Goal: Task Accomplishment & Management: Use online tool/utility

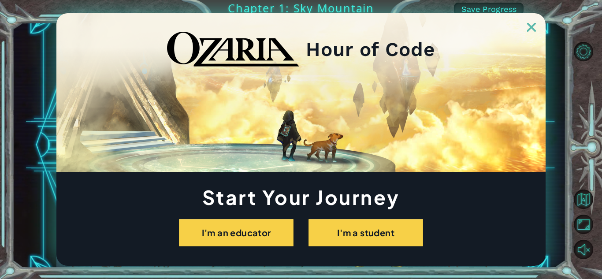
click at [300, 21] on link at bounding box center [531, 22] width 28 height 7
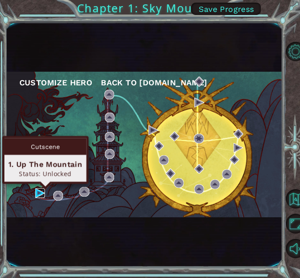
click at [41, 189] on img at bounding box center [40, 194] width 10 height 10
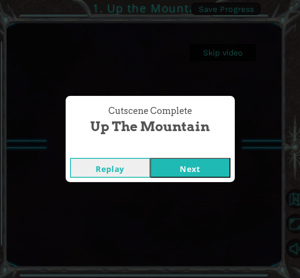
click at [200, 162] on button "Next" at bounding box center [190, 168] width 80 height 20
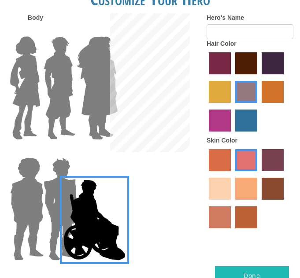
click at [37, 29] on div at bounding box center [49, 84] width 33 height 121
click at [92, 98] on img at bounding box center [97, 88] width 48 height 110
click at [93, 31] on input "Hero Amethyst" at bounding box center [93, 31] width 0 height 0
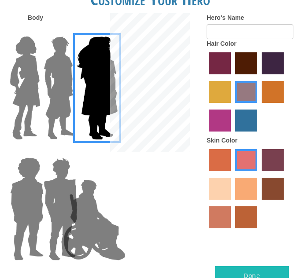
click at [59, 103] on img at bounding box center [59, 88] width 39 height 110
click at [60, 31] on input "Hero Lars" at bounding box center [60, 31] width 0 height 0
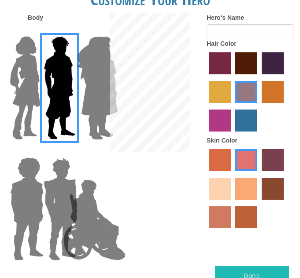
click at [31, 99] on img at bounding box center [25, 88] width 37 height 110
click at [27, 31] on input "Hero Connie" at bounding box center [27, 31] width 0 height 0
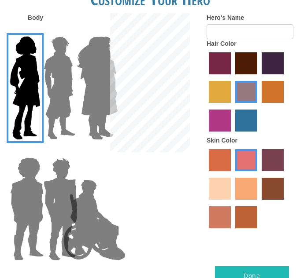
click at [22, 168] on img at bounding box center [27, 209] width 41 height 110
click at [27, 152] on input "Hero Steven" at bounding box center [27, 152] width 0 height 0
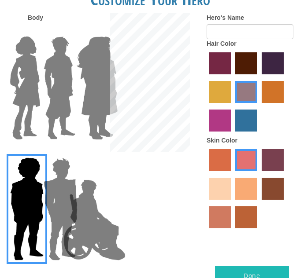
click at [66, 178] on img at bounding box center [94, 220] width 69 height 88
click at [93, 152] on input "Hero Jamie" at bounding box center [93, 152] width 0 height 0
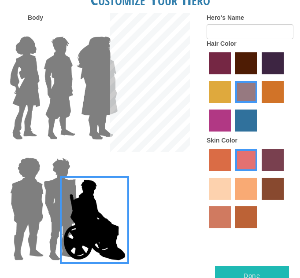
click at [59, 194] on img at bounding box center [60, 209] width 41 height 110
click at [60, 152] on input "Hero Garnet" at bounding box center [60, 152] width 0 height 0
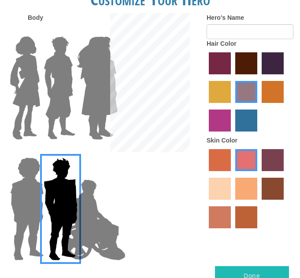
click at [105, 231] on img at bounding box center [94, 220] width 69 height 88
click at [93, 152] on input "Hero Jamie" at bounding box center [93, 152] width 0 height 0
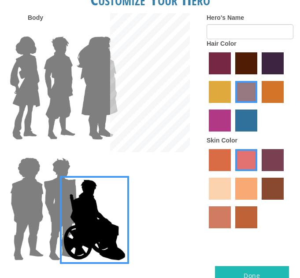
click at [62, 220] on img at bounding box center [94, 220] width 69 height 88
click at [93, 152] on input "Hero Jamie" at bounding box center [93, 152] width 0 height 0
click at [50, 205] on img at bounding box center [60, 209] width 41 height 110
click at [60, 152] on input "Hero Garnet" at bounding box center [60, 152] width 0 height 0
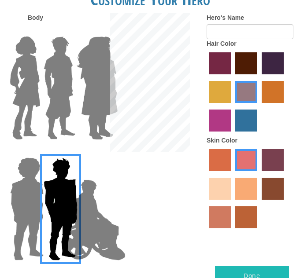
click at [32, 201] on img at bounding box center [27, 209] width 41 height 110
click at [27, 152] on input "Hero Steven" at bounding box center [27, 152] width 0 height 0
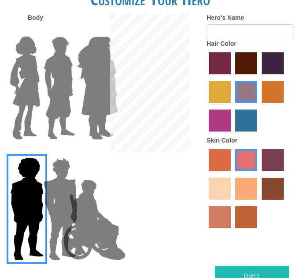
click at [31, 93] on img at bounding box center [25, 88] width 37 height 110
click at [27, 31] on input "Hero Connie" at bounding box center [27, 31] width 0 height 0
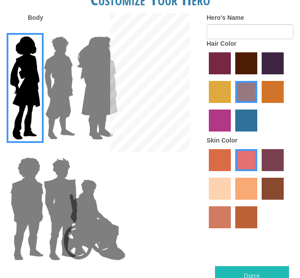
click at [59, 92] on img at bounding box center [59, 88] width 39 height 110
click at [60, 31] on input "Hero Lars" at bounding box center [60, 31] width 0 height 0
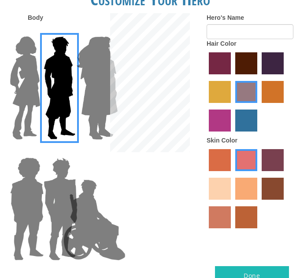
click at [31, 90] on img at bounding box center [25, 88] width 37 height 110
click at [27, 31] on input "Hero Connie" at bounding box center [27, 31] width 0 height 0
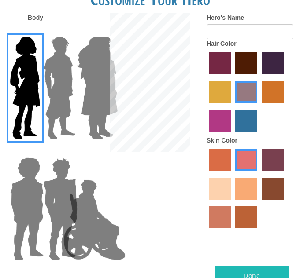
click at [48, 105] on img at bounding box center [59, 88] width 39 height 110
click at [60, 31] on input "Hero Lars" at bounding box center [60, 31] width 0 height 0
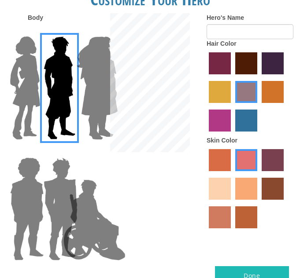
click at [21, 112] on img at bounding box center [25, 88] width 37 height 110
click at [27, 31] on input "Hero Connie" at bounding box center [27, 31] width 0 height 0
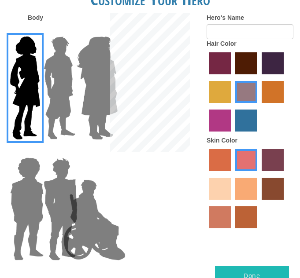
drag, startPoint x: 63, startPoint y: 111, endPoint x: 67, endPoint y: 112, distance: 4.4
click at [63, 112] on img at bounding box center [59, 88] width 39 height 110
click at [60, 31] on input "Hero Lars" at bounding box center [60, 31] width 0 height 0
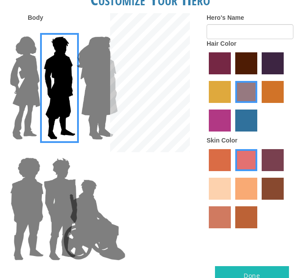
click at [105, 106] on div at bounding box center [150, 83] width 100 height 141
click at [104, 105] on div at bounding box center [150, 83] width 100 height 141
click at [94, 79] on img at bounding box center [97, 88] width 48 height 110
click at [93, 31] on input "Hero Amethyst" at bounding box center [93, 31] width 0 height 0
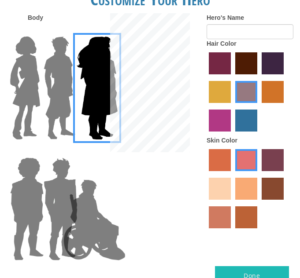
click at [38, 81] on div at bounding box center [49, 84] width 33 height 121
click at [22, 89] on img at bounding box center [25, 88] width 37 height 110
click at [27, 31] on input "Hero Connie" at bounding box center [27, 31] width 0 height 0
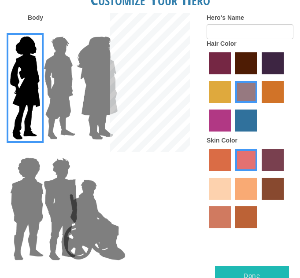
click at [106, 95] on div at bounding box center [150, 83] width 100 height 141
click at [100, 70] on img at bounding box center [97, 88] width 48 height 110
click at [93, 31] on input "Hero Amethyst" at bounding box center [93, 31] width 0 height 0
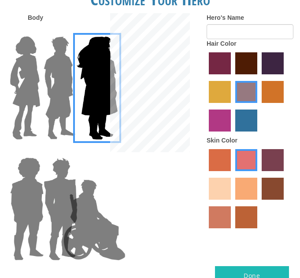
click at [69, 91] on div at bounding box center [83, 84] width 33 height 121
click at [29, 90] on img at bounding box center [25, 88] width 37 height 110
click at [27, 31] on input "Hero Connie" at bounding box center [27, 31] width 0 height 0
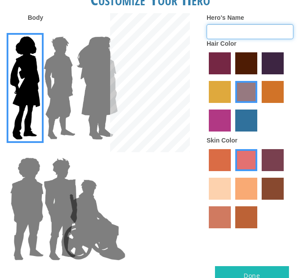
click at [218, 33] on input "Hero's Name" at bounding box center [250, 31] width 87 height 15
type input "o"
type input "Olive"
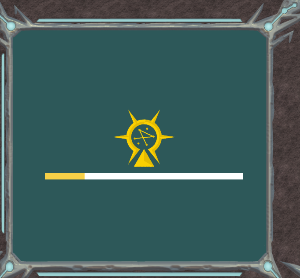
click at [50, 154] on div at bounding box center [144, 145] width 198 height 70
click at [12, 22] on div "Goals Error loading from server. Try refreshing the page. You'll need to join a…" at bounding box center [150, 139] width 300 height 278
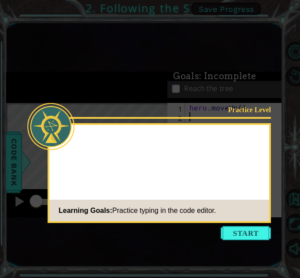
click at [215, 70] on body "1 ההההההההההההההההההההההההההההההההההההההההההההההההההההההההההההההההההההההההההההה…" at bounding box center [150, 139] width 300 height 278
click at [290, 174] on body "1 ההההההההההההההההההההההההההההההההההההההההההההההההההההההההההההההההההההההההההההה…" at bounding box center [150, 139] width 300 height 278
click at [270, 166] on body "1 ההההההההההההההההההההההההההההההההההההההההההההההההההההההההההההההההההההההההההההה…" at bounding box center [150, 139] width 300 height 278
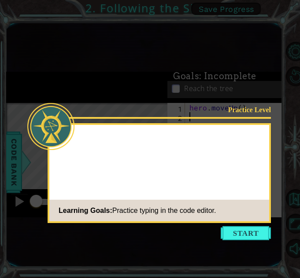
click at [270, 166] on body "1 ההההההההההההההההההההההההההההההההההההההההההההההההההההההההההההההההההההההההההההה…" at bounding box center [150, 139] width 300 height 278
click at [258, 162] on body "1 ההההההההההההההההההההההההההההההההההההההההההההההההההההההההההההההההההההההההההההה…" at bounding box center [150, 139] width 300 height 278
click at [132, 91] on body "1 ההההההההההההההההההההההההההההההההההההההההההההההההההההההההההההההההההההההההההההה…" at bounding box center [150, 139] width 300 height 278
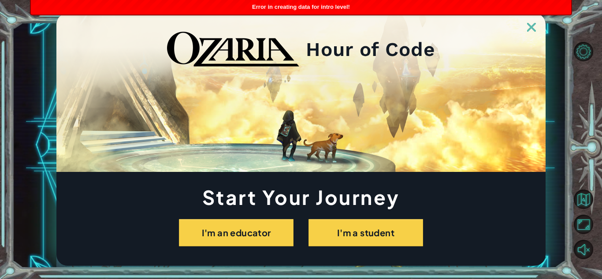
click at [300, 23] on img at bounding box center [531, 27] width 9 height 9
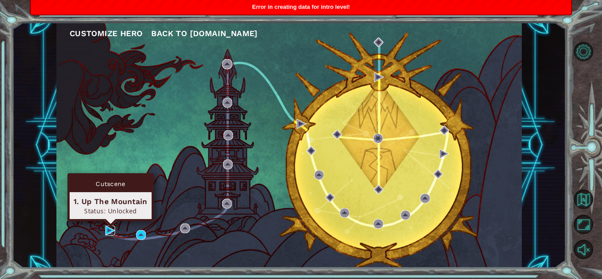
click at [111, 228] on img at bounding box center [110, 231] width 10 height 10
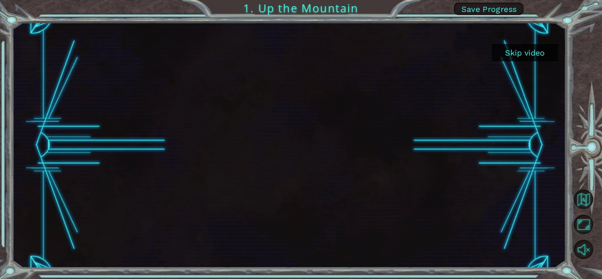
click at [300, 53] on button "Skip video" at bounding box center [525, 52] width 66 height 17
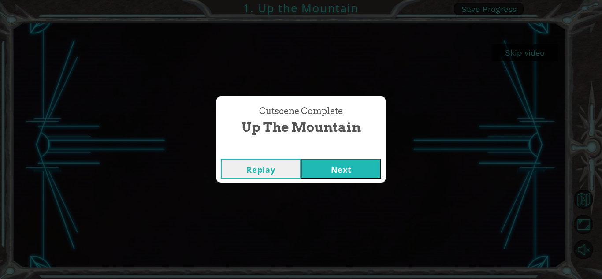
click at [300, 170] on button "Next" at bounding box center [341, 169] width 80 height 20
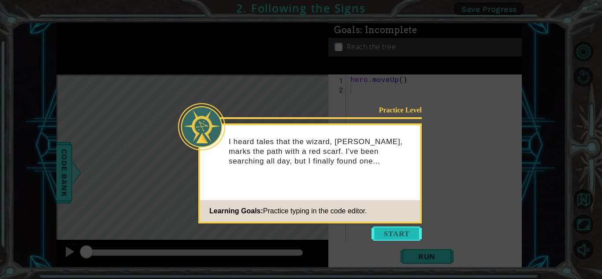
click at [300, 229] on button "Start" at bounding box center [396, 233] width 50 height 14
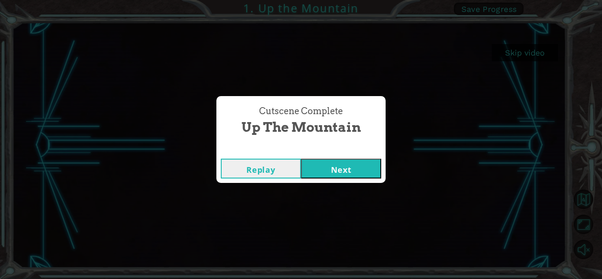
click at [300, 165] on button "Next" at bounding box center [341, 169] width 80 height 20
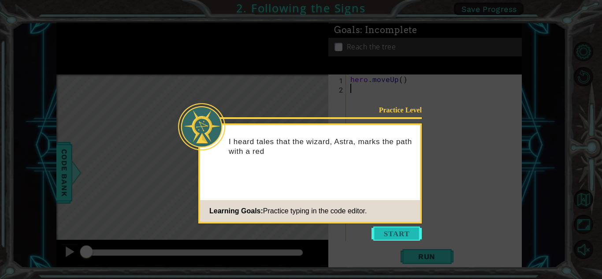
click at [300, 230] on button "Start" at bounding box center [396, 233] width 50 height 14
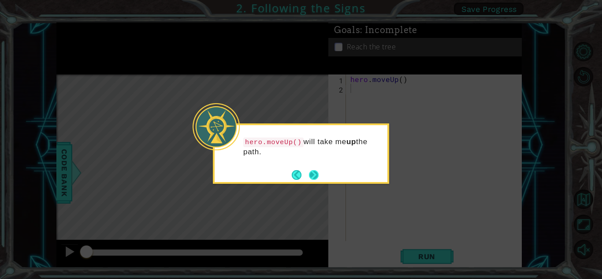
click at [300, 174] on button "Next" at bounding box center [314, 175] width 10 height 10
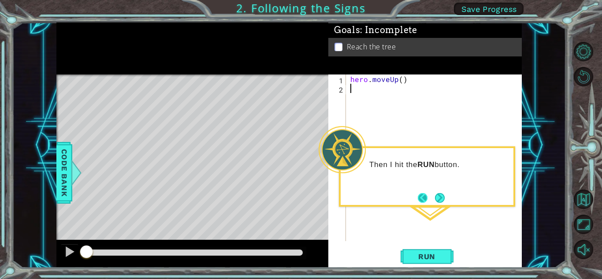
click at [300, 197] on button "Back" at bounding box center [426, 198] width 17 height 10
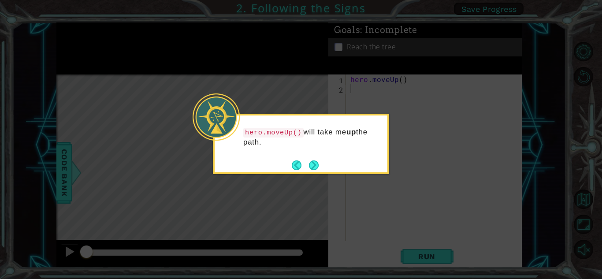
click at [300, 159] on div "hero.moveUp() will take me up the path." at bounding box center [301, 141] width 173 height 45
click at [300, 165] on button "Next" at bounding box center [314, 165] width 16 height 16
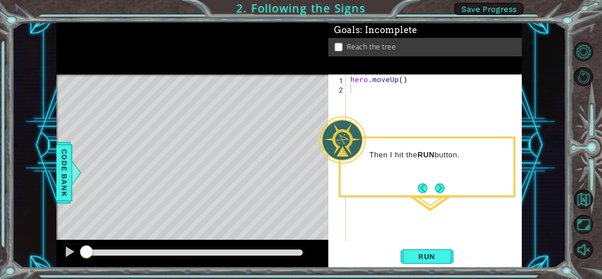
click at [199, 186] on div "Level Map" at bounding box center [259, 203] width 407 height 259
click at [270, 0] on div "1 ההההההההההההההההההההההההההההההההההההההההההההההההההההההההההההההההההההההההההההה…" at bounding box center [301, 139] width 602 height 279
click at [300, 5] on span "Save Progress" at bounding box center [489, 8] width 56 height 9
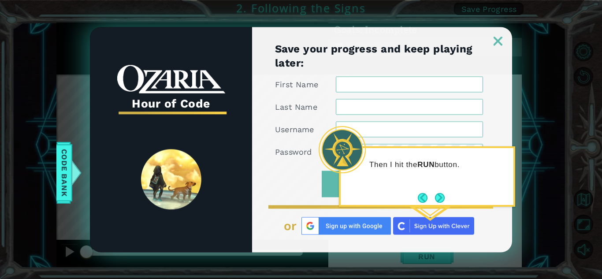
click at [300, 80] on input "First Name" at bounding box center [409, 84] width 147 height 16
type input "i"
click at [300, 102] on input "Last Name" at bounding box center [409, 107] width 147 height 16
type input "[PERSON_NAME]"
click at [300, 170] on button "Save Progress" at bounding box center [379, 183] width 115 height 26
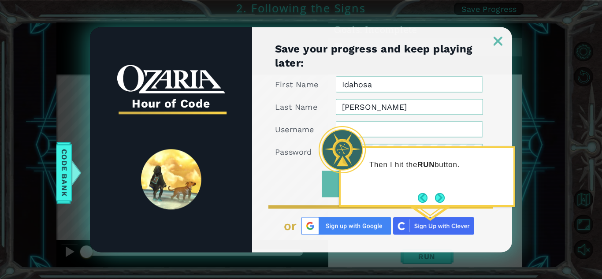
type input "Idahosa"
click at [300, 170] on button "Save Progress" at bounding box center [379, 183] width 115 height 26
click at [300, 107] on input "[PERSON_NAME]" at bounding box center [409, 107] width 147 height 16
click at [300, 104] on input "[PERSON_NAME]" at bounding box center [409, 107] width 147 height 16
type input "[PERSON_NAME]"
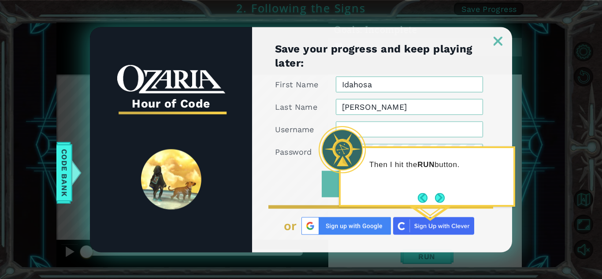
click at [300, 170] on button "Save Progress" at bounding box center [379, 183] width 115 height 26
type input "OLIVE"
click at [300, 170] on button "Save Progress" at bounding box center [379, 183] width 115 height 26
drag, startPoint x: 489, startPoint y: 110, endPoint x: 485, endPoint y: 79, distance: 30.8
click at [300, 79] on div "Save your progress and keep playing later: First Name [PERSON_NAME] Last Name […" at bounding box center [382, 146] width 260 height 211
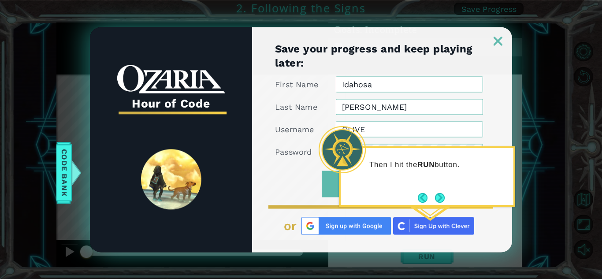
click at [300, 132] on input "OLIVE" at bounding box center [409, 129] width 147 height 16
click at [300, 150] on label "Password" at bounding box center [293, 151] width 37 height 11
click at [300, 168] on div at bounding box center [342, 149] width 47 height 47
click at [300, 202] on button "Back" at bounding box center [426, 198] width 17 height 10
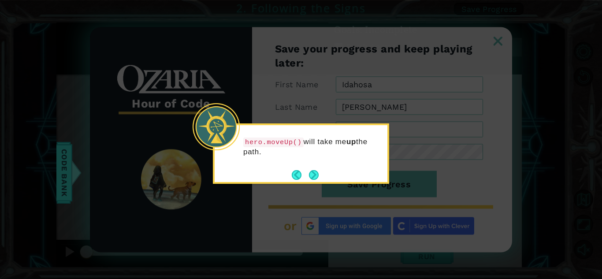
click at [300, 158] on icon at bounding box center [301, 139] width 602 height 279
click at [300, 173] on footer at bounding box center [305, 174] width 27 height 13
click at [300, 173] on button "Next" at bounding box center [313, 174] width 15 height 15
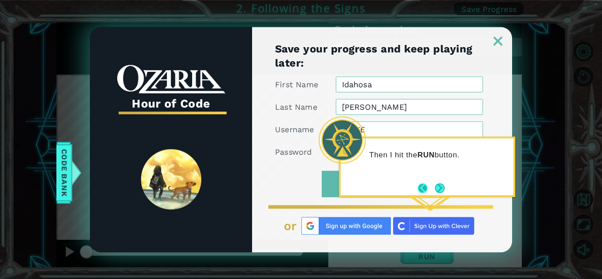
click at [300, 188] on button "Back" at bounding box center [426, 188] width 17 height 10
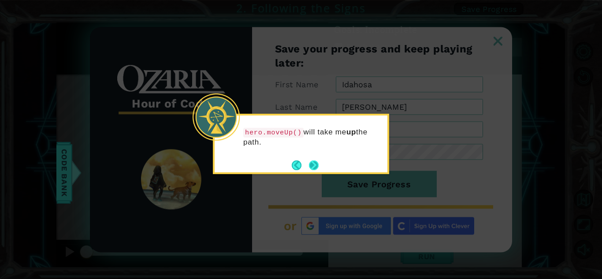
click at [300, 163] on button "Next" at bounding box center [314, 165] width 10 height 10
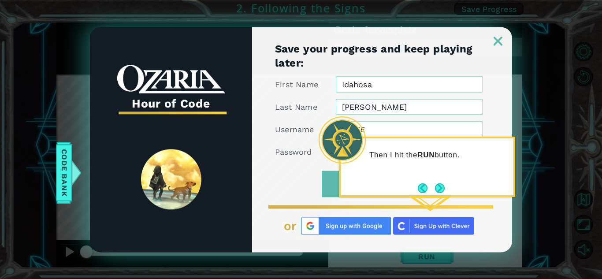
click at [300, 221] on img at bounding box center [345, 226] width 89 height 18
click at [300, 224] on img at bounding box center [345, 226] width 89 height 18
click at [300, 223] on img at bounding box center [345, 226] width 89 height 18
click at [299, 227] on link at bounding box center [345, 226] width 92 height 18
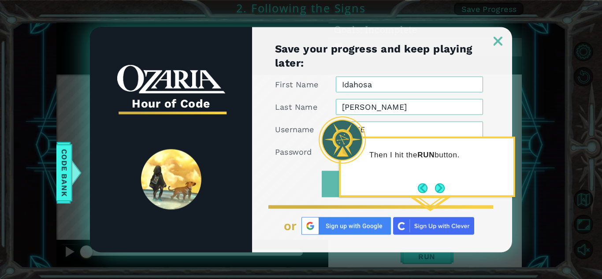
click at [300, 36] on link at bounding box center [498, 35] width 28 height 7
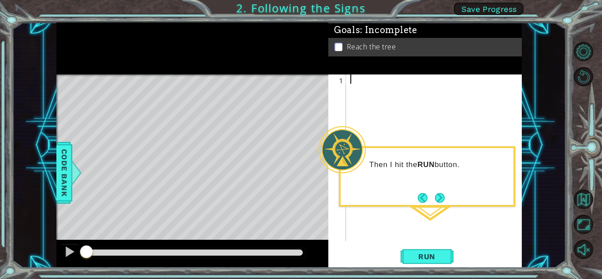
click at [300, 100] on div at bounding box center [435, 166] width 175 height 185
click at [300, 200] on button "Next" at bounding box center [440, 198] width 10 height 10
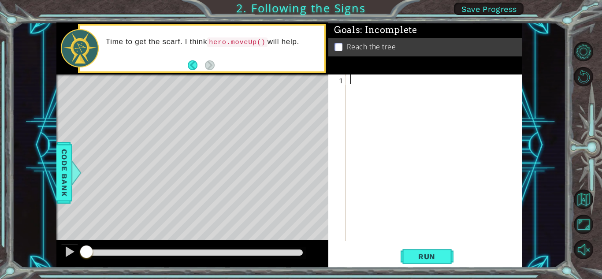
type textarea "H"
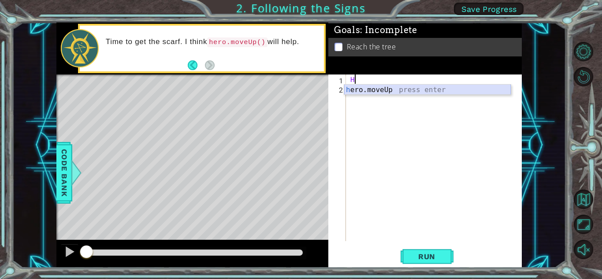
click at [300, 86] on div "h ero.moveUp press enter" at bounding box center [427, 101] width 167 height 32
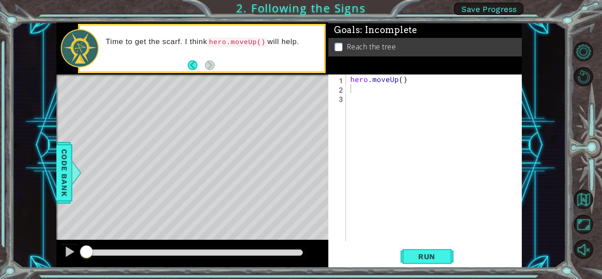
click at [192, 68] on button "Back" at bounding box center [196, 65] width 17 height 10
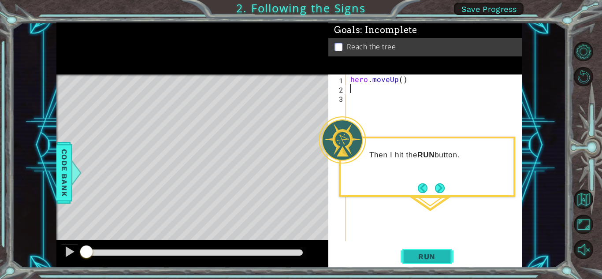
click at [300, 255] on span "Run" at bounding box center [426, 256] width 35 height 9
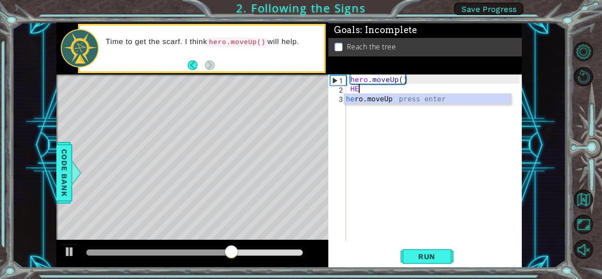
type textarea "HER"
click at [300, 100] on div "her o.moveUp press enter" at bounding box center [427, 110] width 167 height 32
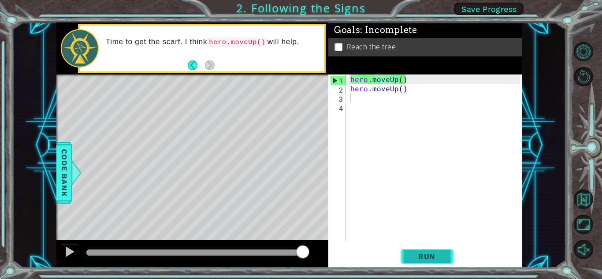
click at [300, 253] on span "Run" at bounding box center [426, 256] width 35 height 9
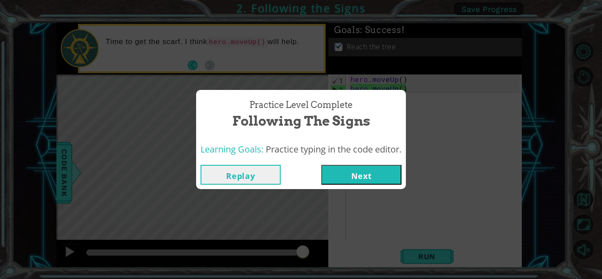
click at [300, 178] on button "Next" at bounding box center [361, 175] width 80 height 20
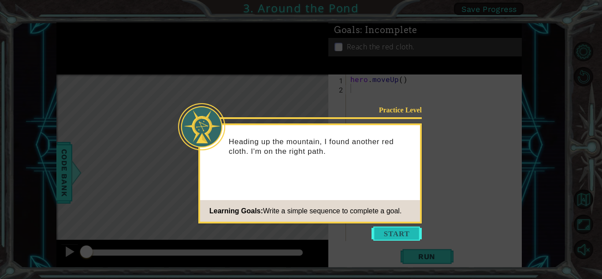
click at [300, 231] on button "Start" at bounding box center [396, 233] width 50 height 14
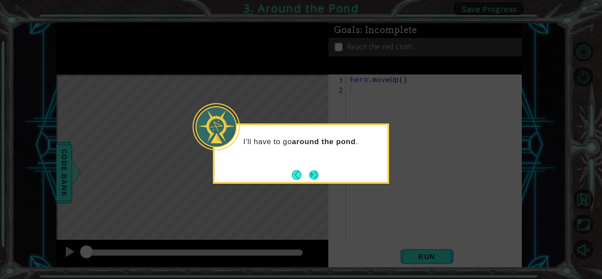
click at [300, 174] on button "Next" at bounding box center [313, 174] width 15 height 15
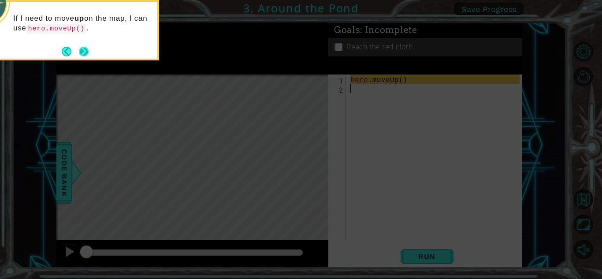
click at [82, 50] on button "Next" at bounding box center [83, 51] width 13 height 13
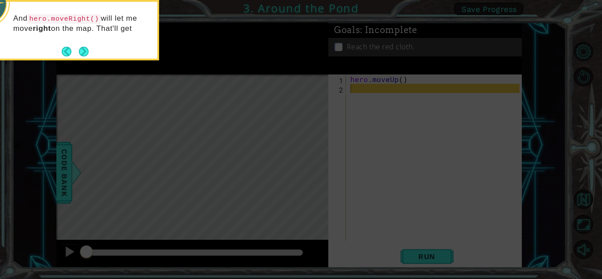
click at [82, 50] on button "Next" at bounding box center [84, 51] width 14 height 14
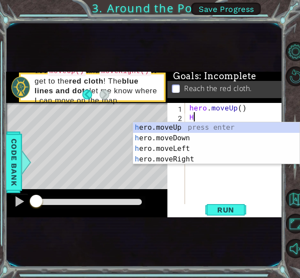
type textarea "HE"
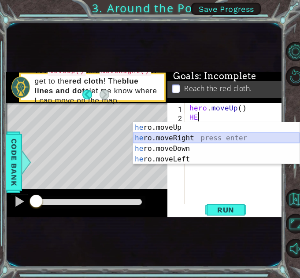
click at [184, 137] on div "he ro.moveUp press enter he ro.moveRight press enter he ro.moveDown press enter…" at bounding box center [216, 153] width 167 height 63
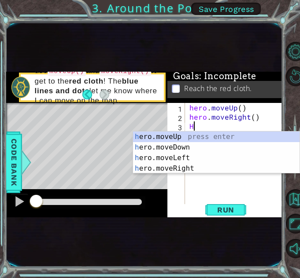
type textarea "HE"
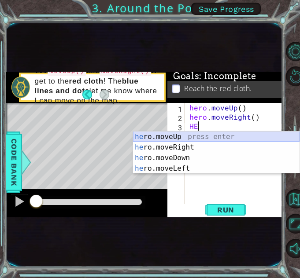
click at [191, 137] on div "he ro.moveUp press enter he ro.moveRight press enter he ro.moveDown press enter…" at bounding box center [216, 163] width 167 height 63
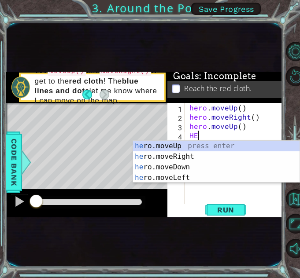
type textarea "HER"
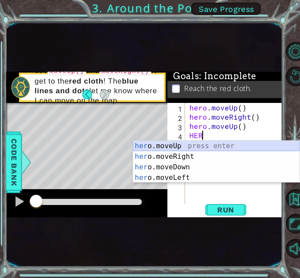
click at [210, 144] on div "her o.moveUp press enter her o.moveRight press enter her o.moveDown press enter…" at bounding box center [216, 172] width 167 height 63
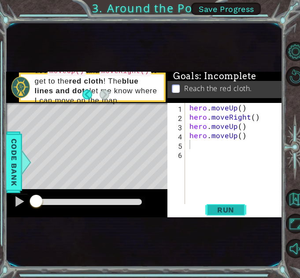
click at [233, 207] on span "Run" at bounding box center [225, 210] width 35 height 9
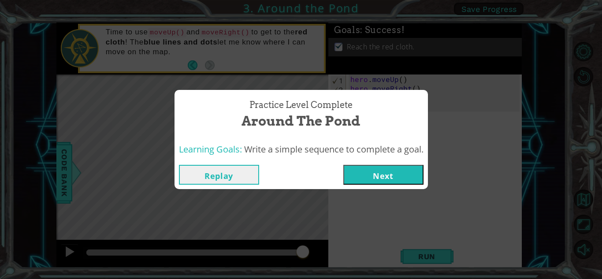
click at [300, 170] on button "Next" at bounding box center [383, 175] width 80 height 20
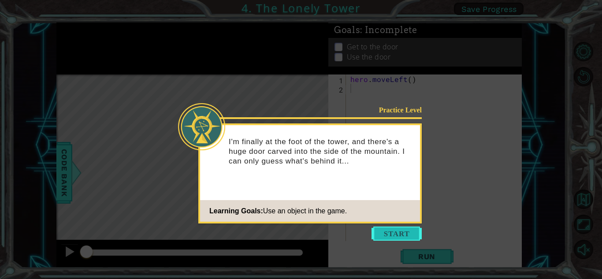
click at [300, 238] on button "Start" at bounding box center [396, 233] width 50 height 14
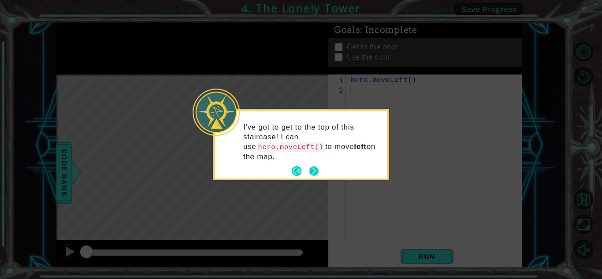
click at [300, 163] on button "Next" at bounding box center [314, 171] width 16 height 16
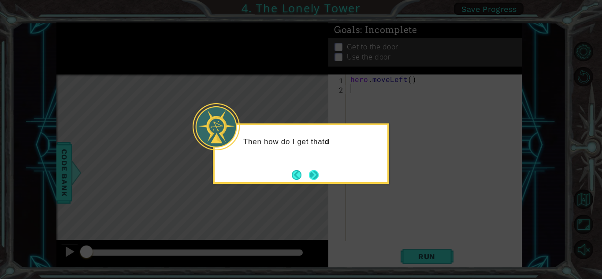
click at [300, 172] on button "Next" at bounding box center [313, 174] width 15 height 15
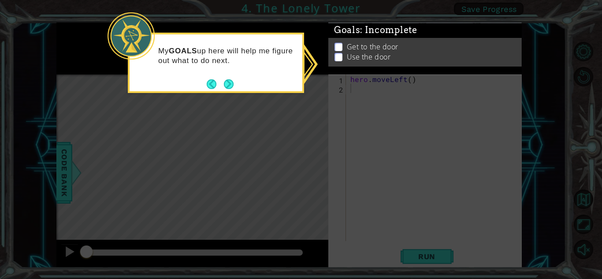
click at [300, 93] on icon at bounding box center [301, 139] width 602 height 279
click at [300, 46] on p "Get to the door" at bounding box center [373, 44] width 52 height 10
click at [228, 82] on button "Next" at bounding box center [228, 84] width 13 height 13
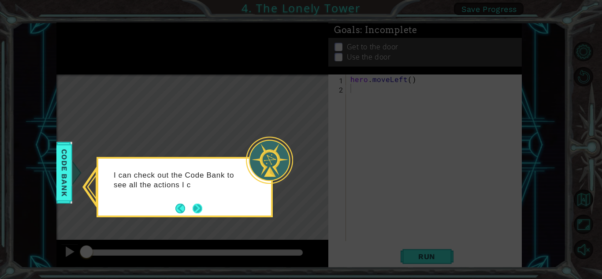
click at [200, 211] on button "Next" at bounding box center [197, 207] width 15 height 15
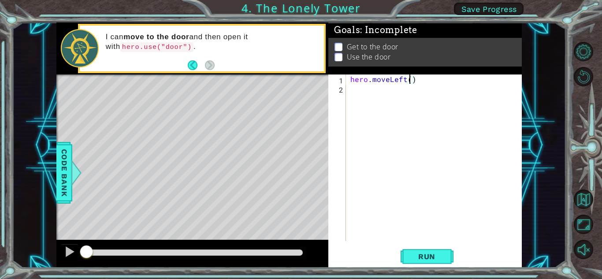
click at [300, 78] on div "hero . moveLeft ( )" at bounding box center [435, 166] width 175 height 185
type textarea "hero.moveLeft(2)"
click at [300, 87] on div "hero . moveLeft ( 2 )" at bounding box center [435, 166] width 175 height 185
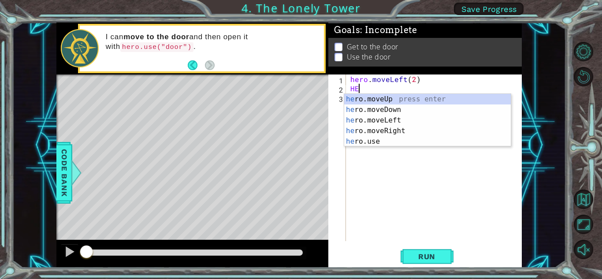
type textarea "HER"
click at [300, 131] on div "her o.moveUp press enter her o.moveDown press enter her o.moveLeft press enter …" at bounding box center [427, 131] width 167 height 74
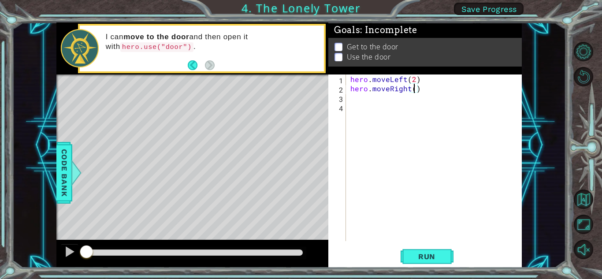
click at [300, 89] on div "hero . moveLeft ( 2 ) hero . moveRight ( )" at bounding box center [435, 166] width 175 height 185
type textarea "hero.moveRight(2)"
click at [300, 105] on div "hero . moveLeft ( 2 ) hero . moveRight ( 2 )" at bounding box center [435, 166] width 175 height 185
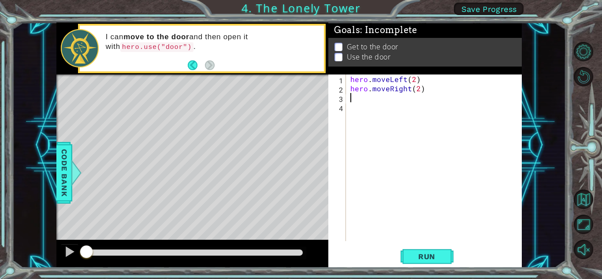
click at [300, 100] on div "hero . moveLeft ( 2 ) hero . moveRight ( 2 )" at bounding box center [435, 166] width 175 height 185
click at [300, 78] on div "hero . moveLeft ( 2 ) hero . moveRight ( 2 )" at bounding box center [435, 166] width 175 height 185
click at [300, 80] on div "hero . moveLeft ( 2 ) hero . moveRight ( 2 )" at bounding box center [435, 166] width 175 height 185
click at [300, 81] on div "hero . moveLeft ( 2 ) hero . moveRight ( 2 )" at bounding box center [435, 166] width 175 height 185
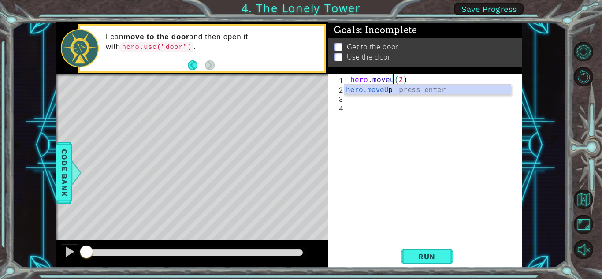
scroll to position [0, 3]
click at [300, 90] on div "hero.moveU p press enter" at bounding box center [427, 101] width 167 height 32
type textarea "hero.moveUp()(2)"
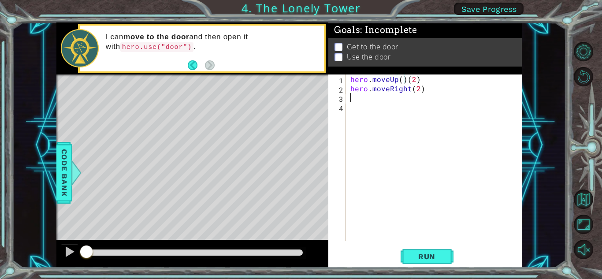
click at [300, 95] on div "hero . moveUp ( ) ( 2 ) hero . moveRight ( 2 )" at bounding box center [435, 166] width 175 height 185
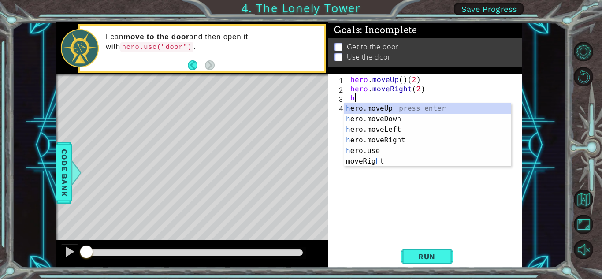
type textarea "he"
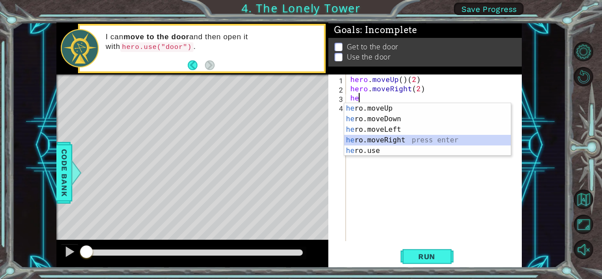
click at [300, 137] on div "he ro.moveUp press enter he ro.moveDown press enter he ro.moveLeft press enter …" at bounding box center [427, 140] width 167 height 74
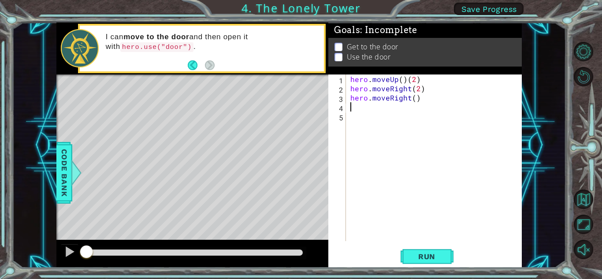
click at [300, 98] on div "hero . moveUp ( ) ( 2 ) hero . moveRight ( 2 ) hero . moveRight ( )" at bounding box center [435, 166] width 175 height 185
click at [300, 80] on div "hero . moveUp ( ) ( 2 ) hero . moveRight ( 2 ) hero . moveRight ( 2 )" at bounding box center [435, 166] width 175 height 185
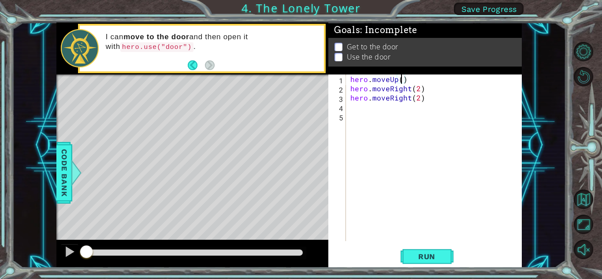
click at [300, 77] on div "hero . moveUp ( ) hero . moveRight ( 2 ) hero . moveRight ( 2 )" at bounding box center [435, 166] width 175 height 185
type textarea "hero.moveUp(2)"
click at [300, 108] on div "hero . moveUp ( 2 ) hero . moveRight ( 2 ) hero . moveRight ( 2 )" at bounding box center [435, 166] width 175 height 185
click at [300, 261] on button "Run" at bounding box center [426, 256] width 53 height 19
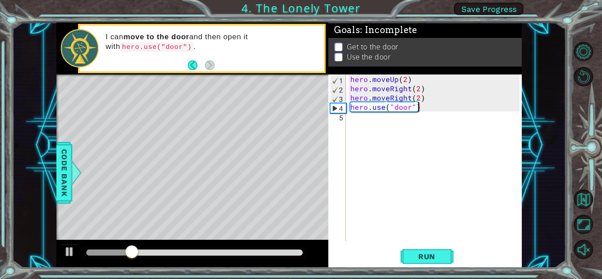
click at [300, 82] on div "hero . moveUp ( 2 ) hero . moveRight ( 2 ) hero . moveRight ( 2 ) hero . use ( …" at bounding box center [435, 166] width 175 height 185
click at [300, 83] on div "hero . moveUp ( 2 ) hero . moveRight ( 2 ) hero . moveRight ( 2 ) hero . use ( …" at bounding box center [435, 166] width 175 height 185
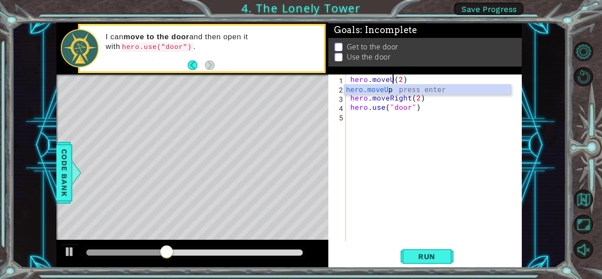
scroll to position [0, 3]
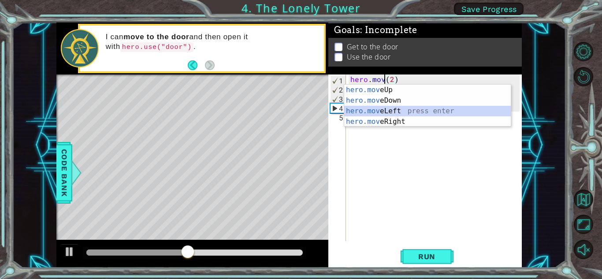
click at [300, 108] on div "hero.mov eUp press enter hero.mov eDown press enter hero.mov eLeft press enter …" at bounding box center [427, 116] width 167 height 63
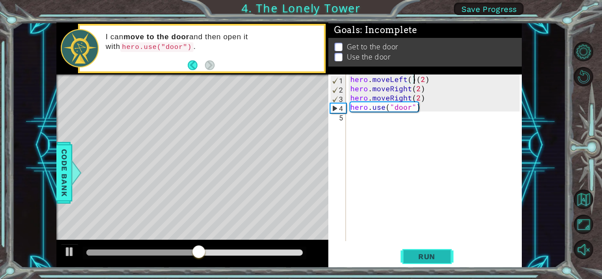
click at [300, 256] on button "Run" at bounding box center [426, 256] width 53 height 19
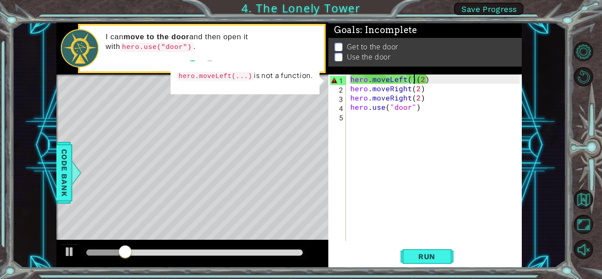
click at [300, 79] on div "hero . moveLeft ( ) ( 2 ) hero . moveRight ( 2 ) hero . moveRight ( 2 ) hero . …" at bounding box center [435, 166] width 175 height 185
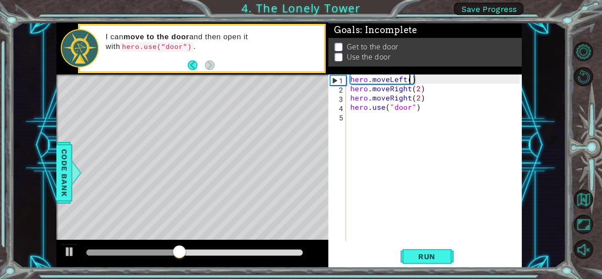
click at [300, 78] on div "hero . moveLeft ( ) hero . moveRight ( 2 ) hero . moveRight ( 2 ) hero . use ( …" at bounding box center [435, 166] width 175 height 185
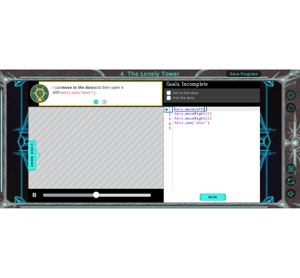
scroll to position [0, 4]
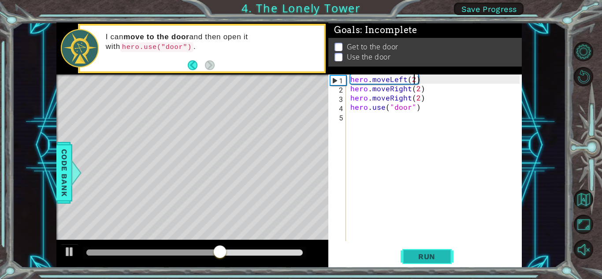
click at [300, 250] on button "Run" at bounding box center [426, 256] width 53 height 19
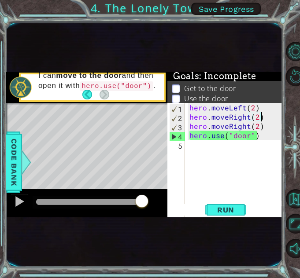
click at [267, 117] on div "hero . moveLeft ( 2 ) hero . moveRight ( 2 ) hero . moveRight ( 2 ) hero . use …" at bounding box center [237, 195] width 98 height 185
click at [261, 106] on div "hero . moveLeft ( 2 ) hero . moveRight ( 2 ) hero . moveRight ( 2 ) hero . use …" at bounding box center [237, 195] width 98 height 185
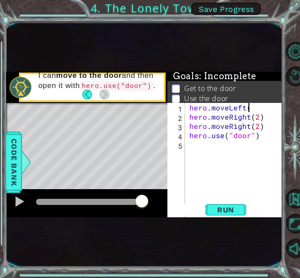
scroll to position [0, 3]
type textarea "hero.moveLeft"
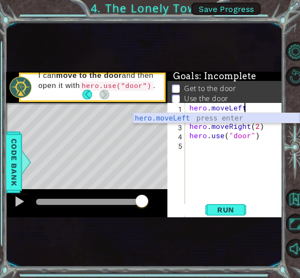
click at [257, 119] on div "hero.moveLeft press enter" at bounding box center [216, 129] width 167 height 32
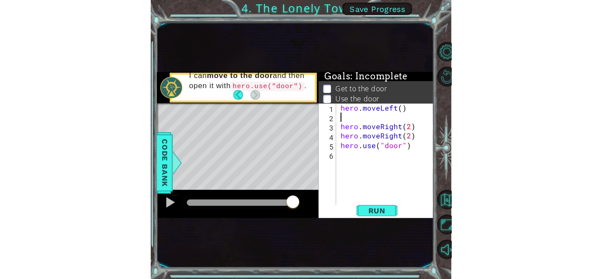
scroll to position [0, 0]
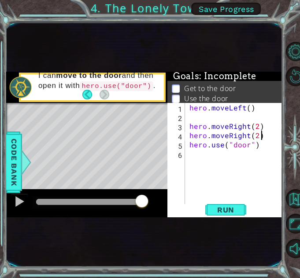
click at [263, 133] on div "hero . moveLeft ( ) hero . moveRight ( 2 ) hero . moveRight ( 2 ) hero . use ( …" at bounding box center [237, 163] width 98 height 120
click at [239, 111] on div "hero . moveLeft ( ) hero . moveRight ( 2 ) hero . moveRight ( 2 ) hero . use ( …" at bounding box center [237, 163] width 98 height 120
type textarea "hero.moveLeft()"
click at [235, 118] on div "hero . moveLeft ( ) hero . moveRight ( 2 ) hero . moveRight ( 2 ) hero . use ( …" at bounding box center [237, 163] width 98 height 120
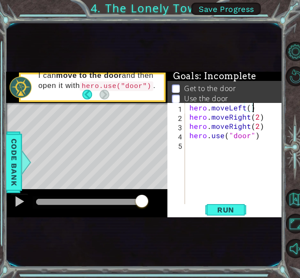
click at [267, 122] on div "hero . moveLeft ( ) hero . moveRight ( 2 ) hero . moveRight ( 2 ) hero . use ( …" at bounding box center [237, 163] width 98 height 120
click at [270, 110] on div "hero . moveLeft ( ) hero . moveRight ( 2 ) hero . moveRight ( 2 ) hero . use ( …" at bounding box center [237, 163] width 98 height 120
click at [270, 124] on div "hero . moveLeft ( ) hero . moveRight ( 2 ) hero . moveRight ( 2 ) hero . use ( …" at bounding box center [237, 163] width 98 height 120
click at [272, 113] on div "hero . moveLeft ( ) hero . moveRight ( 2 ) hero . moveRight ( 2 ) hero . use ( …" at bounding box center [237, 163] width 98 height 120
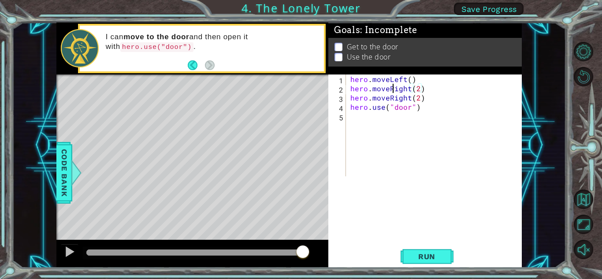
click at [300, 92] on div "hero . moveLeft ( ) hero . moveRight ( 2 ) hero . moveRight ( 2 ) hero . use ( …" at bounding box center [435, 134] width 175 height 120
click at [300, 89] on div "hero . moveLeft ( ) hero . moveRight ( 2 ) hero . moveRight ( 2 ) hero . use ( …" at bounding box center [435, 134] width 175 height 120
click at [300, 91] on div "hero . moveLeft ( ) hero . moveRight ( 2 ) hero . moveRight ( 2 ) hero . use ( …" at bounding box center [435, 134] width 175 height 120
click at [300, 90] on div "hero . moveLeft ( ) hero . moveRight ( 2 ) hero . moveRight ( 2 ) hero . use ( …" at bounding box center [435, 134] width 175 height 120
click at [300, 89] on div "hero . moveLeft ( ) hero . moveRight ( 2 ) hero . moveRight ( 2 ) hero . use ( …" at bounding box center [435, 134] width 175 height 120
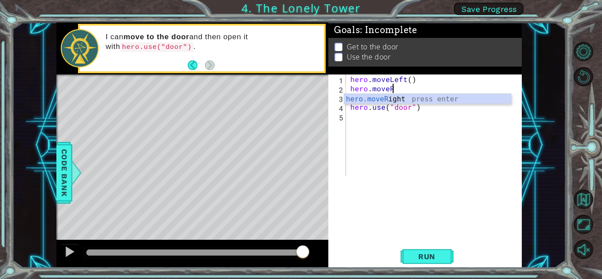
type textarea "hero.move"
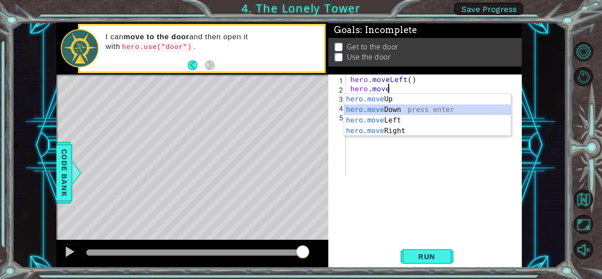
click at [300, 115] on div "hero.move Up press enter hero.move Down press enter hero.move Left press enter …" at bounding box center [427, 125] width 167 height 63
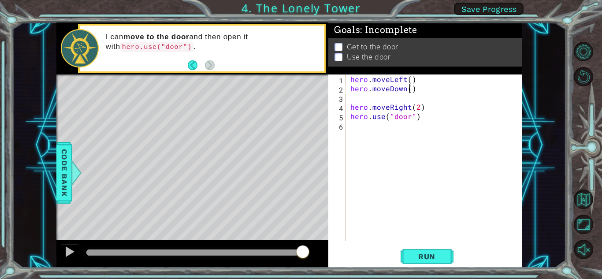
click at [300, 86] on div "hero . moveLeft ( ) hero . moveDown ( ) hero . moveRight ( 2 ) hero . use ( "do…" at bounding box center [435, 166] width 175 height 185
drag, startPoint x: 415, startPoint y: 88, endPoint x: 415, endPoint y: 79, distance: 8.4
click at [300, 88] on div "hero . moveLeft ( ) hero . moveDown ( ) hero . moveRight ( 2 ) hero . use ( "do…" at bounding box center [435, 166] width 175 height 185
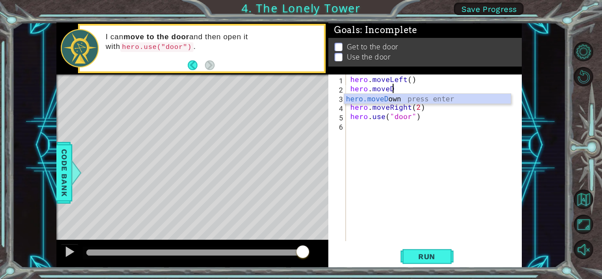
type textarea "hero.move"
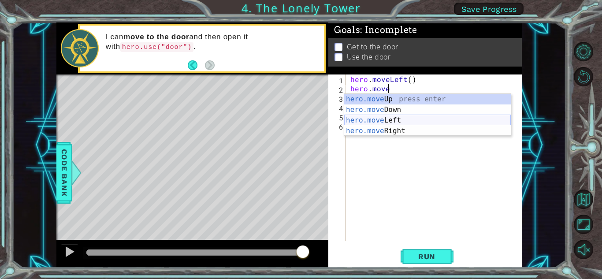
click at [300, 121] on div "hero.move Up press enter hero.move Down press enter hero.move Left press enter …" at bounding box center [427, 125] width 167 height 63
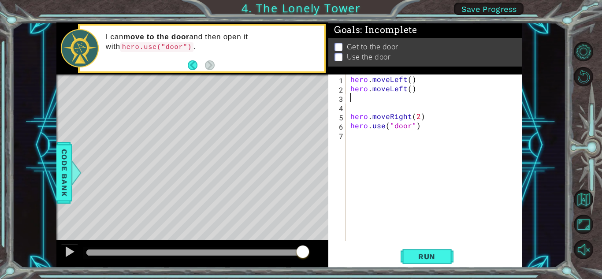
click at [300, 100] on div "hero . moveLeft ( ) hero . moveLeft ( ) hero . moveRight ( 2 ) hero . use ( "do…" at bounding box center [435, 166] width 175 height 185
click at [300, 98] on div "hero . moveLeft ( ) hero . moveLeft ( ) hero . moveRight ( 2 ) hero . use ( "do…" at bounding box center [435, 166] width 175 height 185
click at [300, 111] on div "hero . moveLeft ( ) hero . moveLeft ( ) hero . moveRight ( 2 ) hero . use ( "do…" at bounding box center [435, 166] width 175 height 185
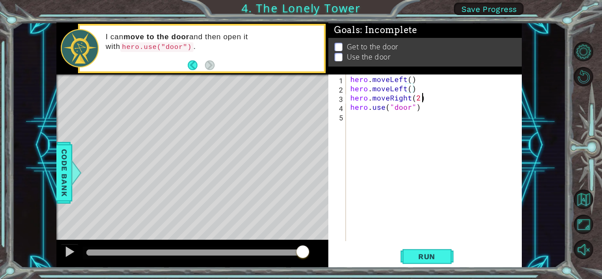
click at [300, 102] on div "hero . moveLeft ( ) hero . moveLeft ( ) hero . moveRight ( 2 ) hero . use ( "do…" at bounding box center [435, 166] width 175 height 185
type textarea "hero.moveRight"
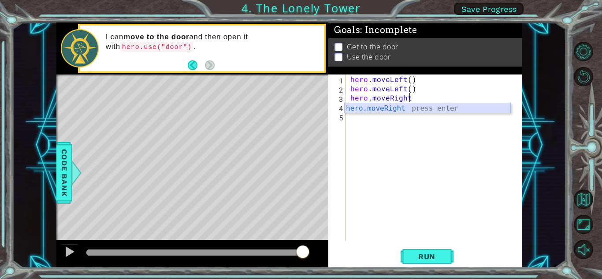
click at [300, 105] on div "hero.moveRight press enter" at bounding box center [427, 119] width 167 height 32
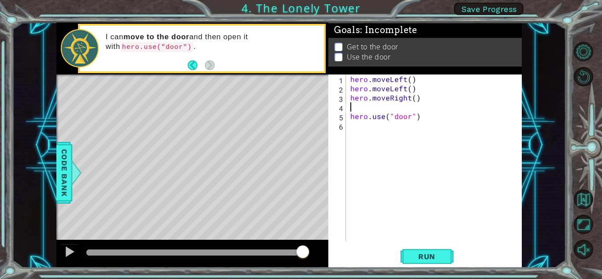
type textarea "h"
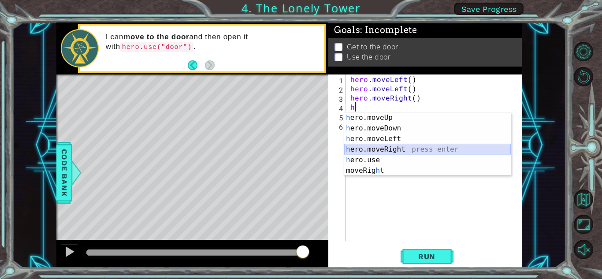
click at [300, 148] on div "h ero.moveUp press enter h ero.moveDown press enter h ero.moveLeft press enter …" at bounding box center [427, 154] width 167 height 85
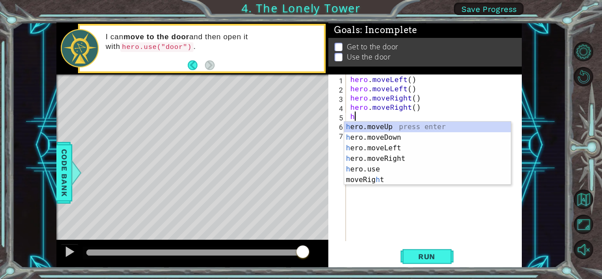
type textarea "hr"
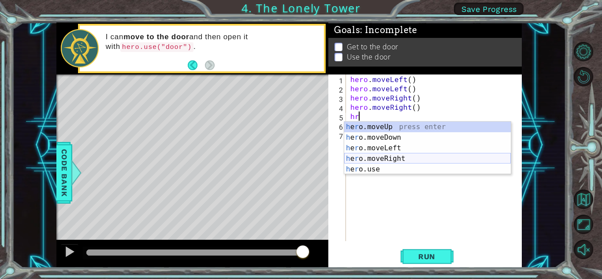
click at [300, 162] on div "h e r o.moveUp press enter h e r o.moveDown press enter h e r o.moveLeft press …" at bounding box center [427, 159] width 167 height 74
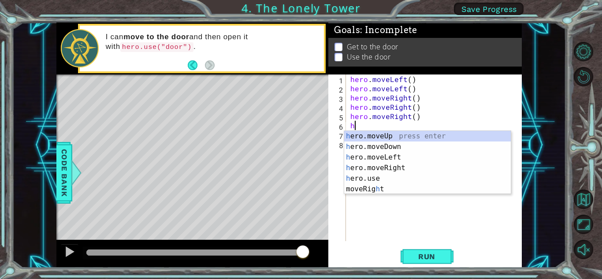
type textarea "he"
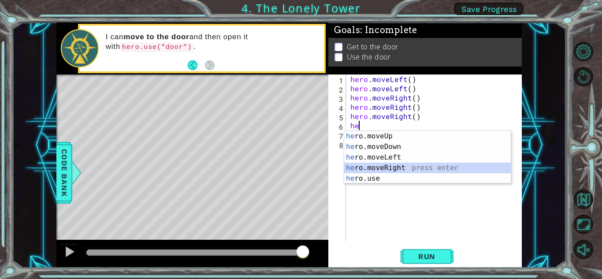
click at [300, 164] on div "he ro.moveUp press enter he ro.moveDown press enter he ro.moveLeft press enter …" at bounding box center [427, 168] width 167 height 74
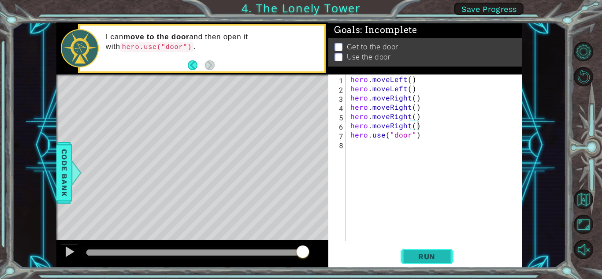
click at [300, 259] on button "Run" at bounding box center [426, 256] width 53 height 19
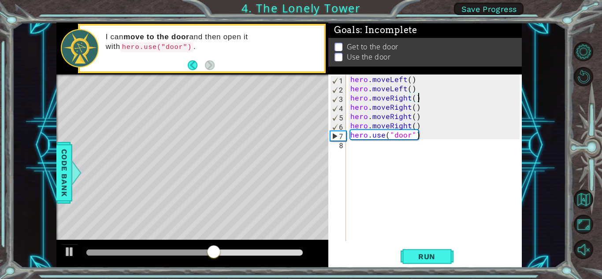
click at [300, 100] on div "hero . moveLeft ( ) hero . moveLeft ( ) hero . moveRight ( ) hero . moveRight (…" at bounding box center [435, 166] width 175 height 185
click at [300, 97] on div "hero . moveLeft ( ) hero . moveLeft ( ) hero . moveRight ( ) hero . moveRight (…" at bounding box center [435, 166] width 175 height 185
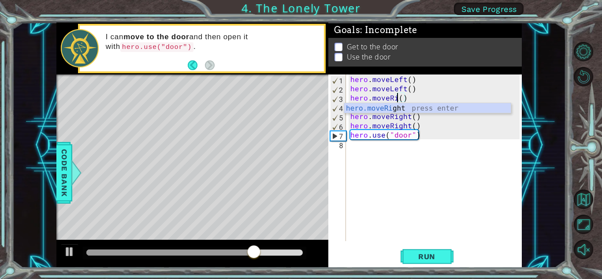
scroll to position [0, 3]
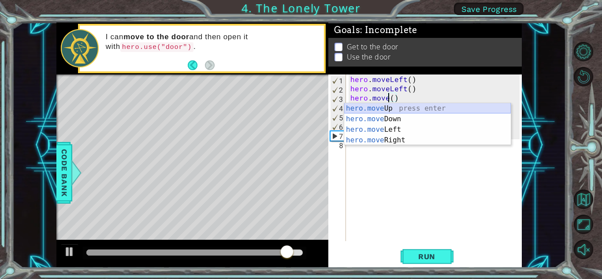
click at [300, 108] on div "hero.move Up press enter hero.move Down press enter hero.move Left press enter …" at bounding box center [427, 134] width 167 height 63
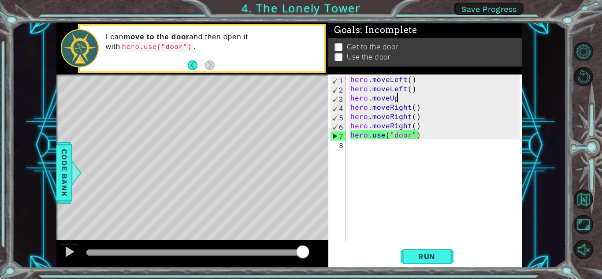
click at [300, 101] on div "hero . moveLeft ( ) hero . moveLeft ( ) hero . moveUp hero . moveRight ( ) hero…" at bounding box center [435, 166] width 175 height 185
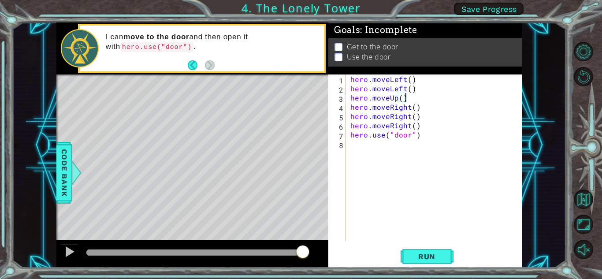
click at [300, 111] on div "hero . moveLeft ( ) hero . moveLeft ( ) hero . moveUp ( ) hero . moveRight ( ) …" at bounding box center [435, 166] width 175 height 185
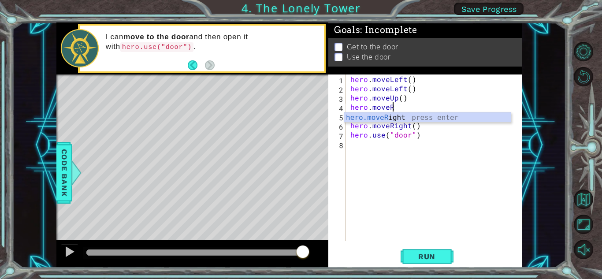
type textarea "hero.move"
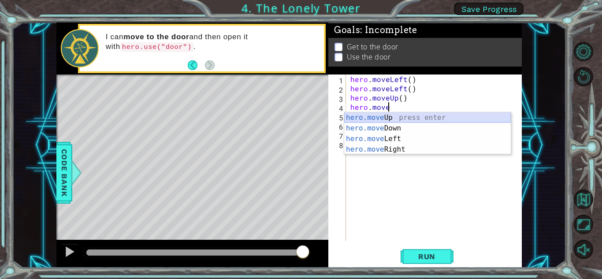
click at [300, 118] on div "hero.move Up press enter hero.move Down press enter hero.move Left press enter …" at bounding box center [427, 143] width 167 height 63
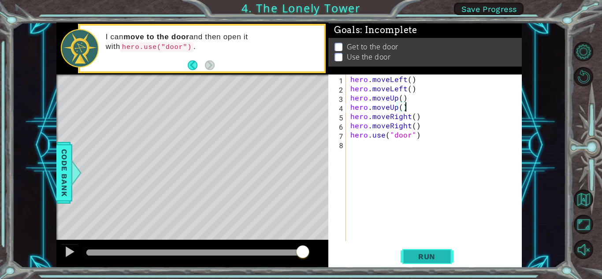
type textarea "hero.moveUp()"
click at [300, 247] on button "Run" at bounding box center [426, 256] width 53 height 19
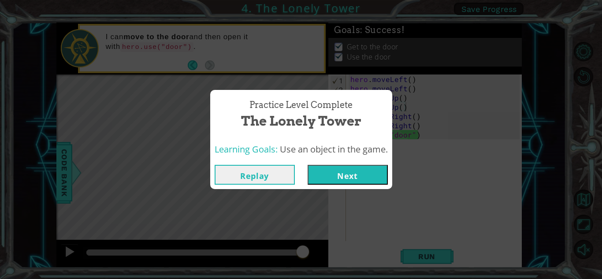
click at [300, 178] on button "Next" at bounding box center [347, 175] width 80 height 20
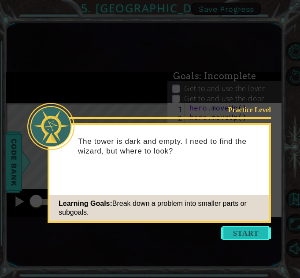
click at [259, 234] on button "Start" at bounding box center [246, 233] width 50 height 14
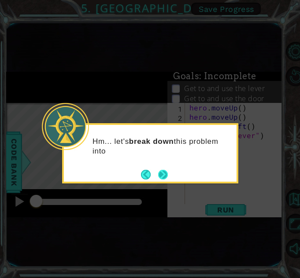
click at [166, 177] on button "Next" at bounding box center [163, 175] width 10 height 10
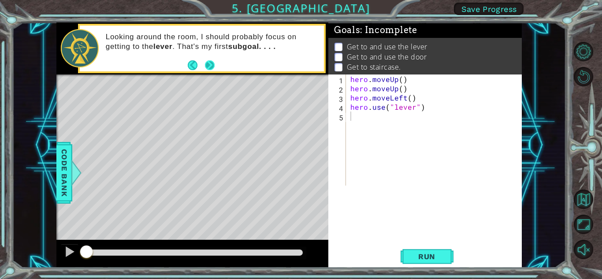
click at [212, 61] on button "Next" at bounding box center [209, 65] width 11 height 11
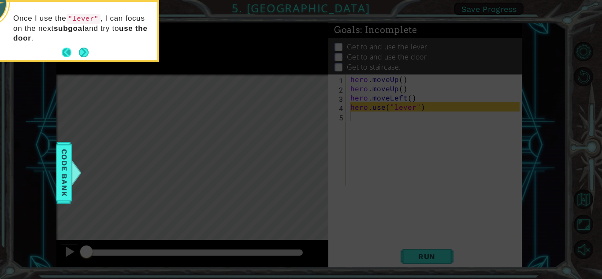
click at [65, 49] on button "Back" at bounding box center [70, 53] width 17 height 10
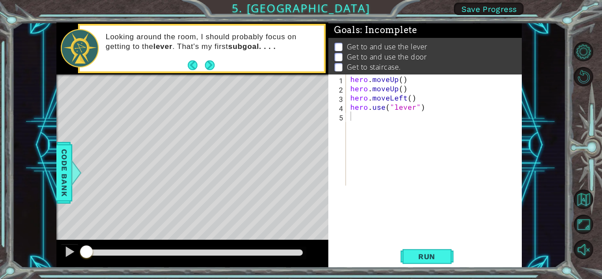
click at [192, 59] on footer at bounding box center [201, 65] width 27 height 13
click at [190, 64] on button "Back" at bounding box center [196, 65] width 17 height 10
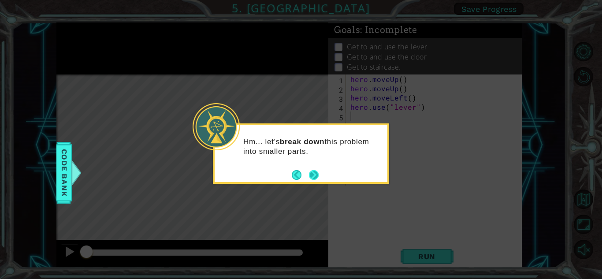
click at [300, 180] on button "Next" at bounding box center [314, 175] width 10 height 10
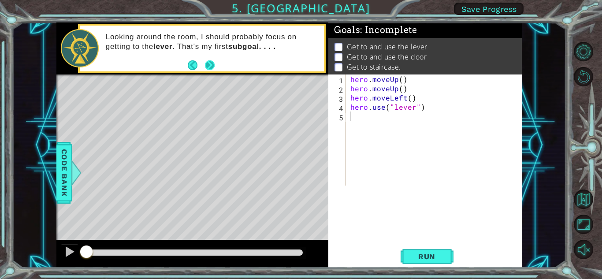
click at [208, 67] on button "Next" at bounding box center [210, 65] width 10 height 10
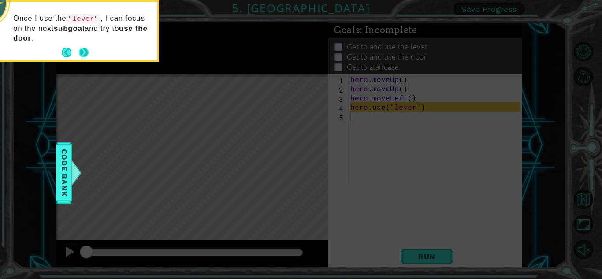
click at [80, 56] on button "Next" at bounding box center [83, 52] width 15 height 15
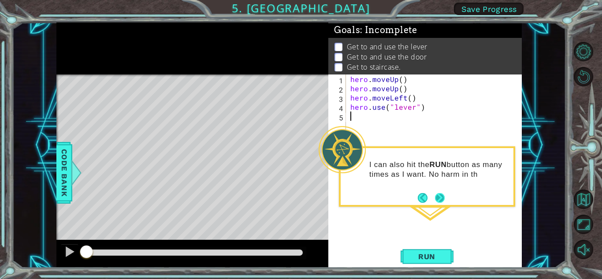
click at [300, 193] on button "Next" at bounding box center [440, 198] width 10 height 10
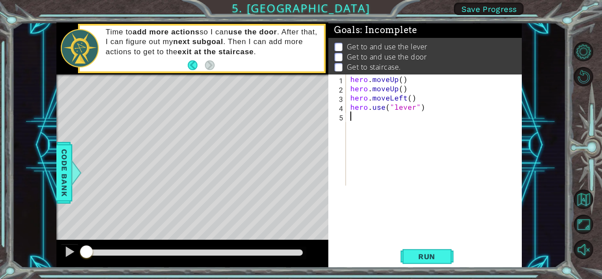
type textarea "h"
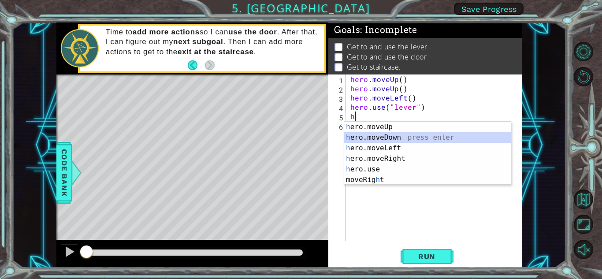
click at [300, 134] on div "h ero.moveUp press enter h ero.moveDown press enter h ero.moveLeft press enter …" at bounding box center [427, 164] width 167 height 85
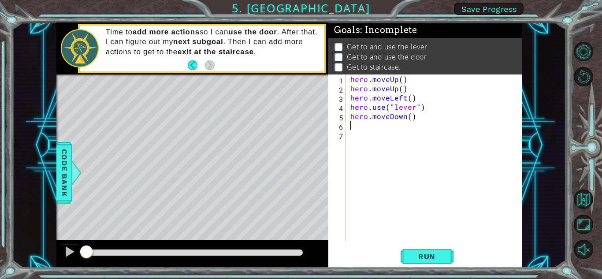
type textarea "h"
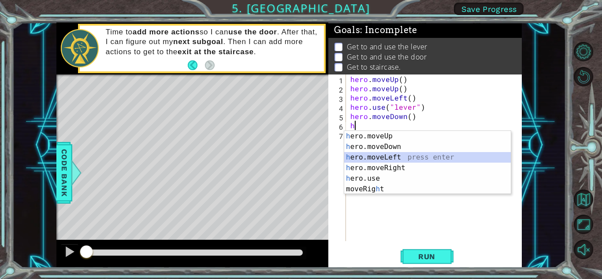
click at [300, 154] on div "h ero.moveUp press enter h ero.moveDown press enter h ero.moveLeft press enter …" at bounding box center [427, 173] width 167 height 85
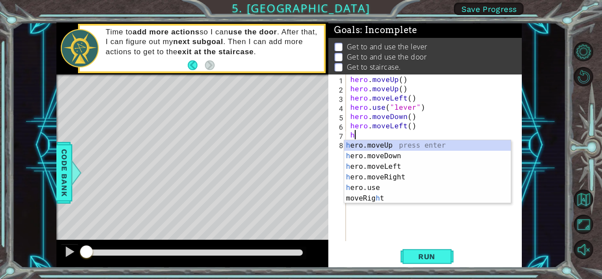
type textarea "he"
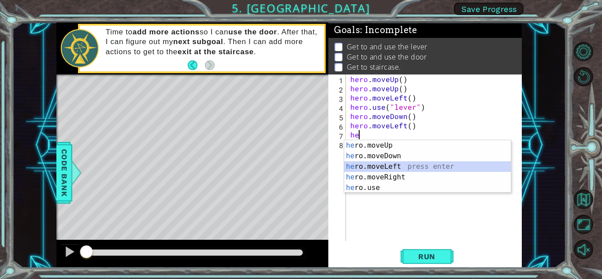
click at [300, 167] on div "he ro.moveUp press enter he ro.moveDown press enter he ro.moveLeft press enter …" at bounding box center [427, 177] width 167 height 74
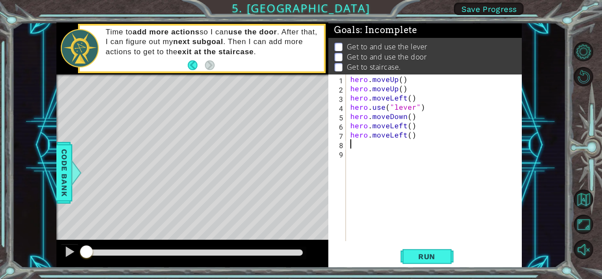
type textarea "h"
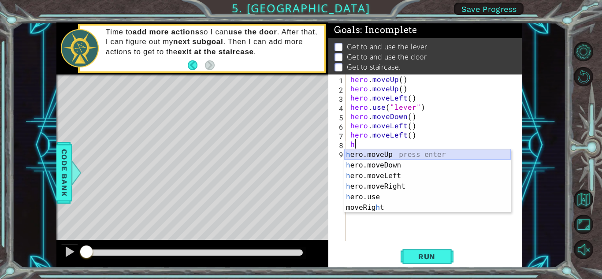
click at [300, 153] on div "h ero.moveUp press enter h ero.moveDown press enter h ero.moveLeft press enter …" at bounding box center [427, 191] width 167 height 85
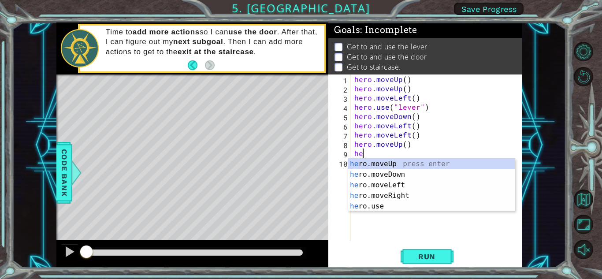
type textarea "her"
click at [300, 188] on div "her o.moveUp press enter her o.moveDown press enter her o.moveLeft press enter …" at bounding box center [431, 196] width 167 height 74
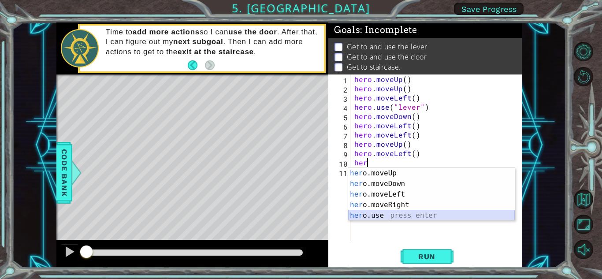
click at [300, 218] on div "her o.moveUp press enter her o.moveDown press enter her o.moveLeft press enter …" at bounding box center [431, 205] width 167 height 74
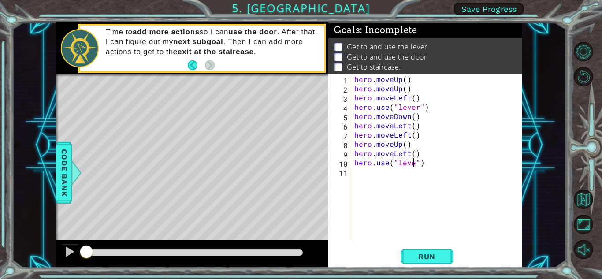
type textarea "hero.use("lever")"
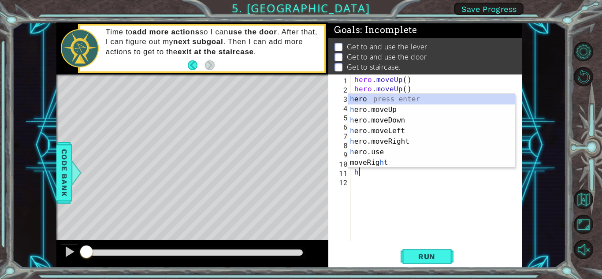
type textarea "he"
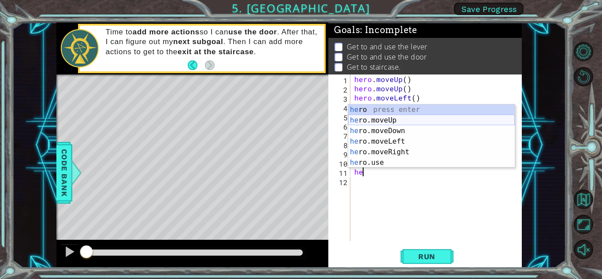
click at [300, 118] on div "he ro press enter he ro.moveUp press enter he ro.moveDown press enter he ro.mov…" at bounding box center [431, 146] width 167 height 85
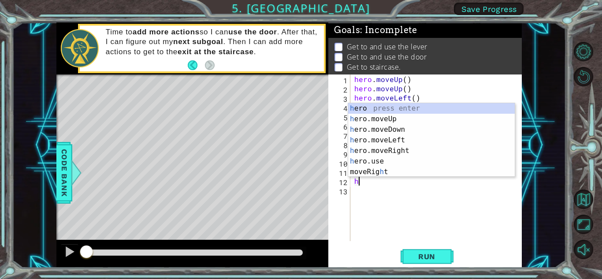
type textarea "he"
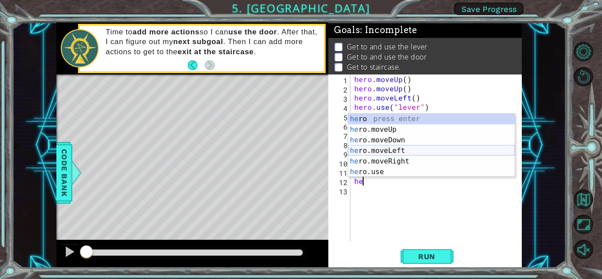
click at [300, 150] on div "he ro press enter he ro.moveUp press enter he ro.moveDown press enter he ro.mov…" at bounding box center [431, 156] width 167 height 85
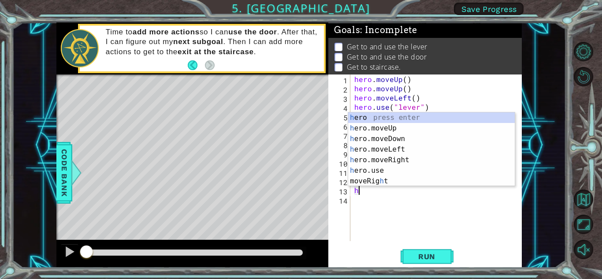
type textarea "he"
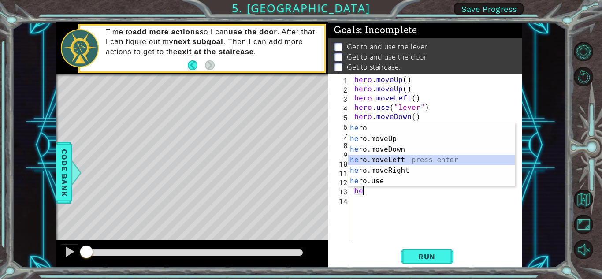
click at [300, 159] on div "he ro press enter he ro.moveUp press enter he ro.moveDown press enter he ro.mov…" at bounding box center [431, 165] width 167 height 85
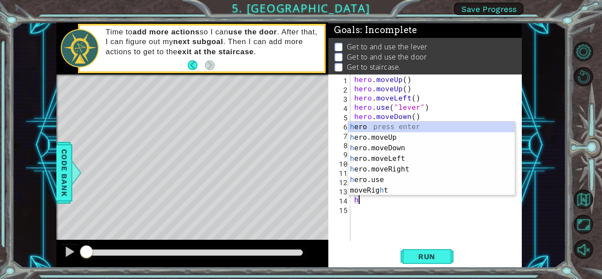
type textarea "he"
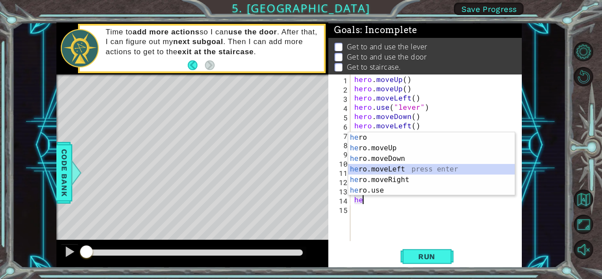
click at [300, 167] on div "he ro press enter he ro.moveUp press enter he ro.moveDown press enter he ro.mov…" at bounding box center [431, 174] width 167 height 85
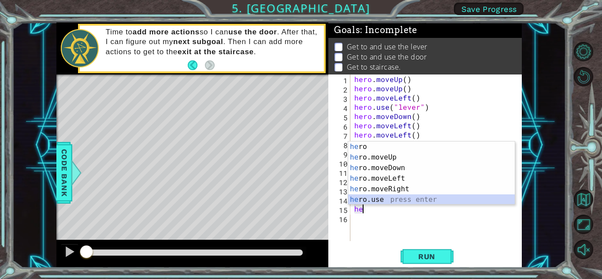
click at [300, 203] on div "he ro press enter he ro.moveUp press enter he ro.moveDown press enter he ro.mov…" at bounding box center [431, 183] width 167 height 85
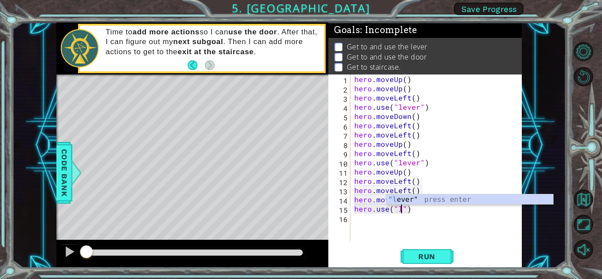
scroll to position [0, 3]
type textarea "hero.use("lever")"
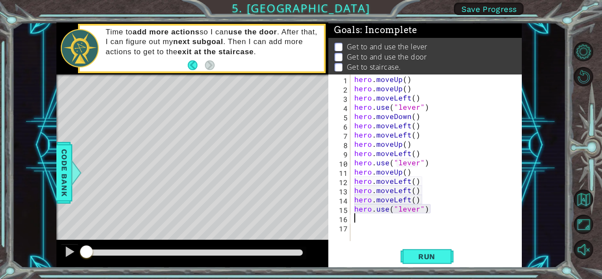
scroll to position [0, 0]
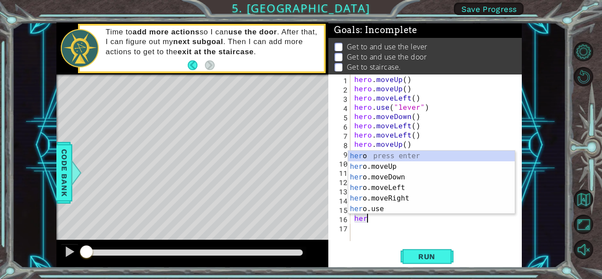
type textarea "hero"
click at [300, 188] on div "hero press enter hero .moveUp press enter hero .moveDown press enter hero .move…" at bounding box center [431, 193] width 167 height 85
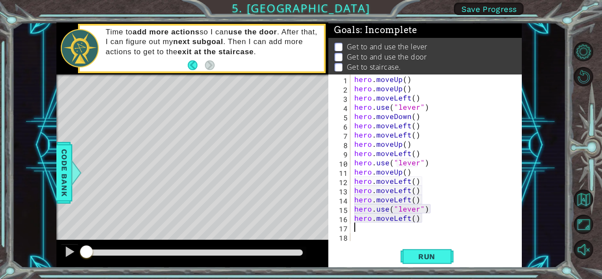
scroll to position [0, 0]
click at [300, 251] on button "Run" at bounding box center [426, 256] width 53 height 19
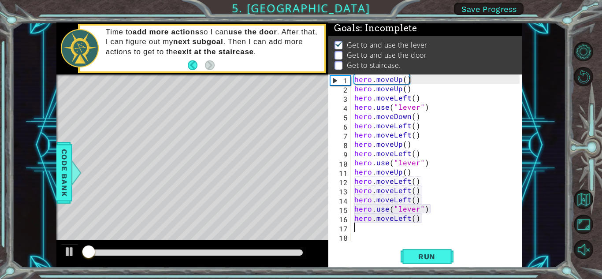
scroll to position [7, 0]
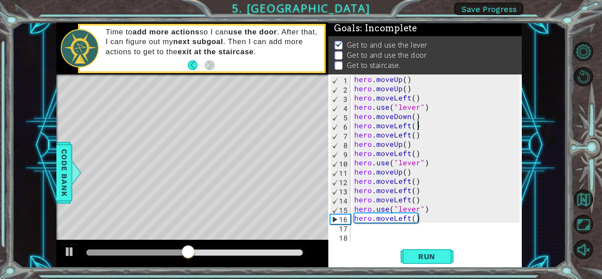
click at [300, 126] on div "hero . moveUp ( ) hero . moveUp ( ) hero . moveLeft ( ) hero . use ( "lever" ) …" at bounding box center [437, 166] width 171 height 185
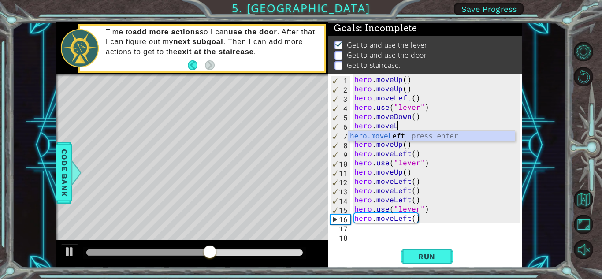
type textarea "hero.move"
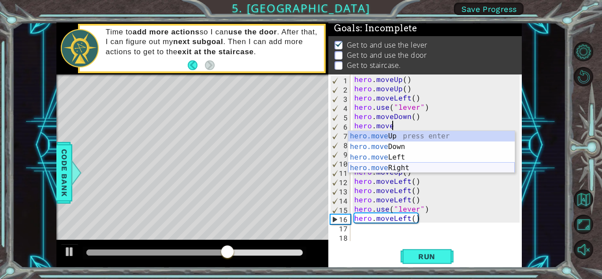
click at [300, 166] on div "hero.move Up press enter hero.move Down press enter hero.move Left press enter …" at bounding box center [431, 162] width 167 height 63
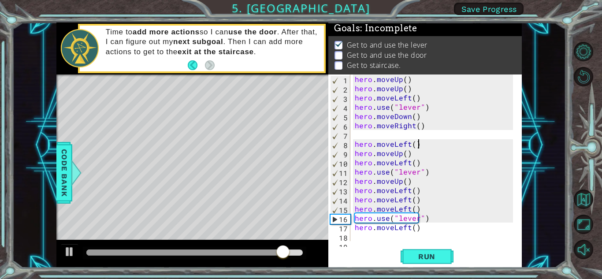
click at [300, 147] on div "hero . moveUp ( ) hero . moveUp ( ) hero . moveLeft ( ) hero . use ( "lever" ) …" at bounding box center [435, 166] width 164 height 185
type textarea "hero.moveLeft()"
click at [300, 137] on div "hero . moveUp ( ) hero . moveUp ( ) hero . moveLeft ( ) hero . use ( "lever" ) …" at bounding box center [435, 166] width 164 height 185
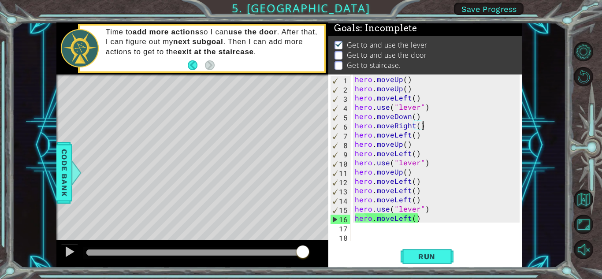
click at [300, 134] on div "hero . moveUp ( ) hero . moveUp ( ) hero . moveLeft ( ) hero . use ( "lever" ) …" at bounding box center [438, 166] width 171 height 185
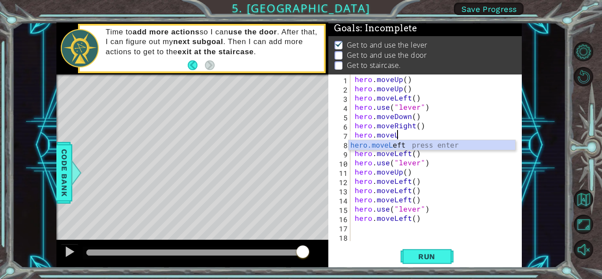
type textarea "hero.move"
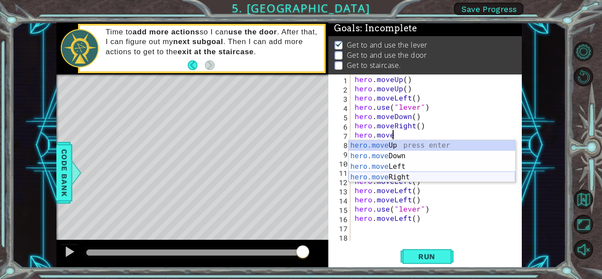
click at [300, 174] on div "hero.move Up press enter hero.move Down press enter hero.move Left press enter …" at bounding box center [431, 171] width 167 height 63
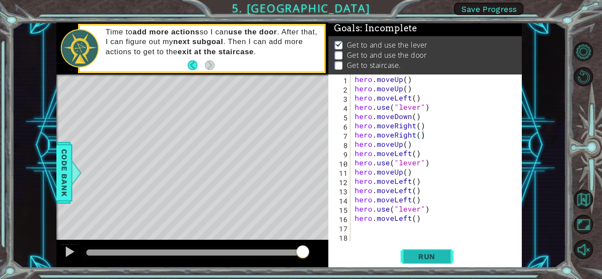
click at [300, 249] on button "Run" at bounding box center [426, 256] width 53 height 19
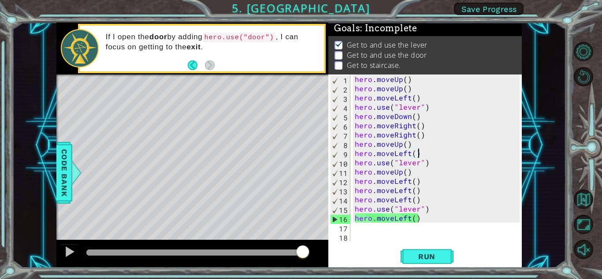
click at [300, 155] on div "hero . moveUp ( ) hero . moveUp ( ) hero . moveLeft ( ) hero . use ( "lever" ) …" at bounding box center [438, 166] width 171 height 185
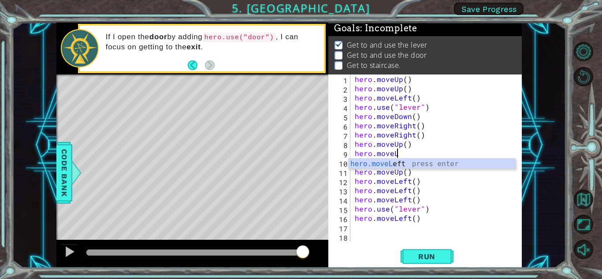
type textarea "hero.move"
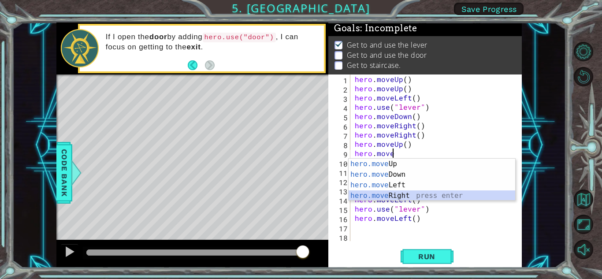
click at [300, 194] on div "hero.move Up press enter hero.move Down press enter hero.move Left press enter …" at bounding box center [431, 190] width 167 height 63
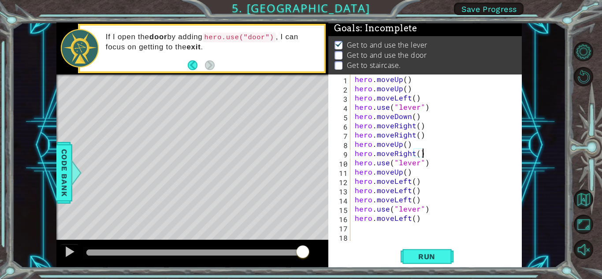
click at [300, 171] on div "hero . moveUp ( ) hero . moveUp ( ) hero . moveLeft ( ) hero . use ( "lever" ) …" at bounding box center [438, 166] width 171 height 185
click at [300, 163] on div "hero . moveUp ( ) hero . moveUp ( ) hero . moveLeft ( ) hero . use ( "lever" ) …" at bounding box center [438, 166] width 171 height 185
type textarea "hero.use("lever")"
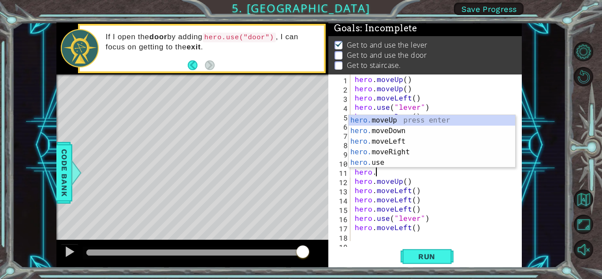
scroll to position [0, 1]
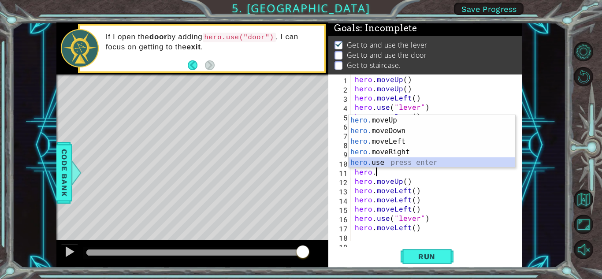
click at [300, 160] on div "hero. moveUp press enter hero. moveDown press enter hero. moveLeft press enter …" at bounding box center [431, 152] width 167 height 74
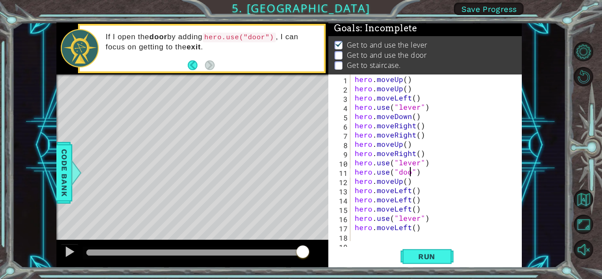
scroll to position [0, 4]
click at [300, 256] on span "Run" at bounding box center [426, 256] width 35 height 9
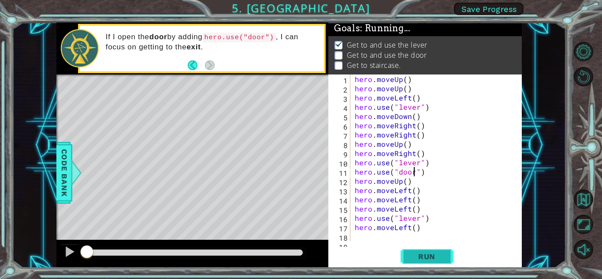
scroll to position [7, 0]
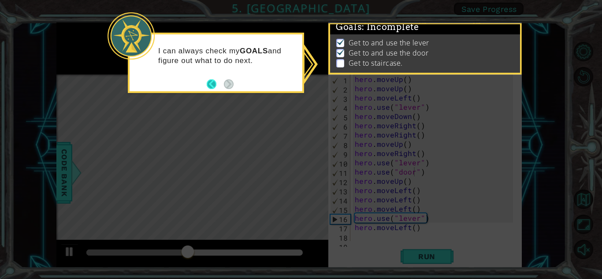
click at [217, 85] on button "Back" at bounding box center [215, 84] width 17 height 10
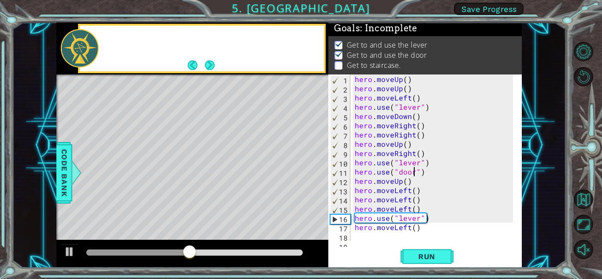
scroll to position [5, 0]
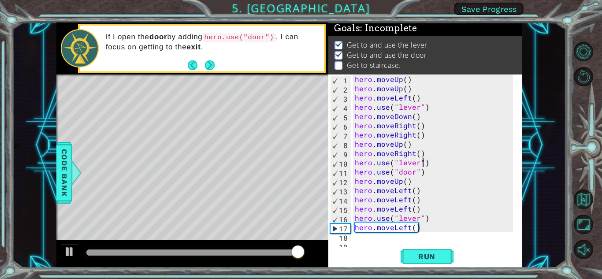
click at [300, 162] on div "hero . moveUp ( ) hero . moveUp ( ) hero . moveLeft ( ) hero . use ( "lever" ) …" at bounding box center [435, 166] width 164 height 185
click at [300, 165] on div "hero . moveUp ( ) hero . moveUp ( ) hero . moveLeft ( ) hero . use ( "lever" ) …" at bounding box center [435, 166] width 164 height 185
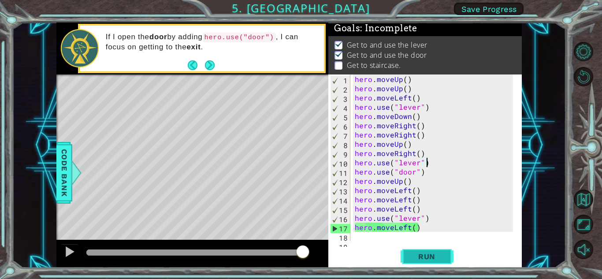
click at [300, 254] on span "Run" at bounding box center [426, 256] width 35 height 9
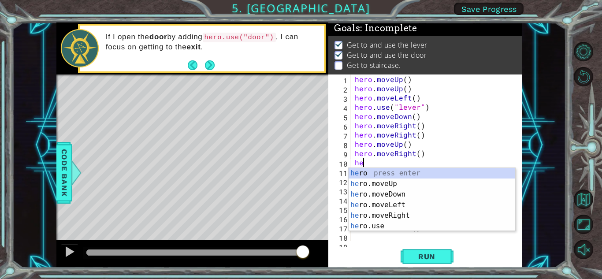
scroll to position [0, 0]
type textarea "h"
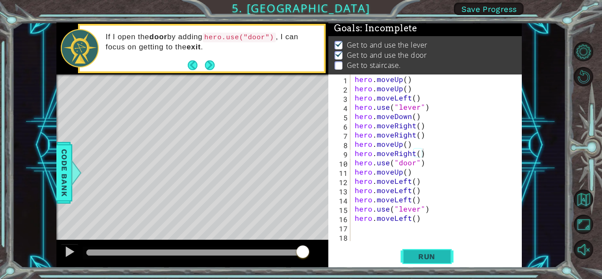
click at [300, 256] on span "Run" at bounding box center [426, 256] width 35 height 9
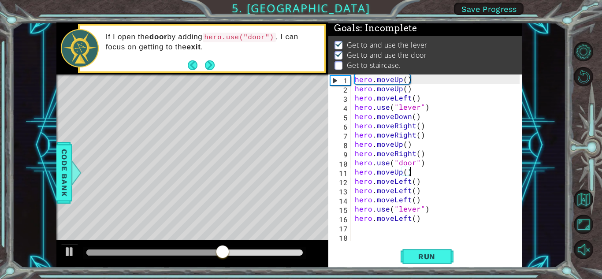
click at [300, 175] on div "hero . moveUp ( ) hero . moveUp ( ) hero . moveLeft ( ) hero . use ( "lever" ) …" at bounding box center [438, 166] width 171 height 185
type textarea "hero.moveUp()"
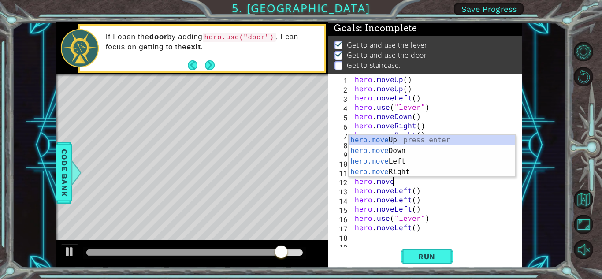
scroll to position [0, 2]
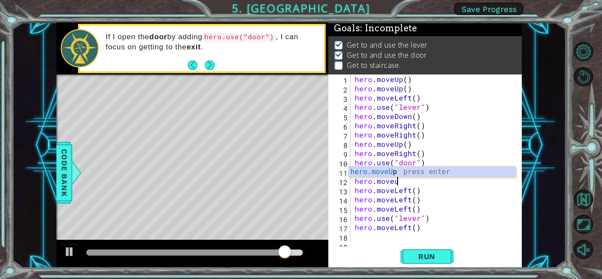
type textarea "hero.moveup"
click at [300, 170] on div "hero.moveUp press enter" at bounding box center [431, 183] width 167 height 32
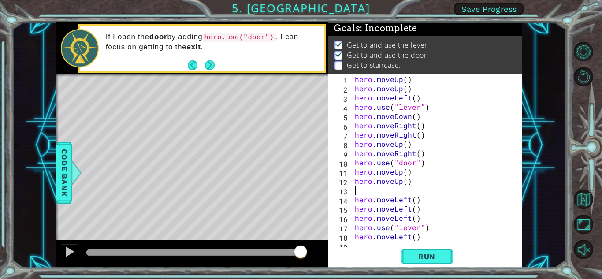
scroll to position [0, 0]
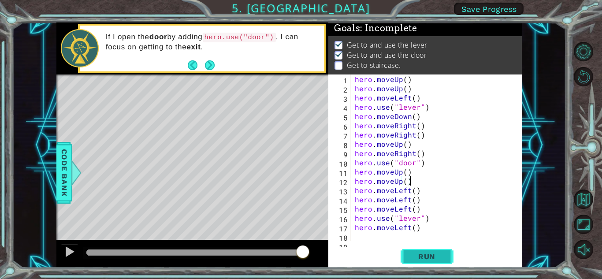
type textarea "hero.moveUp()"
click at [300, 254] on span "Run" at bounding box center [426, 256] width 35 height 9
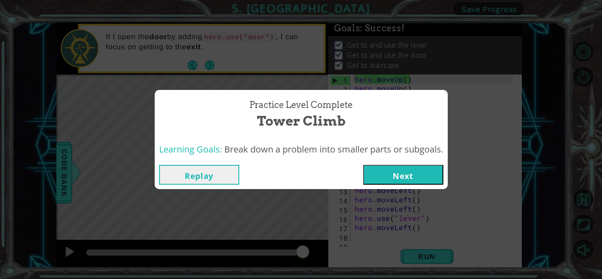
click at [300, 169] on button "Next" at bounding box center [403, 175] width 80 height 20
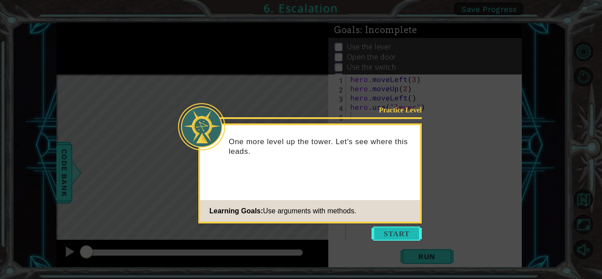
click at [300, 232] on button "Start" at bounding box center [396, 233] width 50 height 14
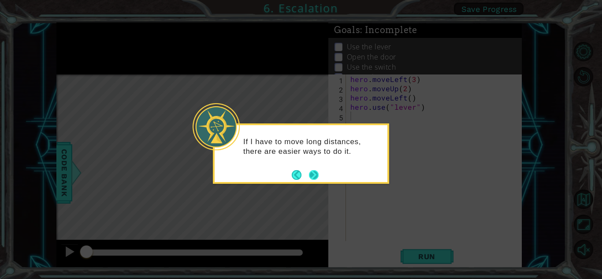
click at [300, 174] on button "Next" at bounding box center [313, 175] width 10 height 10
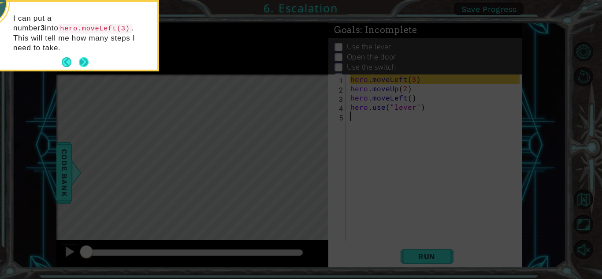
click at [84, 55] on button "Next" at bounding box center [83, 62] width 15 height 15
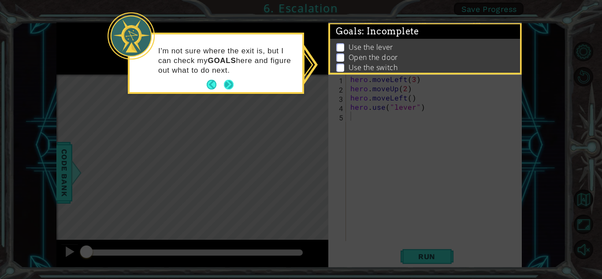
click at [228, 83] on button "Next" at bounding box center [228, 85] width 15 height 15
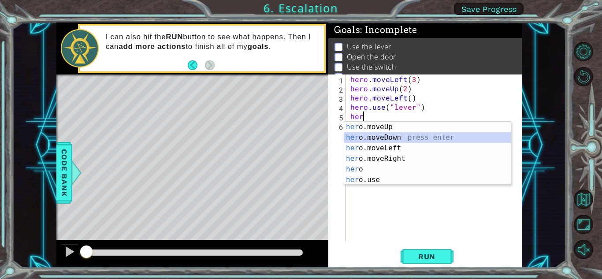
click at [300, 133] on div "her o.moveUp press enter her o.moveDown press enter her o.moveLeft press enter …" at bounding box center [427, 164] width 167 height 85
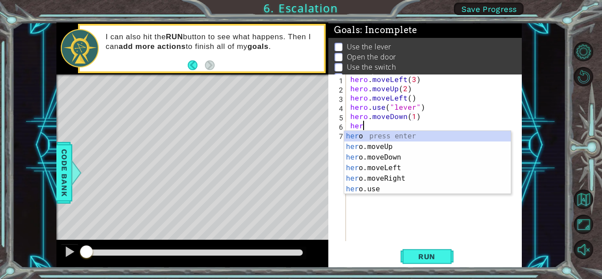
scroll to position [0, 5]
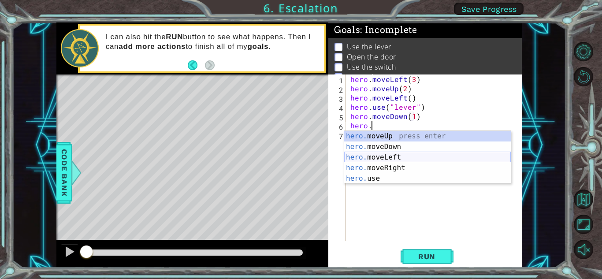
click at [300, 157] on div "hero. moveUp press enter hero. moveDown press enter hero. moveLeft press enter …" at bounding box center [427, 168] width 167 height 74
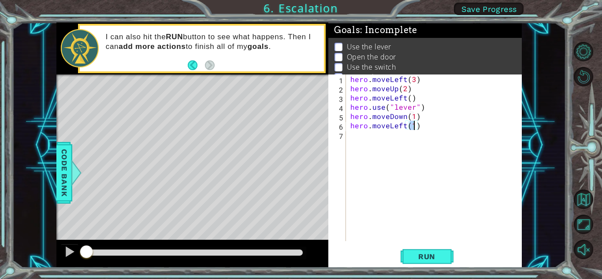
scroll to position [0, 4]
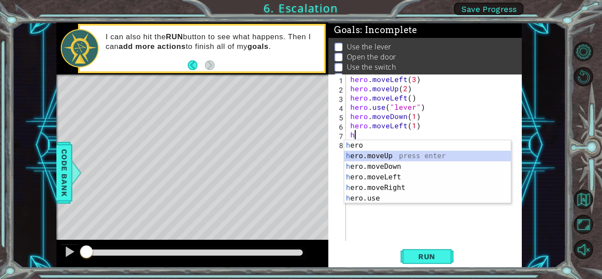
click at [300, 152] on div "h ero press enter h ero.moveUp press enter h ero.moveDown press enter h ero.mov…" at bounding box center [427, 182] width 167 height 85
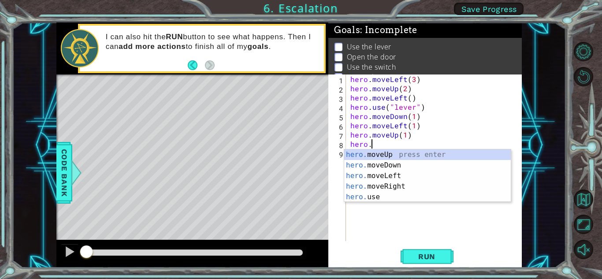
scroll to position [0, 4]
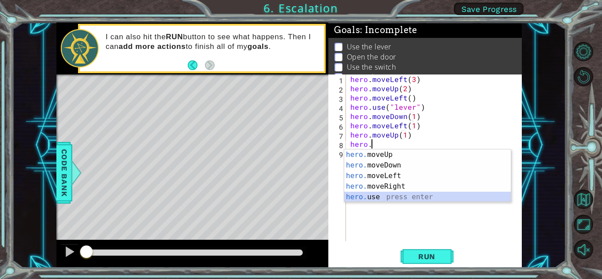
click at [300, 193] on div "hero. moveUp press enter hero. moveDown press enter hero. moveLeft press enter …" at bounding box center [427, 186] width 167 height 74
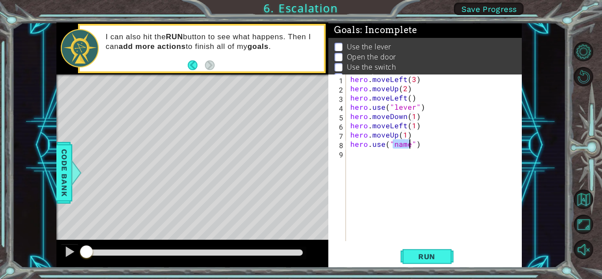
scroll to position [0, 3]
type textarea "hero.use("door")"
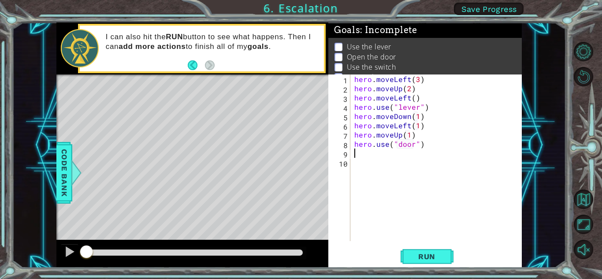
scroll to position [0, 0]
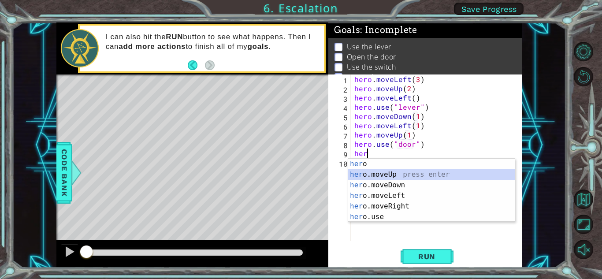
click at [300, 175] on div "her o press enter her o.moveUp press enter her o.moveDown press enter her o.mov…" at bounding box center [431, 201] width 167 height 85
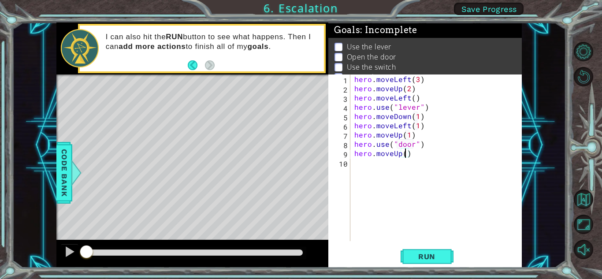
type textarea "hero.moveUp(2)"
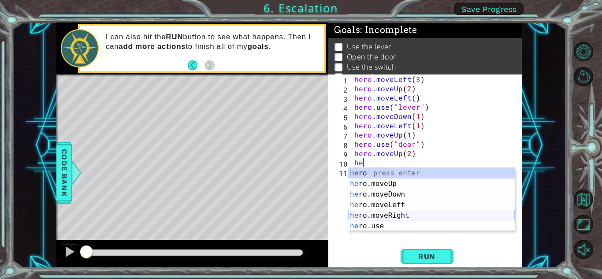
click at [300, 216] on div "he ro press enter he ro.moveUp press enter he ro.moveDown press enter he ro.mov…" at bounding box center [431, 210] width 167 height 85
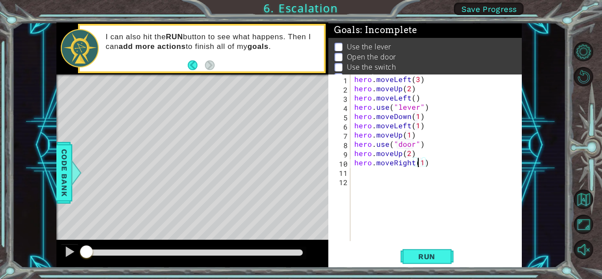
click at [300, 163] on div "hero . moveLeft ( 3 ) hero . moveUp ( 2 ) hero . moveLeft ( ) hero . use ( "lev…" at bounding box center [437, 166] width 171 height 185
click at [300, 251] on button "Run" at bounding box center [426, 256] width 53 height 19
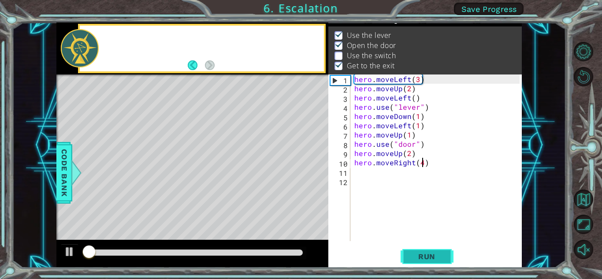
scroll to position [12, 0]
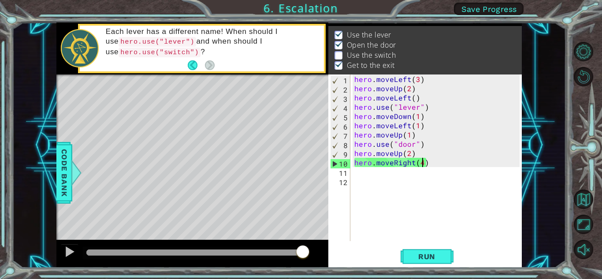
click at [300, 156] on div "hero . moveLeft ( 3 ) hero . moveUp ( 2 ) hero . moveLeft ( ) hero . use ( "lev…" at bounding box center [437, 166] width 171 height 185
type textarea "hero.moveUp(2)"
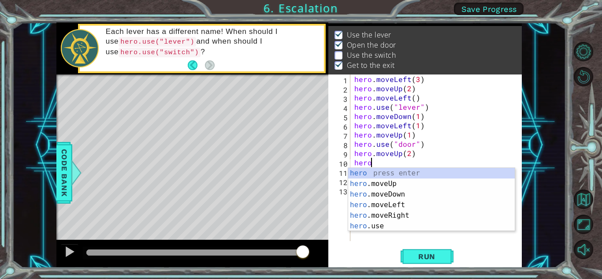
scroll to position [0, 1]
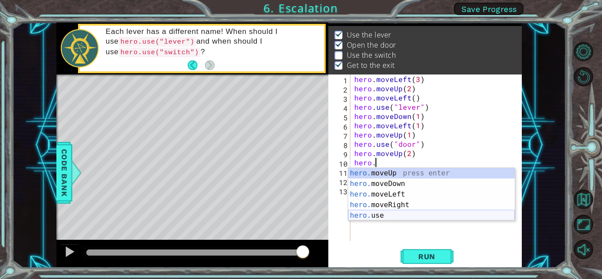
click at [300, 215] on div "hero. moveUp press enter hero. moveDown press enter hero. moveLeft press enter …" at bounding box center [431, 205] width 167 height 74
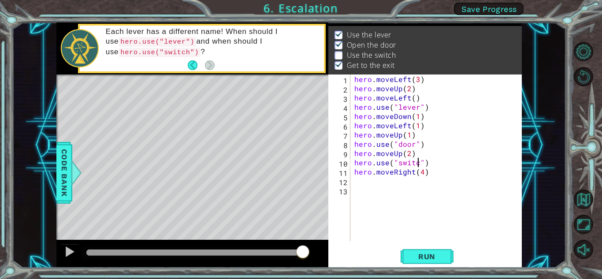
scroll to position [0, 4]
type textarea "hero.use("switch")"
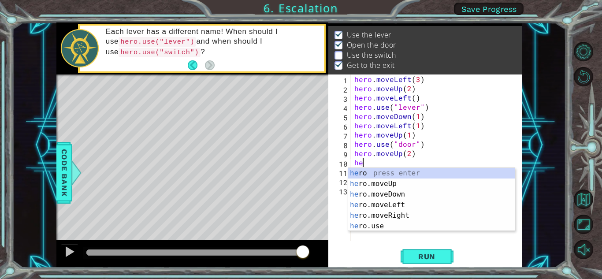
type textarea "h"
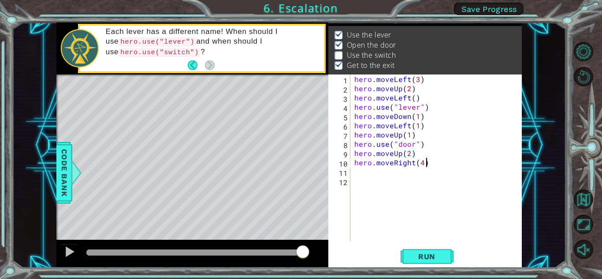
click at [300, 162] on div "hero . moveLeft ( 3 ) hero . moveUp ( 2 ) hero . moveLeft ( ) hero . use ( "lev…" at bounding box center [437, 166] width 171 height 185
click at [300, 163] on div "hero . moveLeft ( 3 ) hero . moveUp ( 2 ) hero . moveLeft ( ) hero . use ( "lev…" at bounding box center [437, 166] width 171 height 185
type textarea "hero.moveRight(2)"
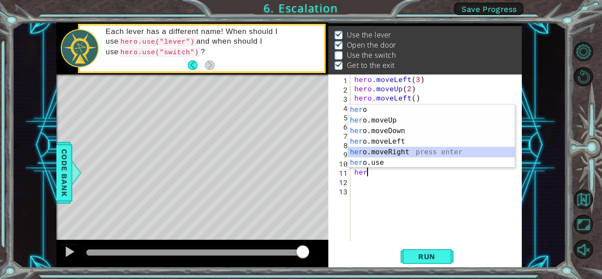
click at [300, 150] on div "her o press enter her o.moveUp press enter her o.moveDown press enter her o.mov…" at bounding box center [431, 146] width 167 height 85
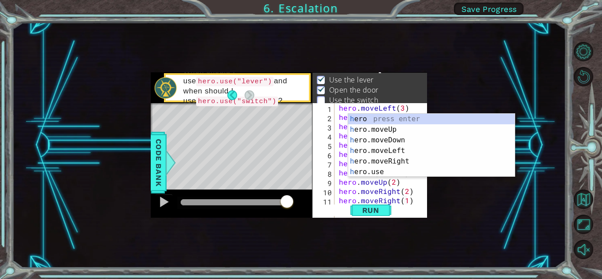
scroll to position [12, 0]
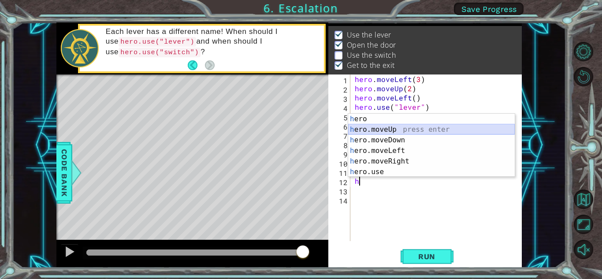
click at [300, 128] on div "h ero press enter h ero.moveUp press enter h ero.moveDown press enter h ero.mov…" at bounding box center [431, 156] width 167 height 85
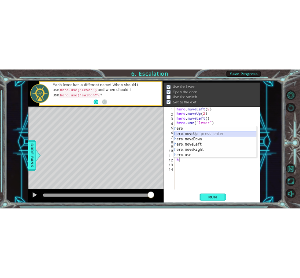
scroll to position [0, 3]
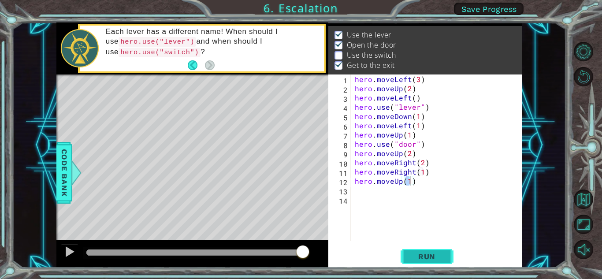
click at [300, 255] on span "Run" at bounding box center [426, 256] width 35 height 9
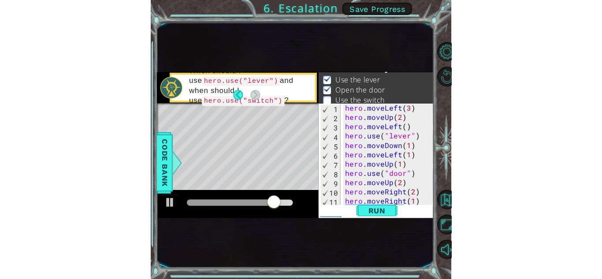
scroll to position [12, 0]
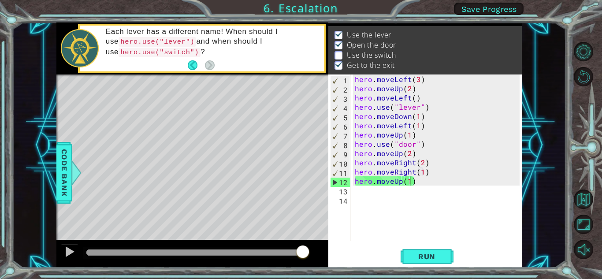
click at [204, 133] on div "Level Map" at bounding box center [259, 203] width 407 height 259
drag, startPoint x: 523, startPoint y: 40, endPoint x: 520, endPoint y: 59, distance: 19.6
click at [300, 59] on div "1 ההההההההההההההההההההההההההההההההההההההההההההההההההההההההההההההההההההההההההההה…" at bounding box center [289, 144] width 554 height 245
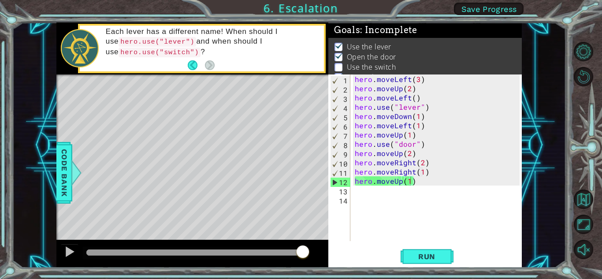
scroll to position [23, 0]
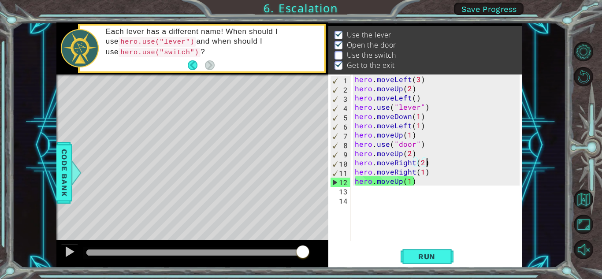
click at [300, 163] on div "hero . moveLeft ( 3 ) hero . moveUp ( 2 ) hero . moveLeft ( ) hero . use ( "lev…" at bounding box center [438, 166] width 171 height 185
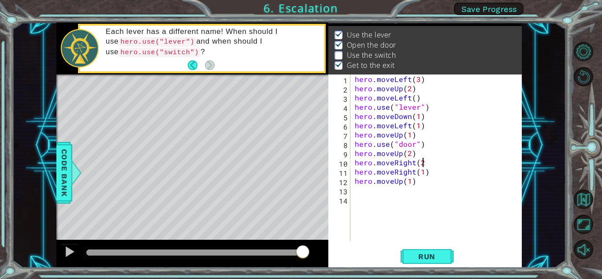
type textarea "hero.moveRight(2)"
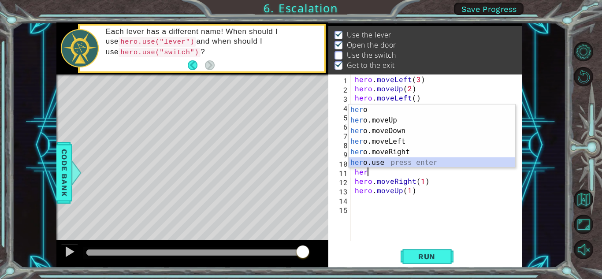
click at [300, 162] on div "her o press enter her o.moveUp press enter her o.moveDown press enter her o.mov…" at bounding box center [431, 146] width 167 height 85
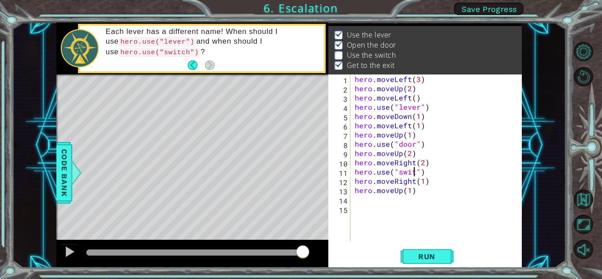
scroll to position [0, 4]
type textarea "hero.use("switch")"
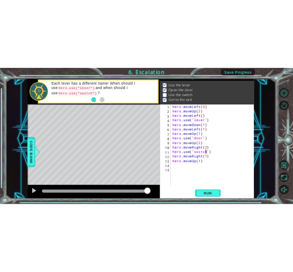
scroll to position [0, 0]
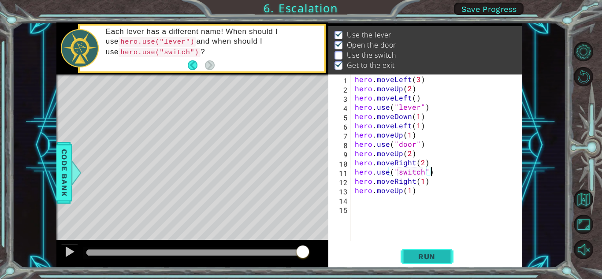
type textarea "hero.use("switch")"
click at [300, 258] on span "Run" at bounding box center [426, 256] width 35 height 9
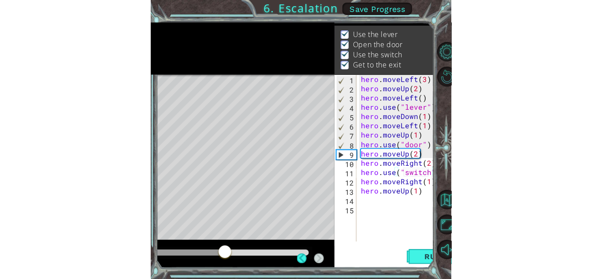
scroll to position [23, 0]
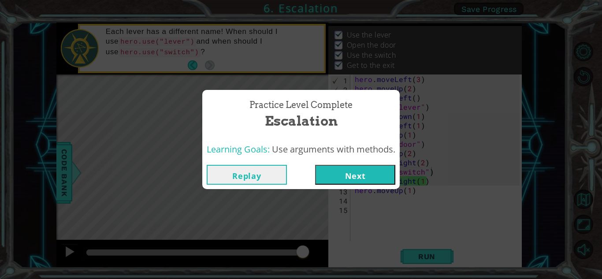
click at [300, 174] on button "Next" at bounding box center [355, 175] width 80 height 20
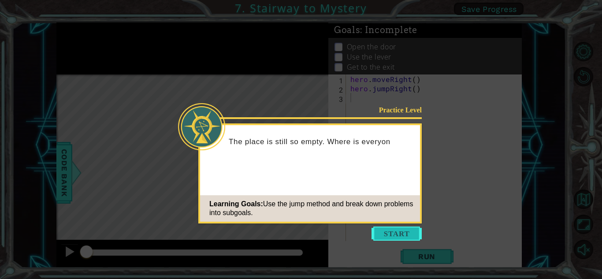
click at [300, 237] on button "Start" at bounding box center [396, 233] width 50 height 14
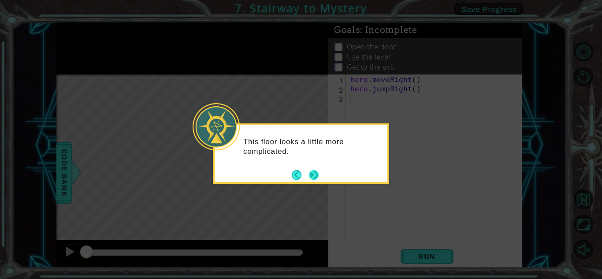
click at [300, 178] on button "Back" at bounding box center [300, 175] width 17 height 10
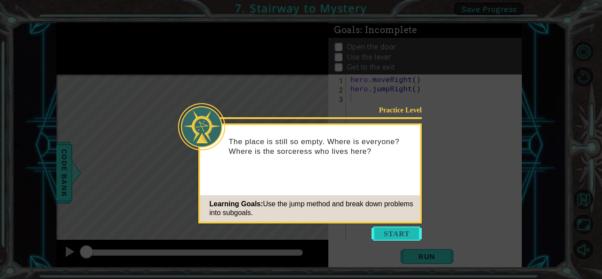
click at [300, 235] on button "Start" at bounding box center [396, 233] width 50 height 14
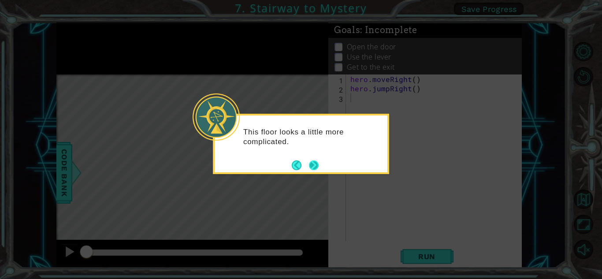
click at [300, 165] on button "Next" at bounding box center [313, 165] width 10 height 10
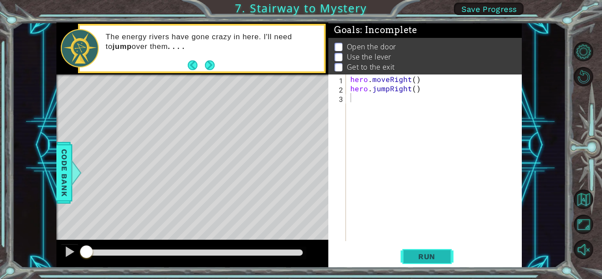
click at [300, 253] on span "Run" at bounding box center [426, 256] width 35 height 9
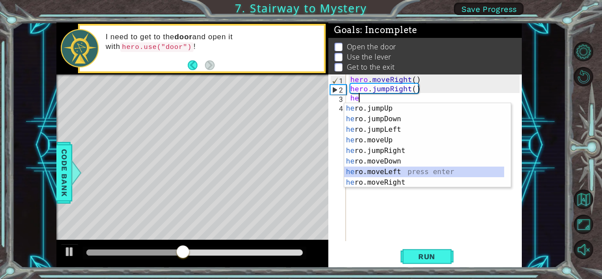
click at [300, 169] on div "he ro.jumpUp press enter he ro.jumpDown press enter he ro.jumpLeft press enter …" at bounding box center [424, 156] width 160 height 106
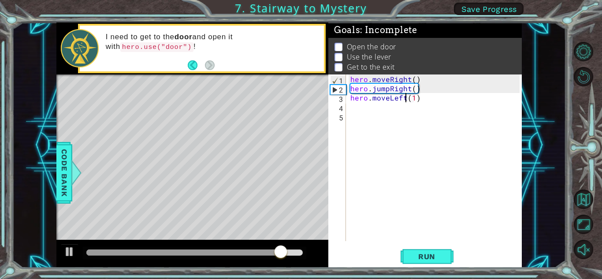
click at [300, 99] on div "hero . moveRight ( ) hero . jumpRight ( ) hero . moveLeft ( 1 )" at bounding box center [435, 166] width 175 height 185
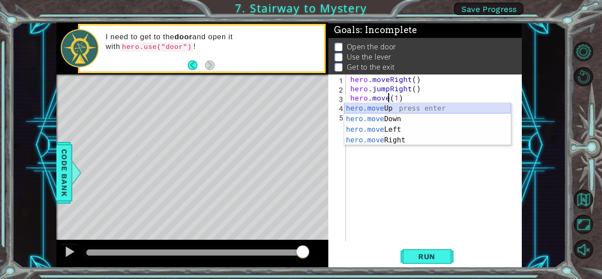
click at [300, 111] on div "hero.move Up press enter hero.move Down press enter hero.move Left press enter …" at bounding box center [427, 134] width 167 height 63
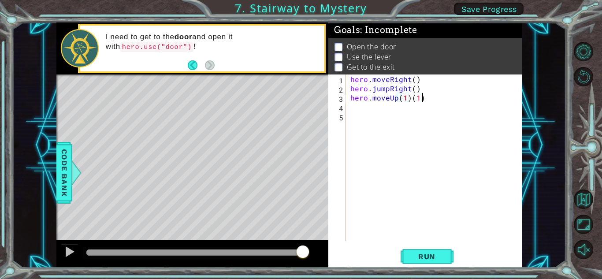
click at [300, 98] on div "hero . moveRight ( ) hero . jumpRight ( ) hero . moveUp ( 1 ) ( 1 )" at bounding box center [435, 166] width 175 height 185
type textarea "hero.moveUp(1)"
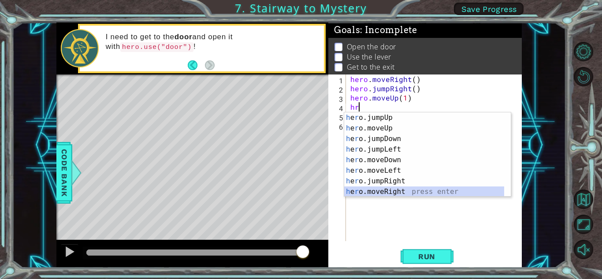
click at [300, 189] on div "h e r o.jumpUp press enter h e r o.moveUp press enter h e r o.jumpDown press en…" at bounding box center [424, 165] width 160 height 106
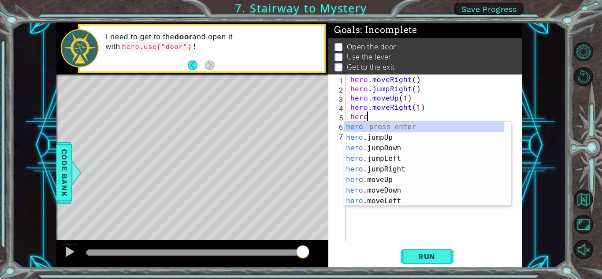
scroll to position [0, 5]
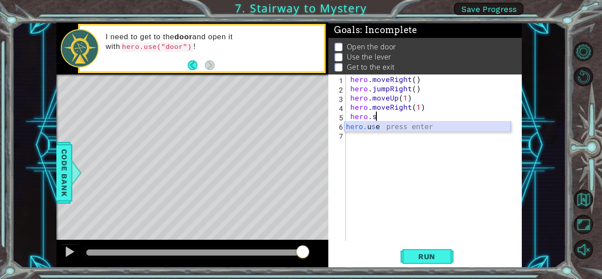
click at [300, 130] on div "hero. u s e press enter" at bounding box center [427, 138] width 167 height 32
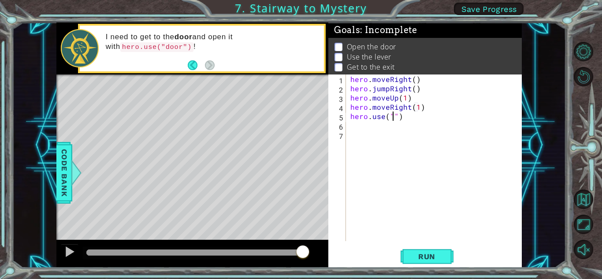
scroll to position [0, 3]
type textarea "hero.use("door")"
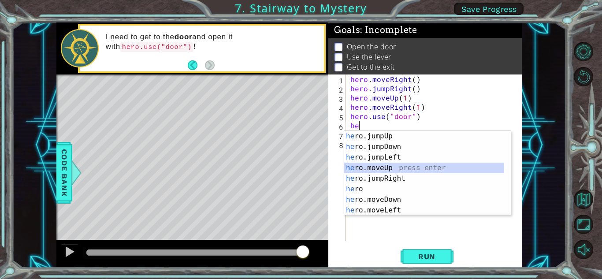
click at [300, 169] on div "he ro.jumpUp press enter he ro.jumpDown press enter he ro.jumpLeft press enter …" at bounding box center [424, 184] width 160 height 106
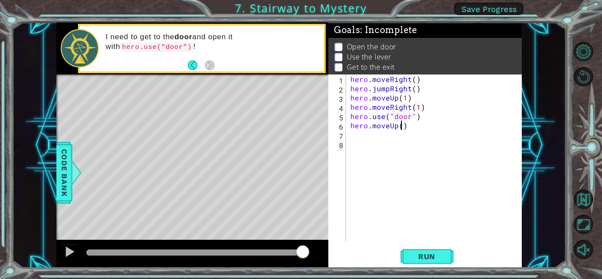
type textarea "hero.moveUp(2)"
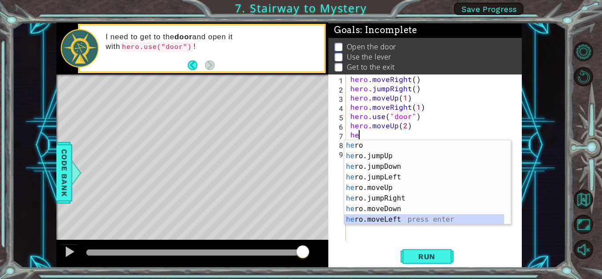
click at [300, 217] on div "he ro press enter he ro.jumpUp press enter he ro.jumpDown press enter he ro.jum…" at bounding box center [424, 193] width 160 height 106
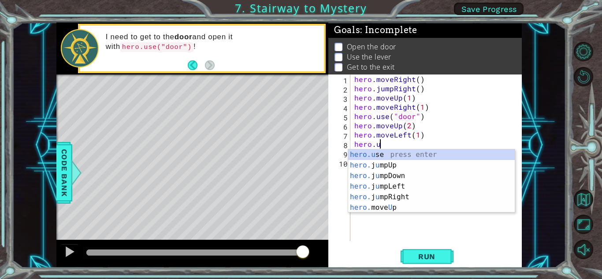
scroll to position [0, 5]
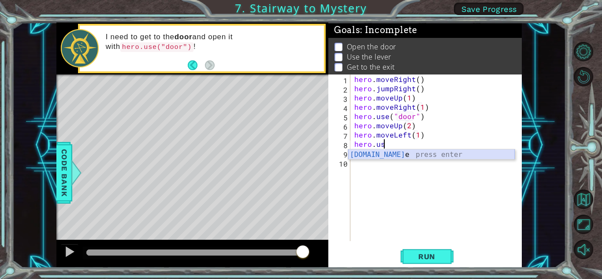
click at [300, 152] on div "[DOMAIN_NAME] e press enter" at bounding box center [431, 165] width 167 height 32
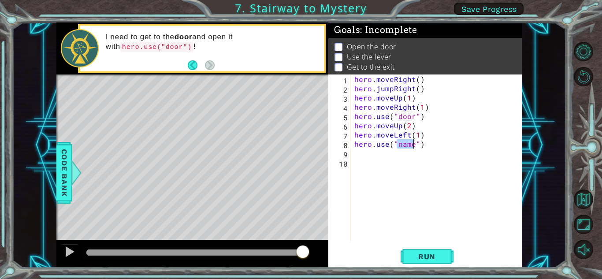
scroll to position [0, 3]
type textarea "hero.use("lever")"
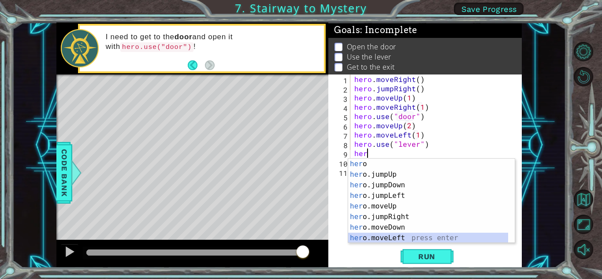
click at [300, 235] on div "her o press enter her o.jumpUp press enter her o.jumpDown press enter her o.jum…" at bounding box center [428, 212] width 160 height 106
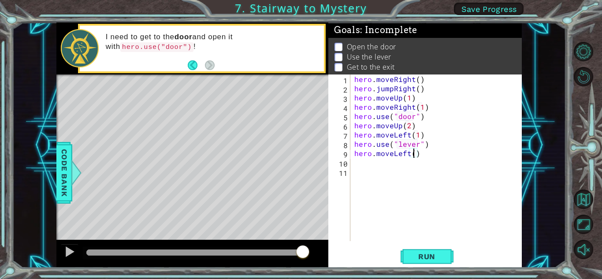
type textarea "hero.moveLeft(2)"
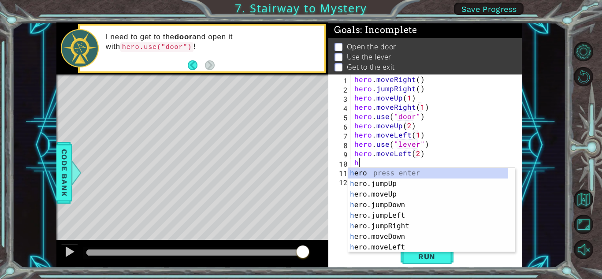
type textarea "he"
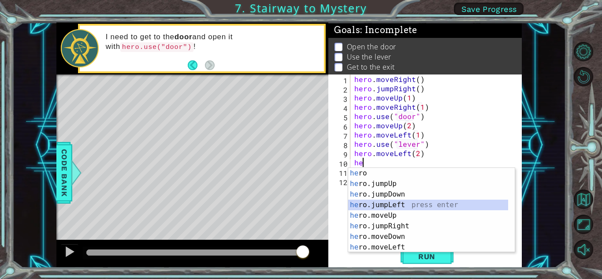
click at [300, 202] on div "he ro press enter he ro.jumpUp press enter he ro.jumpDown press enter he ro.jum…" at bounding box center [428, 221] width 160 height 106
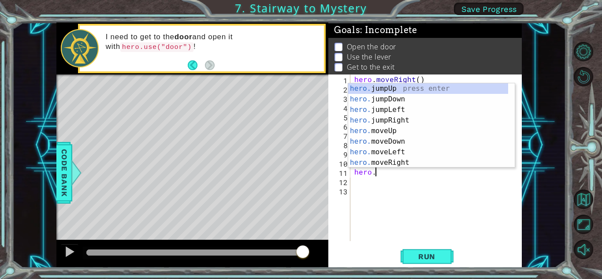
scroll to position [0, 1]
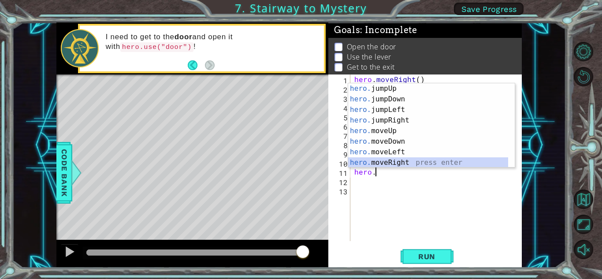
click at [300, 163] on div "hero. jumpUp press enter hero. jumpDown press enter hero. jumpLeft press enter …" at bounding box center [428, 136] width 160 height 106
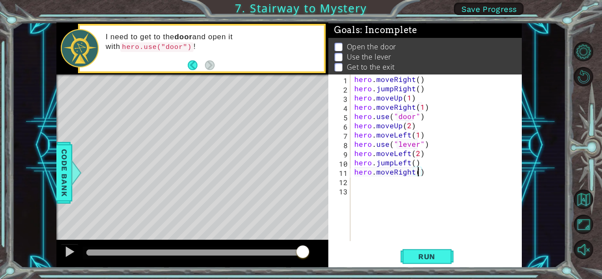
type textarea "hero.moveRight(2)"
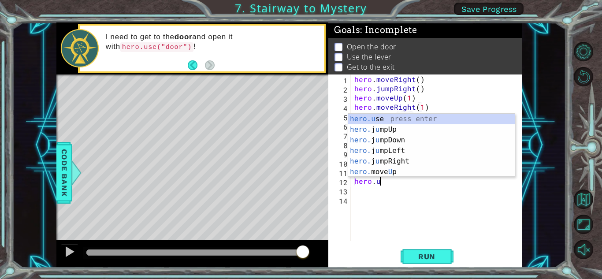
scroll to position [0, 1]
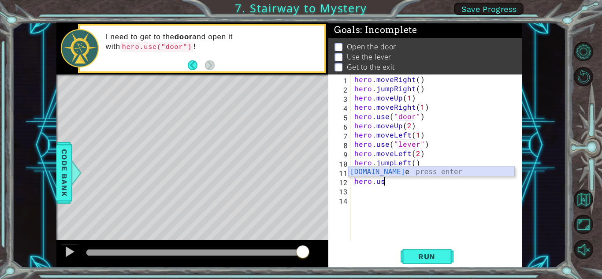
click at [300, 167] on div "[DOMAIN_NAME] e press enter" at bounding box center [431, 183] width 167 height 32
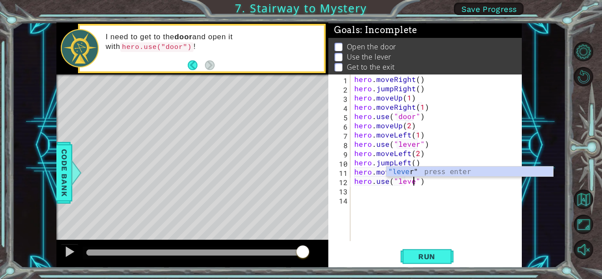
type textarea "hero.use("lever")"
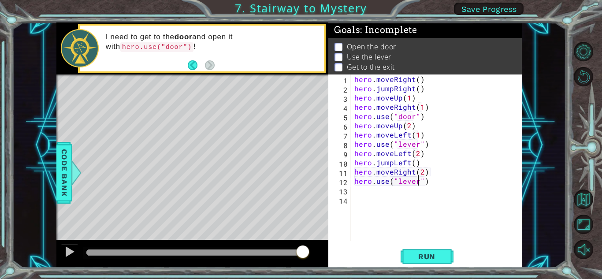
scroll to position [0, 0]
click at [300, 162] on div "hero . moveRight ( ) hero . jumpRight ( ) hero . moveUp ( 1 ) hero . moveRight …" at bounding box center [437, 166] width 171 height 185
click at [300, 163] on div "hero . moveRight ( ) hero . jumpRight ( ) hero . moveUp ( 1 ) hero . moveRight …" at bounding box center [437, 166] width 171 height 185
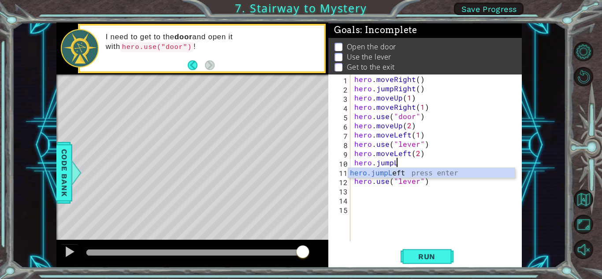
type textarea "hero.jump"
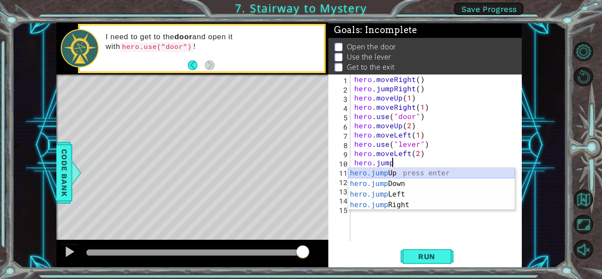
click at [300, 170] on div "hero.jump Up press enter hero.jump Down press enter hero.jump Left press enter …" at bounding box center [431, 199] width 167 height 63
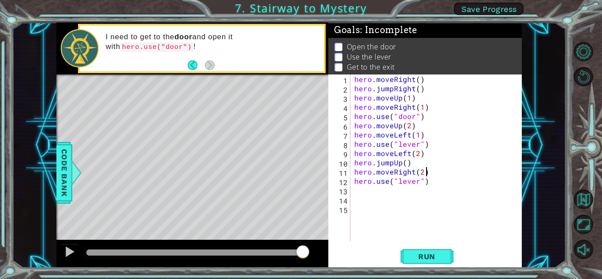
click at [300, 174] on div "hero . moveRight ( ) hero . jumpRight ( ) hero . moveUp ( 1 ) hero . moveRight …" at bounding box center [437, 166] width 171 height 185
click at [300, 185] on div "hero . moveRight ( ) hero . jumpRight ( ) hero . moveUp ( 1 ) hero . moveRight …" at bounding box center [437, 166] width 171 height 185
type textarea "hero.use("lever")"
click at [300, 189] on div "hero . moveRight ( ) hero . jumpRight ( ) hero . moveUp ( 1 ) hero . moveRight …" at bounding box center [437, 166] width 171 height 185
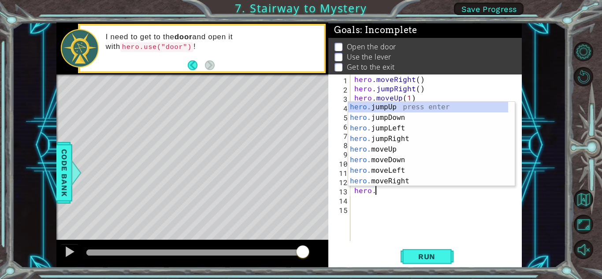
scroll to position [0, 1]
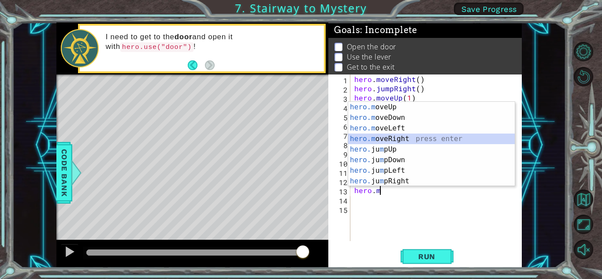
click at [300, 140] on div "hero.m oveUp press enter hero.m oveDown press enter hero.m oveLeft press enter …" at bounding box center [431, 155] width 167 height 106
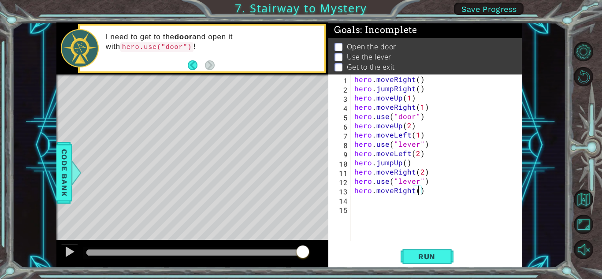
type textarea "hero.moveRight(2)"
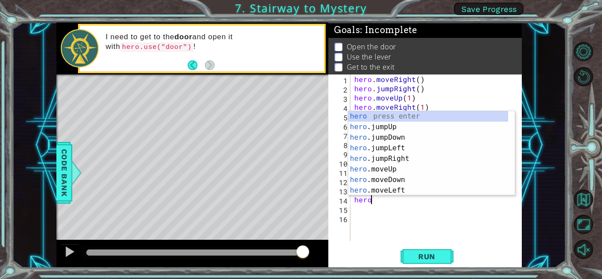
type textarea "hero."
click at [300, 129] on div "hero. jumpUp press enter hero. jumpDown press enter hero. jumpLeft press enter …" at bounding box center [428, 164] width 160 height 106
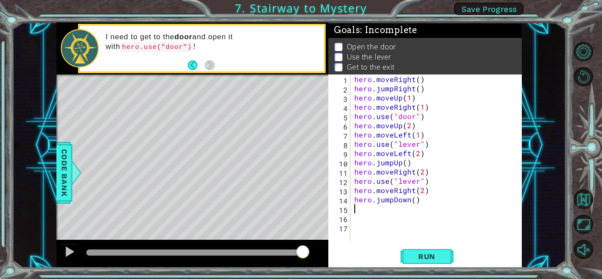
scroll to position [0, 0]
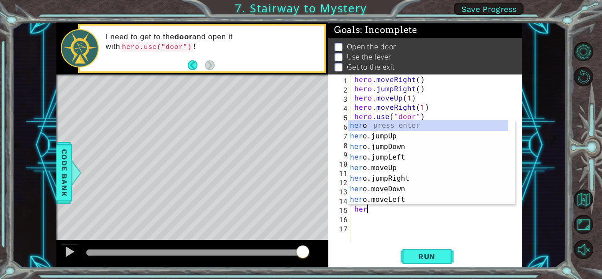
type textarea "hero"
drag, startPoint x: 403, startPoint y: 211, endPoint x: 399, endPoint y: 215, distance: 5.0
click at [300, 215] on div "hero . moveRight ( ) hero . jumpRight ( ) hero . moveUp ( 1 ) hero . moveRight …" at bounding box center [437, 166] width 171 height 185
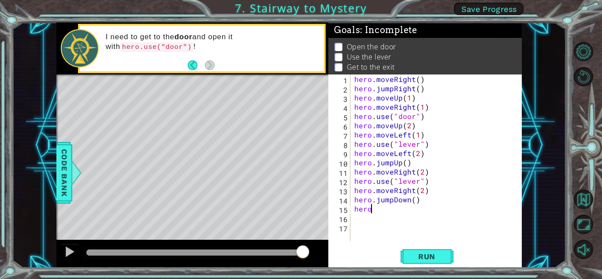
click at [300, 212] on div "hero . moveRight ( ) hero . jumpRight ( ) hero . moveUp ( 1 ) hero . moveRight …" at bounding box center [437, 166] width 171 height 185
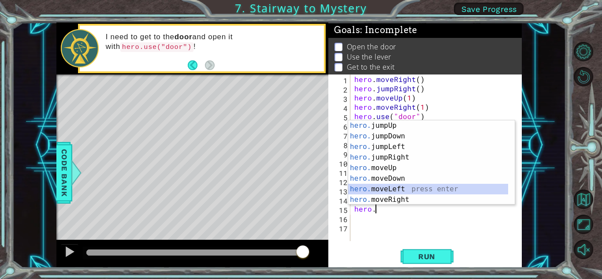
click at [300, 185] on div "hero. jumpUp press enter hero. jumpDown press enter hero. jumpLeft press enter …" at bounding box center [428, 173] width 160 height 106
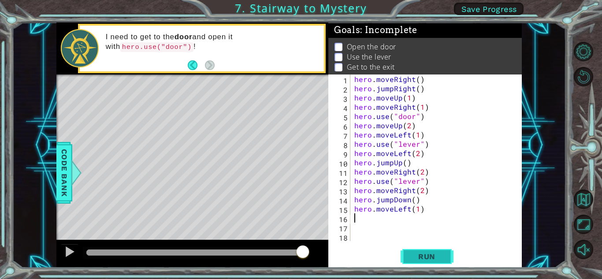
type textarea "hero.moveLeft(1)"
click at [300, 254] on span "Run" at bounding box center [426, 256] width 35 height 9
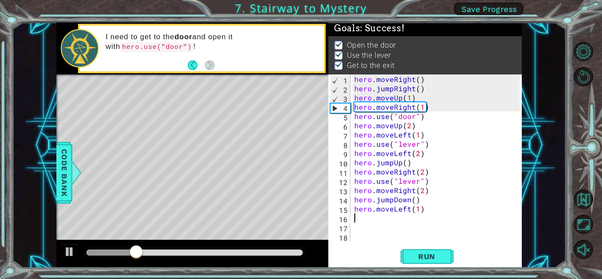
scroll to position [0, 0]
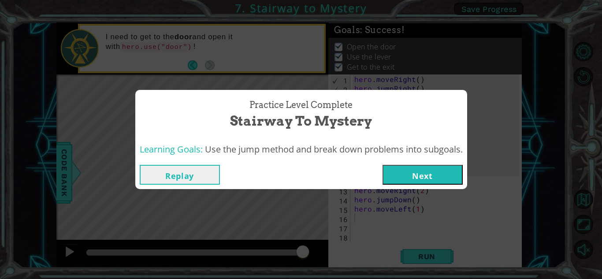
click at [300, 174] on button "Next" at bounding box center [422, 175] width 80 height 20
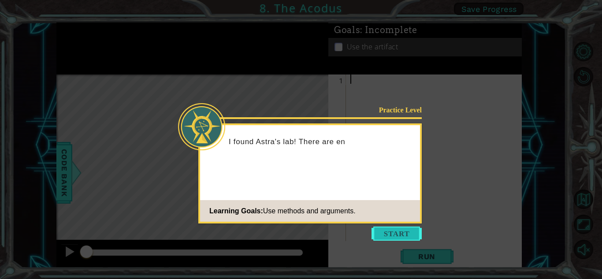
click at [300, 235] on button "Start" at bounding box center [396, 233] width 50 height 14
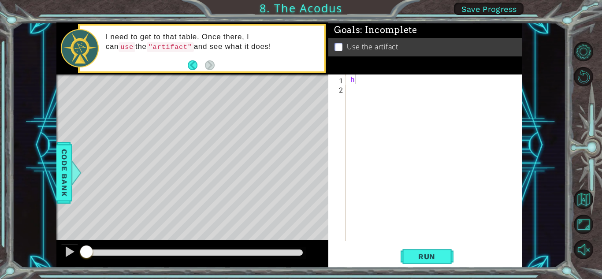
click at [184, 129] on div "Level Map" at bounding box center [259, 203] width 407 height 259
click at [300, 81] on div "h" at bounding box center [435, 166] width 175 height 185
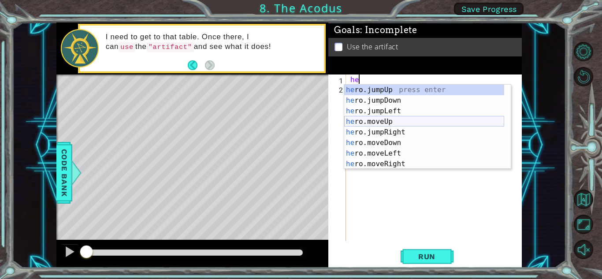
click at [300, 119] on div "he ro.jumpUp press enter he ro.jumpDown press enter he ro.jumpLeft press enter …" at bounding box center [424, 138] width 160 height 106
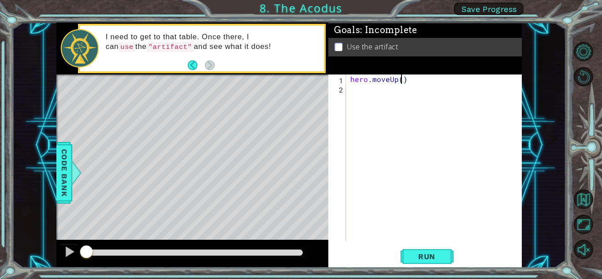
type textarea "hero.moveUp(2)"
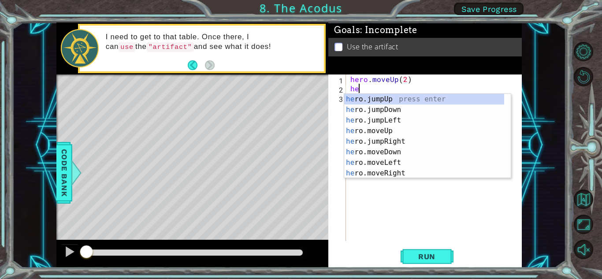
type textarea "her"
click at [300, 125] on div "her o.jumpUp press enter her o.jumpDown press enter her o.jumpLeft press enter …" at bounding box center [424, 147] width 160 height 106
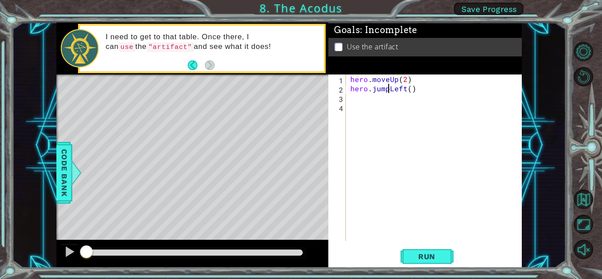
click at [300, 88] on div "hero . moveUp ( 2 ) hero . jumpLeft ( )" at bounding box center [435, 166] width 175 height 185
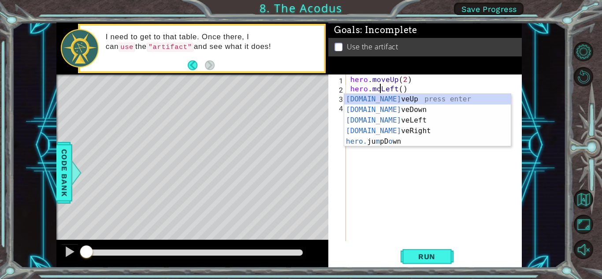
scroll to position [0, 2]
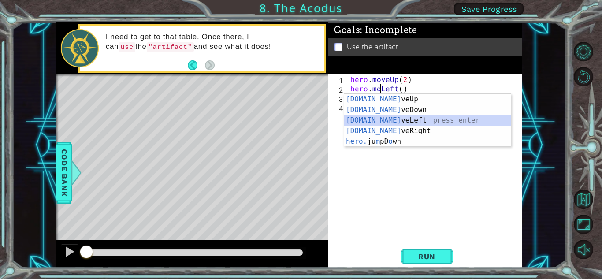
click at [300, 119] on div "[DOMAIN_NAME] veUp press enter [DOMAIN_NAME] veDown press enter [DOMAIN_NAME] v…" at bounding box center [427, 131] width 167 height 74
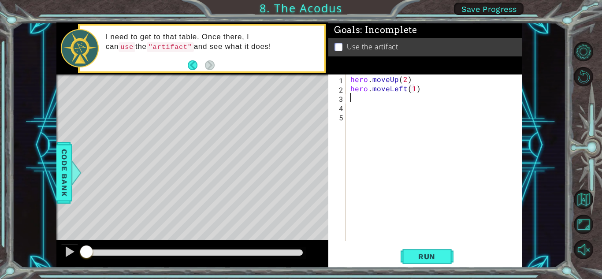
scroll to position [0, 4]
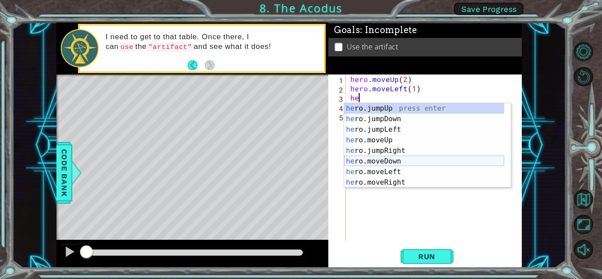
drag, startPoint x: 382, startPoint y: 162, endPoint x: 400, endPoint y: 155, distance: 18.8
click at [300, 161] on div "he ro.jumpUp press enter he ro.jumpDown press enter he ro.jumpLeft press enter …" at bounding box center [424, 156] width 160 height 106
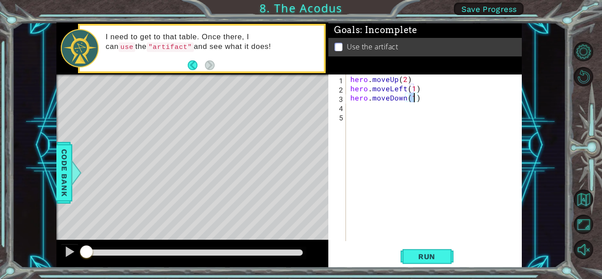
scroll to position [0, 4]
type textarea "hero.moveDown(2)"
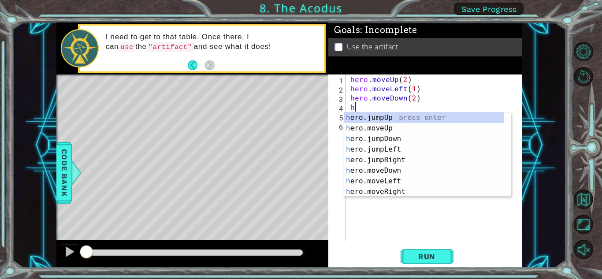
type textarea "he"
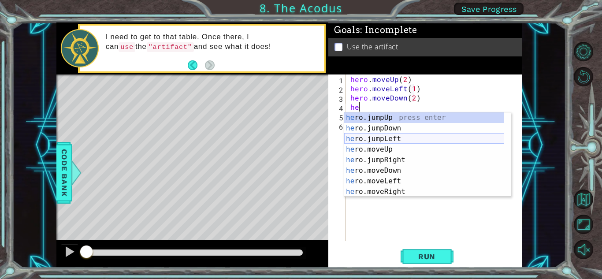
click at [300, 140] on div "he ro.jumpUp press enter he ro.jumpDown press enter he ro.jumpLeft press enter …" at bounding box center [424, 165] width 160 height 106
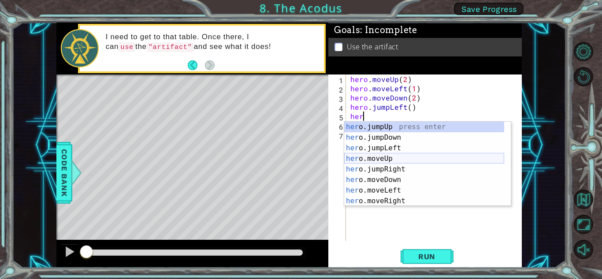
click at [300, 157] on div "her o.jumpUp press enter her o.jumpDown press enter her o.jumpLeft press enter …" at bounding box center [424, 175] width 160 height 106
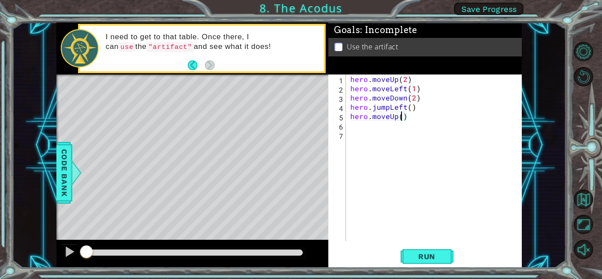
type textarea "hero.moveUp(2)"
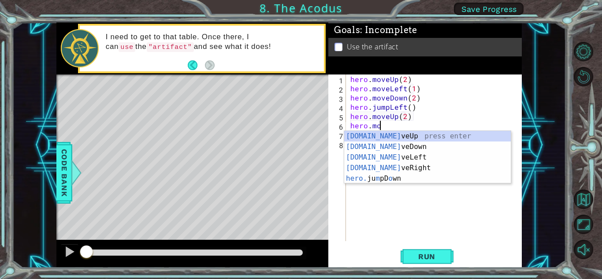
scroll to position [0, 1]
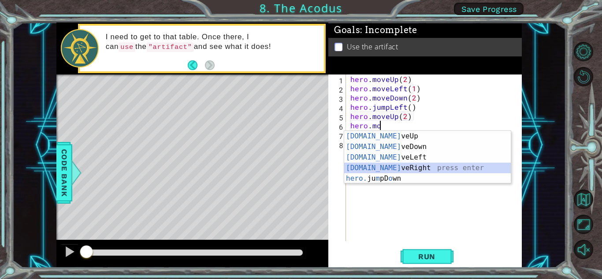
click at [300, 165] on div "[DOMAIN_NAME] veUp press enter [DOMAIN_NAME] veDown press enter [DOMAIN_NAME] v…" at bounding box center [427, 168] width 167 height 74
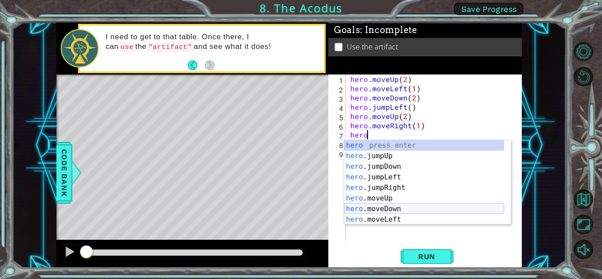
scroll to position [0, 5]
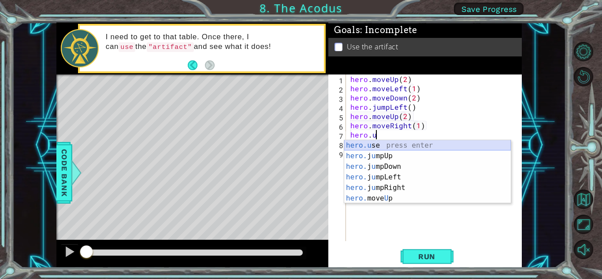
click at [300, 144] on div "hero.u se press enter hero. j u mpUp press enter hero. j u mpDown press enter h…" at bounding box center [427, 182] width 167 height 85
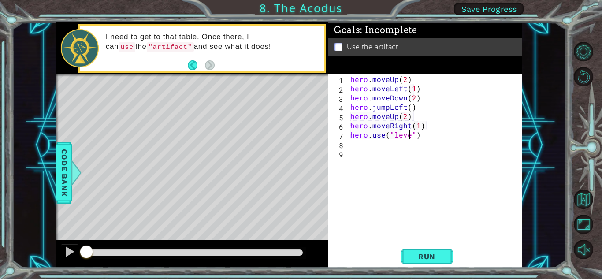
type textarea "hero.use("lever")"
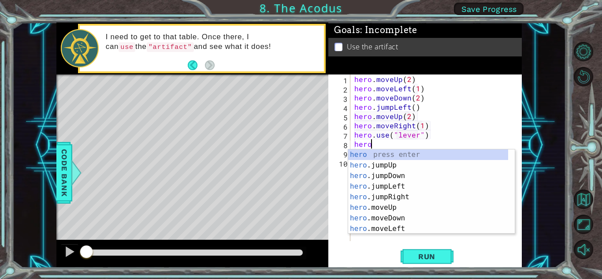
scroll to position [0, 1]
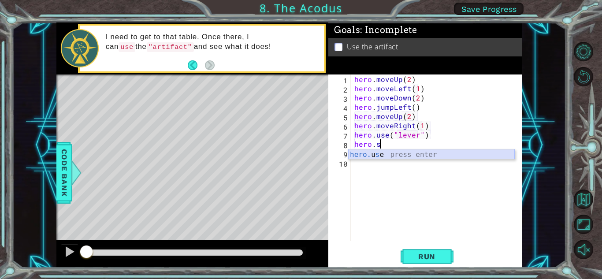
click at [300, 157] on div "hero. u s e press enter" at bounding box center [431, 165] width 167 height 32
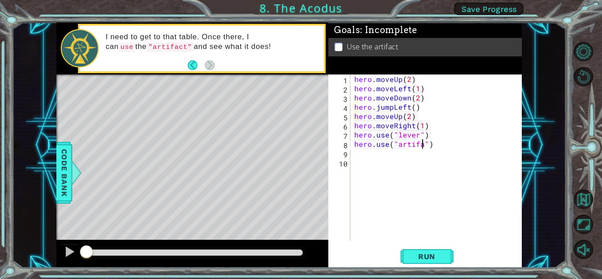
scroll to position [0, 4]
type textarea "hero.use("artifact")"
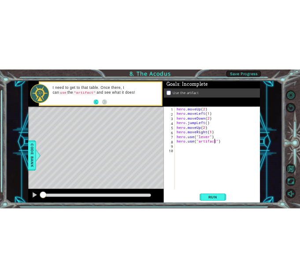
scroll to position [0, 0]
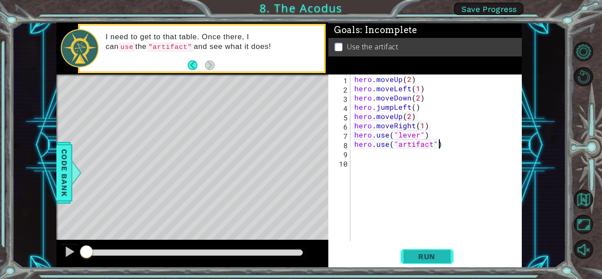
type textarea "hero.use("artifact")"
click at [300, 249] on button "Run" at bounding box center [426, 256] width 53 height 19
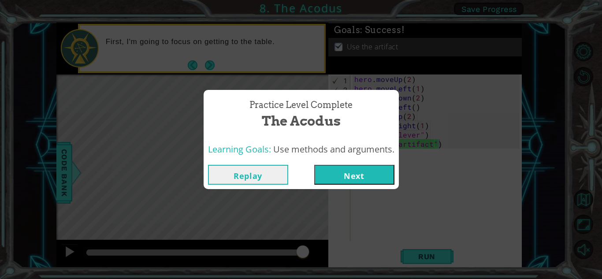
click at [300, 174] on button "Next" at bounding box center [354, 175] width 80 height 20
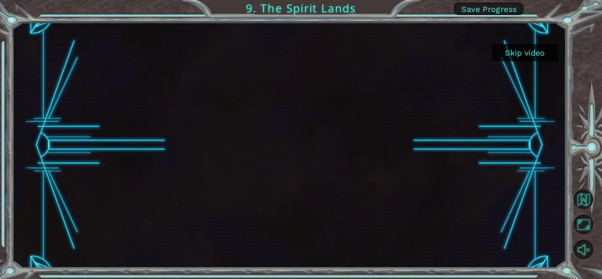
click at [300, 50] on button "Skip video" at bounding box center [525, 52] width 66 height 17
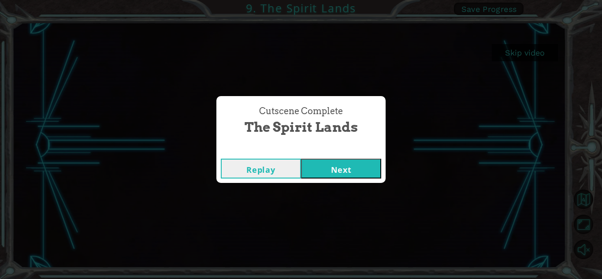
click at [300, 163] on button "Next" at bounding box center [341, 169] width 80 height 20
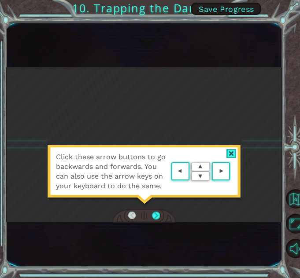
click at [230, 150] on div at bounding box center [231, 153] width 10 height 9
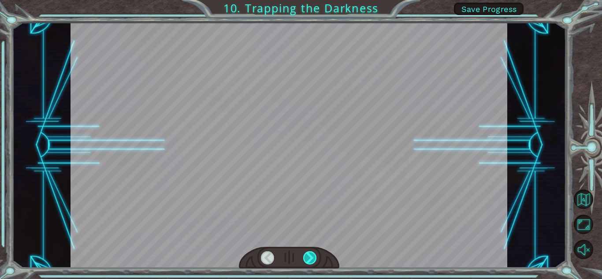
click at [300, 254] on div at bounding box center [310, 257] width 14 height 13
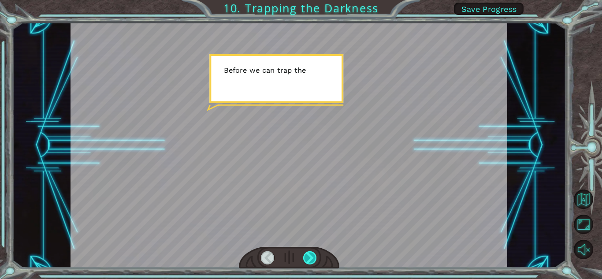
click at [300, 254] on div at bounding box center [310, 257] width 14 height 13
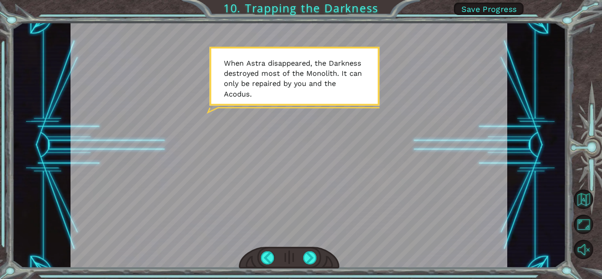
click at [300, 115] on div at bounding box center [288, 144] width 437 height 245
click at [300, 165] on div at bounding box center [288, 144] width 437 height 245
drag, startPoint x: 291, startPoint y: 61, endPoint x: 301, endPoint y: 128, distance: 68.2
click at [290, 77] on div at bounding box center [288, 144] width 437 height 245
click at [300, 254] on div at bounding box center [310, 257] width 14 height 13
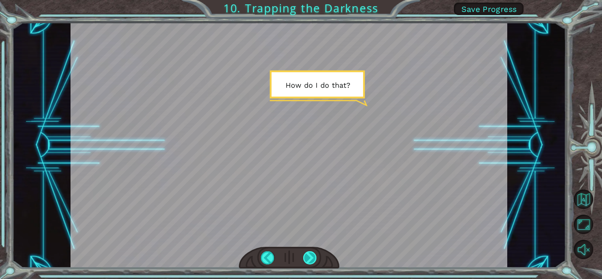
click at [300, 254] on div at bounding box center [310, 257] width 14 height 13
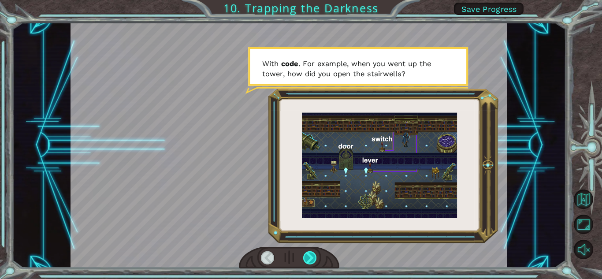
click at [300, 254] on div at bounding box center [310, 257] width 14 height 13
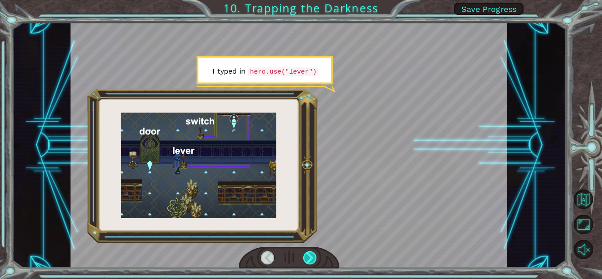
click at [300, 254] on div at bounding box center [310, 257] width 14 height 13
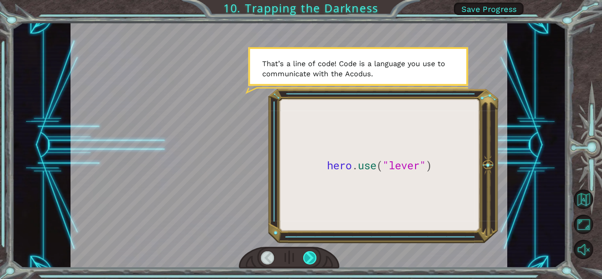
click at [300, 254] on div at bounding box center [310, 257] width 14 height 13
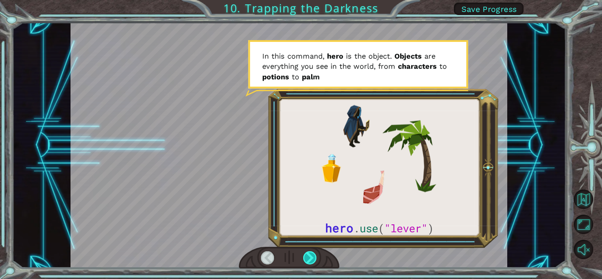
click at [300, 254] on div at bounding box center [310, 257] width 14 height 13
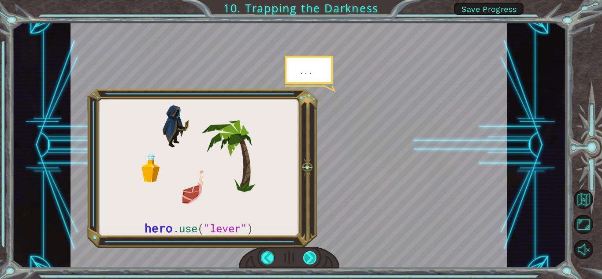
click at [300, 254] on div at bounding box center [310, 257] width 14 height 13
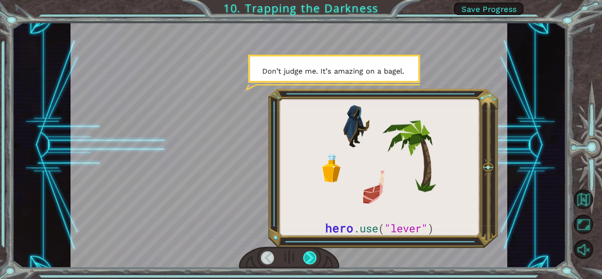
click at [300, 254] on div at bounding box center [310, 257] width 14 height 13
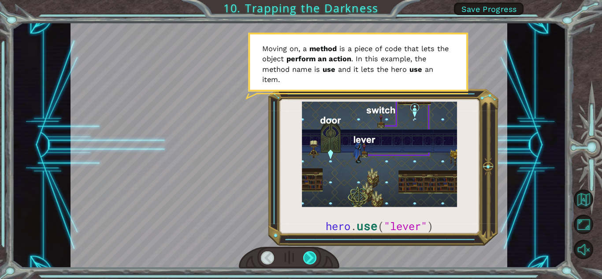
click at [300, 254] on div at bounding box center [310, 257] width 14 height 13
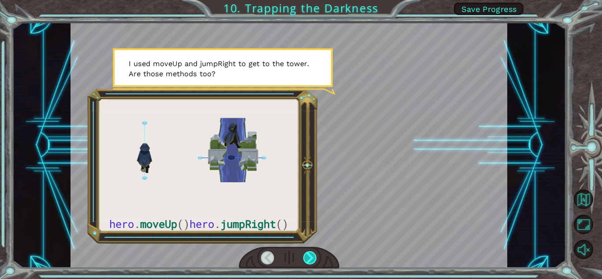
click at [300, 257] on div at bounding box center [310, 257] width 14 height 13
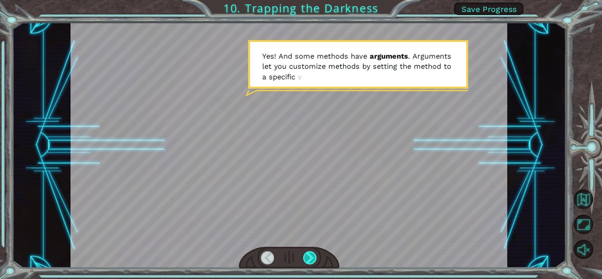
click at [300, 259] on div at bounding box center [310, 257] width 14 height 13
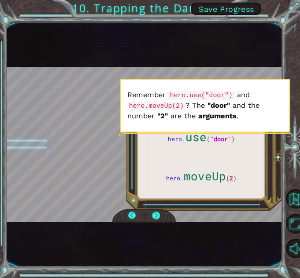
click at [223, 164] on div at bounding box center [144, 144] width 276 height 155
click at [156, 214] on div at bounding box center [155, 216] width 7 height 8
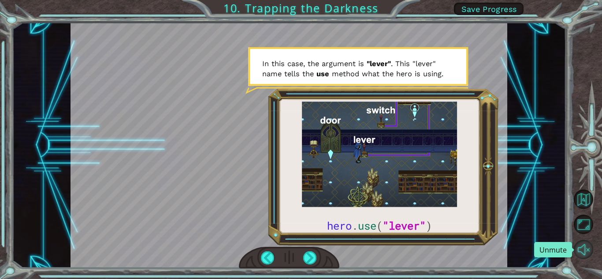
click at [300, 254] on button "Unmute" at bounding box center [583, 249] width 19 height 19
click at [300, 78] on div "hero . use ( "lever" ) B e f o r e w e c a n t r a p t h e D a r k n e s s w i …" at bounding box center [289, 144] width 554 height 245
click at [300, 257] on div at bounding box center [310, 257] width 14 height 13
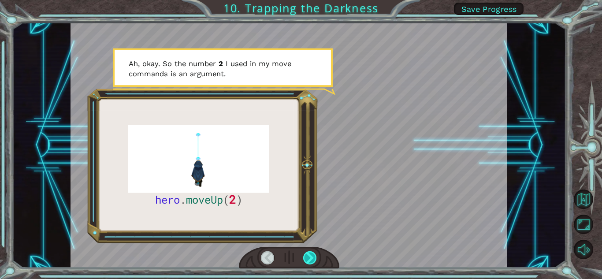
click at [300, 257] on div at bounding box center [310, 257] width 14 height 13
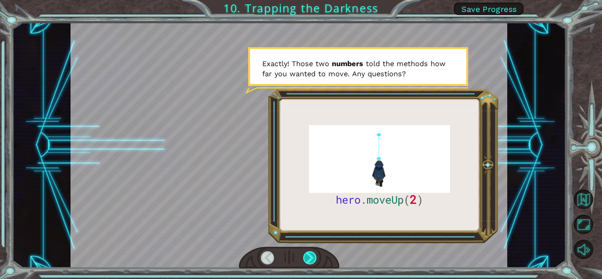
click at [300, 257] on div at bounding box center [310, 257] width 14 height 13
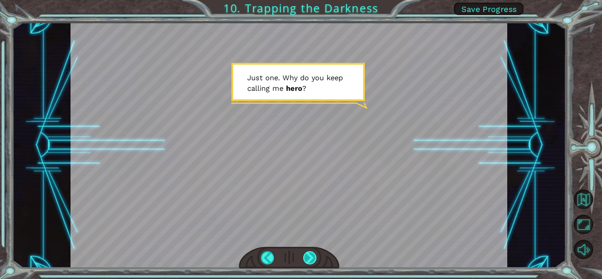
click at [300, 257] on div at bounding box center [310, 257] width 14 height 13
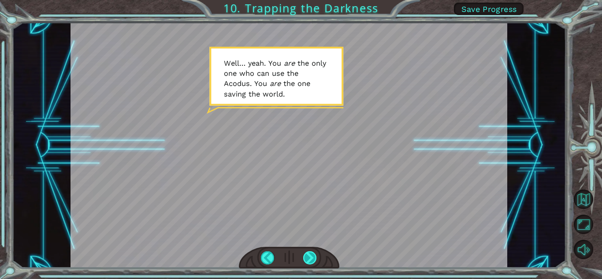
click at [300, 256] on div at bounding box center [310, 257] width 14 height 13
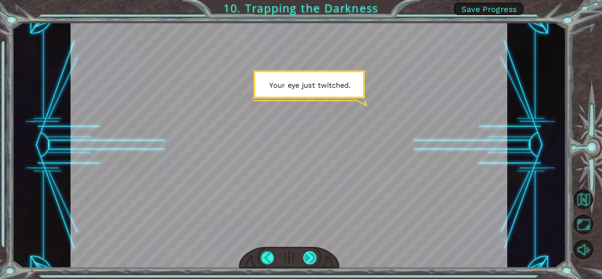
click at [300, 256] on div at bounding box center [310, 257] width 14 height 13
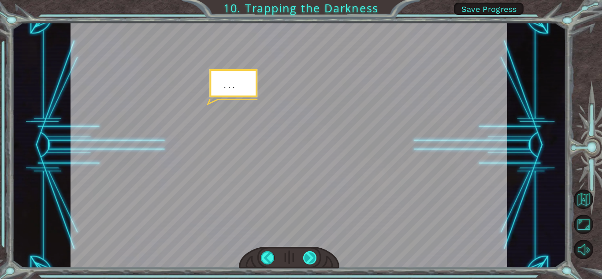
click at [300, 256] on div at bounding box center [310, 257] width 14 height 13
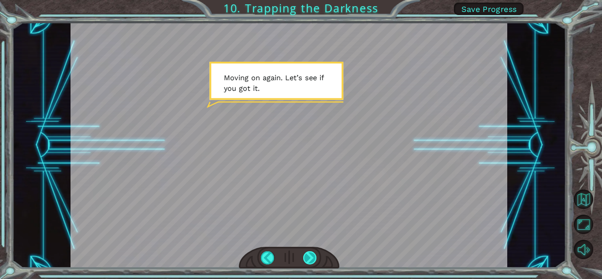
click at [300, 256] on div at bounding box center [310, 257] width 14 height 13
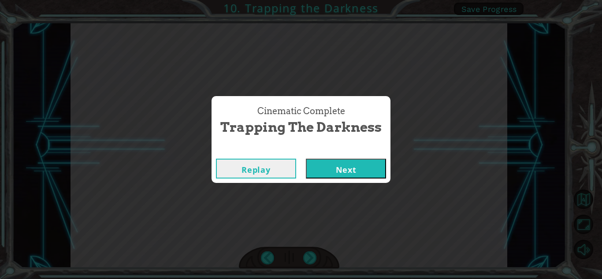
click at [300, 169] on button "Next" at bounding box center [346, 169] width 80 height 20
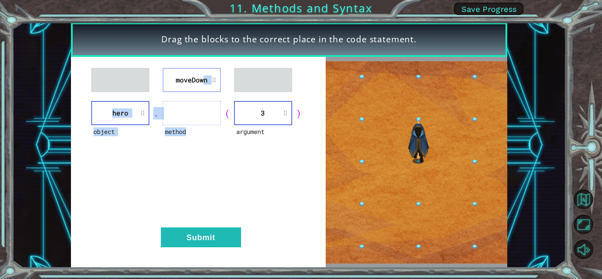
drag, startPoint x: 170, startPoint y: 65, endPoint x: 168, endPoint y: 119, distance: 54.7
click at [168, 120] on div "moveDown object hero . method ( argument 3 ) Submit" at bounding box center [198, 162] width 255 height 211
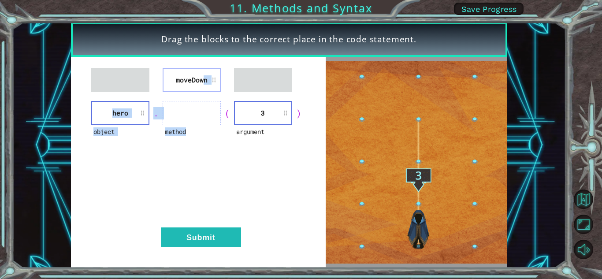
click at [180, 140] on div "method" at bounding box center [192, 137] width 58 height 24
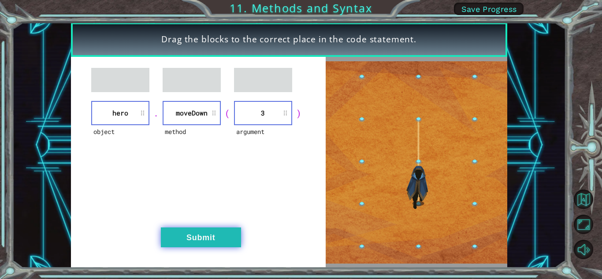
click at [202, 238] on button "Submit" at bounding box center [201, 237] width 80 height 20
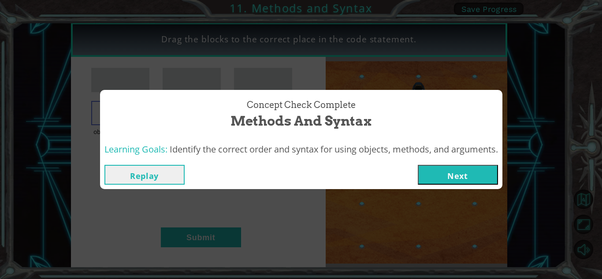
click at [300, 178] on button "Next" at bounding box center [458, 175] width 80 height 20
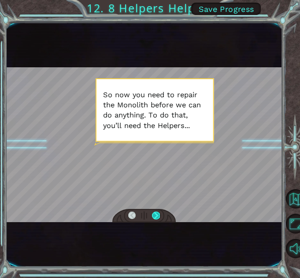
click at [156, 214] on div at bounding box center [155, 216] width 7 height 8
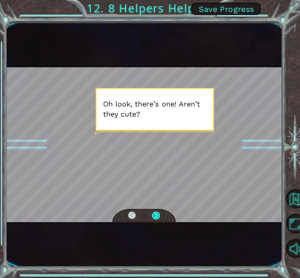
click at [156, 214] on div at bounding box center [155, 216] width 7 height 8
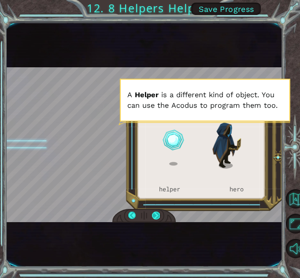
click at [156, 214] on div at bounding box center [155, 216] width 7 height 8
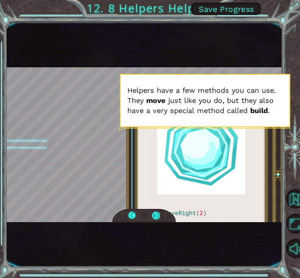
click at [157, 213] on div at bounding box center [155, 216] width 7 height 8
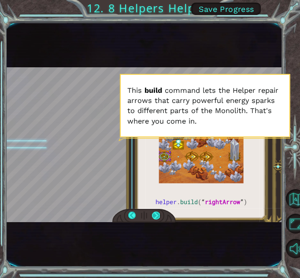
click at [156, 217] on div at bounding box center [155, 216] width 7 height 8
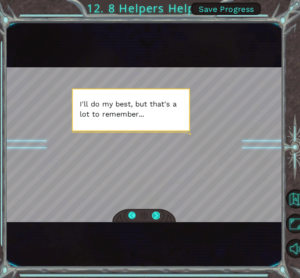
click at [156, 217] on div at bounding box center [155, 216] width 7 height 8
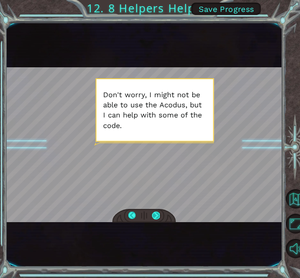
click at [156, 217] on div at bounding box center [155, 216] width 7 height 8
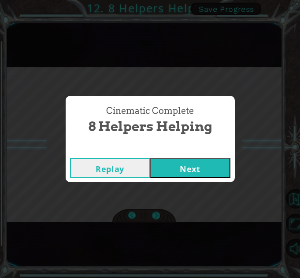
click at [206, 167] on button "Next" at bounding box center [190, 168] width 80 height 20
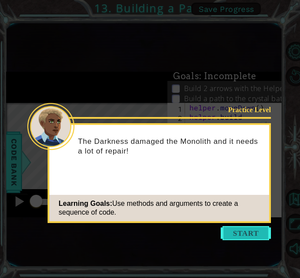
click at [258, 231] on button "Start" at bounding box center [246, 233] width 50 height 14
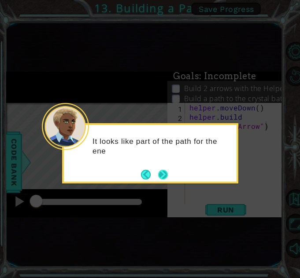
click at [162, 171] on button "Next" at bounding box center [163, 175] width 16 height 16
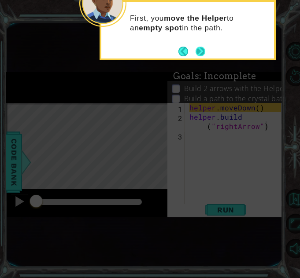
click at [196, 54] on button "Next" at bounding box center [200, 51] width 11 height 11
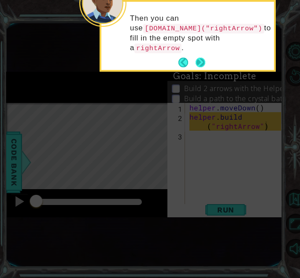
click at [197, 58] on button "Next" at bounding box center [200, 63] width 10 height 10
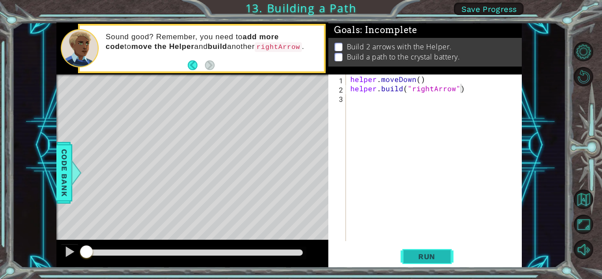
click at [300, 249] on button "Run" at bounding box center [426, 256] width 53 height 19
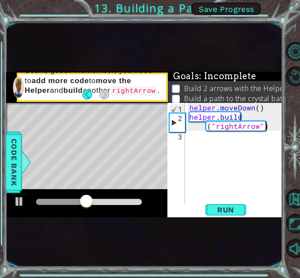
click at [222, 149] on div "helper . moveDown ( ) helper . build ( "rightArrow" )" at bounding box center [237, 163] width 98 height 120
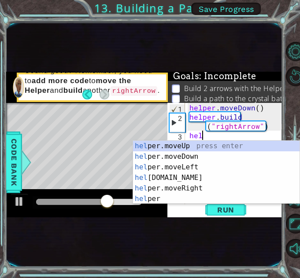
scroll to position [0, 0]
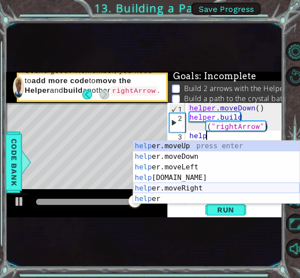
click at [174, 188] on div "help er.moveUp press enter help er.moveDown press enter help er.moveLeft press …" at bounding box center [216, 183] width 167 height 85
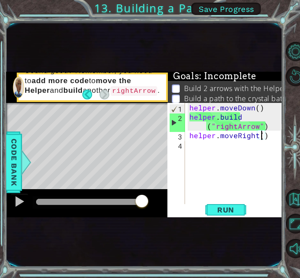
type textarea "helper.moveRight(2)"
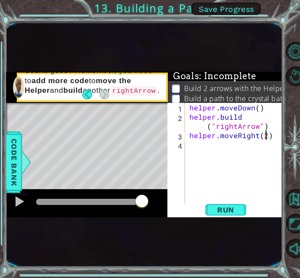
scroll to position [0, 0]
click at [264, 138] on div "helper . moveDown ( ) helper . build ( "rightArrow" ) helper . moveRight ( 2 )" at bounding box center [237, 163] width 98 height 120
type textarea "helper.moveRight(3)"
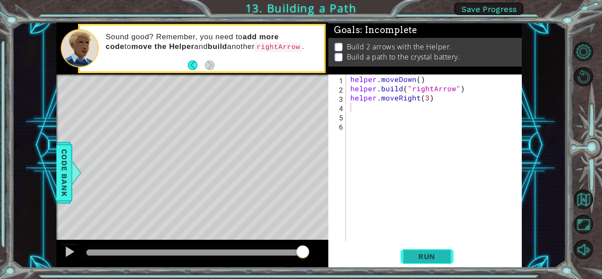
click at [300, 254] on span "Run" at bounding box center [426, 256] width 35 height 9
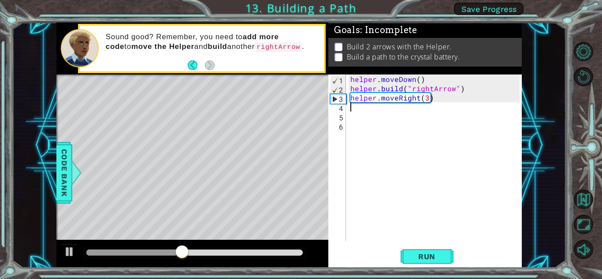
click at [300, 109] on div "helper . moveDown ( ) helper . build ( "rightArrow" ) helper . moveRight ( 3 )" at bounding box center [435, 166] width 175 height 185
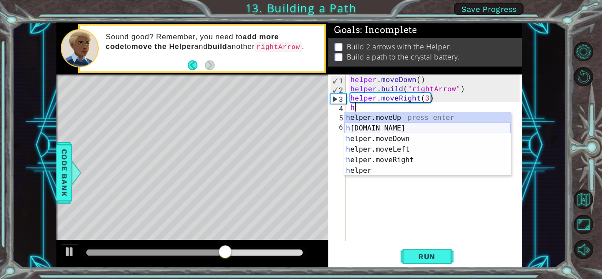
click at [300, 126] on div "h elper.moveUp press enter h [DOMAIN_NAME] press enter h elper.moveDown press e…" at bounding box center [427, 154] width 167 height 85
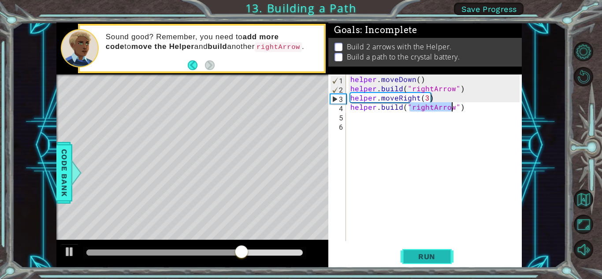
type textarea "[DOMAIN_NAME]("rightArrow")"
click at [300, 252] on span "Run" at bounding box center [426, 256] width 35 height 9
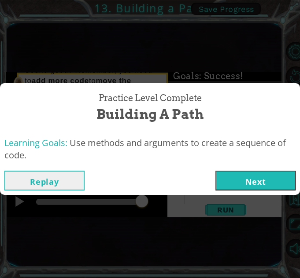
click at [268, 182] on button "Next" at bounding box center [255, 181] width 80 height 20
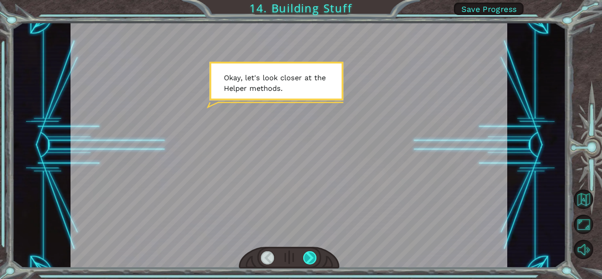
click at [300, 258] on div at bounding box center [310, 257] width 14 height 13
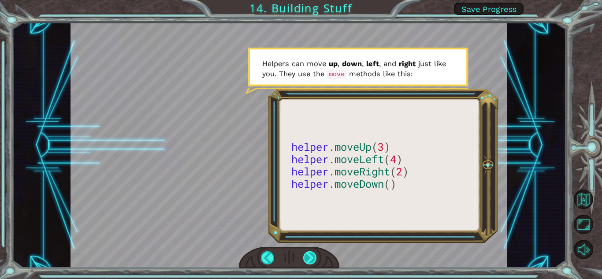
click at [300, 258] on div at bounding box center [310, 257] width 14 height 13
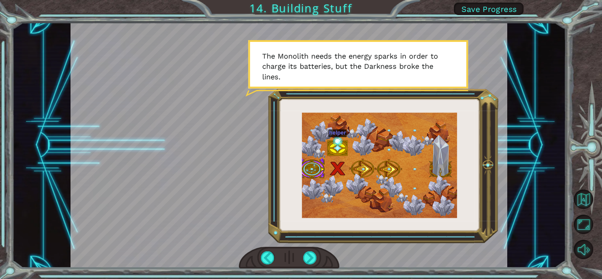
click at [300, 61] on div at bounding box center [288, 144] width 437 height 245
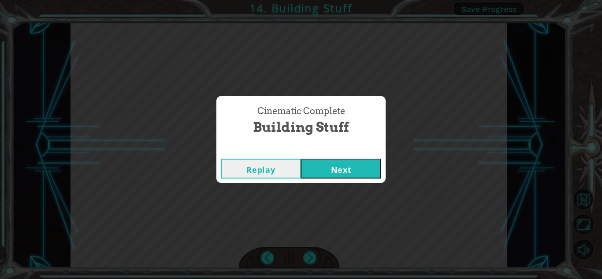
click at [300, 164] on button "Next" at bounding box center [341, 169] width 80 height 20
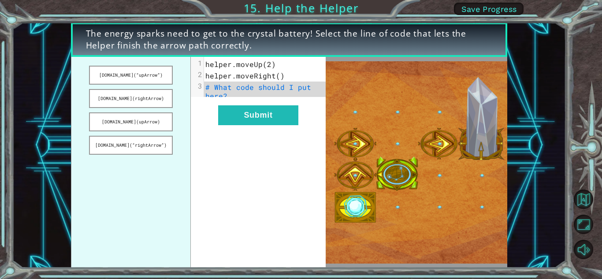
drag, startPoint x: 144, startPoint y: 96, endPoint x: 217, endPoint y: 104, distance: 73.1
click at [222, 105] on div "[DOMAIN_NAME](“upArrow”) [DOMAIN_NAME](rightArrow) [DOMAIN_NAME](upArrow) [DOMA…" at bounding box center [198, 162] width 255 height 211
drag, startPoint x: 122, startPoint y: 100, endPoint x: 244, endPoint y: 89, distance: 122.4
click at [202, 89] on div "[DOMAIN_NAME](“upArrow”) [DOMAIN_NAME](rightArrow) [DOMAIN_NAME](upArrow) [DOMA…" at bounding box center [198, 162] width 255 height 211
click at [244, 89] on span "# What code should I put here?" at bounding box center [260, 91] width 110 height 18
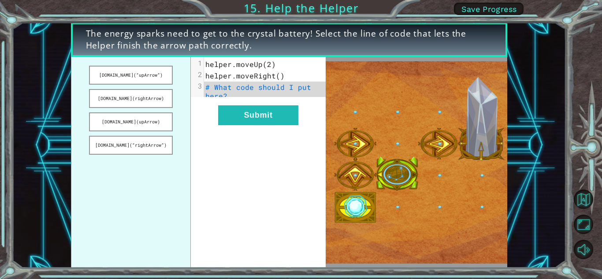
drag, startPoint x: 131, startPoint y: 89, endPoint x: 176, endPoint y: 92, distance: 45.0
click at [193, 90] on div "[DOMAIN_NAME](“upArrow”) [DOMAIN_NAME](rightArrow) [DOMAIN_NAME](upArrow) [DOMA…" at bounding box center [198, 162] width 255 height 211
click at [141, 99] on button "[DOMAIN_NAME](rightArrow)" at bounding box center [130, 98] width 83 height 19
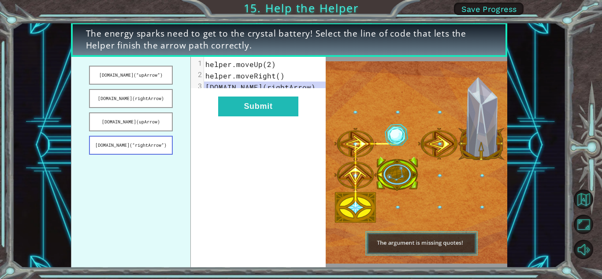
click at [144, 141] on button "[DOMAIN_NAME](“rightArrow”)" at bounding box center [130, 145] width 83 height 19
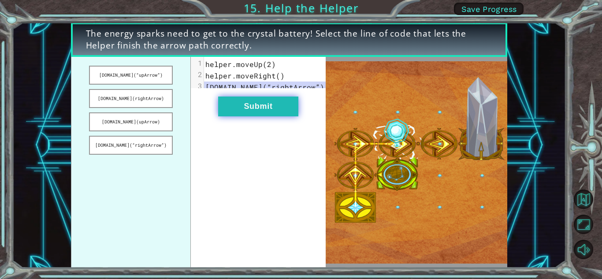
click at [274, 114] on button "Submit" at bounding box center [258, 106] width 80 height 20
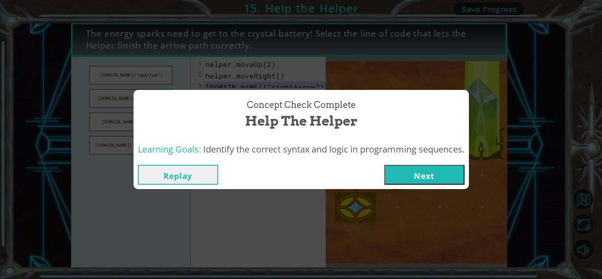
click at [300, 174] on button "Next" at bounding box center [424, 175] width 80 height 20
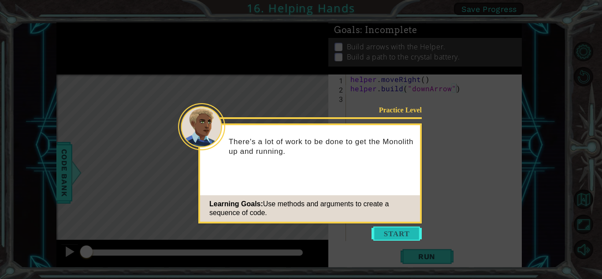
click at [300, 232] on button "Start" at bounding box center [396, 233] width 50 height 14
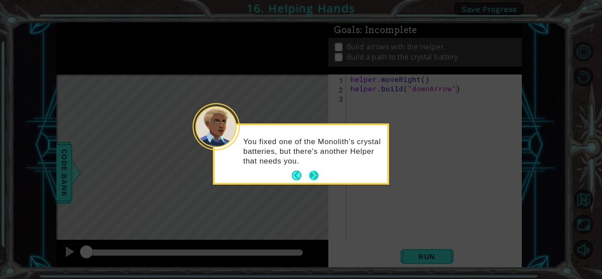
click at [300, 175] on button "Next" at bounding box center [314, 175] width 15 height 15
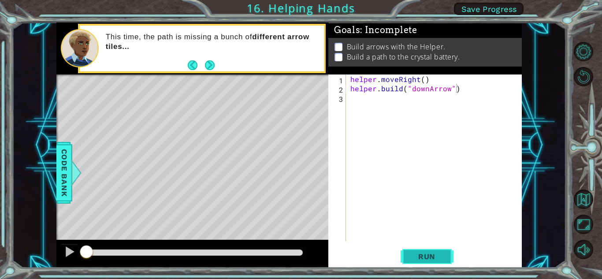
click at [300, 261] on button "Run" at bounding box center [426, 256] width 53 height 19
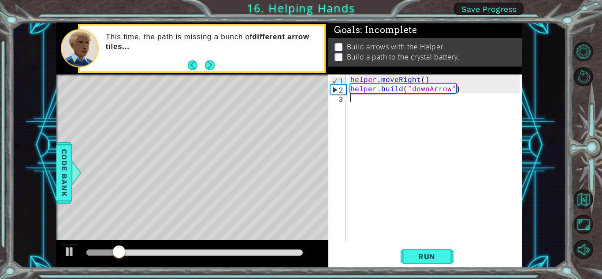
click at [300, 107] on div "helper . moveRight ( ) helper . build ( "downArrow" )" at bounding box center [435, 166] width 175 height 185
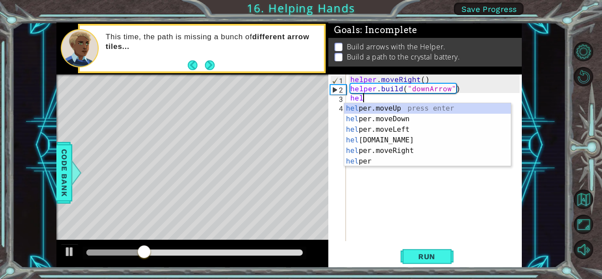
scroll to position [0, 0]
click at [300, 107] on div "help er.moveUp press enter help er.moveDown press enter help er.moveLeft press …" at bounding box center [427, 145] width 167 height 85
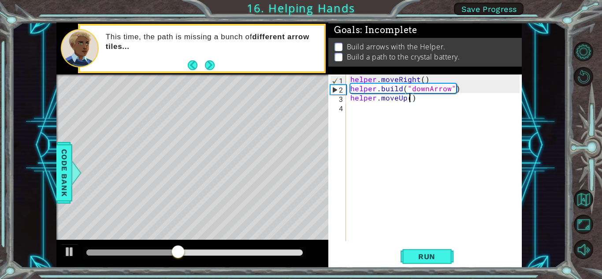
type textarea "helper.moveUp(2)"
click at [300, 97] on div "helper . moveRight ( ) helper . build ( "downArrow" ) helper . moveUp ( 2 )" at bounding box center [435, 166] width 175 height 185
click at [300, 99] on div "helper . moveRight ( ) helper . build ( "downArrow" ) helper . moveUp ( 2 )" at bounding box center [435, 166] width 175 height 185
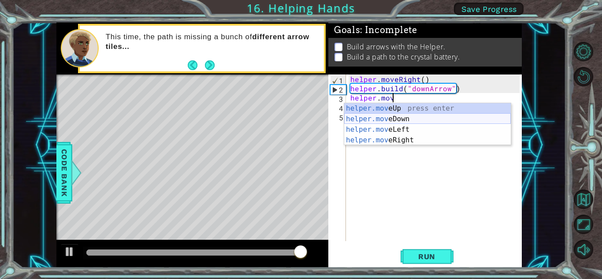
click at [300, 117] on div "helper.mov eUp press enter helper.mov eDown press enter helper.mov eLeft press …" at bounding box center [427, 134] width 167 height 63
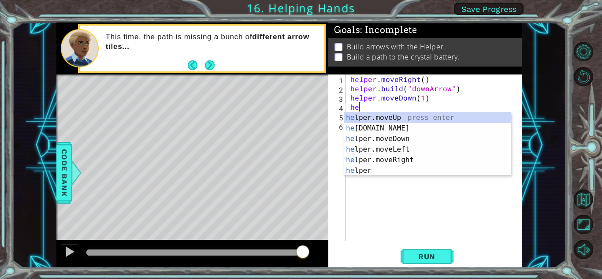
scroll to position [0, 5]
click at [300, 126] on div "he lper.moveUp press enter he [DOMAIN_NAME] press enter he lper.moveDown press …" at bounding box center [427, 154] width 167 height 85
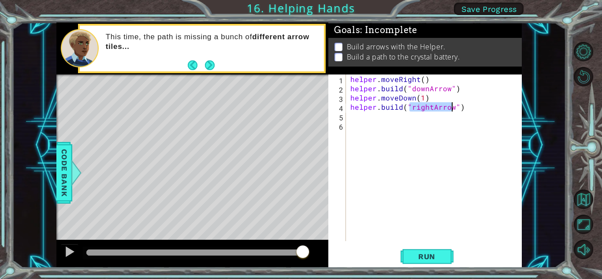
click at [300, 105] on div "helper . moveRight ( ) helper . build ( "downArrow" ) helper . moveDown ( 1 ) h…" at bounding box center [433, 157] width 171 height 167
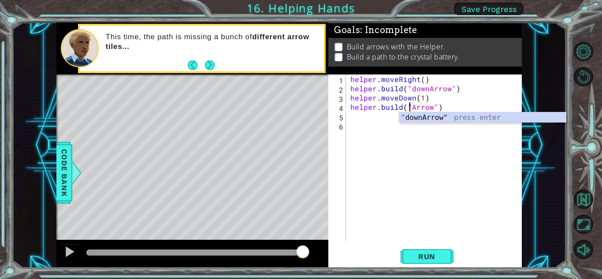
click at [300, 120] on div "" downArrow" press enter" at bounding box center [482, 128] width 167 height 32
type textarea "[DOMAIN_NAME]("downArrow")"
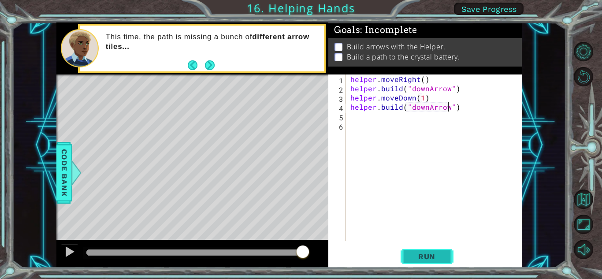
click at [300, 251] on button "Run" at bounding box center [426, 256] width 53 height 19
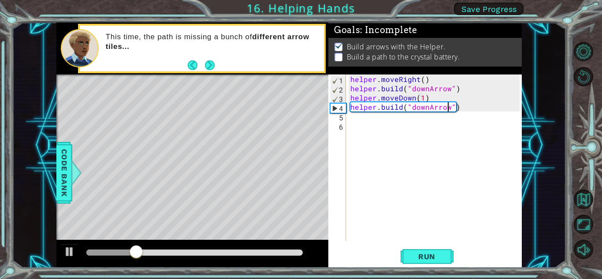
click at [300, 125] on div "helper . moveRight ( ) helper . build ( "downArrow" ) helper . moveDown ( 1 ) h…" at bounding box center [435, 166] width 175 height 185
drag, startPoint x: 349, startPoint y: 111, endPoint x: 355, endPoint y: 112, distance: 6.3
click at [300, 111] on div "helper . moveRight ( ) helper . build ( "downArrow" ) helper . moveDown ( 1 ) h…" at bounding box center [435, 166] width 175 height 185
type textarea "[DOMAIN_NAME]("downArrow")"
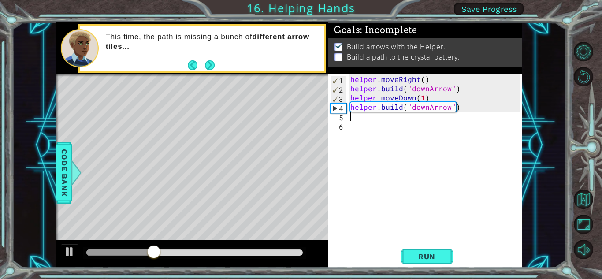
click at [300, 113] on div "helper . moveRight ( ) helper . build ( "downArrow" ) helper . moveDown ( 1 ) h…" at bounding box center [435, 166] width 175 height 185
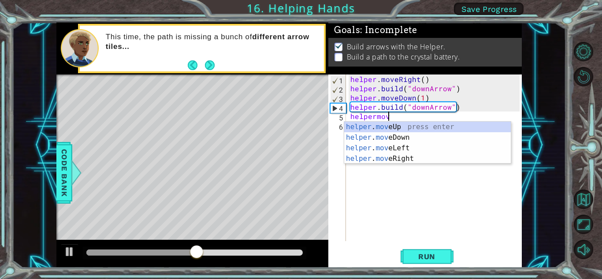
scroll to position [0, 2]
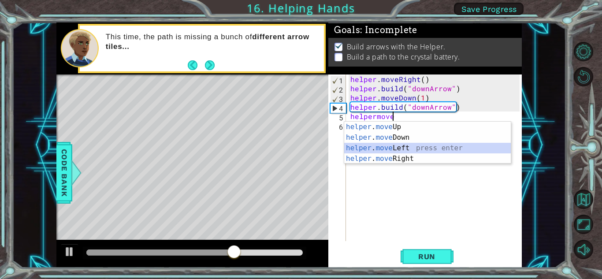
click at [300, 144] on div "helper . move Up press enter helper . move Down press enter helper . move Left …" at bounding box center [427, 153] width 167 height 63
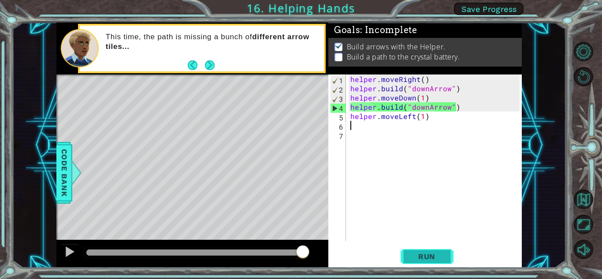
type textarea "helper.moveLeft(1)"
click at [300, 259] on span "Run" at bounding box center [426, 256] width 35 height 9
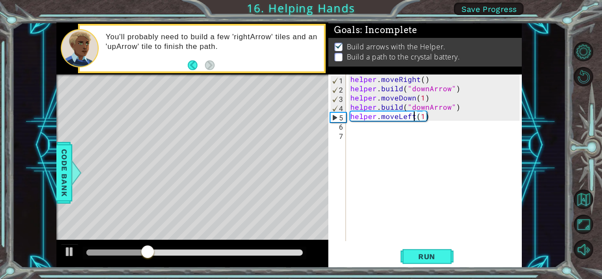
click at [300, 120] on div "helper . moveRight ( ) helper . build ( "downArrow" ) helper . moveDown ( 1 ) h…" at bounding box center [435, 166] width 175 height 185
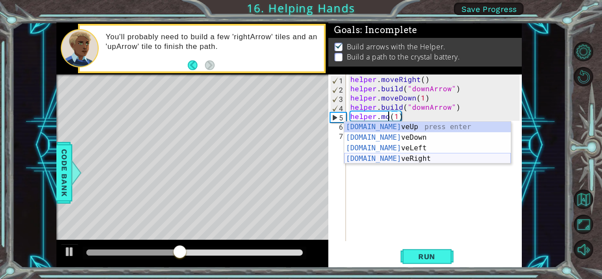
click at [300, 162] on div "[DOMAIN_NAME] veUp press enter [DOMAIN_NAME] veDown press enter [DOMAIN_NAME] v…" at bounding box center [427, 153] width 167 height 63
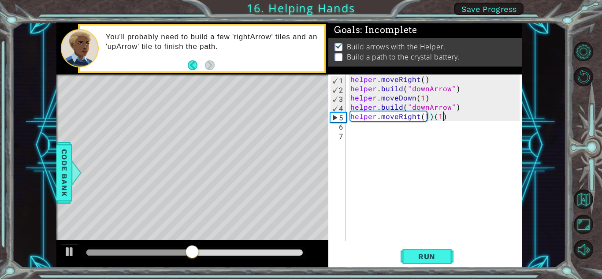
click at [300, 118] on div "helper . moveRight ( ) helper . build ( "downArrow" ) helper . moveDown ( 1 ) h…" at bounding box center [435, 166] width 175 height 185
type textarea "helper.moveRight(1)"
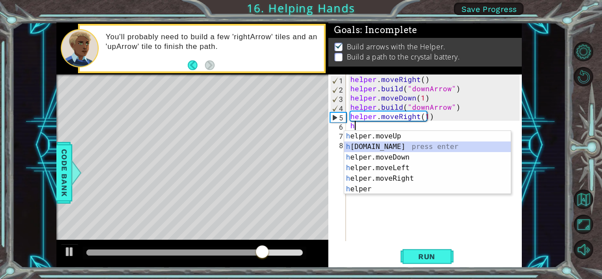
click at [300, 147] on div "h elper.moveUp press enter h [DOMAIN_NAME] press enter h elper.moveDown press e…" at bounding box center [427, 173] width 167 height 85
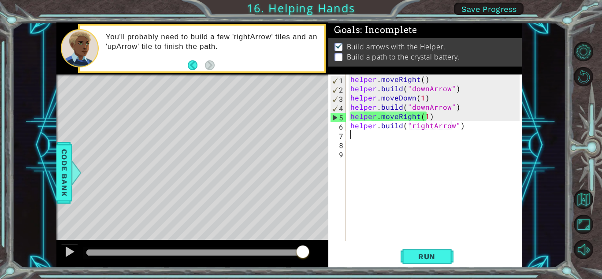
scroll to position [0, 7]
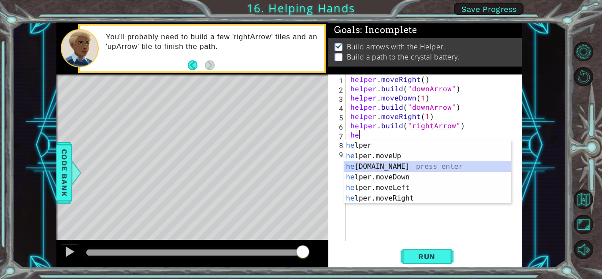
click at [300, 166] on div "he lper press enter he lper.moveUp press enter he [DOMAIN_NAME] press enter he …" at bounding box center [427, 182] width 167 height 85
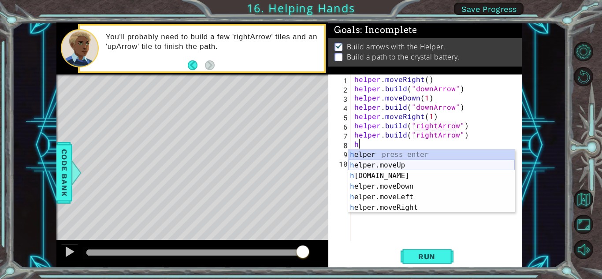
click at [300, 168] on div "h elper press enter h elper.moveUp press enter h [DOMAIN_NAME] press enter h el…" at bounding box center [431, 191] width 167 height 85
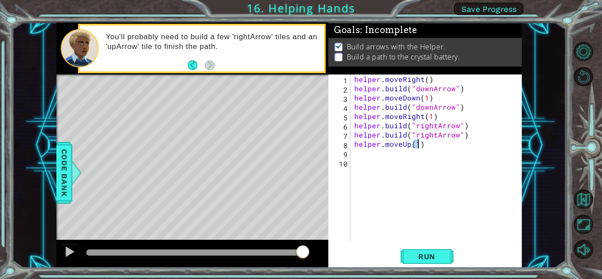
scroll to position [0, 4]
type textarea "helper.moveUp(2)"
click at [300, 163] on div "helper . moveRight ( ) helper . build ( "downArrow" ) helper . moveDown ( 1 ) h…" at bounding box center [437, 166] width 171 height 185
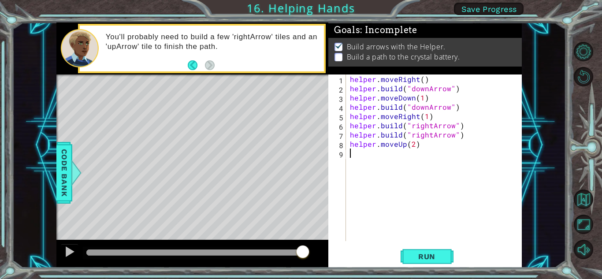
type textarea "helper.moveUp(2)"
click at [300, 159] on div "helper . moveRight ( ) helper . build ( "downArrow" ) helper . moveDown ( 1 ) h…" at bounding box center [435, 166] width 175 height 185
click at [300, 248] on button "Run" at bounding box center [426, 256] width 53 height 19
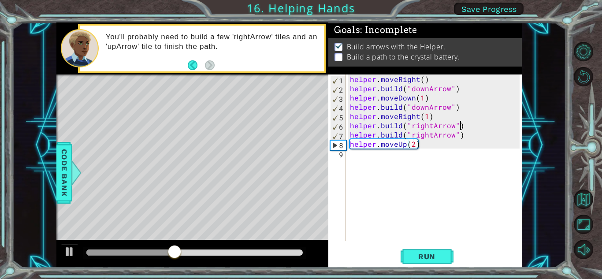
click at [300, 126] on div "helper . moveRight ( ) helper . build ( "downArrow" ) helper . moveDown ( 1 ) h…" at bounding box center [435, 166] width 175 height 185
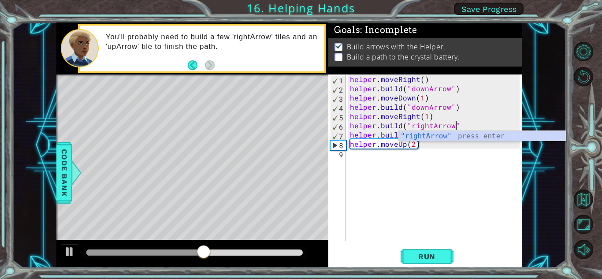
type textarea "[DOMAIN_NAME]("rightArrow")"
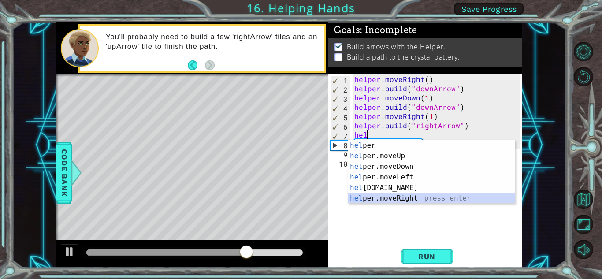
click at [300, 199] on div "hel per press enter hel per.moveUp press enter [GEOGRAPHIC_DATA] per.moveDown p…" at bounding box center [431, 182] width 167 height 85
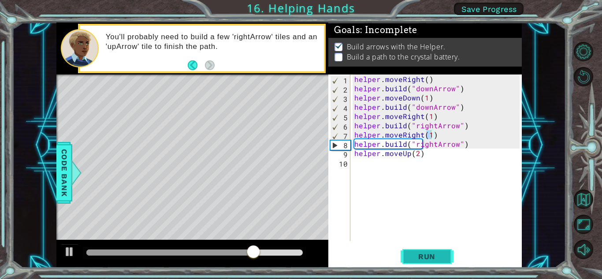
click at [300, 259] on span "Run" at bounding box center [426, 256] width 35 height 9
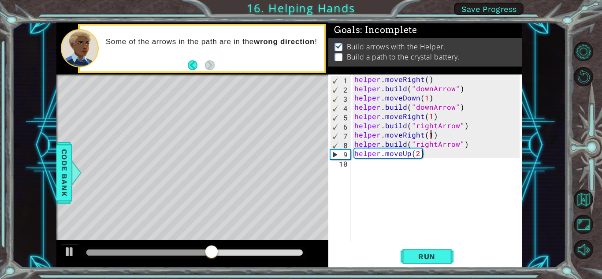
scroll to position [3, 0]
click at [300, 52] on li "Build a path to the crystal battery." at bounding box center [425, 57] width 183 height 10
click at [300, 53] on p at bounding box center [338, 57] width 8 height 8
click at [191, 66] on button "Back" at bounding box center [196, 65] width 17 height 10
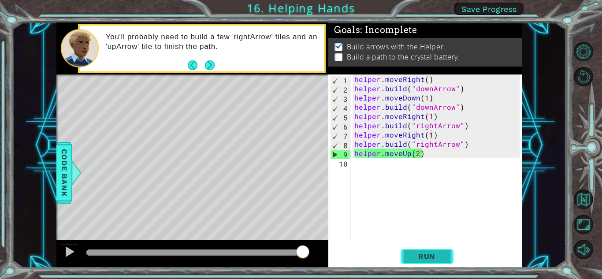
click at [300, 252] on span "Run" at bounding box center [426, 256] width 35 height 9
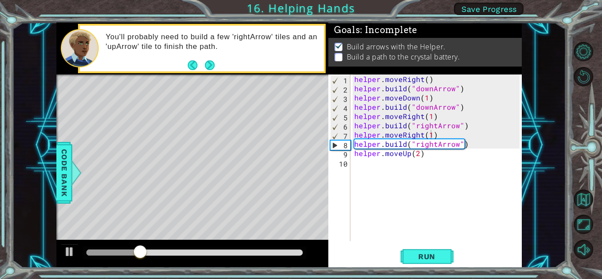
click at [300, 53] on p at bounding box center [338, 57] width 8 height 8
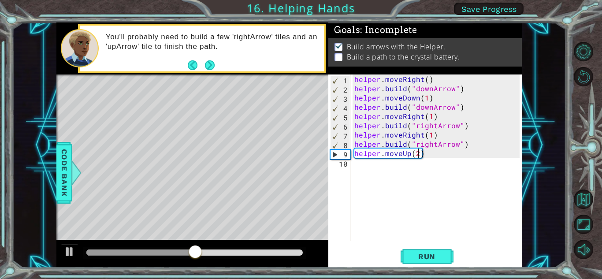
click at [300, 155] on div "helper . moveRight ( ) helper . build ( "downArrow" ) helper . moveDown ( 1 ) h…" at bounding box center [437, 166] width 171 height 185
type textarea "helper.moveUp(3)"
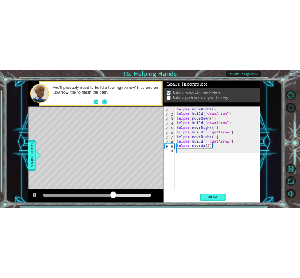
scroll to position [0, 0]
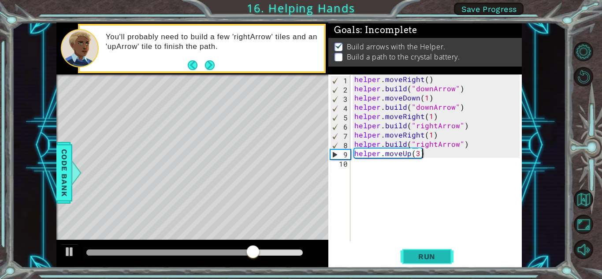
type textarea "helper.moveUp(3)"
click at [300, 255] on span "Run" at bounding box center [426, 256] width 35 height 9
click at [85, 123] on div "Level Map" at bounding box center [259, 203] width 407 height 259
drag, startPoint x: 203, startPoint y: 244, endPoint x: 215, endPoint y: 246, distance: 12.0
click at [215, 246] on div at bounding box center [214, 252] width 16 height 16
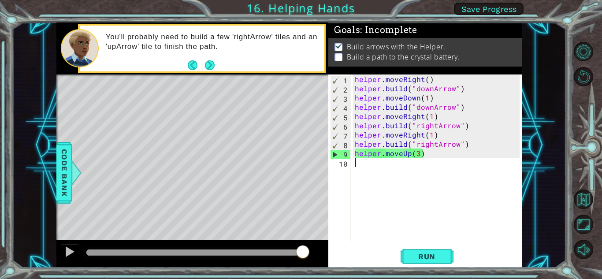
click at [300, 161] on div "helper . moveRight ( ) helper . build ( "downArrow" ) helper . moveDown ( 1 ) h…" at bounding box center [438, 166] width 171 height 185
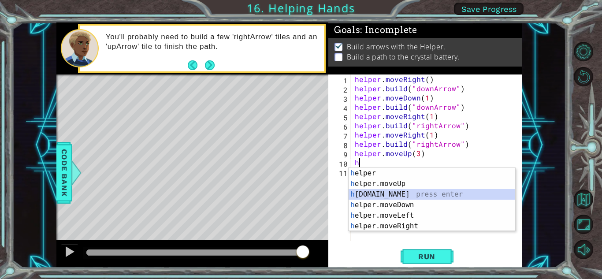
click at [300, 191] on div "h elper press enter h elper.moveUp press enter h [DOMAIN_NAME] press enter h el…" at bounding box center [431, 210] width 167 height 85
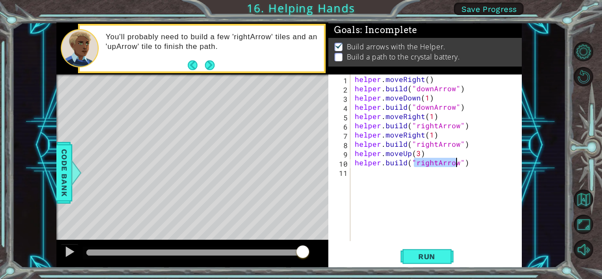
click at [300, 162] on div "helper . moveRight ( ) helper . build ( "downArrow" ) helper . moveDown ( 1 ) h…" at bounding box center [436, 157] width 167 height 167
click at [300, 161] on div "helper . moveRight ( ) helper . build ( "downArrow" ) helper . moveDown ( 1 ) h…" at bounding box center [438, 166] width 171 height 185
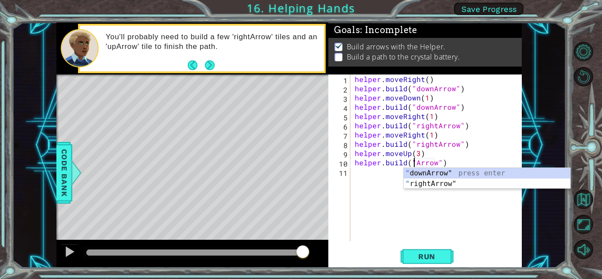
scroll to position [0, 4]
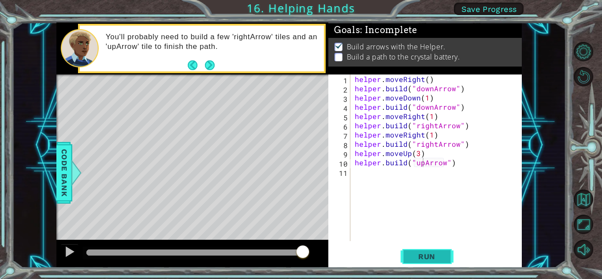
click at [300, 252] on span "Run" at bounding box center [426, 256] width 35 height 9
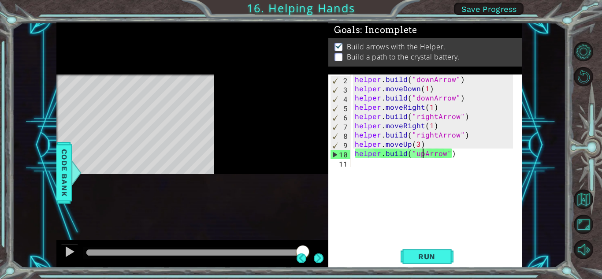
scroll to position [9, 0]
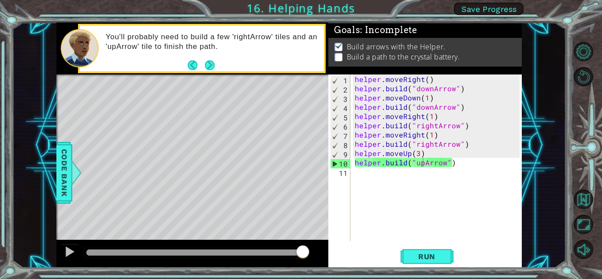
drag, startPoint x: 264, startPoint y: 140, endPoint x: 264, endPoint y: 124, distance: 15.9
click at [264, 124] on div "Level Map" at bounding box center [259, 203] width 407 height 259
drag, startPoint x: 173, startPoint y: 89, endPoint x: 181, endPoint y: 144, distance: 56.1
click at [181, 144] on div "Level Map" at bounding box center [259, 203] width 407 height 259
click at [300, 163] on div "helper . moveRight ( ) helper . build ( "downArrow" ) helper . moveDown ( 1 ) h…" at bounding box center [438, 166] width 171 height 185
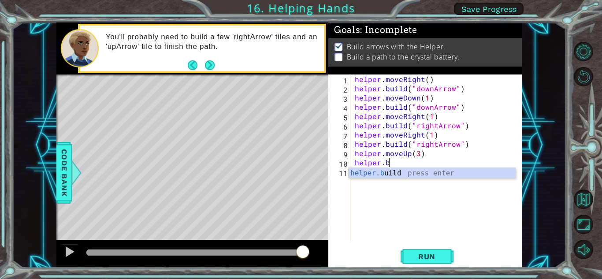
scroll to position [0, 0]
type textarea "h"
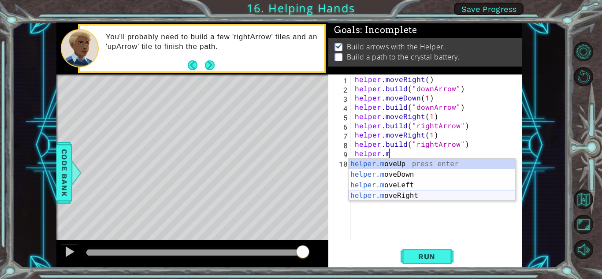
click at [300, 198] on div "helper.m oveUp press enter helper.m oveDown press enter helper.m oveLeft press …" at bounding box center [431, 190] width 167 height 63
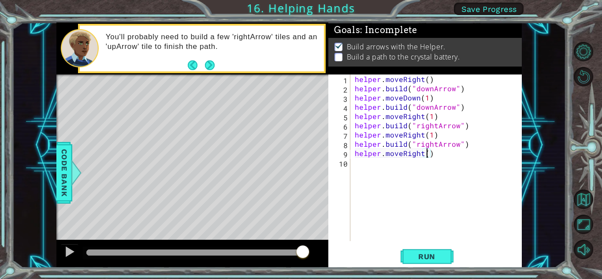
scroll to position [0, 4]
type textarea "helper.moveRight(4)"
click at [300, 252] on span "Run" at bounding box center [426, 256] width 35 height 9
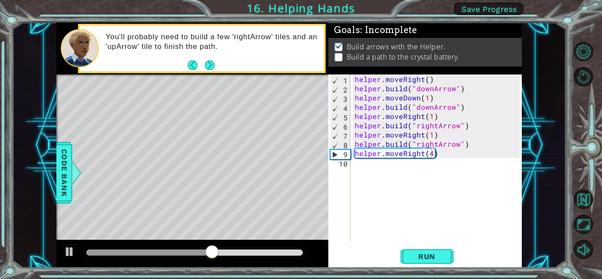
click at [300, 164] on div "helper.moveRight(4) 1 2 3 4 5 6 7 8 9 10 helper . moveRight ( ) helper . build …" at bounding box center [423, 157] width 191 height 167
click at [300, 165] on div "helper . moveRight ( ) helper . build ( "downArrow" ) helper . moveDown ( 1 ) h…" at bounding box center [438, 166] width 171 height 185
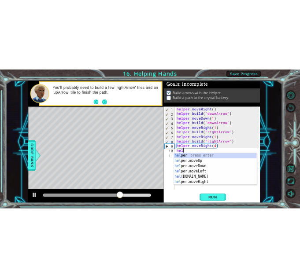
scroll to position [0, 0]
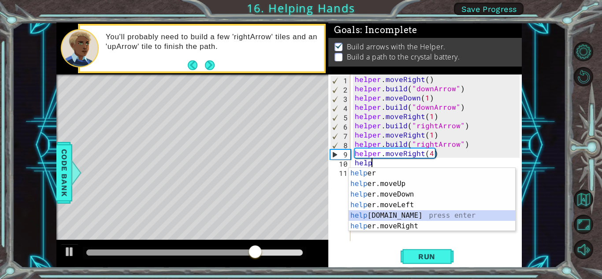
click at [300, 212] on div "help er press enter help er.moveUp press enter help er.moveDown press enter hel…" at bounding box center [431, 210] width 167 height 85
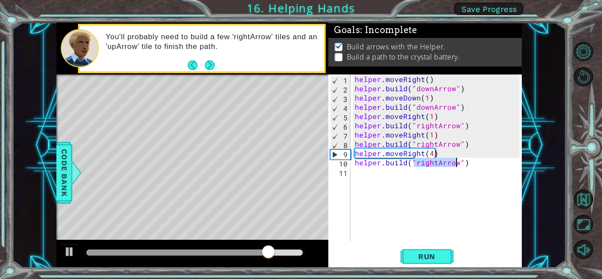
click at [300, 160] on div "helper . moveRight ( ) helper . build ( "downArrow" ) helper . moveDown ( 1 ) h…" at bounding box center [436, 157] width 167 height 167
click at [300, 161] on div "helper . moveRight ( ) helper . build ( "downArrow" ) helper . moveDown ( 1 ) h…" at bounding box center [438, 166] width 171 height 185
click at [300, 250] on button "Run" at bounding box center [426, 256] width 53 height 19
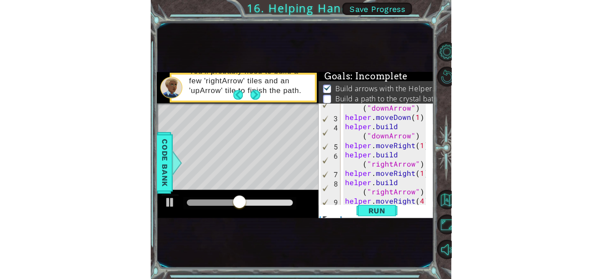
scroll to position [0, 0]
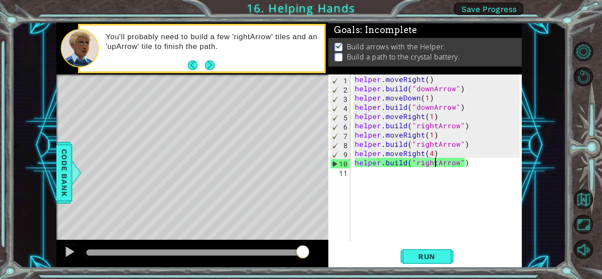
click at [300, 163] on div "helper . moveRight ( ) helper . build ( "downArrow" ) helper . moveDown ( 1 ) h…" at bounding box center [438, 166] width 171 height 185
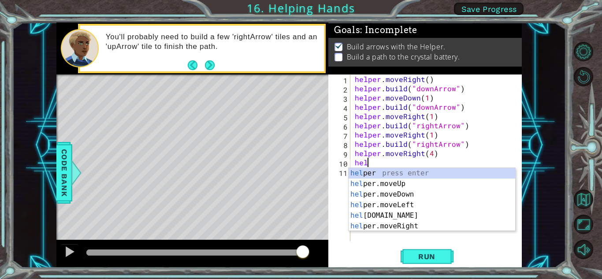
type textarea "h"
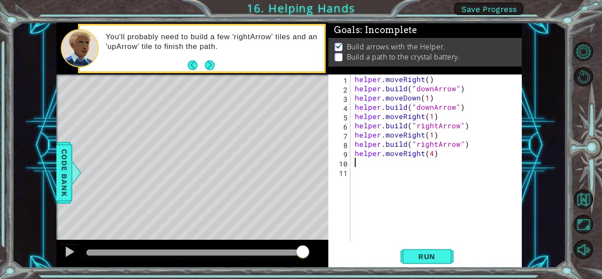
type textarea "helper.moveRight(4)"
click at [300, 257] on span "Run" at bounding box center [426, 256] width 35 height 9
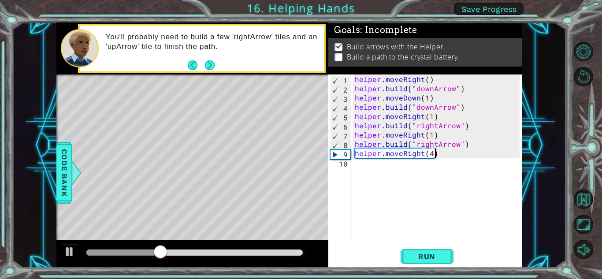
click at [300, 150] on div "helper . moveRight ( ) helper . build ( "downArrow" ) helper . moveDown ( 1 ) h…" at bounding box center [438, 166] width 171 height 185
click at [300, 152] on div "helper . moveRight ( ) helper . build ( "downArrow" ) helper . moveDown ( 1 ) h…" at bounding box center [438, 166] width 171 height 185
click at [300, 159] on div "helper . moveRight ( ) helper . build ( "downArrow" ) helper . moveDown ( 1 ) h…" at bounding box center [438, 166] width 171 height 185
click at [300, 151] on div "helper . moveRight ( ) helper . build ( "downArrow" ) helper . moveDown ( 1 ) h…" at bounding box center [438, 166] width 171 height 185
click at [300, 152] on div "helper . moveRight ( ) helper . build ( "downArrow" ) helper . moveDown ( 1 ) h…" at bounding box center [438, 166] width 171 height 185
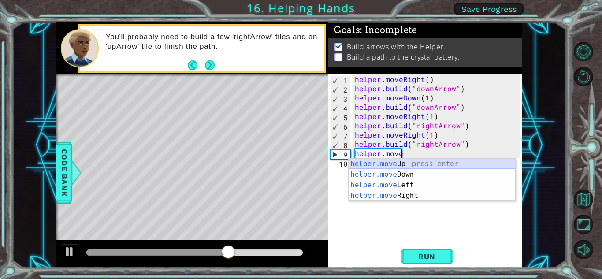
click at [300, 159] on div "helper.move Up press enter helper.move Down press enter helper.move Left press …" at bounding box center [431, 190] width 167 height 63
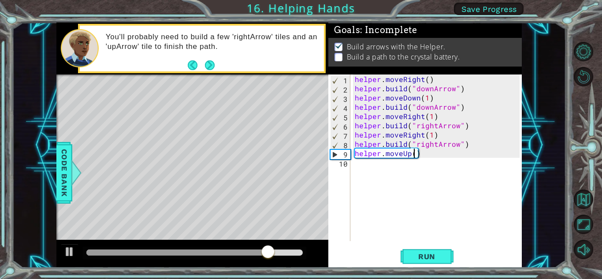
type textarea "helper.moveUp(2)"
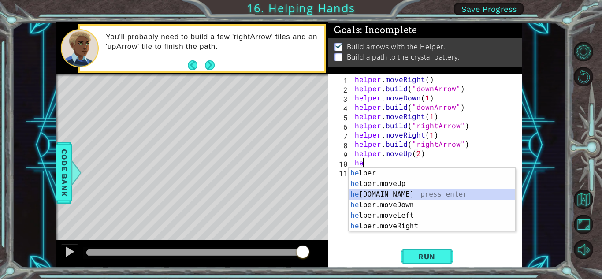
click at [300, 194] on div "he lper press enter he lper.moveUp press enter he [DOMAIN_NAME] press enter he …" at bounding box center [431, 210] width 167 height 85
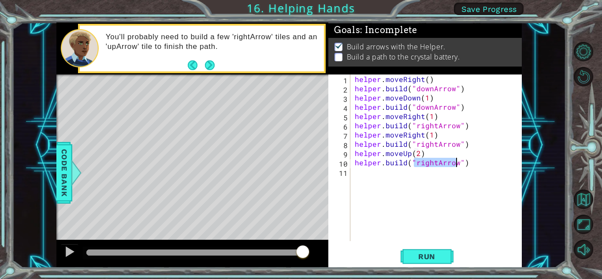
click at [300, 163] on div "helper . moveRight ( ) helper . build ( "downArrow" ) helper . moveDown ( 1 ) h…" at bounding box center [436, 157] width 167 height 167
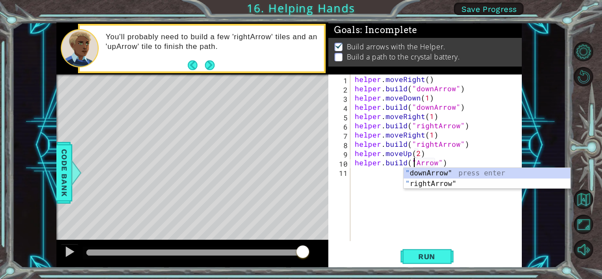
scroll to position [0, 4]
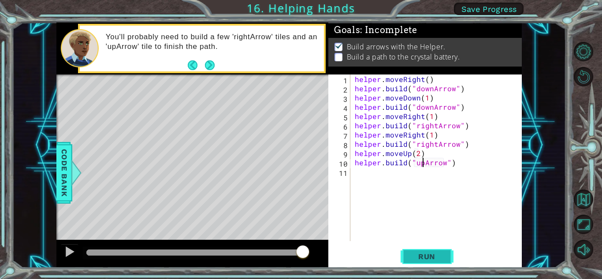
click at [300, 252] on span "Run" at bounding box center [426, 256] width 35 height 9
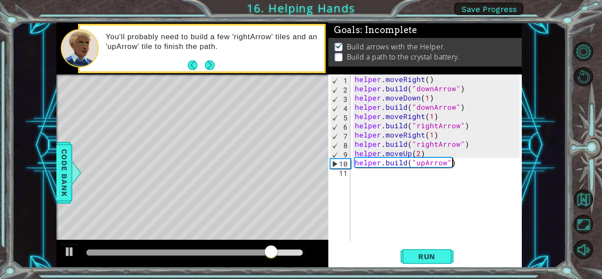
click at [300, 164] on div "helper . moveRight ( ) helper . build ( "downArrow" ) helper . moveDown ( 1 ) h…" at bounding box center [438, 166] width 171 height 185
click at [300, 149] on div "helper . moveRight ( ) helper . build ( "downArrow" ) helper . moveDown ( 1 ) h…" at bounding box center [438, 166] width 171 height 185
type textarea "helper.moveUp(2)"
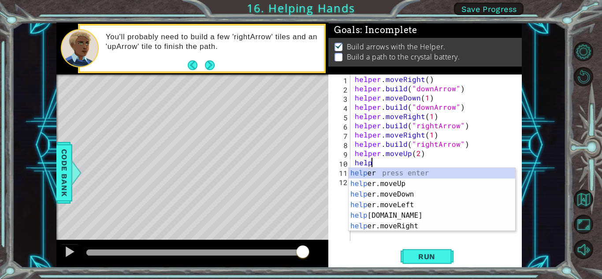
scroll to position [0, 1]
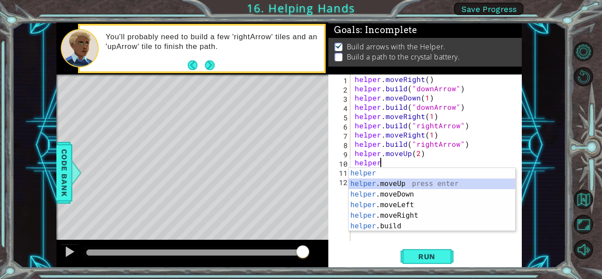
click at [300, 180] on div "helper press enter helper .moveUp press enter helper .moveDown press enter help…" at bounding box center [431, 210] width 167 height 85
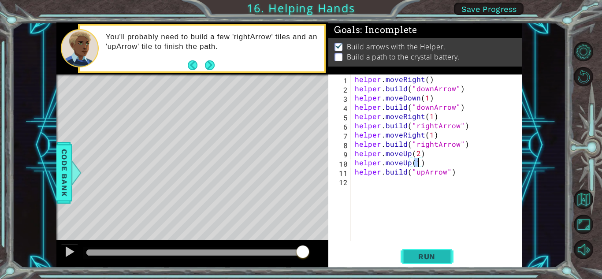
type textarea "helper.moveUp(1)"
click at [300, 249] on button "Run" at bounding box center [426, 256] width 53 height 19
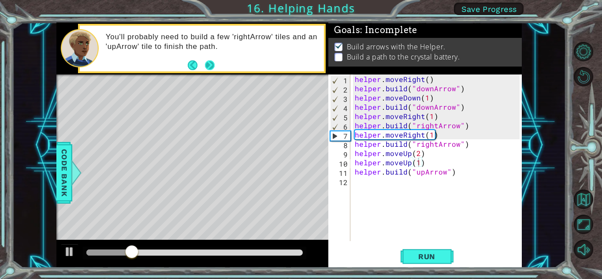
click at [207, 68] on button "Next" at bounding box center [210, 65] width 10 height 10
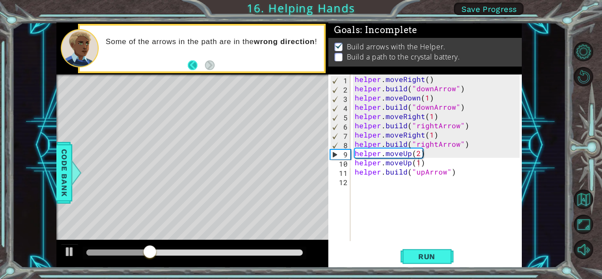
click at [190, 66] on button "Back" at bounding box center [196, 65] width 17 height 10
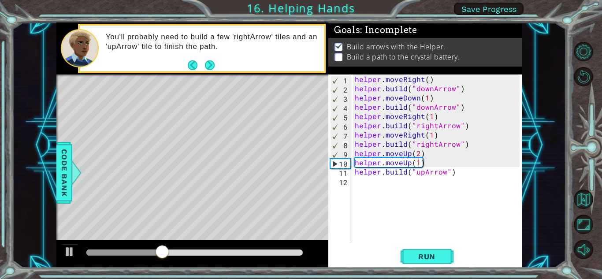
click at [190, 66] on button "Back" at bounding box center [196, 65] width 17 height 10
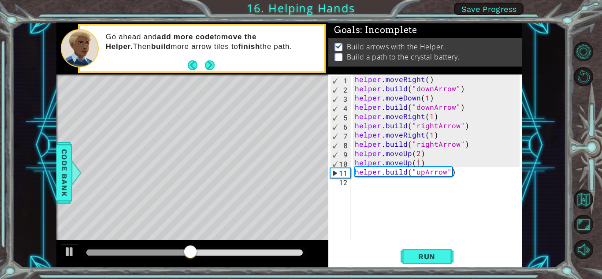
click at [190, 66] on button "Back" at bounding box center [196, 65] width 17 height 10
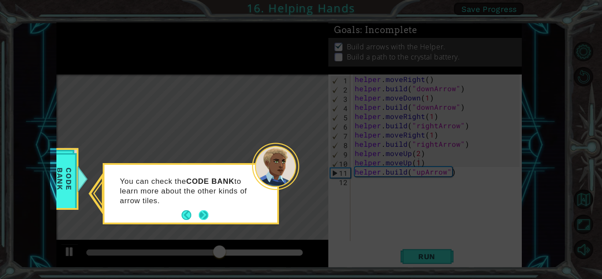
click at [208, 217] on button "Next" at bounding box center [203, 215] width 12 height 12
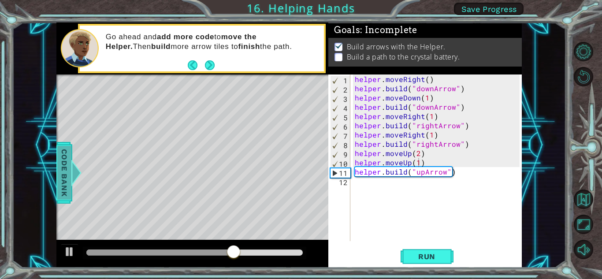
click at [63, 178] on span "Code Bank" at bounding box center [64, 173] width 14 height 54
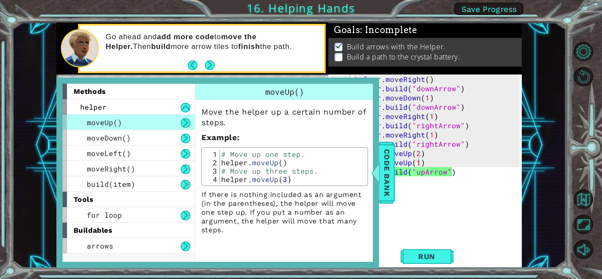
scroll to position [0, 0]
click at [300, 219] on div "helper . moveRight ( ) helper . build ( "downArrow" ) helper . moveDown ( 1 ) h…" at bounding box center [438, 166] width 171 height 185
click at [300, 194] on span "Code Bank" at bounding box center [387, 173] width 14 height 54
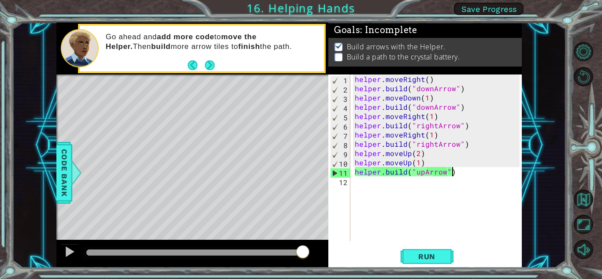
click at [300, 169] on div "helper . moveRight ( ) helper . build ( "downArrow" ) helper . moveDown ( 1 ) h…" at bounding box center [438, 166] width 171 height 185
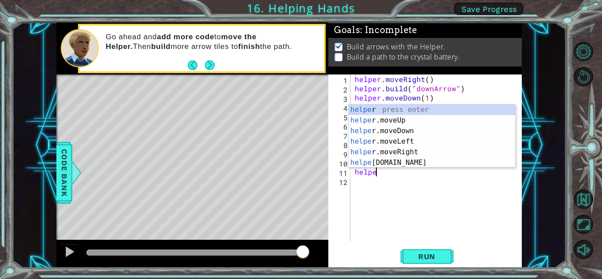
type textarea "h"
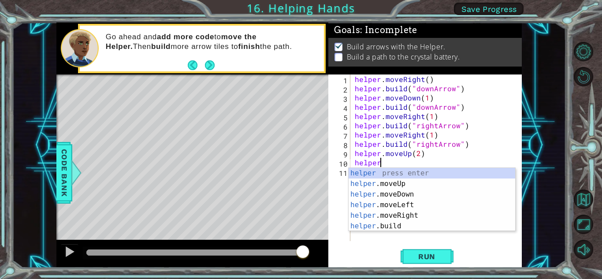
type textarea "h"
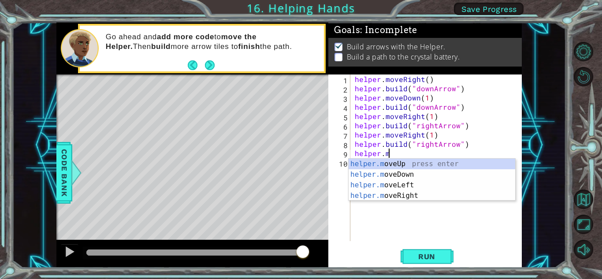
type textarea "h"
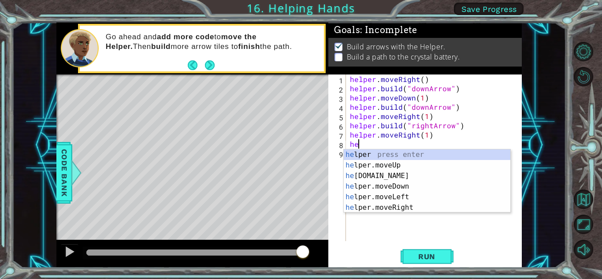
type textarea "h"
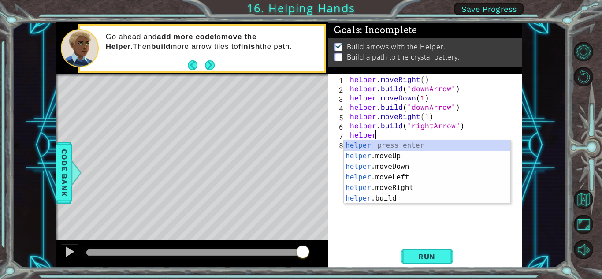
type textarea "h"
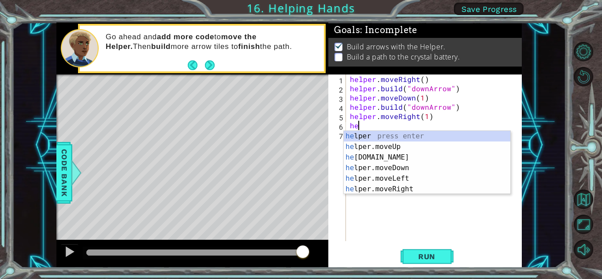
type textarea "h"
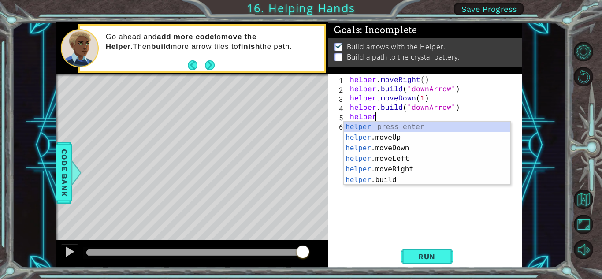
type textarea "h"
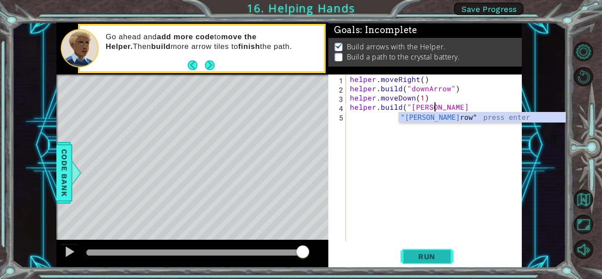
click at [300, 261] on button "Run" at bounding box center [426, 256] width 53 height 19
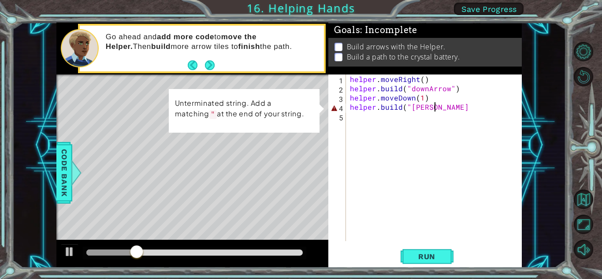
scroll to position [0, 5]
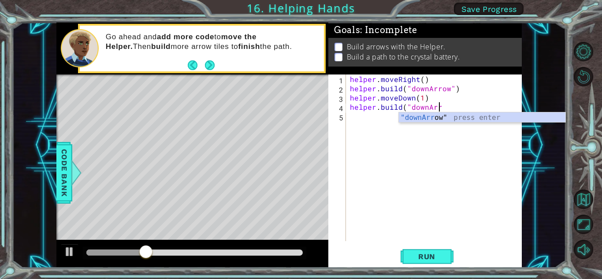
click at [300, 118] on div ""downArr ow" press enter" at bounding box center [482, 128] width 167 height 32
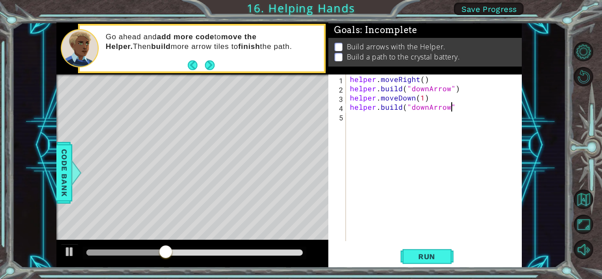
type textarea "[DOMAIN_NAME]("downArrow")"
click at [300, 250] on button "Run" at bounding box center [426, 256] width 53 height 19
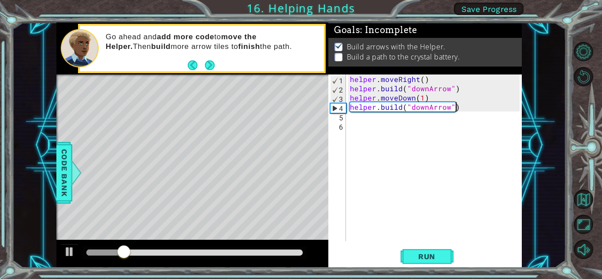
click at [300, 107] on div "helper . moveRight ( ) helper . build ( "downArrow" ) helper . moveDown ( 1 ) h…" at bounding box center [435, 166] width 175 height 185
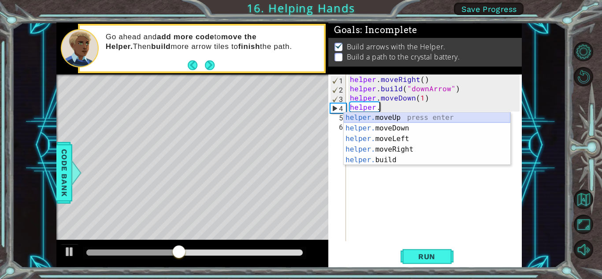
click at [300, 115] on div "helper. moveUp press enter helper. moveDown press enter helper. moveLeft press …" at bounding box center [427, 149] width 167 height 74
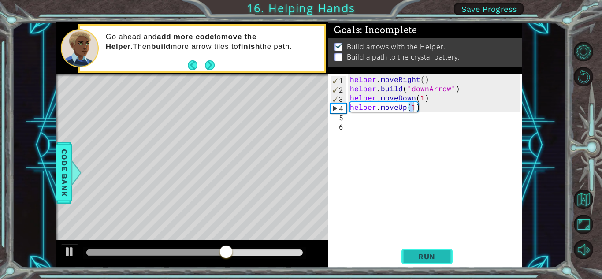
click at [300, 257] on span "Run" at bounding box center [426, 256] width 35 height 9
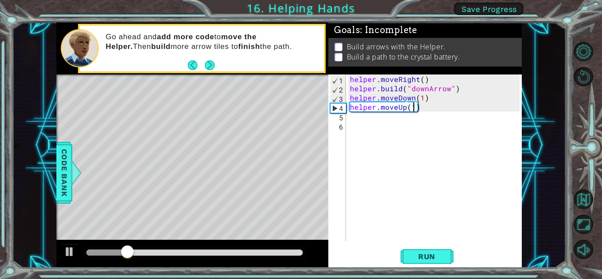
click at [300, 99] on div "helper . moveRight ( ) helper . build ( "downArrow" ) helper . moveDown ( 1 ) h…" at bounding box center [435, 166] width 175 height 185
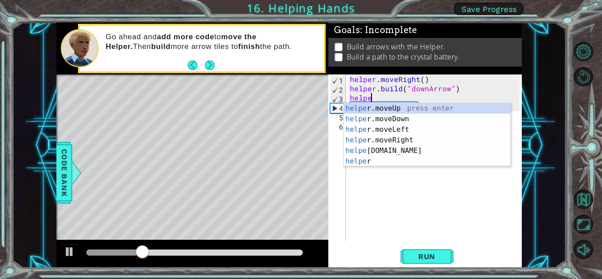
type textarea "h"
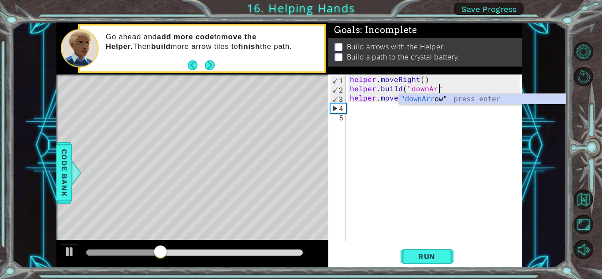
click at [300, 99] on div ""downArr ow" press enter" at bounding box center [482, 110] width 167 height 32
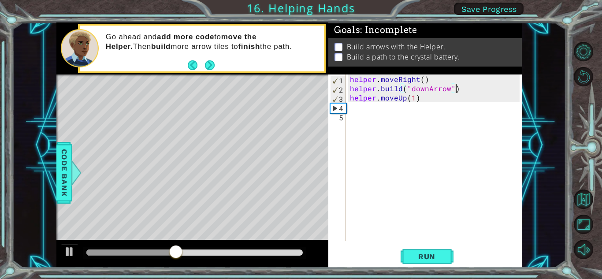
scroll to position [0, 6]
click at [300, 98] on div "helper . moveRight ( ) helper . build ( "downArrow" ) helper . moveUp ( 1 )" at bounding box center [435, 166] width 175 height 185
click at [300, 97] on div "helper . moveRight ( ) helper . build ( "downArrow" ) helper . moveUp ( 1 )" at bounding box center [435, 166] width 175 height 185
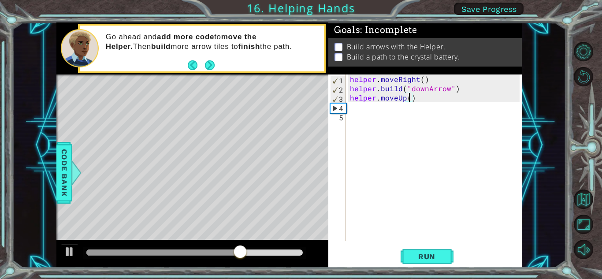
type textarea "helper.moveUp(2)"
click at [300, 248] on button "Run" at bounding box center [426, 256] width 53 height 19
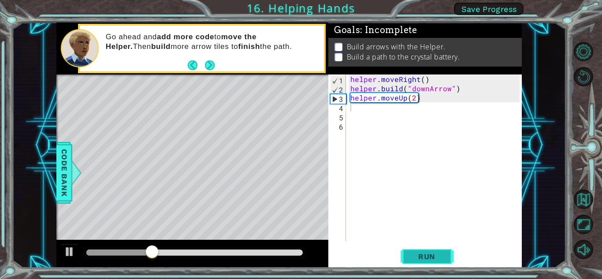
click at [300, 258] on span "Run" at bounding box center [426, 256] width 35 height 9
click at [206, 63] on button "Next" at bounding box center [209, 65] width 13 height 13
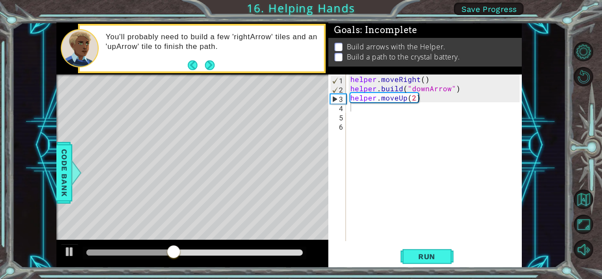
click at [206, 63] on button "Next" at bounding box center [210, 65] width 13 height 13
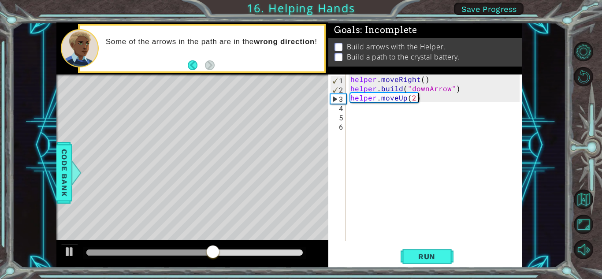
click at [300, 100] on div "helper . moveRight ( ) helper . build ( "downArrow" ) helper . moveUp ( 2 )" at bounding box center [435, 166] width 175 height 185
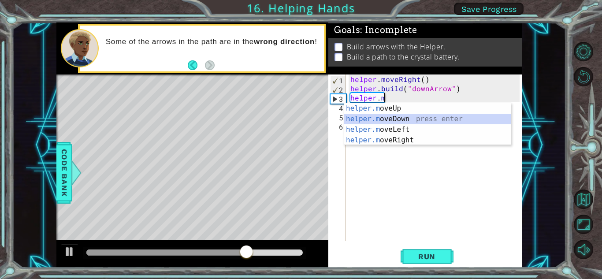
click at [300, 115] on div "helper.m oveUp press enter helper.m oveDown press enter helper.m oveLeft press …" at bounding box center [427, 134] width 167 height 63
type textarea "helper.moveDown(1)"
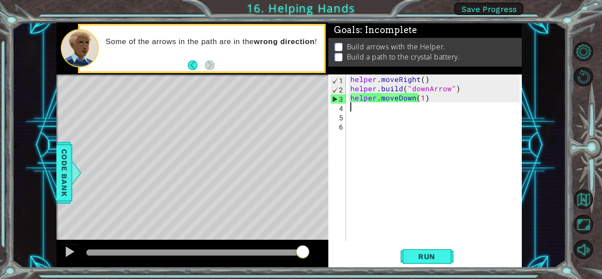
click at [300, 105] on div "helper . moveRight ( ) helper . build ( "downArrow" ) helper . moveDown ( 1 )" at bounding box center [435, 166] width 175 height 185
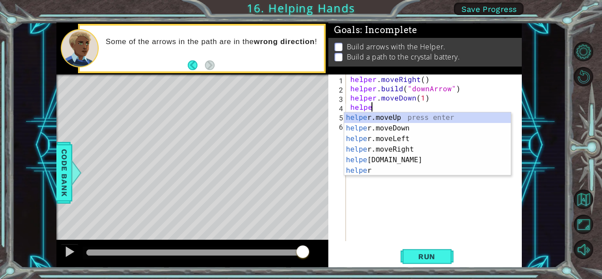
scroll to position [0, 1]
click at [300, 156] on div "helpe [PERSON_NAME]moveUp press enter helpe [PERSON_NAME]moveDown press enter h…" at bounding box center [427, 154] width 167 height 85
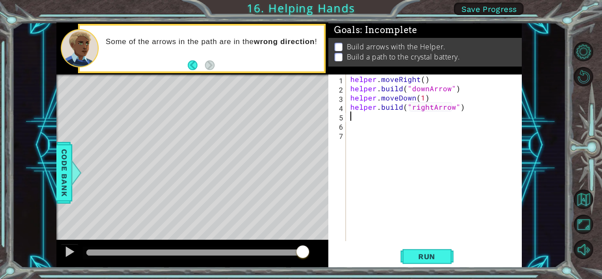
scroll to position [0, 7]
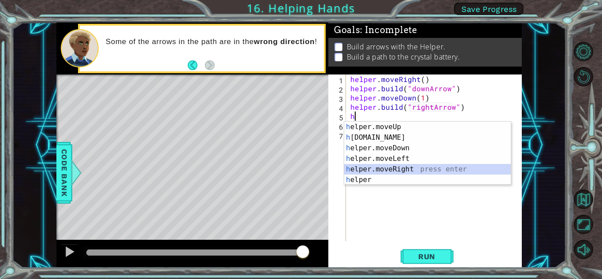
click at [300, 167] on div "h elper.moveUp press enter h [DOMAIN_NAME] press enter h elper.moveDown press e…" at bounding box center [427, 164] width 167 height 85
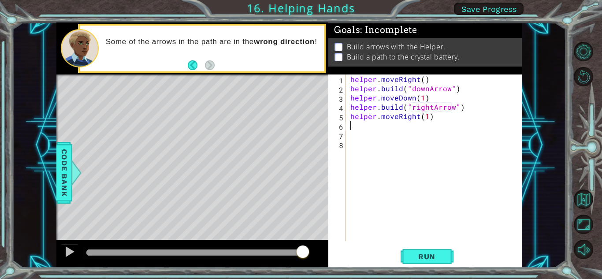
scroll to position [0, 5]
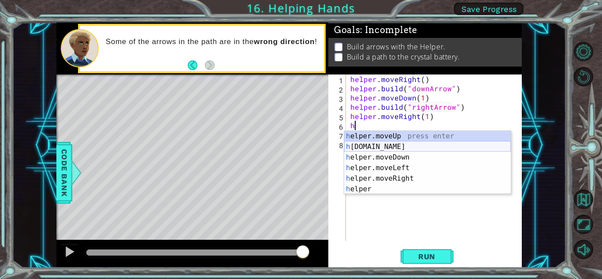
click at [300, 148] on div "h elper.moveUp press enter h [DOMAIN_NAME] press enter h elper.moveDown press e…" at bounding box center [427, 173] width 167 height 85
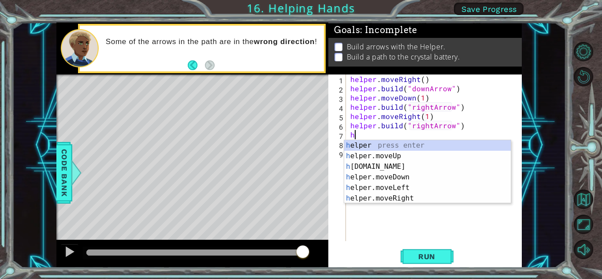
scroll to position [0, 7]
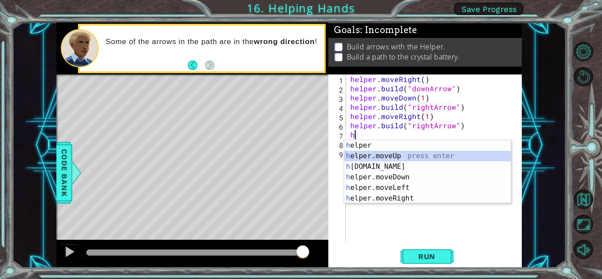
click at [300, 160] on div "h elper press enter h elper.moveUp press enter h [DOMAIN_NAME] press enter h el…" at bounding box center [427, 182] width 167 height 85
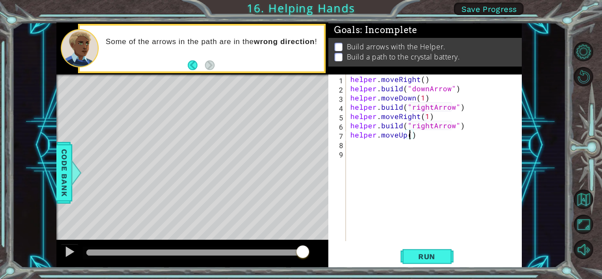
scroll to position [0, 4]
type textarea "helper.moveUp(2)"
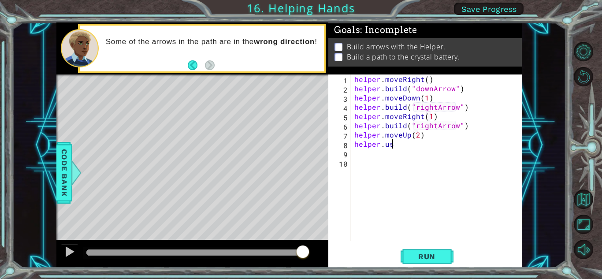
scroll to position [0, 2]
click at [300, 248] on button "Run" at bounding box center [426, 256] width 53 height 19
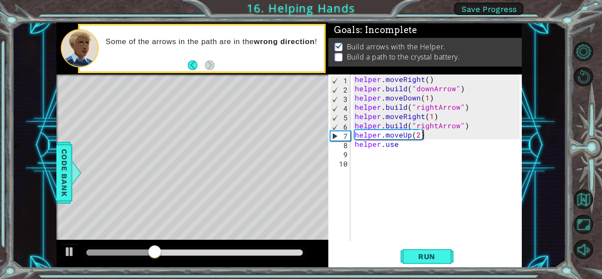
click at [300, 137] on div "helper . moveRight ( ) helper . build ( "downArrow" ) helper . moveDown ( 1 ) h…" at bounding box center [438, 166] width 171 height 185
click at [300, 134] on div "helper . moveRight ( ) helper . build ( "downArrow" ) helper . moveDown ( 1 ) h…" at bounding box center [438, 166] width 171 height 185
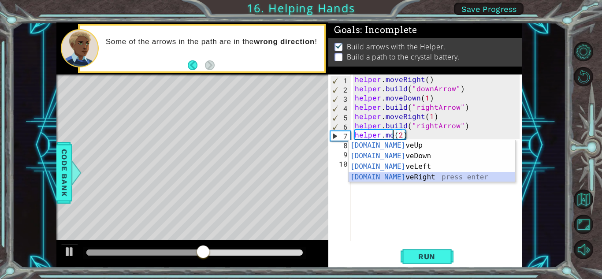
click at [300, 180] on div "[DOMAIN_NAME] veUp press enter [DOMAIN_NAME] veDown press enter [DOMAIN_NAME] v…" at bounding box center [431, 171] width 167 height 63
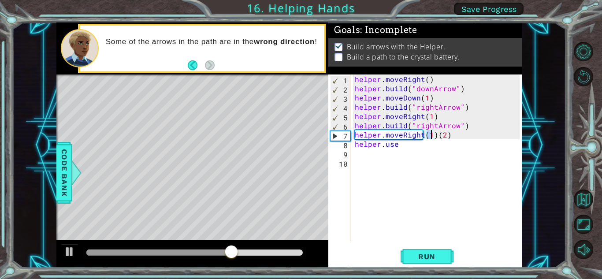
click at [300, 136] on div "helper . moveRight ( ) helper . build ( "downArrow" ) helper . moveDown ( 1 ) h…" at bounding box center [438, 166] width 171 height 185
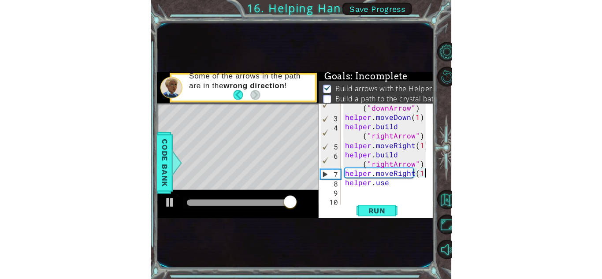
scroll to position [19, 0]
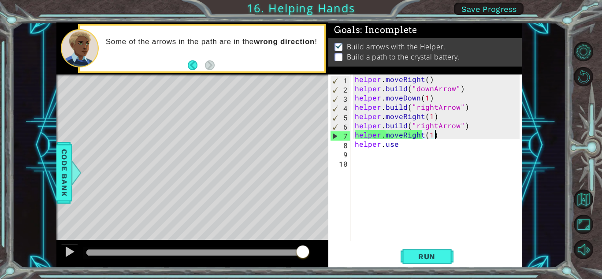
click at [300, 147] on div "helper . moveRight ( ) helper . build ( "downArrow" ) helper . moveDown ( 1 ) h…" at bounding box center [438, 166] width 171 height 185
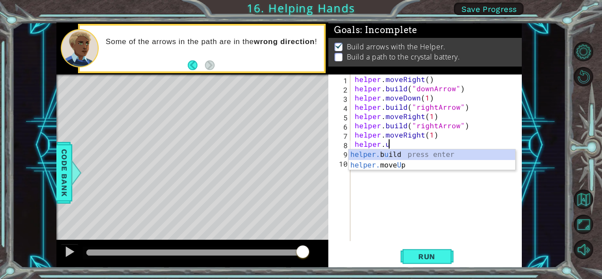
scroll to position [0, 1]
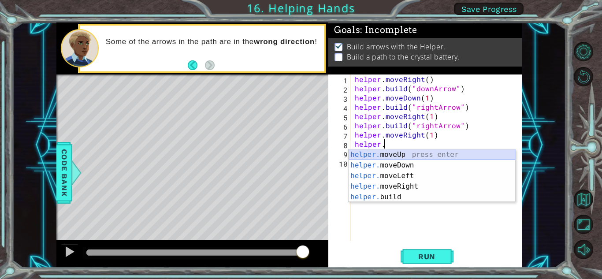
click at [300, 159] on div "helper. moveUp press enter helper. moveDown press enter helper. moveLeft press …" at bounding box center [431, 186] width 167 height 74
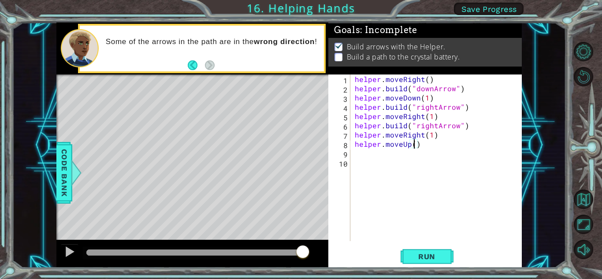
type textarea "helper.moveUp(2)"
click at [300, 162] on div "helper . moveRight ( ) helper . build ( "downArrow" ) helper . moveDown ( 1 ) h…" at bounding box center [438, 166] width 171 height 185
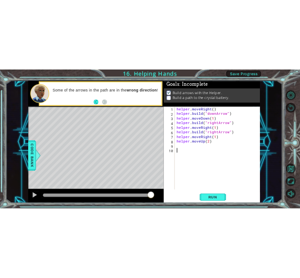
scroll to position [0, 0]
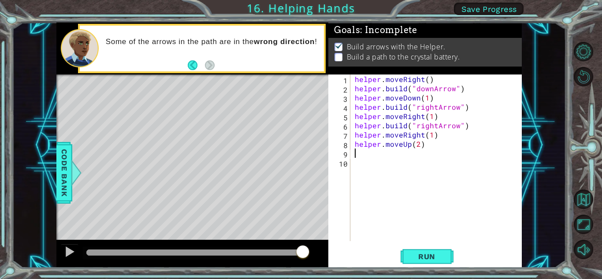
click at [300, 153] on div "helper . moveRight ( ) helper . build ( "downArrow" ) helper . moveDown ( 1 ) h…" at bounding box center [438, 166] width 171 height 185
click at [300, 256] on span "Run" at bounding box center [426, 256] width 35 height 9
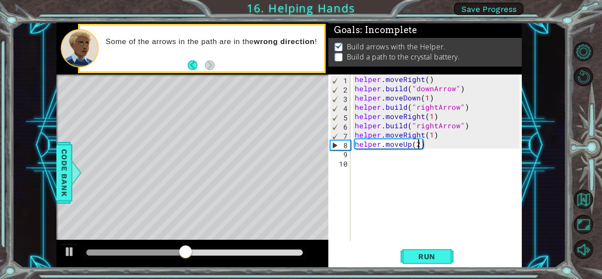
click at [300, 146] on div "helper . moveRight ( ) helper . build ( "downArrow" ) helper . moveDown ( 1 ) h…" at bounding box center [438, 166] width 171 height 185
type textarea "helper.moveUp(3)"
click at [300, 258] on span "Run" at bounding box center [426, 256] width 35 height 9
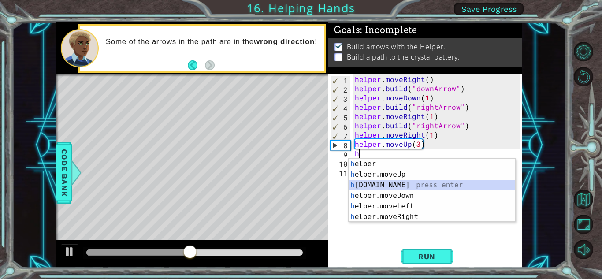
click at [300, 188] on div "h elper press enter h elper.moveUp press enter h [DOMAIN_NAME] press enter h el…" at bounding box center [431, 201] width 167 height 85
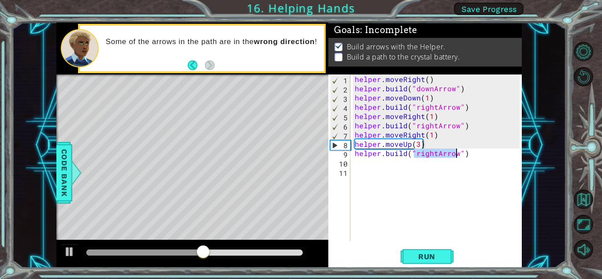
click at [300, 153] on div "helper . moveRight ( ) helper . build ( "downArrow" ) helper . moveDown ( 1 ) h…" at bounding box center [436, 157] width 167 height 167
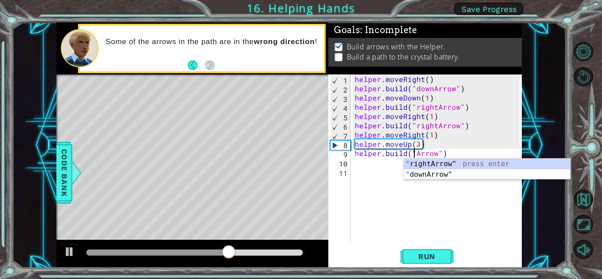
scroll to position [0, 4]
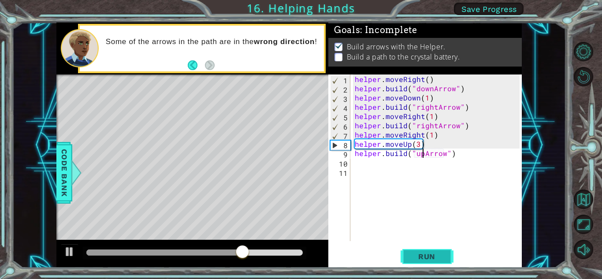
click at [300, 255] on span "Run" at bounding box center [426, 256] width 35 height 9
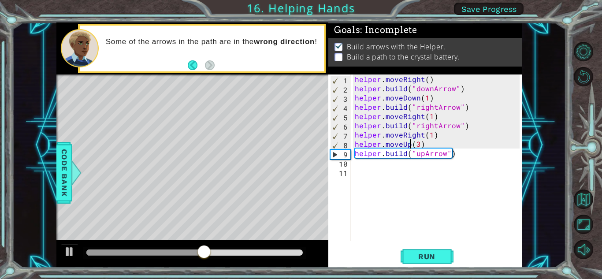
click at [300, 143] on div "helper . moveRight ( ) helper . build ( "downArrow" ) helper . moveDown ( 1 ) h…" at bounding box center [438, 166] width 171 height 185
click at [300, 144] on div "helper . moveRight ( ) helper . build ( "downArrow" ) helper . moveDown ( 1 ) h…" at bounding box center [438, 166] width 171 height 185
type textarea "helper.moveUp(2)"
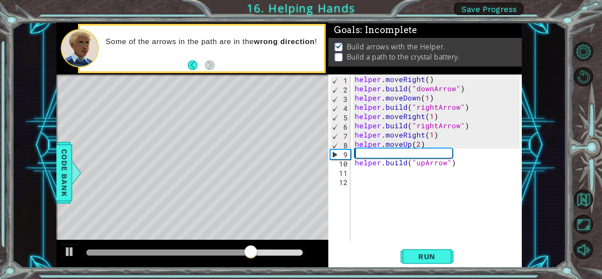
scroll to position [0, 0]
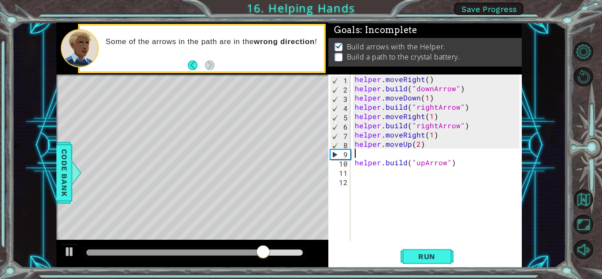
type textarea "helper.moveUp(2)"
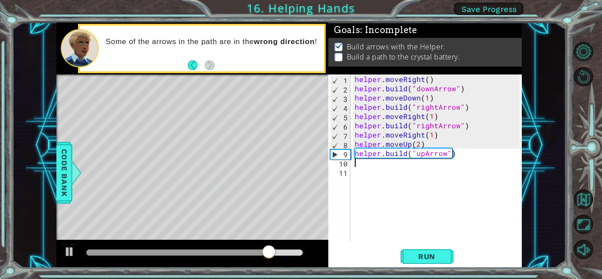
click at [300, 158] on div "helper . moveRight ( ) helper . build ( "downArrow" ) helper . moveDown ( 1 ) h…" at bounding box center [438, 166] width 171 height 185
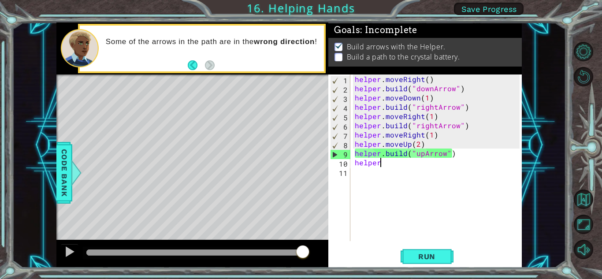
scroll to position [0, 1]
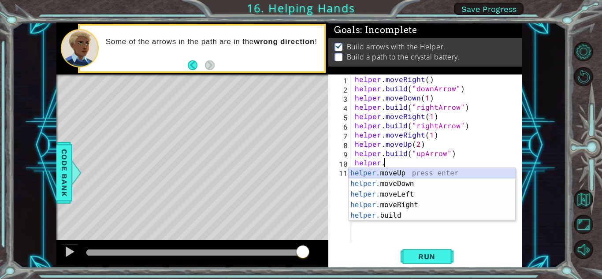
click at [300, 170] on div "helper. moveUp press enter helper. moveDown press enter helper. moveLeft press …" at bounding box center [431, 205] width 167 height 74
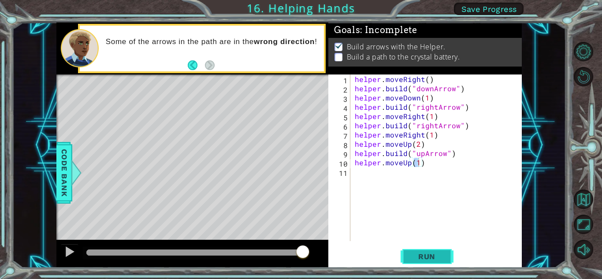
click at [300, 260] on span "Run" at bounding box center [426, 256] width 35 height 9
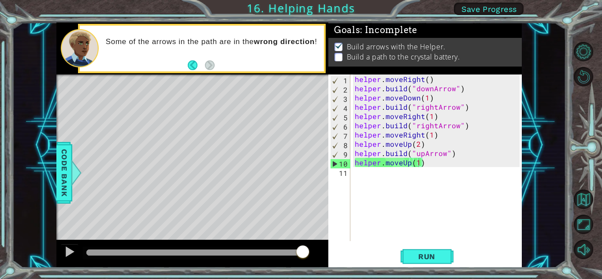
click at [217, 134] on div "Level Map" at bounding box center [259, 203] width 407 height 259
click at [300, 170] on div "11" at bounding box center [340, 172] width 20 height 9
click at [300, 163] on div "10" at bounding box center [340, 163] width 20 height 9
type textarea "helper.moveUp(1)"
drag, startPoint x: 265, startPoint y: 144, endPoint x: 263, endPoint y: 128, distance: 15.5
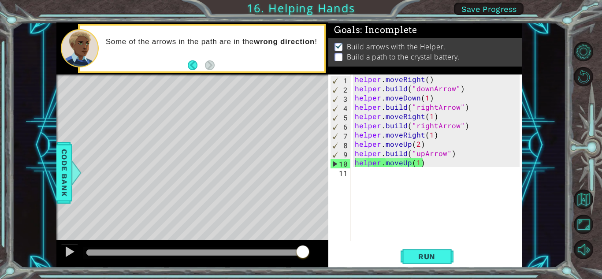
click at [263, 128] on div "Level Map" at bounding box center [259, 203] width 407 height 259
click at [190, 63] on button "Back" at bounding box center [196, 65] width 17 height 10
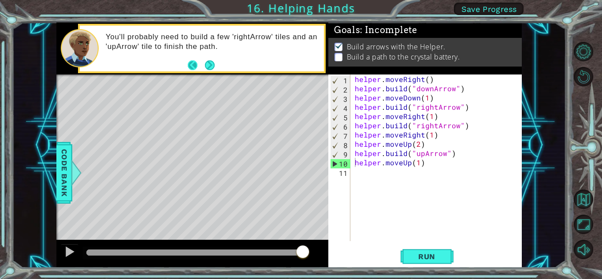
click at [191, 63] on button "Back" at bounding box center [196, 65] width 17 height 10
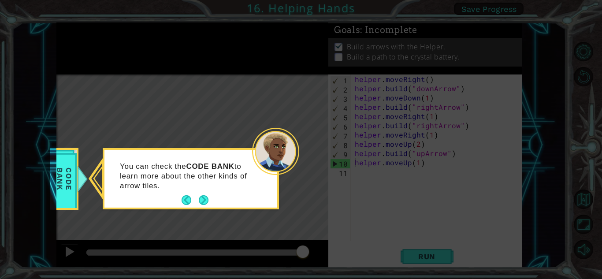
click at [219, 218] on icon at bounding box center [301, 139] width 602 height 279
click at [200, 199] on button "Next" at bounding box center [204, 200] width 10 height 10
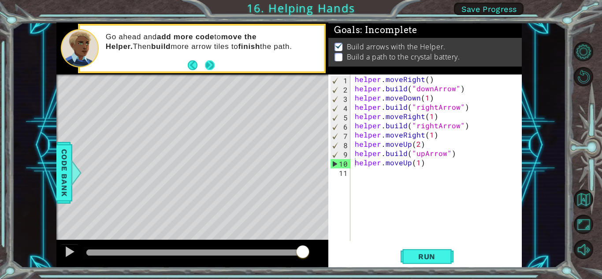
click at [206, 62] on button "Next" at bounding box center [210, 65] width 12 height 12
click at [300, 175] on div "helper.moveUp(1) 1 2 3 4 5 6 7 8 9 10 11 helper . moveRight ( ) helper . build …" at bounding box center [423, 157] width 191 height 167
click at [300, 166] on div "helper . moveRight ( ) helper . build ( "downArrow" ) helper . moveDown ( 1 ) h…" at bounding box center [438, 166] width 171 height 185
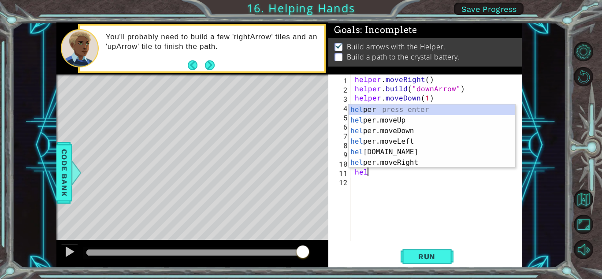
scroll to position [0, 0]
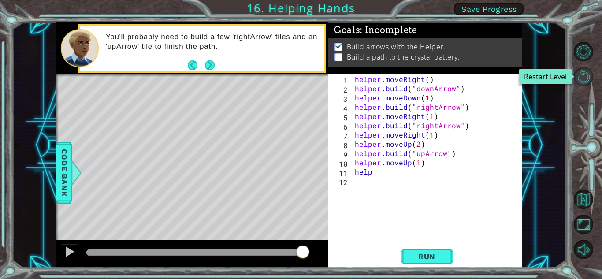
click at [300, 74] on button "Restart Level" at bounding box center [583, 76] width 19 height 19
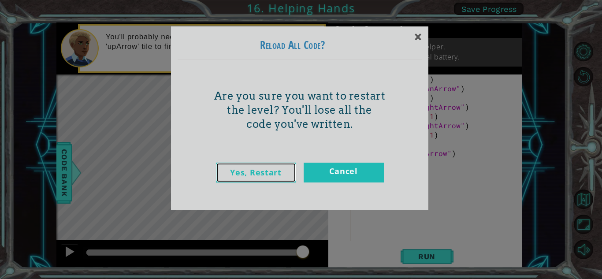
click at [259, 174] on link "Yes, Restart" at bounding box center [256, 173] width 80 height 20
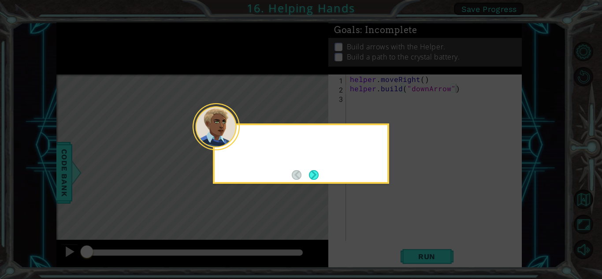
type textarea "[DOMAIN_NAME]("downArrow")"
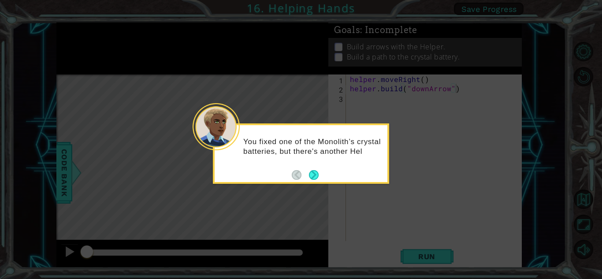
click at [300, 193] on icon at bounding box center [301, 139] width 602 height 279
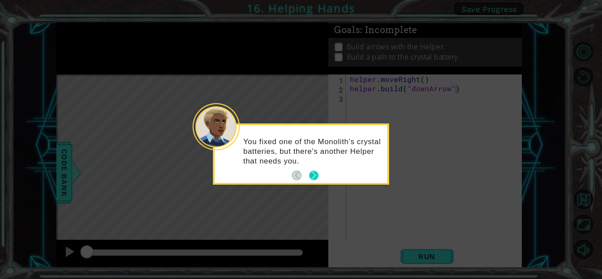
click at [300, 178] on button "Next" at bounding box center [314, 175] width 10 height 10
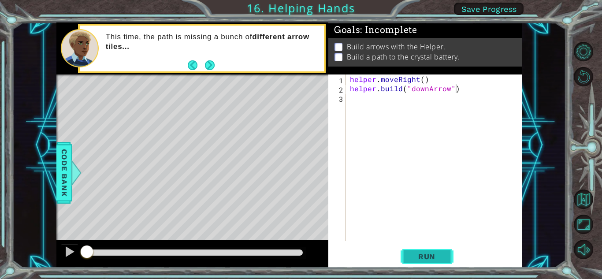
click at [300, 260] on span "Run" at bounding box center [426, 256] width 35 height 9
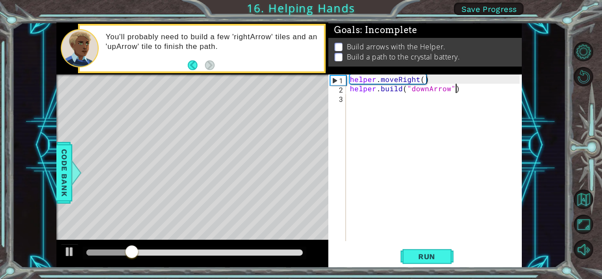
click at [300, 106] on div "helper . moveRight ( ) helper . build ( "downArrow" )" at bounding box center [435, 166] width 175 height 185
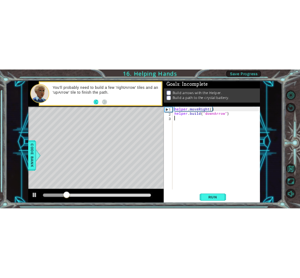
scroll to position [0, 0]
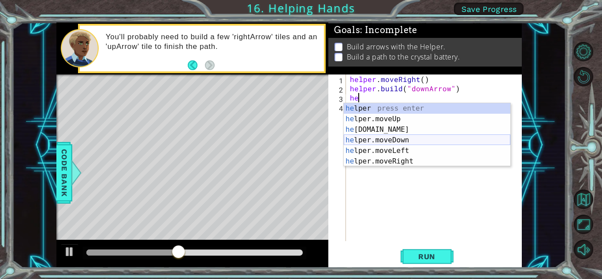
click at [300, 140] on div "he lper press enter he lper.moveUp press enter he [DOMAIN_NAME] press enter he …" at bounding box center [427, 145] width 167 height 85
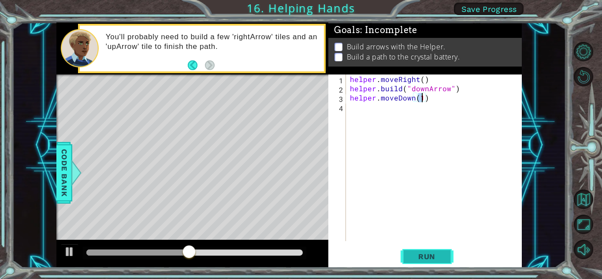
type textarea "helper.moveDown(1)"
click at [300, 257] on span "Run" at bounding box center [426, 256] width 35 height 9
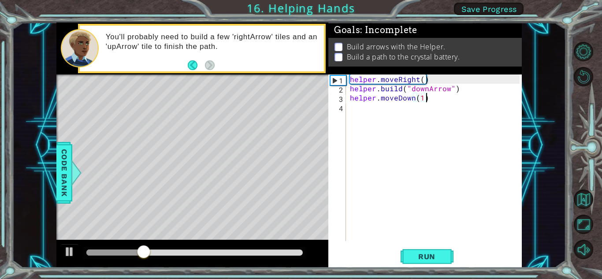
click at [300, 100] on div "helper . moveRight ( ) helper . build ( "downArrow" ) helper . moveDown ( 1 )" at bounding box center [435, 166] width 175 height 185
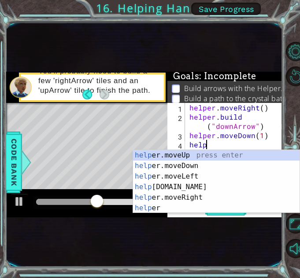
scroll to position [0, 1]
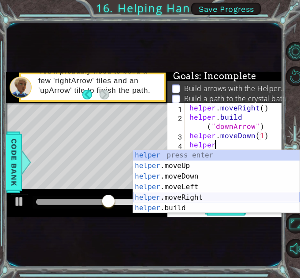
click at [201, 196] on div "helper press enter helper .moveUp press enter helper .moveDown press enter help…" at bounding box center [216, 192] width 167 height 85
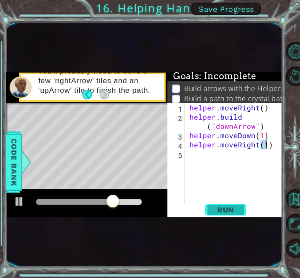
click at [229, 204] on button "Run" at bounding box center [226, 209] width 53 height 11
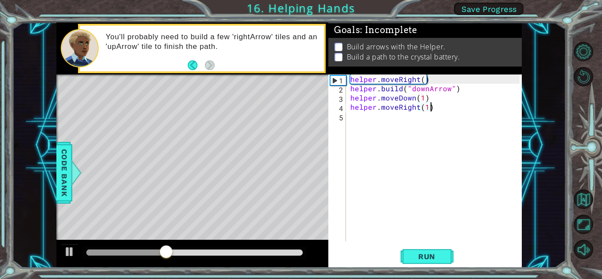
click at [300, 110] on div "helper . moveRight ( ) helper . build ( "downArrow" ) helper . moveDown ( 1 ) h…" at bounding box center [435, 166] width 175 height 185
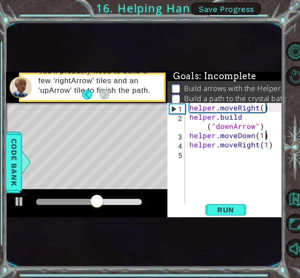
click at [270, 137] on div "helper . moveRight ( ) helper . build ( "downArrow" ) helper . moveDown ( 1 ) h…" at bounding box center [237, 163] width 98 height 120
type textarea "helper.moveDown(1)"
click at [273, 150] on div "helper . moveRight ( ) helper . build ( "downArrow" ) helper . moveDown ( 1 ) h…" at bounding box center [237, 163] width 98 height 120
click at [273, 146] on div "helper . moveRight ( ) helper . build ( "downArrow" ) helper . moveDown ( 1 ) h…" at bounding box center [237, 163] width 98 height 120
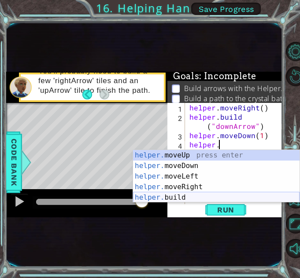
click at [191, 195] on div "helper. moveUp press enter helper. moveDown press enter helper. moveLeft press …" at bounding box center [216, 187] width 167 height 74
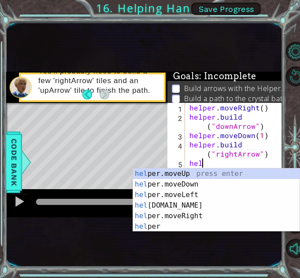
scroll to position [0, 7]
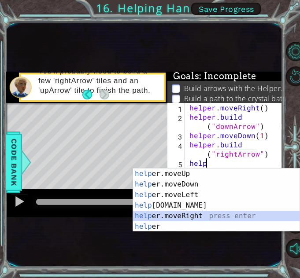
click at [214, 216] on div "help er.moveUp press enter help er.moveDown press enter help er.moveLeft press …" at bounding box center [216, 211] width 167 height 85
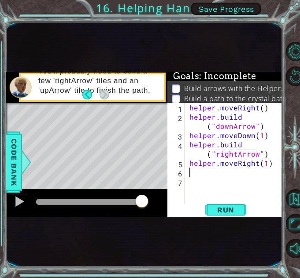
scroll to position [0, 5]
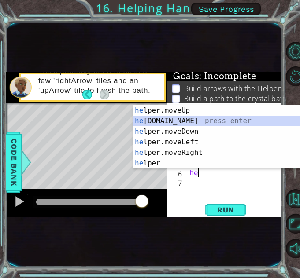
click at [208, 120] on div "he lper.moveUp press enter he [DOMAIN_NAME] press enter he lper.moveDown press …" at bounding box center [216, 147] width 167 height 85
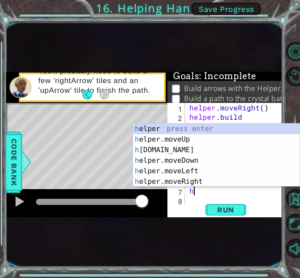
scroll to position [0, 7]
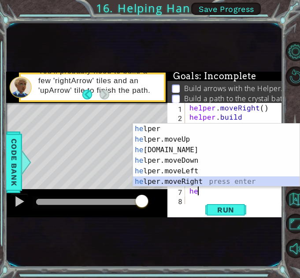
click at [203, 180] on div "he lper press enter he lper.moveUp press enter he [DOMAIN_NAME] press enter he …" at bounding box center [216, 166] width 167 height 85
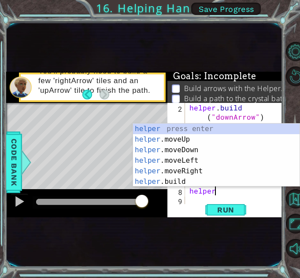
scroll to position [0, 6]
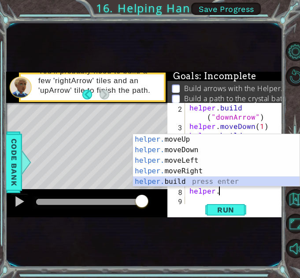
click at [200, 182] on div "helper. moveUp press enter helper. moveDown press enter helper. moveLeft press …" at bounding box center [216, 171] width 167 height 74
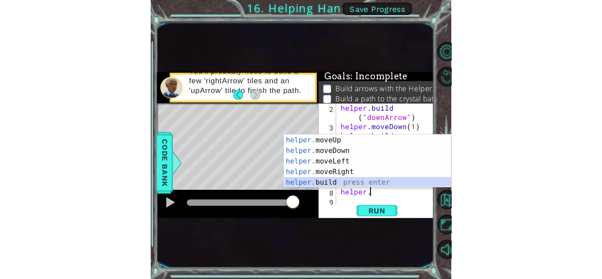
scroll to position [19, 0]
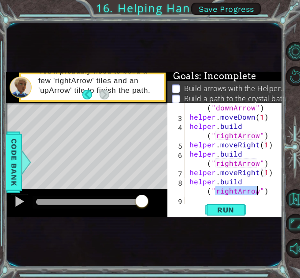
click at [235, 189] on div "helper . build ( "downArrow" ) helper . moveDown ( 1 ) helper . build ( "rightA…" at bounding box center [231, 154] width 87 height 102
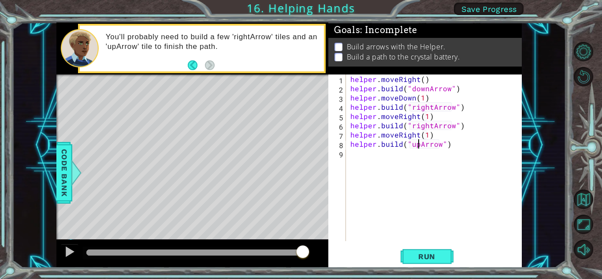
scroll to position [0, 1]
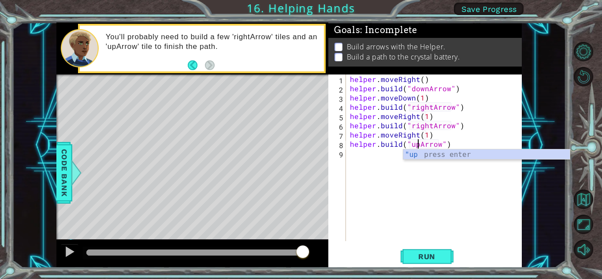
click at [300, 138] on div "helper . moveRight ( ) helper . build ( "downArrow" ) helper . moveDown ( 1 ) h…" at bounding box center [435, 166] width 175 height 185
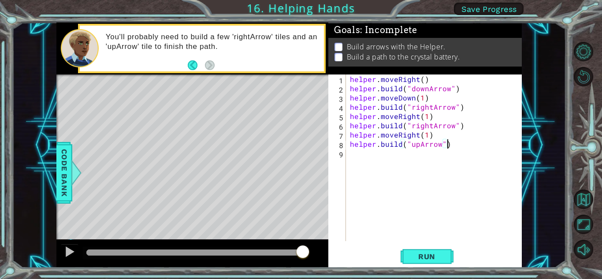
click at [300, 146] on div "helper . moveRight ( ) helper . build ( "downArrow" ) helper . moveDown ( 1 ) h…" at bounding box center [435, 166] width 175 height 185
type textarea "[DOMAIN_NAME]("upArrow")"
click at [300, 254] on span "Run" at bounding box center [426, 256] width 35 height 9
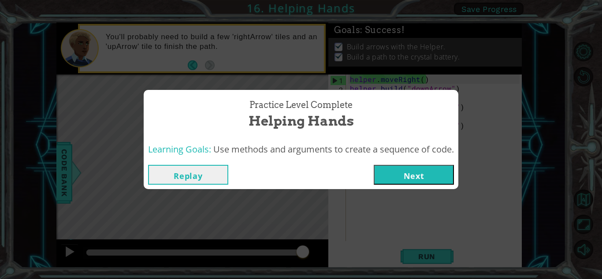
click at [300, 177] on button "Next" at bounding box center [414, 175] width 80 height 20
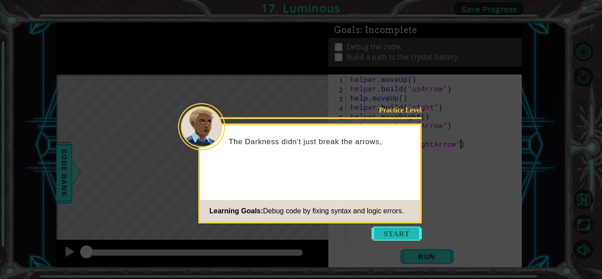
click at [300, 229] on button "Start" at bounding box center [396, 233] width 50 height 14
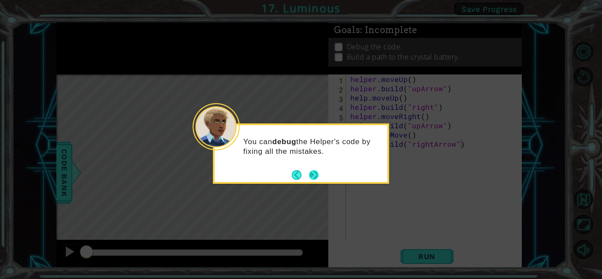
click at [300, 171] on button "Next" at bounding box center [313, 174] width 11 height 11
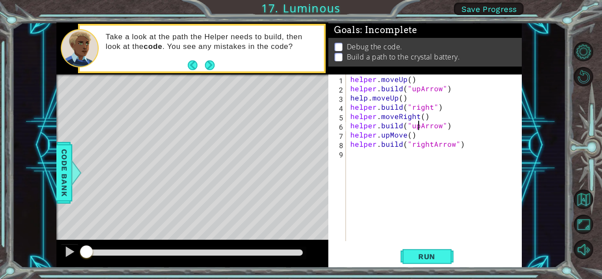
click at [300, 127] on div "helper . moveUp ( ) helper . build ( "upArrow" ) help . moveUp ( ) helper . bui…" at bounding box center [435, 166] width 175 height 185
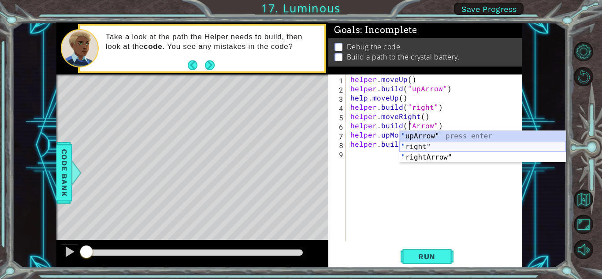
click at [300, 142] on div "" upArrow" press enter " right" press enter " rightArrow" press enter" at bounding box center [482, 157] width 167 height 53
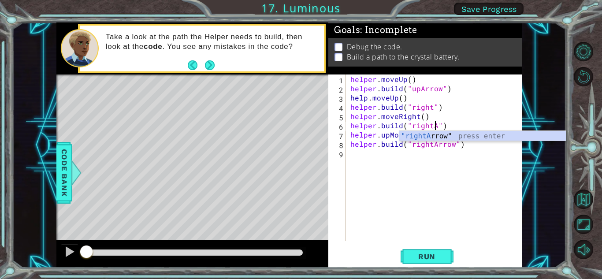
scroll to position [0, 5]
click at [300, 132] on div ""rightA rrow" press enter" at bounding box center [482, 147] width 167 height 32
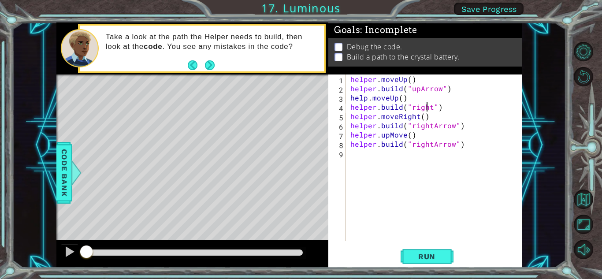
click at [300, 107] on div "helper . moveUp ( ) helper . build ( "upArrow" ) help . moveUp ( ) helper . bui…" at bounding box center [435, 166] width 175 height 185
click at [300, 108] on div "helper . moveUp ( ) helper . build ( "upArrow" ) help . moveUp ( ) helper . bui…" at bounding box center [435, 166] width 175 height 185
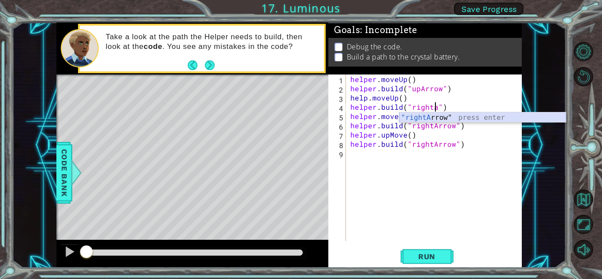
click at [300, 114] on div ""rightA rrow" press enter" at bounding box center [482, 128] width 167 height 32
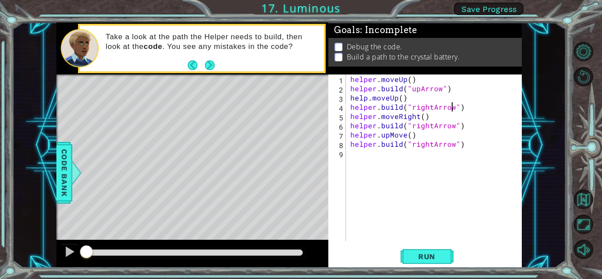
click at [300, 133] on div "helper . moveUp ( ) helper . build ( "upArrow" ) help . moveUp ( ) helper . bui…" at bounding box center [435, 166] width 175 height 185
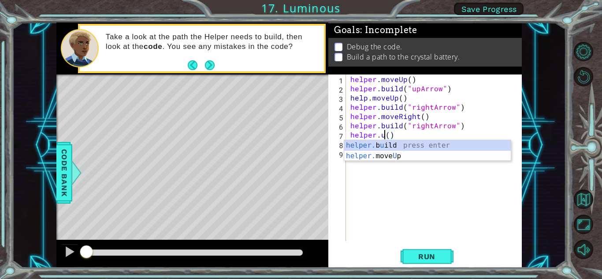
scroll to position [0, 2]
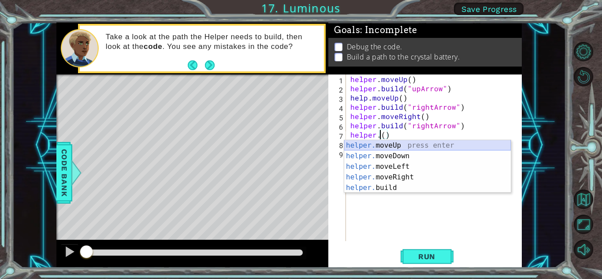
click at [300, 144] on div "helper. moveUp press enter helper. moveDown press enter helper. moveLeft press …" at bounding box center [427, 177] width 167 height 74
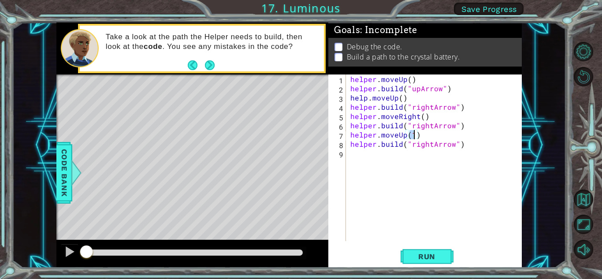
click at [300, 143] on div "helper . moveUp ( ) helper . build ( "upArrow" ) help . moveUp ( ) helper . bui…" at bounding box center [435, 166] width 175 height 185
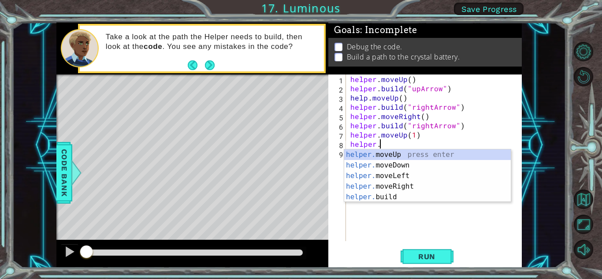
scroll to position [0, 0]
type textarea "h"
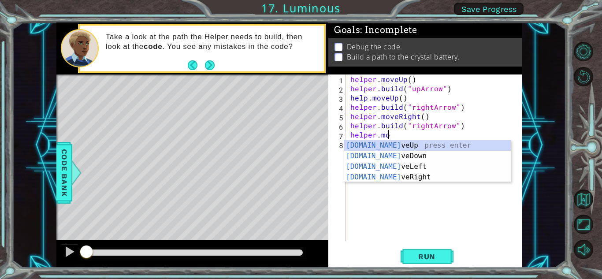
click at [300, 143] on div "[DOMAIN_NAME] veUp press enter [DOMAIN_NAME] veDown press enter [DOMAIN_NAME] v…" at bounding box center [427, 171] width 167 height 63
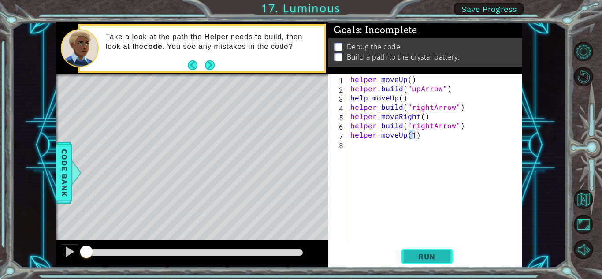
click at [300, 253] on span "Run" at bounding box center [426, 256] width 35 height 9
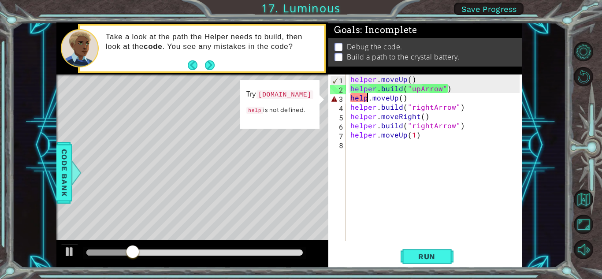
click at [300, 100] on div "helper . moveUp ( ) helper . build ( "upArrow" ) help . moveUp ( ) helper . bui…" at bounding box center [435, 166] width 175 height 185
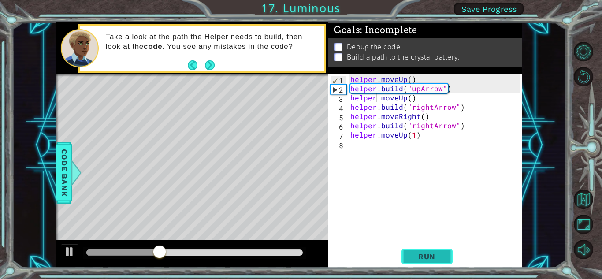
click at [300, 256] on span "Run" at bounding box center [426, 256] width 35 height 9
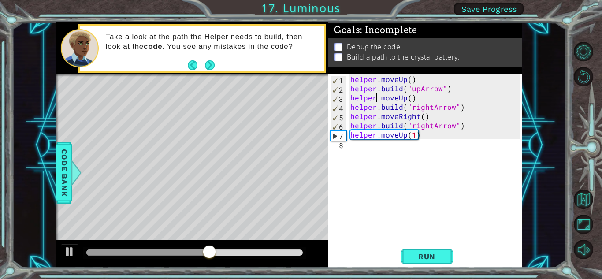
click at [300, 136] on div "helper . moveUp ( ) helper . build ( "upArrow" ) helper . moveUp ( ) helper . b…" at bounding box center [435, 166] width 175 height 185
click at [300, 137] on div "helper . moveUp ( ) helper . build ( "upArrow" ) helper . moveUp ( ) helper . b…" at bounding box center [435, 166] width 175 height 185
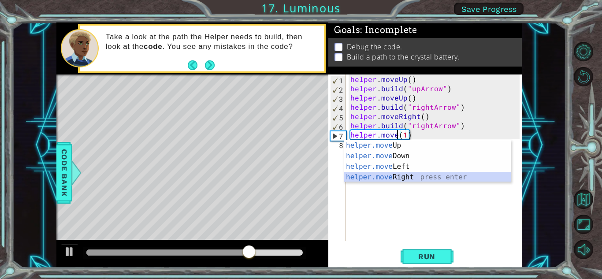
click at [300, 175] on div "helper.move Up press enter helper.move Down press enter helper.move Left press …" at bounding box center [427, 171] width 167 height 63
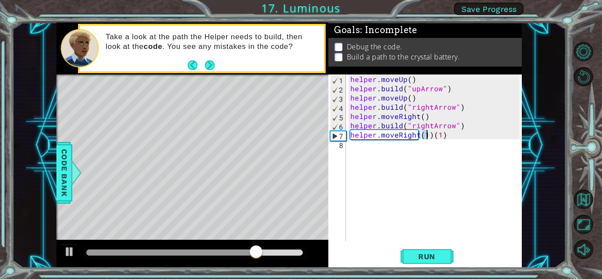
click at [300, 133] on div "helper . moveUp ( ) helper . build ( "upArrow" ) helper . moveUp ( ) helper . b…" at bounding box center [435, 166] width 175 height 185
type textarea "helper.moveRight(1)"
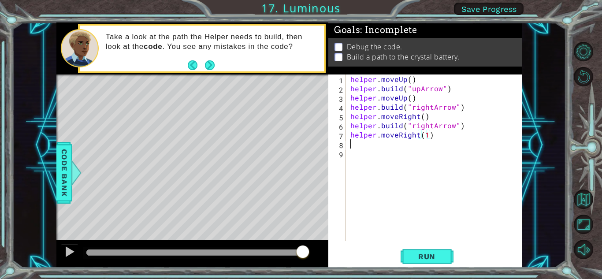
scroll to position [0, 0]
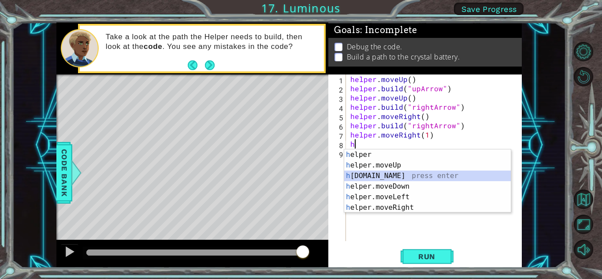
click at [300, 172] on div "h elper press enter h elper.moveUp press enter h [DOMAIN_NAME] press enter h el…" at bounding box center [427, 191] width 167 height 85
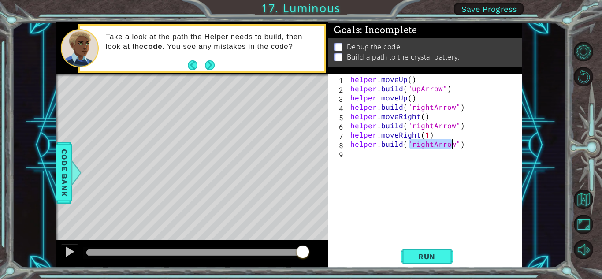
click at [300, 144] on div "helper . moveUp ( ) helper . build ( "upArrow" ) helper . moveUp ( ) helper . b…" at bounding box center [433, 157] width 171 height 167
click at [300, 144] on div "helper . moveUp ( ) helper . build ( "upArrow" ) helper . moveUp ( ) helper . b…" at bounding box center [435, 166] width 175 height 185
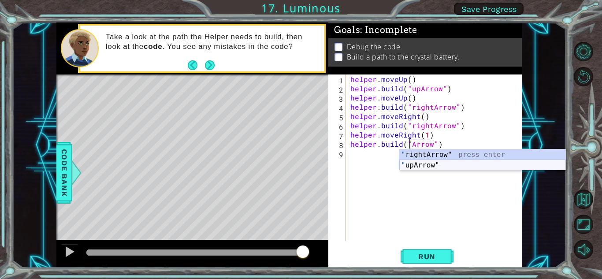
click at [300, 163] on div "" rightArrow" press enter " upArrow" press enter" at bounding box center [482, 170] width 167 height 42
type textarea "[DOMAIN_NAME]("upArrow")"
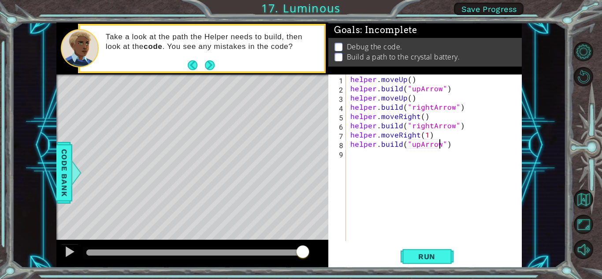
click at [300, 148] on div "helper . moveUp ( ) helper . build ( "upArrow" ) helper . moveUp ( ) helper . b…" at bounding box center [435, 166] width 175 height 185
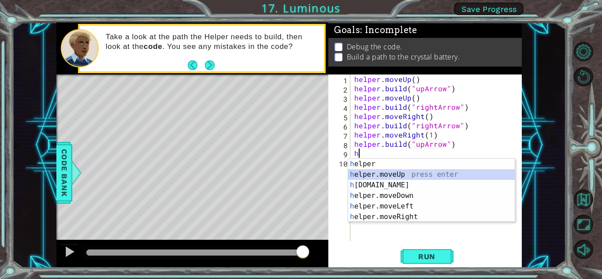
click at [300, 175] on div "h elper press enter h elper.moveUp press enter h [DOMAIN_NAME] press enter h el…" at bounding box center [431, 201] width 167 height 85
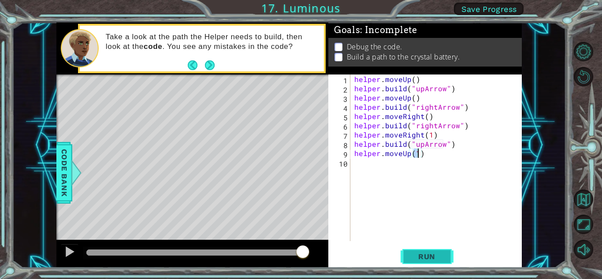
type textarea "helper.moveUp(1)"
click at [300, 259] on span "Run" at bounding box center [426, 256] width 35 height 9
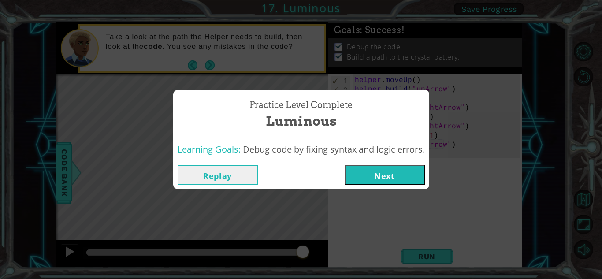
click at [300, 176] on button "Next" at bounding box center [384, 175] width 80 height 20
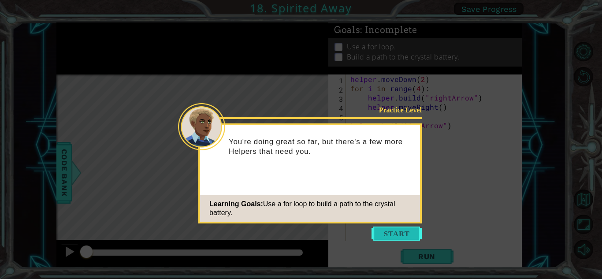
click at [300, 234] on button "Start" at bounding box center [396, 233] width 50 height 14
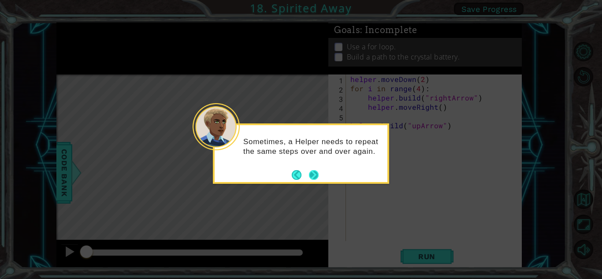
click at [300, 177] on button "Next" at bounding box center [314, 175] width 10 height 10
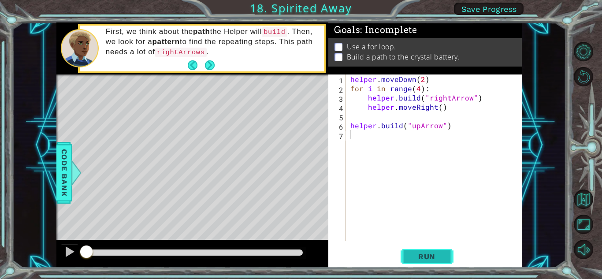
click at [300, 250] on button "Run" at bounding box center [426, 256] width 53 height 19
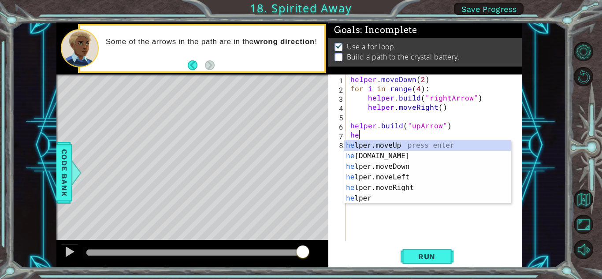
type textarea "hel"
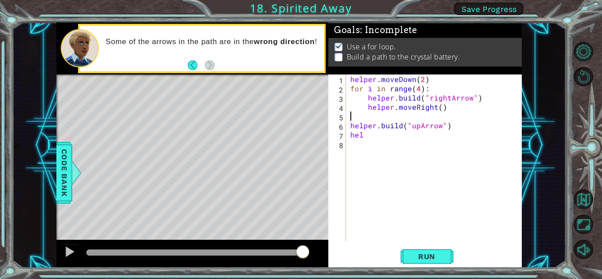
click at [300, 117] on div "helper . moveDown ( 2 ) for i in range ( 4 ) : helper . build ( "rightArrow" ) …" at bounding box center [435, 166] width 175 height 185
type textarea "for i in range(2)"
click at [300, 140] on div "helper . moveDown ( 2 ) for i in range ( 4 ) : helper . build ( "rightArrow" ) …" at bounding box center [435, 166] width 175 height 185
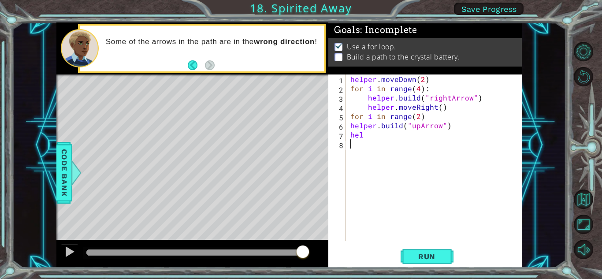
scroll to position [0, 0]
click at [300, 134] on div "helper . moveDown ( 2 ) for i in range ( 4 ) : helper . build ( "rightArrow" ) …" at bounding box center [435, 166] width 175 height 185
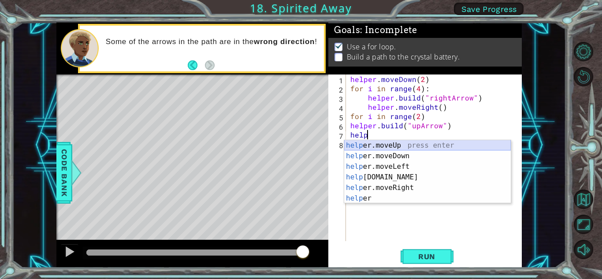
click at [300, 141] on div "help er.moveUp press enter help er.moveDown press enter help er.moveLeft press …" at bounding box center [427, 182] width 167 height 85
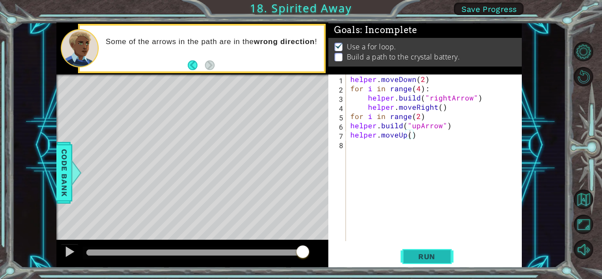
click at [300, 262] on button "Run" at bounding box center [426, 256] width 53 height 19
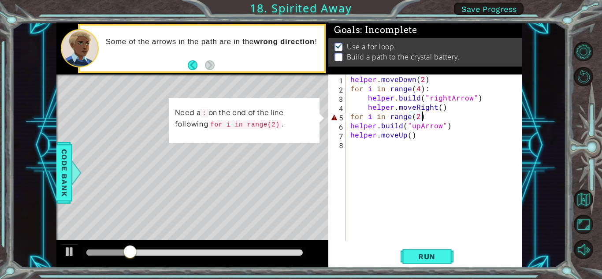
click at [300, 119] on div "helper . moveDown ( 2 ) for i in range ( 4 ) : helper . build ( "rightArrow" ) …" at bounding box center [435, 166] width 175 height 185
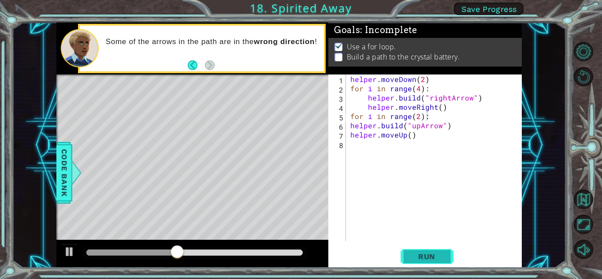
click at [300, 258] on span "Run" at bounding box center [426, 256] width 35 height 9
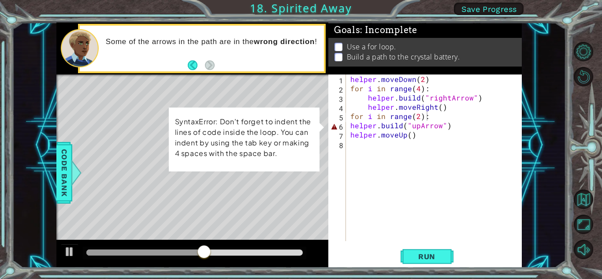
click at [300, 124] on div "for i in range(2): 1 2 3 4 5 6 7 8 helper . moveDown ( 2 ) for i in range ( 4 )…" at bounding box center [423, 157] width 191 height 167
click at [300, 123] on div "for i in range(2): 1 2 3 4 5 6 7 8 helper . moveDown ( 2 ) for i in range ( 4 )…" at bounding box center [423, 157] width 191 height 167
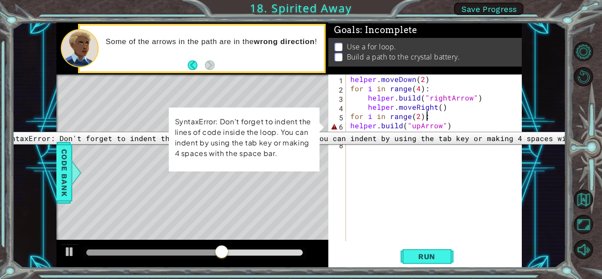
click at [300, 125] on div "6" at bounding box center [338, 126] width 16 height 9
type textarea "[DOMAIN_NAME]("upArrow")"
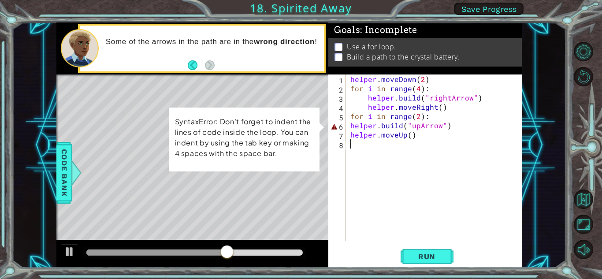
click at [300, 166] on div "helper . moveDown ( 2 ) for i in range ( 4 ) : helper . build ( "rightArrow" ) …" at bounding box center [435, 166] width 175 height 185
click at [300, 126] on div "1 2 3 4 5 6 7 8 helper . moveDown ( 2 ) for i in range ( 4 ) : helper . build (…" at bounding box center [423, 157] width 191 height 167
click at [300, 119] on div "helper . moveDown ( 2 ) for i in range ( 4 ) : helper . build ( "rightArrow" ) …" at bounding box center [435, 166] width 175 height 185
drag, startPoint x: 349, startPoint y: 123, endPoint x: 349, endPoint y: 130, distance: 7.0
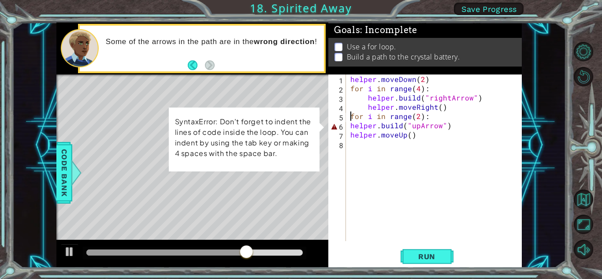
click at [300, 125] on div "helper . moveDown ( 2 ) for i in range ( 4 ) : helper . build ( "rightArrow" ) …" at bounding box center [435, 166] width 175 height 185
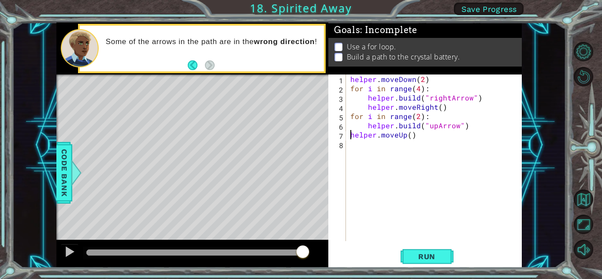
click at [300, 139] on div "helper . moveDown ( 2 ) for i in range ( 4 ) : helper . build ( "rightArrow" ) …" at bounding box center [435, 166] width 175 height 185
type textarea "helper.moveUp()"
click at [300, 256] on span "Run" at bounding box center [426, 256] width 35 height 9
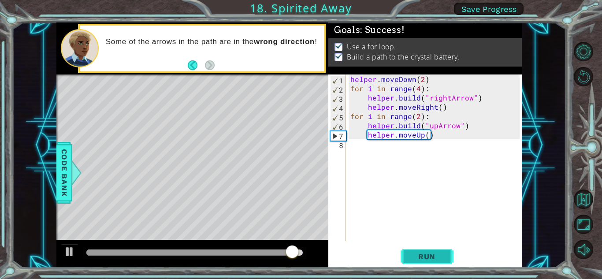
click at [300, 262] on button "Run" at bounding box center [426, 256] width 53 height 19
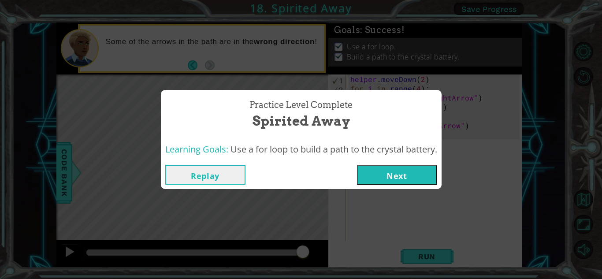
click at [390, 175] on button "Next" at bounding box center [397, 175] width 80 height 20
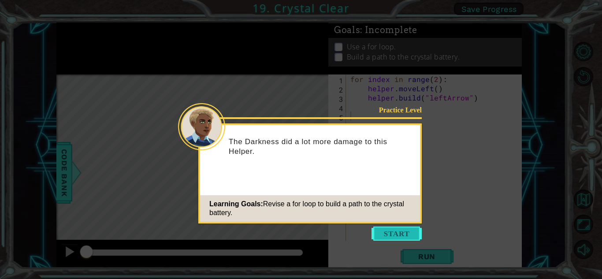
click at [392, 228] on button "Start" at bounding box center [396, 233] width 50 height 14
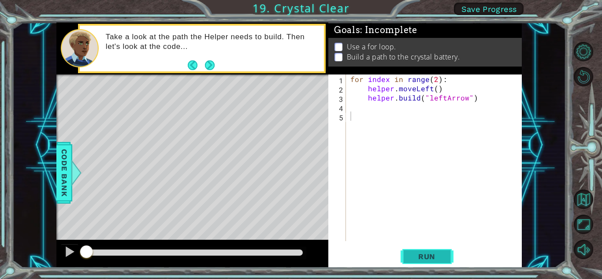
click at [426, 249] on button "Run" at bounding box center [426, 256] width 53 height 19
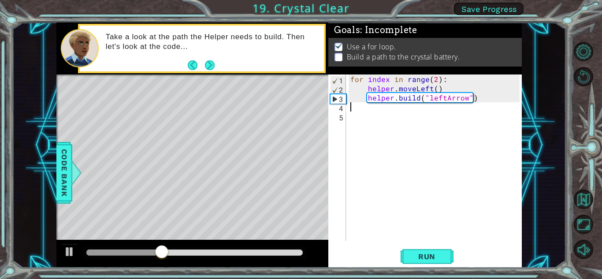
click at [357, 109] on div "for index in range ( 2 ) : helper . moveLeft ( ) helper . build ( "leftArrow" )" at bounding box center [435, 166] width 175 height 185
type textarea "F"
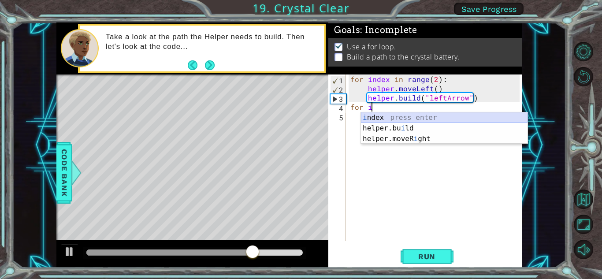
click at [392, 119] on div "i ndex press enter helper.bu i ld press enter helper.moveR i ght press enter" at bounding box center [444, 138] width 167 height 53
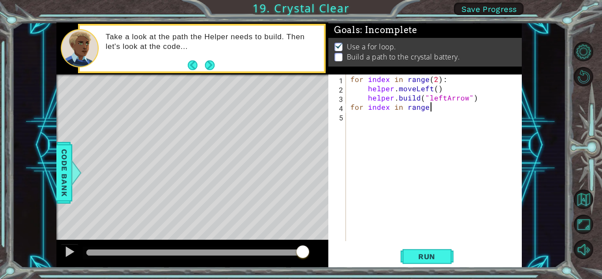
scroll to position [0, 5]
type textarea "for index in range (2)"
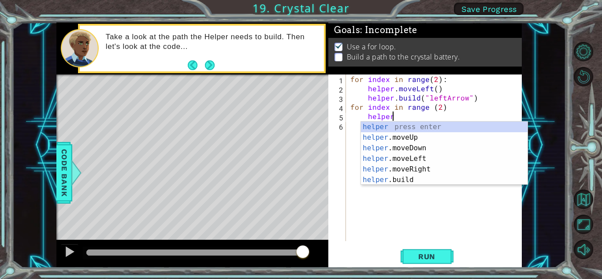
scroll to position [0, 2]
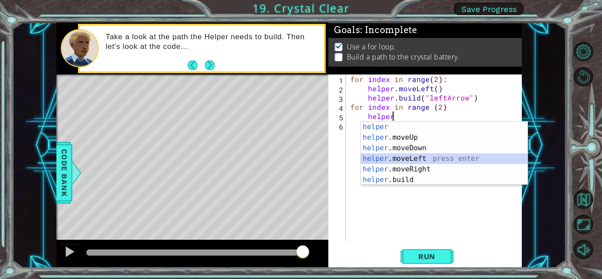
click at [446, 158] on div "helper press enter helper .moveUp press enter helper .moveDown press enter help…" at bounding box center [444, 164] width 167 height 85
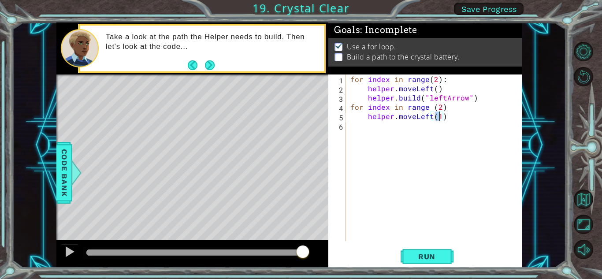
type textarea "helper.moveLeft()"
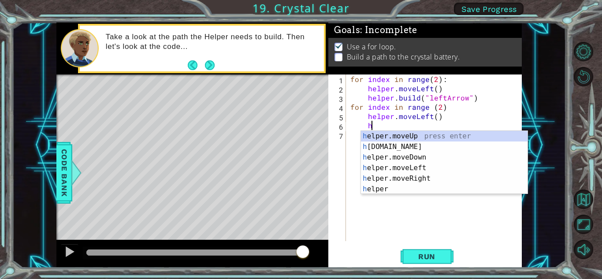
scroll to position [0, 1]
click at [431, 143] on div "h elper.moveUp press enter h [DOMAIN_NAME] press enter h elper.moveDown press e…" at bounding box center [444, 173] width 167 height 85
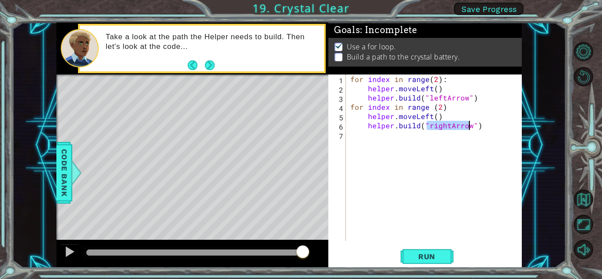
click at [446, 123] on div "for index in range ( 2 ) : helper . moveLeft ( ) helper . build ( "leftArrow" )…" at bounding box center [433, 157] width 171 height 167
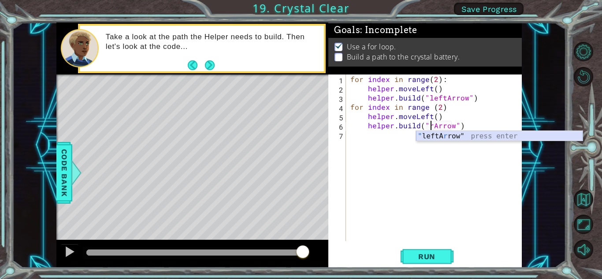
click at [448, 141] on div "" leftA r row" press enter" at bounding box center [499, 147] width 167 height 32
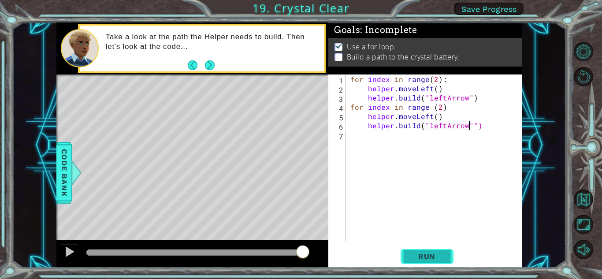
click at [434, 255] on span "Run" at bounding box center [426, 256] width 35 height 9
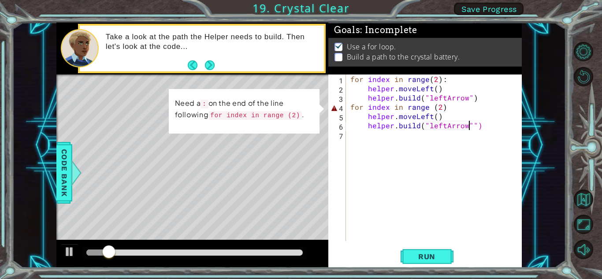
click at [456, 111] on div "for index in range ( 2 ) : helper . moveLeft ( ) helper . build ( "leftArrow" )…" at bounding box center [435, 166] width 175 height 185
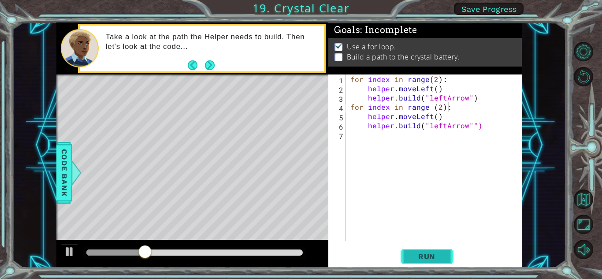
click at [428, 250] on button "Run" at bounding box center [426, 256] width 53 height 19
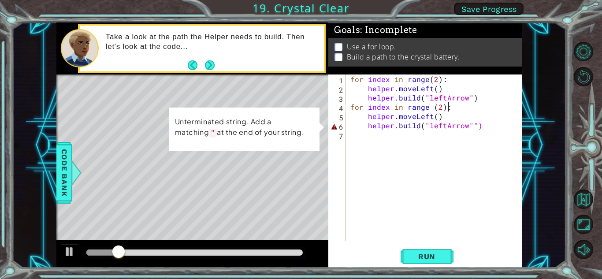
click at [474, 125] on div "for index in range ( 2 ) : helper . moveLeft ( ) helper . build ( "leftArrow" )…" at bounding box center [435, 166] width 175 height 185
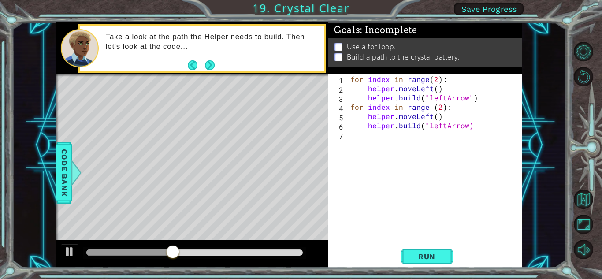
scroll to position [0, 7]
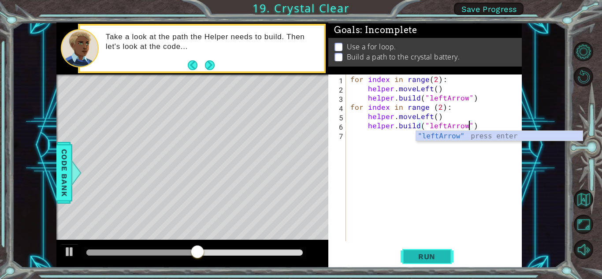
type textarea "helper.build("leftArrow")"
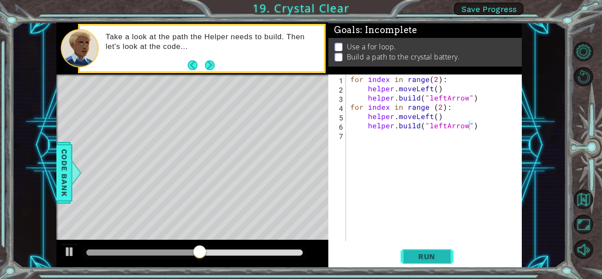
click at [430, 247] on button "Run" at bounding box center [426, 256] width 53 height 19
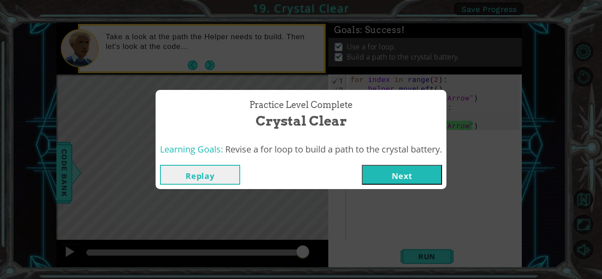
click at [410, 171] on button "Next" at bounding box center [402, 175] width 80 height 20
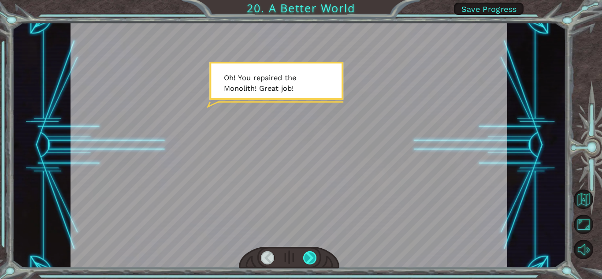
click at [310, 257] on div at bounding box center [310, 257] width 14 height 13
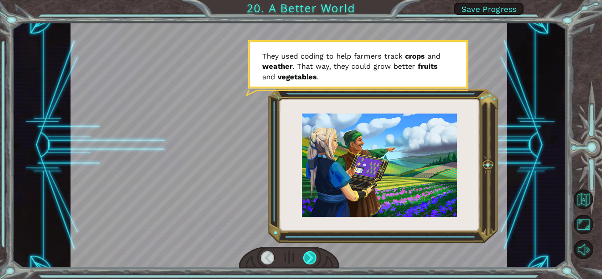
click at [310, 257] on div at bounding box center [310, 257] width 14 height 13
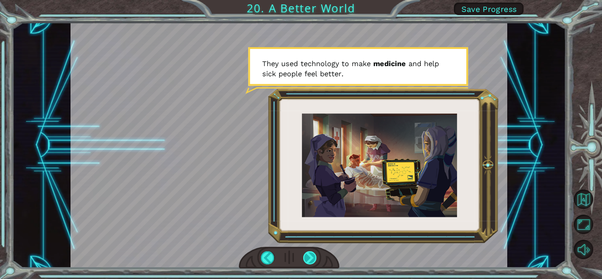
click at [308, 251] on div at bounding box center [310, 257] width 14 height 13
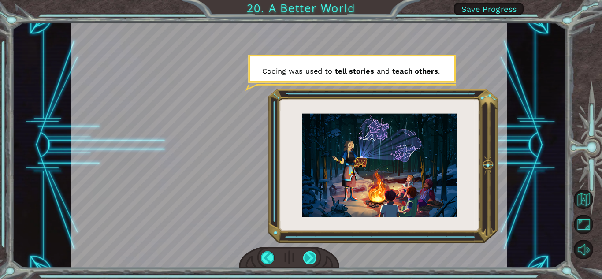
click at [314, 256] on div at bounding box center [310, 257] width 14 height 13
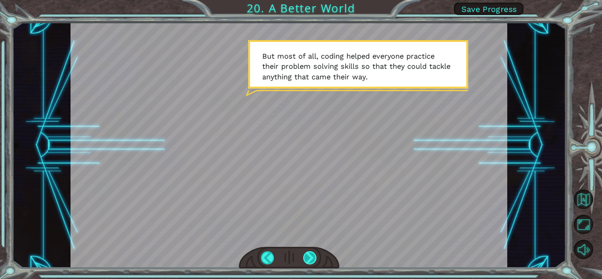
click at [314, 256] on div at bounding box center [310, 257] width 14 height 13
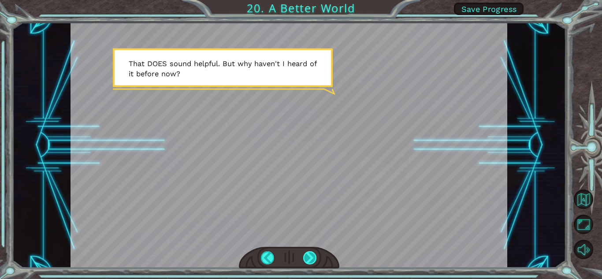
click at [314, 256] on div at bounding box center [310, 257] width 14 height 13
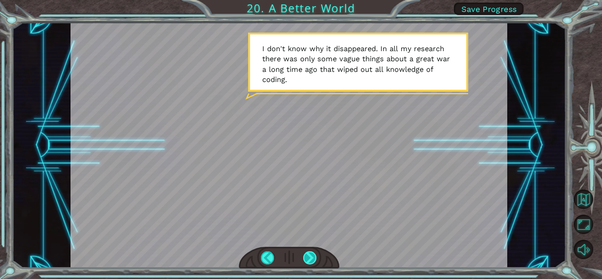
click at [314, 256] on div at bounding box center [310, 257] width 14 height 13
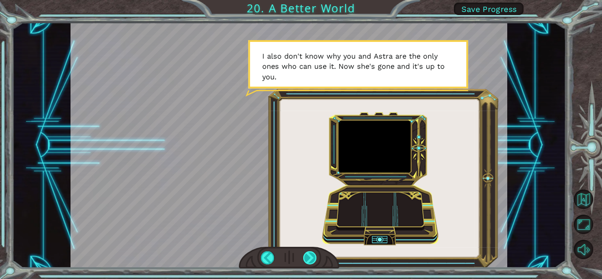
click at [314, 256] on div at bounding box center [310, 257] width 14 height 13
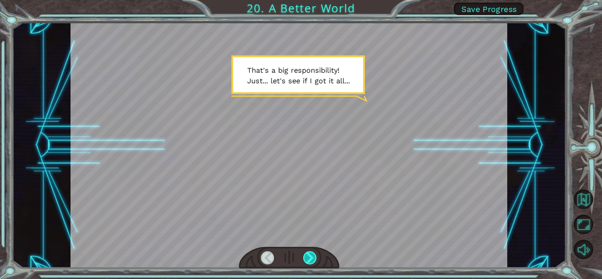
click at [314, 256] on div at bounding box center [310, 257] width 14 height 13
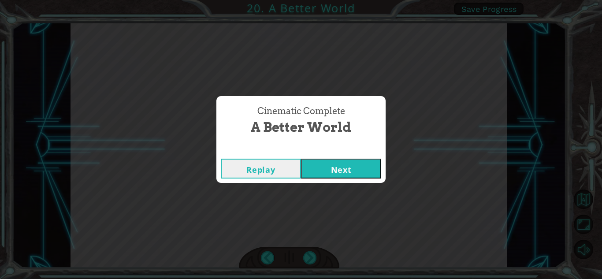
click at [346, 168] on button "Next" at bounding box center [341, 169] width 80 height 20
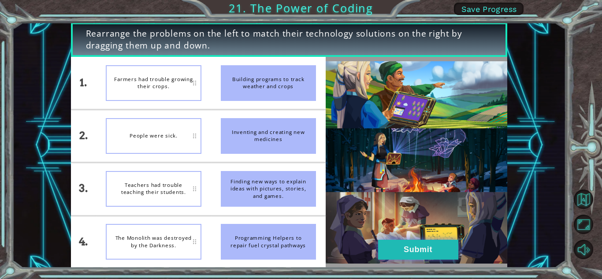
click at [397, 245] on button "Submit" at bounding box center [418, 250] width 80 height 20
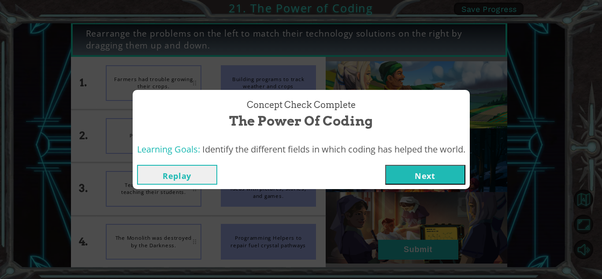
click at [426, 181] on button "Next" at bounding box center [425, 175] width 80 height 20
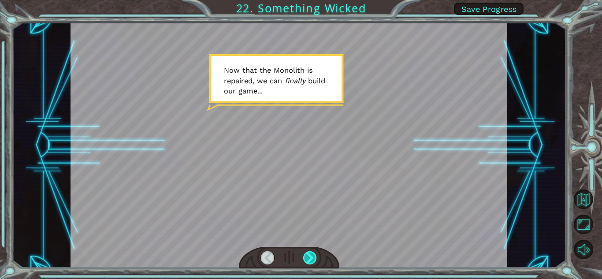
click at [313, 260] on div at bounding box center [310, 257] width 14 height 13
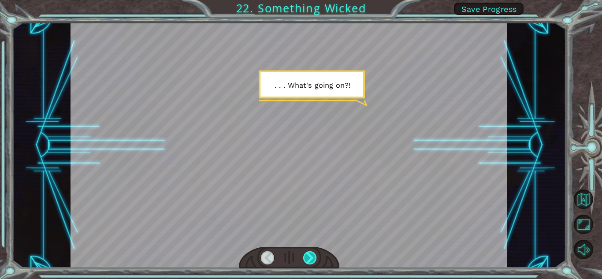
click at [312, 260] on div at bounding box center [310, 257] width 14 height 13
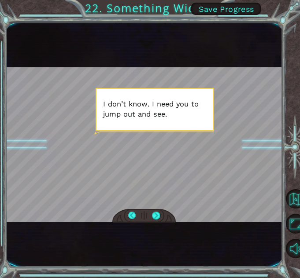
click at [151, 213] on div at bounding box center [143, 216] width 63 height 14
click at [158, 215] on div at bounding box center [155, 216] width 7 height 8
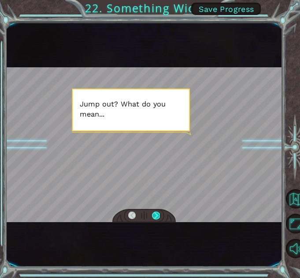
click at [158, 215] on div at bounding box center [155, 216] width 7 height 8
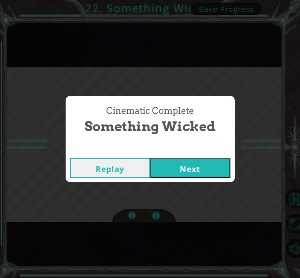
click at [189, 169] on button "Next" at bounding box center [190, 168] width 80 height 20
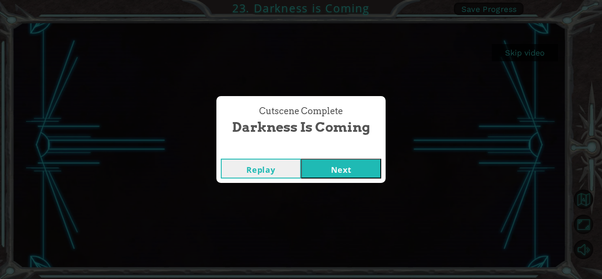
click at [344, 175] on button "Next" at bounding box center [341, 169] width 80 height 20
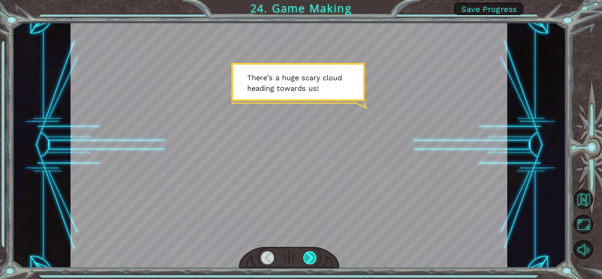
click at [311, 253] on div at bounding box center [310, 257] width 14 height 13
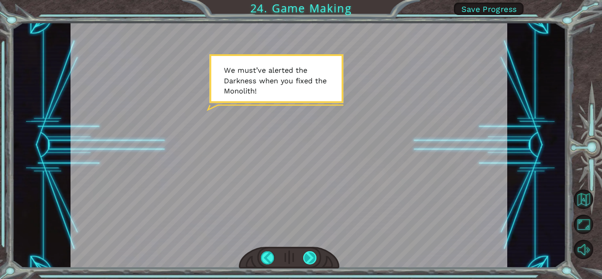
click at [311, 253] on div at bounding box center [310, 257] width 14 height 13
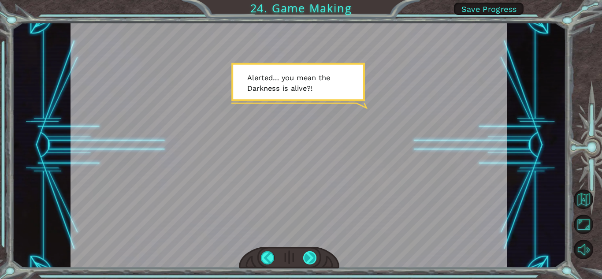
click at [311, 253] on div at bounding box center [310, 257] width 14 height 13
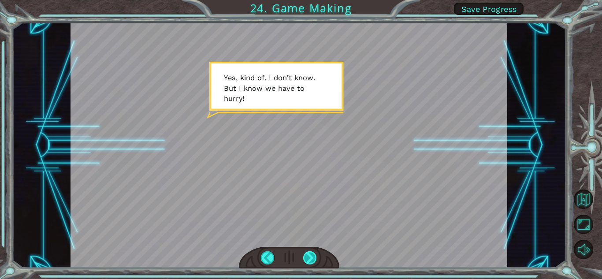
click at [311, 253] on div at bounding box center [310, 257] width 14 height 13
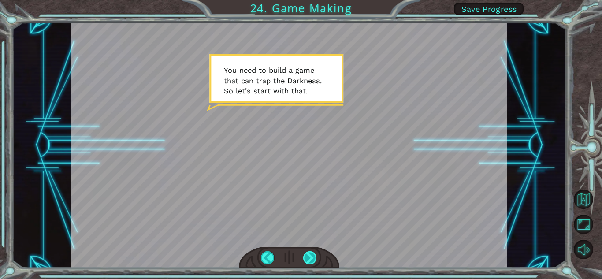
click at [311, 253] on div at bounding box center [310, 257] width 14 height 13
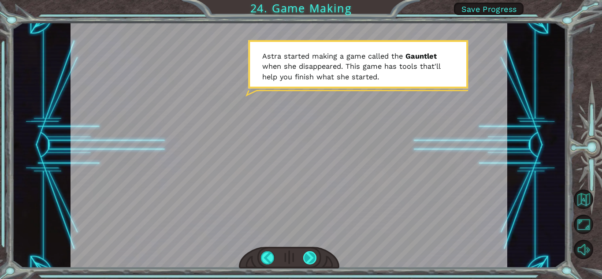
click at [311, 253] on div at bounding box center [310, 257] width 14 height 13
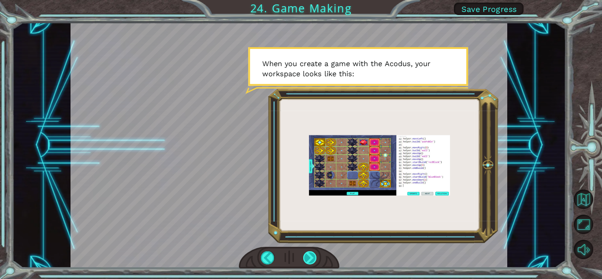
click at [311, 253] on div at bounding box center [310, 257] width 14 height 13
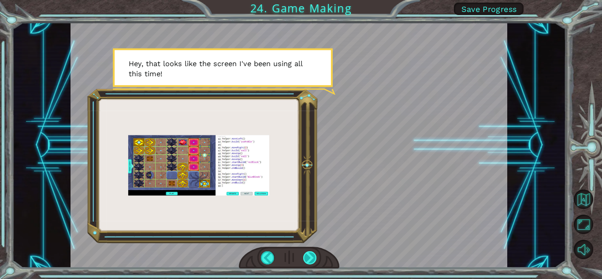
click at [311, 253] on div at bounding box center [310, 257] width 14 height 13
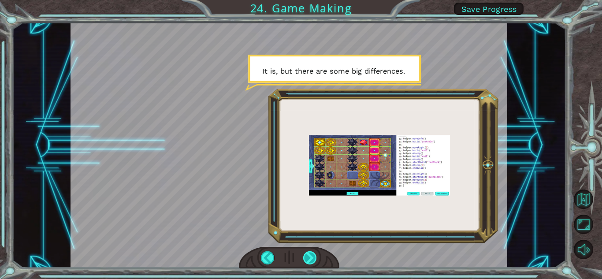
click at [311, 253] on div at bounding box center [310, 257] width 14 height 13
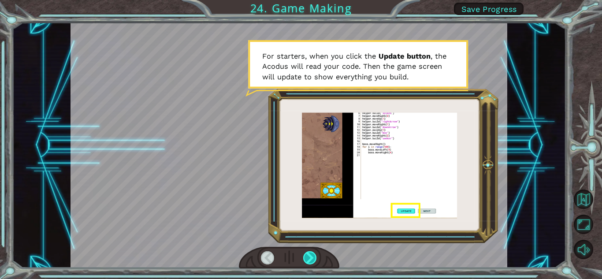
click at [311, 254] on div at bounding box center [310, 257] width 14 height 13
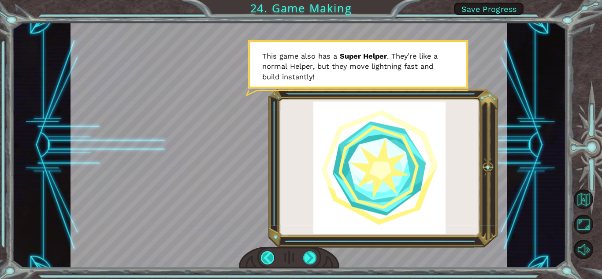
click at [268, 256] on div at bounding box center [268, 257] width 14 height 13
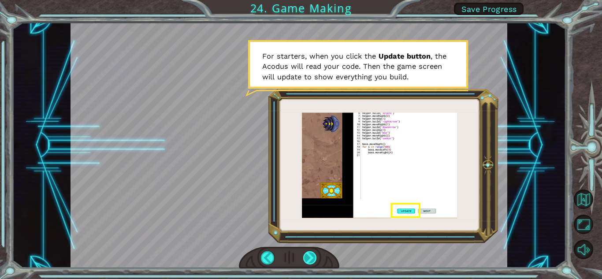
click at [313, 251] on div at bounding box center [310, 257] width 14 height 13
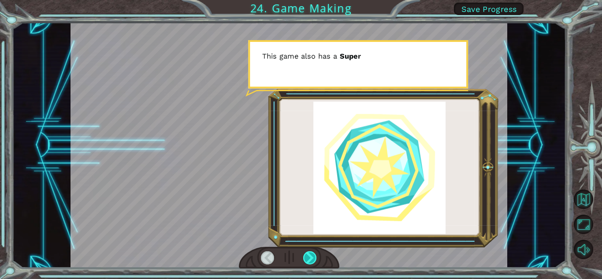
click at [313, 251] on div at bounding box center [310, 257] width 14 height 13
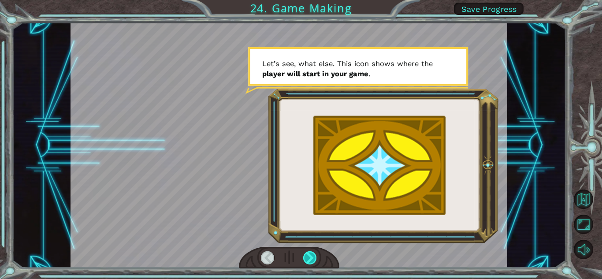
click at [313, 251] on div at bounding box center [310, 257] width 14 height 13
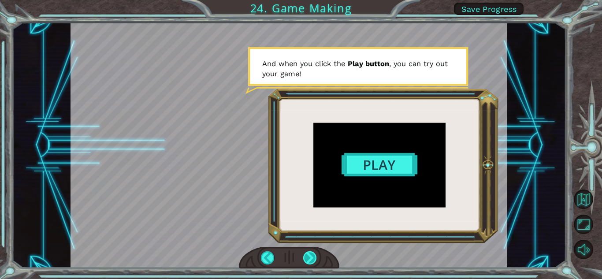
click at [313, 251] on div at bounding box center [310, 257] width 14 height 13
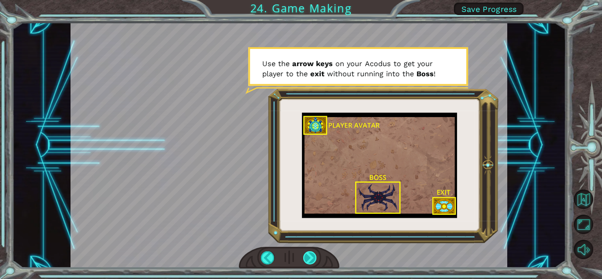
click at [313, 251] on div at bounding box center [310, 257] width 14 height 13
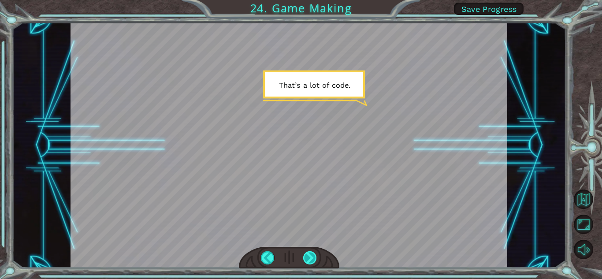
click at [313, 251] on div at bounding box center [310, 257] width 14 height 13
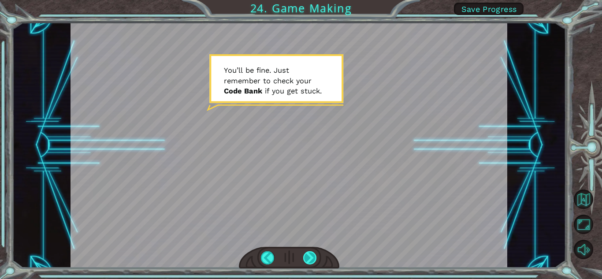
click at [313, 251] on div at bounding box center [310, 257] width 14 height 13
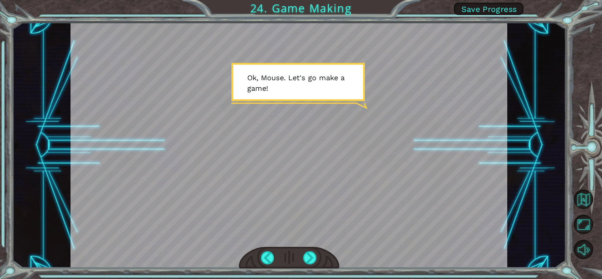
click at [324, 256] on div at bounding box center [289, 258] width 100 height 22
click at [310, 262] on div at bounding box center [310, 257] width 14 height 13
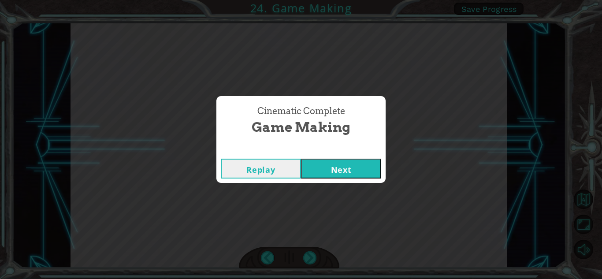
click at [355, 170] on button "Next" at bounding box center [341, 169] width 80 height 20
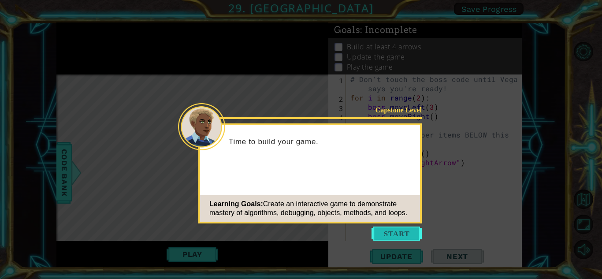
click at [389, 231] on button "Start" at bounding box center [396, 233] width 50 height 14
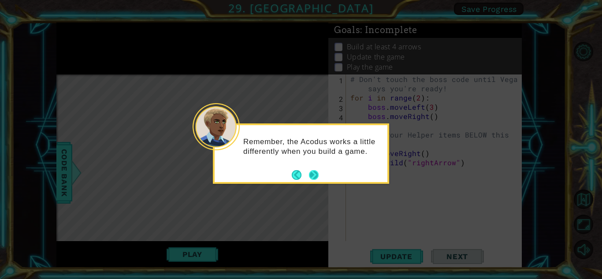
click at [309, 174] on button "Next" at bounding box center [314, 175] width 10 height 10
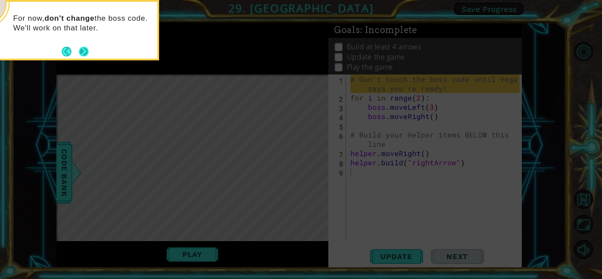
click at [82, 52] on button "Next" at bounding box center [84, 52] width 10 height 10
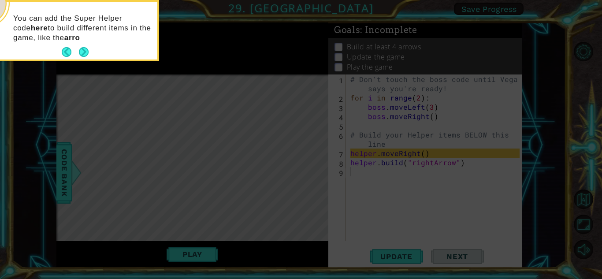
click at [82, 52] on button "Next" at bounding box center [84, 52] width 10 height 10
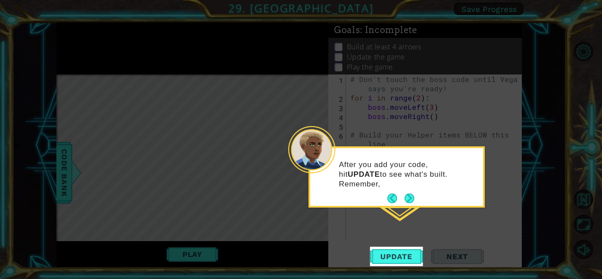
drag, startPoint x: 414, startPoint y: 199, endPoint x: 408, endPoint y: 199, distance: 5.7
click at [412, 199] on button "Next" at bounding box center [409, 198] width 10 height 10
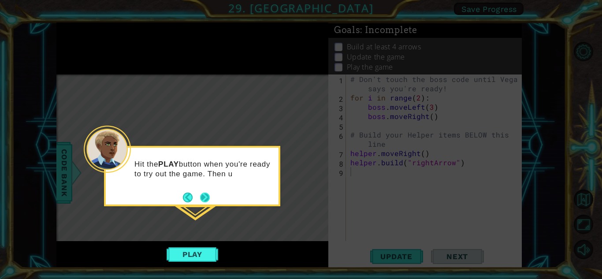
click at [206, 192] on footer at bounding box center [196, 197] width 27 height 13
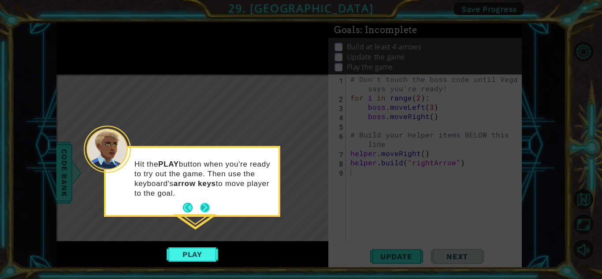
click at [203, 211] on button "Next" at bounding box center [205, 208] width 10 height 10
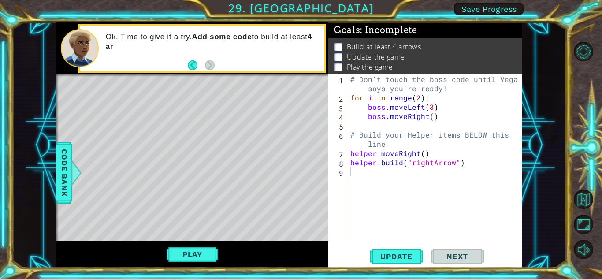
drag, startPoint x: 245, startPoint y: 160, endPoint x: 260, endPoint y: 197, distance: 39.9
click at [260, 197] on div "Level Map" at bounding box center [259, 203] width 407 height 259
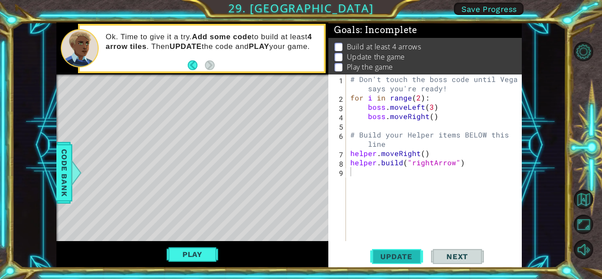
click at [404, 252] on span "Update" at bounding box center [396, 256] width 50 height 9
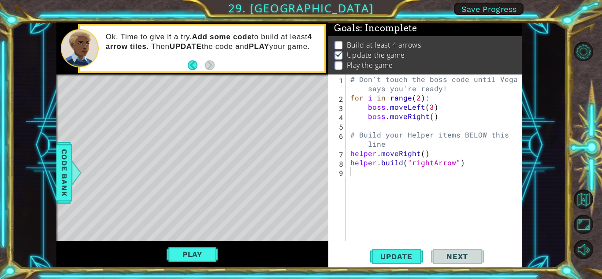
drag, startPoint x: 126, startPoint y: 90, endPoint x: 146, endPoint y: 89, distance: 20.3
click at [146, 89] on div "Level Map" at bounding box center [259, 203] width 407 height 259
click at [393, 260] on span "Update" at bounding box center [396, 256] width 50 height 9
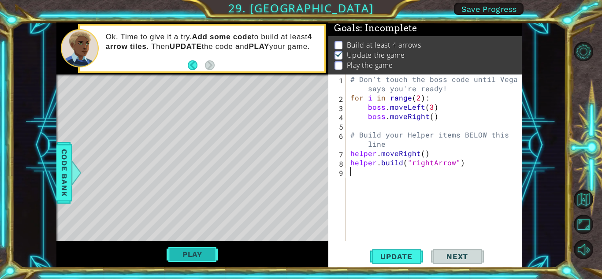
click at [205, 258] on button "Play" at bounding box center [193, 254] width 52 height 17
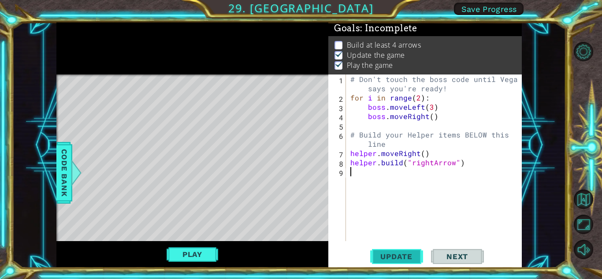
click at [386, 260] on span "Update" at bounding box center [396, 256] width 50 height 9
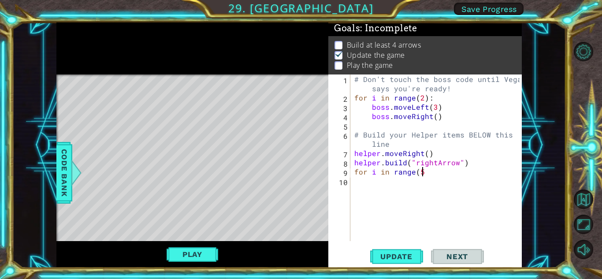
scroll to position [0, 4]
type textarea "for i in range(5):"
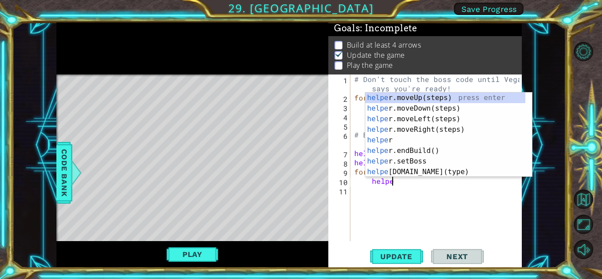
type textarea "helper"
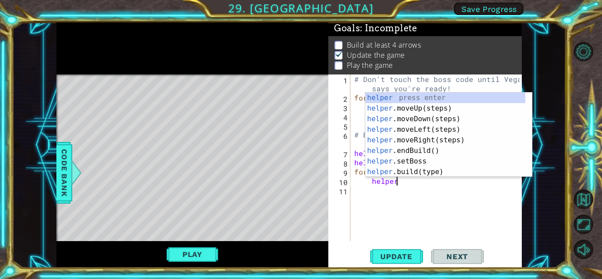
scroll to position [0, 2]
click at [425, 138] on div "helper press enter helper .moveUp(steps) press enter helper .moveDown(steps) pr…" at bounding box center [445, 146] width 160 height 106
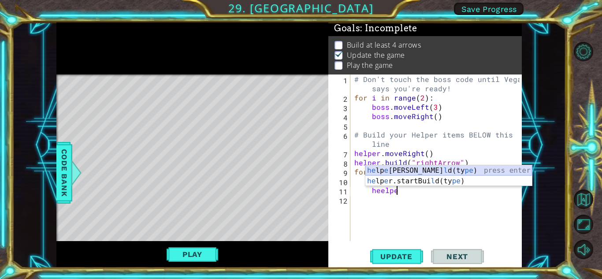
click at [384, 170] on div "he lp e r.bui l d(ty pe ) press enter he lp e r.startBui l d(ty pe ) press enter" at bounding box center [448, 186] width 167 height 42
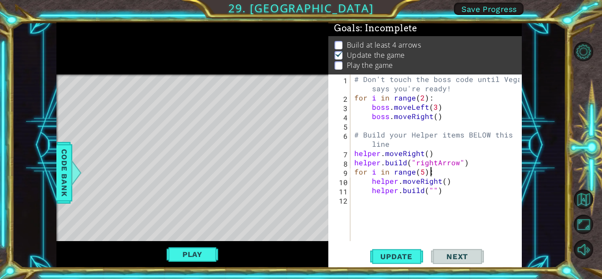
click at [439, 174] on div "# Don't touch the boss code until Vega says you're ready! for i in range ( 2 ) …" at bounding box center [437, 171] width 171 height 194
click at [429, 192] on div "# Don't touch the boss code until Vega says you're ready! for i in range ( 2 ) …" at bounding box center [437, 171] width 171 height 194
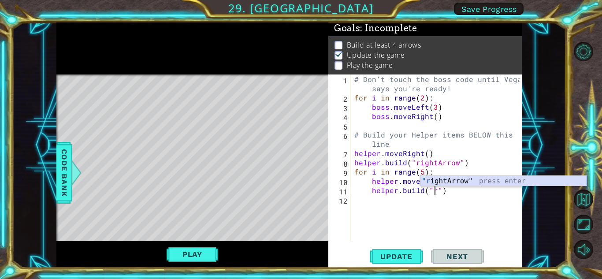
click at [432, 183] on div ""r ightArrow" press enter" at bounding box center [503, 192] width 167 height 32
type textarea "[DOMAIN_NAME]("rightArrow")"
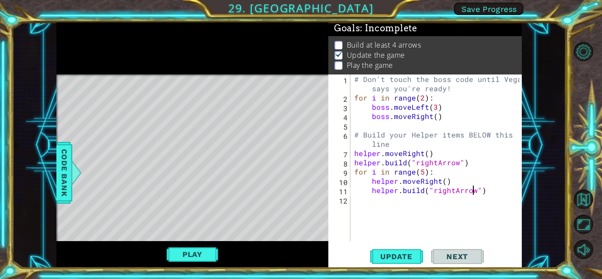
click at [358, 200] on div "# Don't touch the boss code until Vega says you're ready! for i in range ( 2 ) …" at bounding box center [437, 171] width 171 height 194
type textarea "for i in range(4):"
type textarea "h"
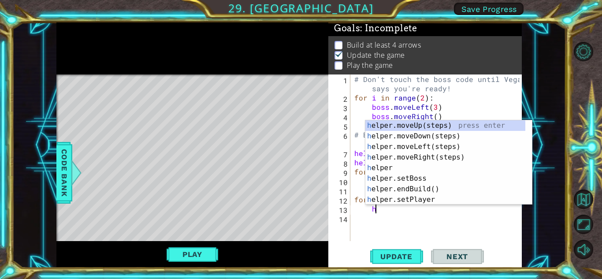
scroll to position [0, 1]
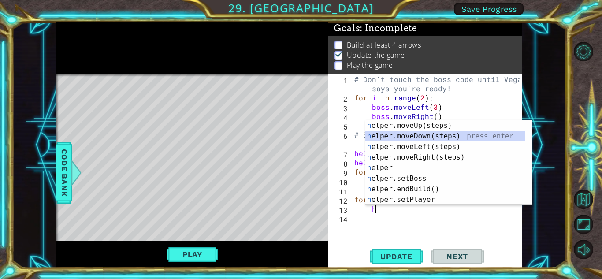
click at [418, 137] on div "h elper.moveUp(steps) press enter h elper.moveDown(steps) press enter h elper.m…" at bounding box center [448, 173] width 167 height 106
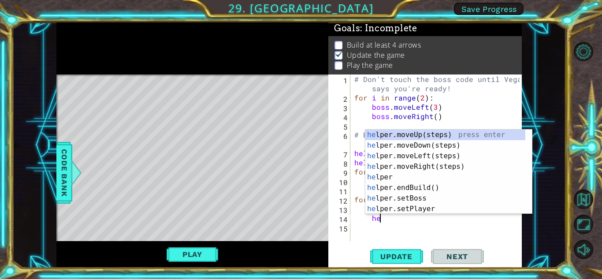
scroll to position [0, 1]
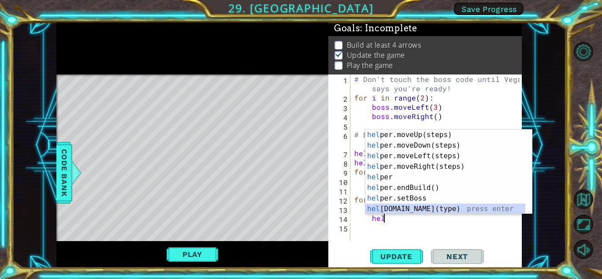
click at [420, 206] on div "hel per.moveUp(steps) press enter hel per.moveDown(steps) press enter hel per.m…" at bounding box center [445, 183] width 160 height 106
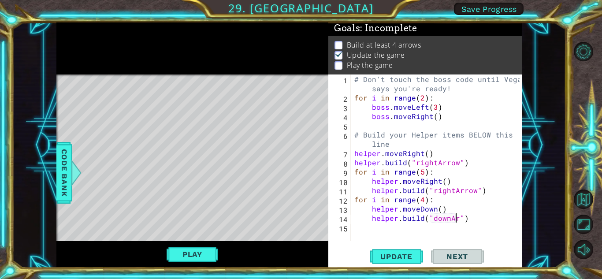
scroll to position [0, 7]
type textarea "[DOMAIN_NAME]("downArrow")"
click at [394, 257] on span "Update" at bounding box center [396, 256] width 50 height 9
click at [190, 255] on button "Play" at bounding box center [193, 254] width 52 height 17
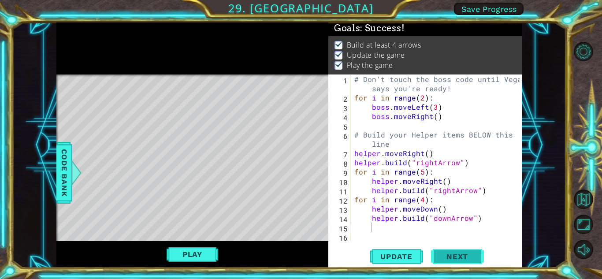
click at [443, 263] on button "Next" at bounding box center [457, 256] width 53 height 19
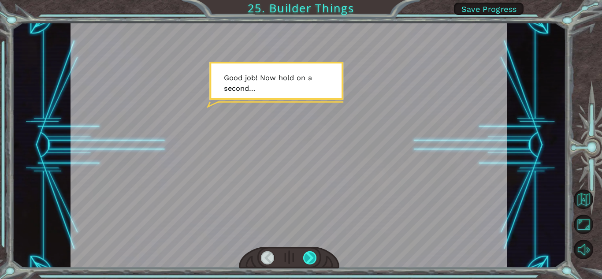
click at [306, 256] on div at bounding box center [310, 257] width 14 height 13
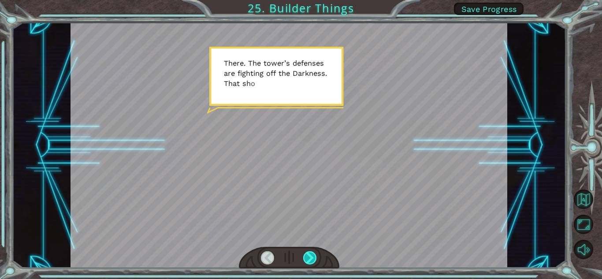
click at [309, 257] on div at bounding box center [310, 257] width 14 height 13
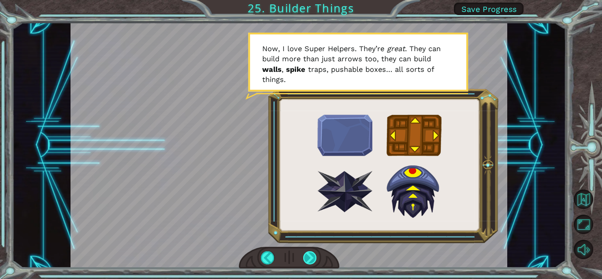
click at [306, 257] on div at bounding box center [310, 257] width 14 height 13
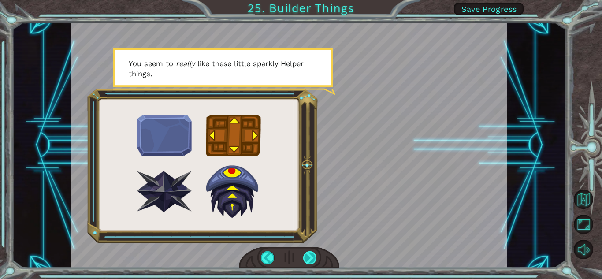
click at [309, 254] on div at bounding box center [310, 257] width 14 height 13
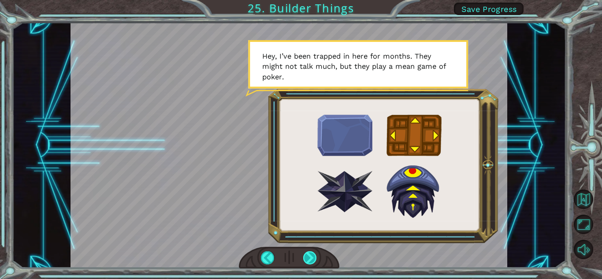
click at [309, 254] on div at bounding box center [310, 257] width 14 height 13
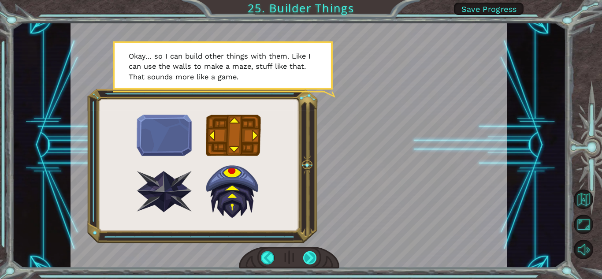
click at [311, 255] on div at bounding box center [310, 257] width 14 height 13
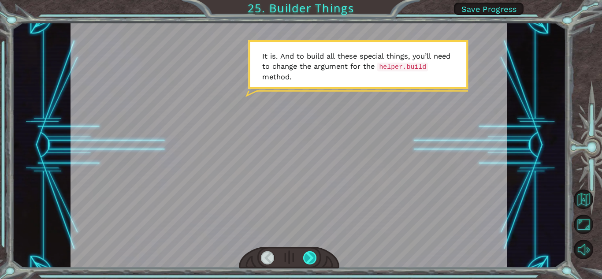
click at [311, 255] on div at bounding box center [310, 257] width 14 height 13
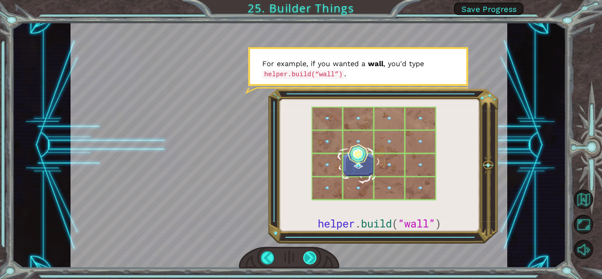
click at [309, 256] on div at bounding box center [310, 257] width 14 height 13
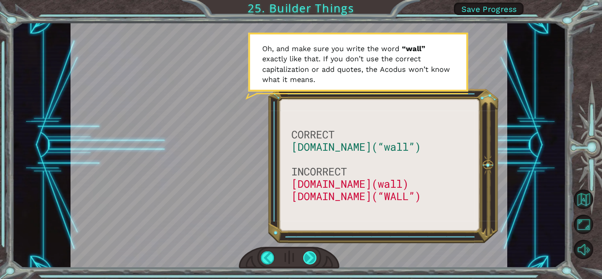
click at [309, 256] on div at bounding box center [310, 257] width 14 height 13
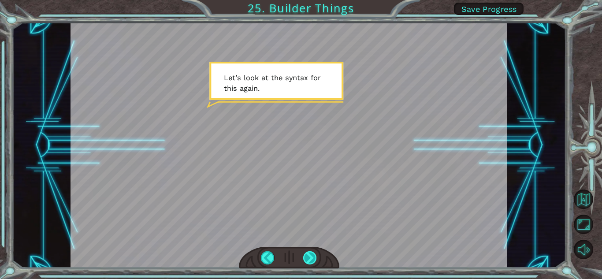
click at [309, 256] on div at bounding box center [310, 257] width 14 height 13
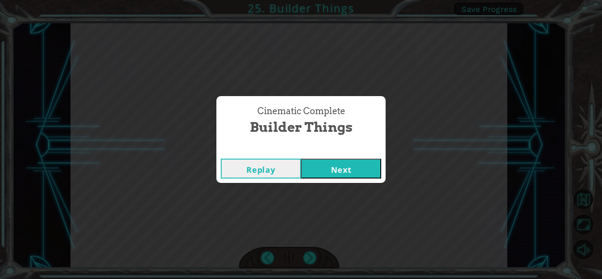
click at [358, 161] on button "Next" at bounding box center [341, 169] width 80 height 20
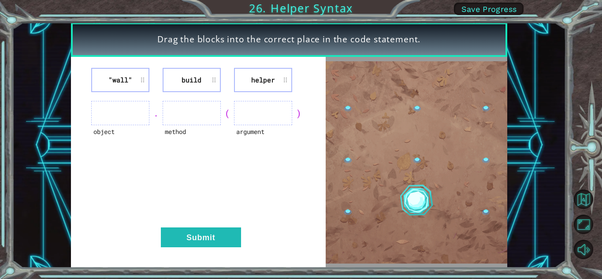
drag, startPoint x: 260, startPoint y: 67, endPoint x: 153, endPoint y: 111, distance: 115.6
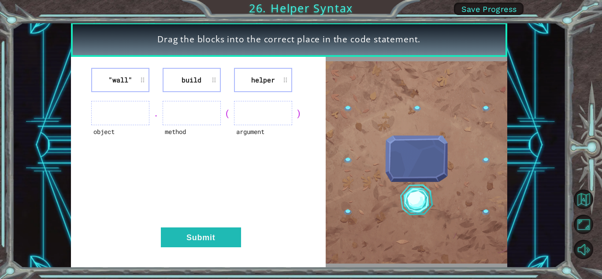
click at [141, 116] on div ""wall" build helper object . method ( argument ) Submit" at bounding box center [198, 162] width 255 height 211
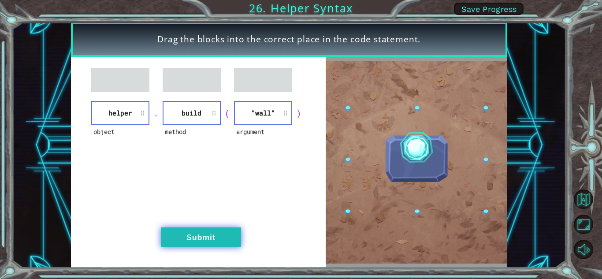
click at [184, 232] on button "Submit" at bounding box center [201, 237] width 80 height 20
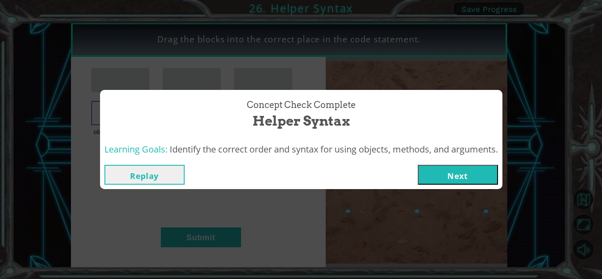
click at [469, 173] on button "Next" at bounding box center [458, 175] width 80 height 20
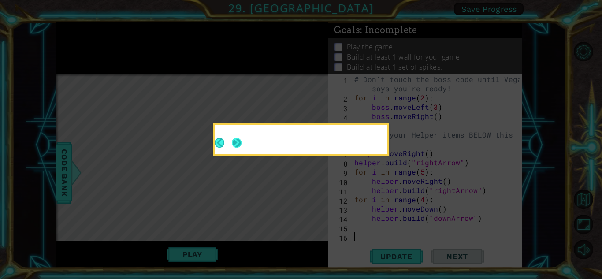
click at [235, 145] on button "Next" at bounding box center [237, 143] width 10 height 10
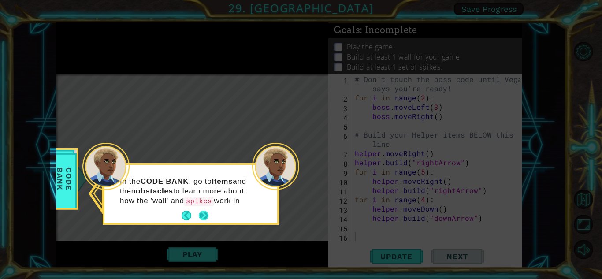
click at [204, 212] on div "In the CODE BANK , go to Items and then obstacles to learn more about how the '…" at bounding box center [190, 194] width 173 height 58
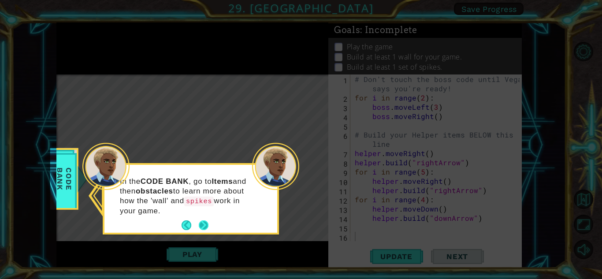
click at [204, 220] on button "Next" at bounding box center [204, 225] width 10 height 10
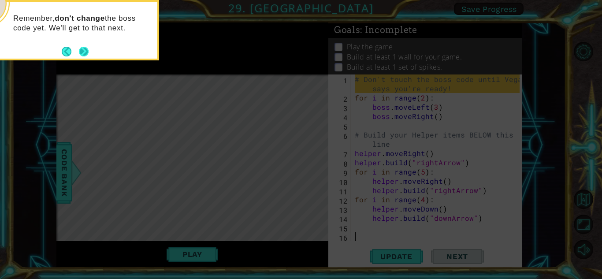
click at [80, 48] on button "Next" at bounding box center [84, 52] width 10 height 10
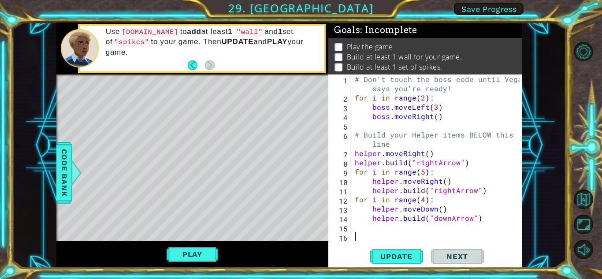
scroll to position [13, 0]
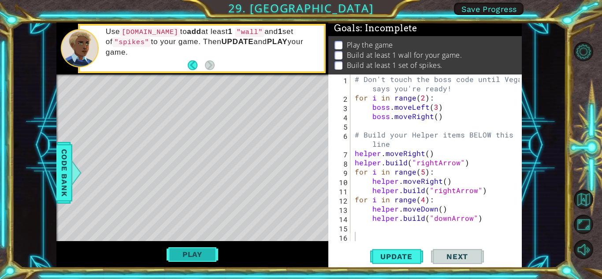
click at [204, 256] on button "Play" at bounding box center [193, 254] width 52 height 17
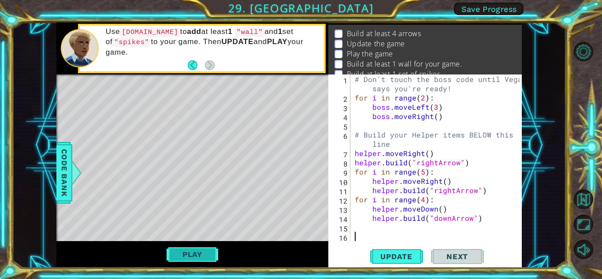
scroll to position [3, 0]
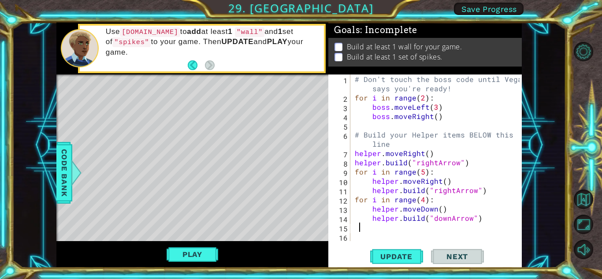
click at [359, 229] on div "# Don't touch the boss code until Vega says you're ready! for i in range ( 2 ) …" at bounding box center [438, 171] width 171 height 194
click at [355, 230] on div "# Don't touch the boss code until Vega says you're ready! for i in range ( 2 ) …" at bounding box center [438, 171] width 171 height 194
click at [351, 230] on div "1 2 3 4 5 6 7 8 9 10 11 12 13 14 15 16 # Don't touch the boss code until Vega s…" at bounding box center [423, 157] width 191 height 167
click at [353, 225] on div "# Don't touch the boss code until Vega says you're ready! for i in range ( 2 ) …" at bounding box center [436, 157] width 167 height 167
click at [352, 229] on div "1 2 3 4 5 6 7 8 9 10 11 12 13 14 15 16 # Don't touch the boss code until Vega s…" at bounding box center [423, 157] width 191 height 167
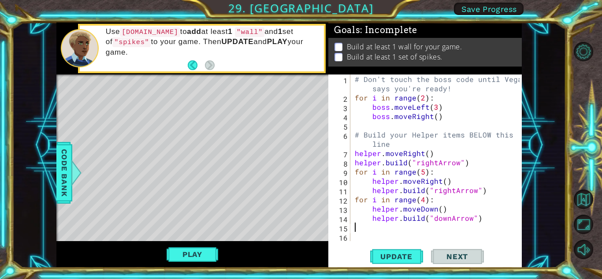
type textarea "h"
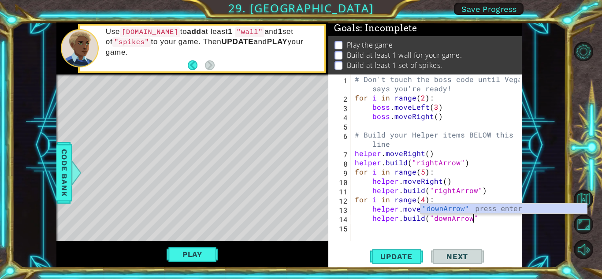
type textarea "[DOMAIN_NAME]("downArrow")"
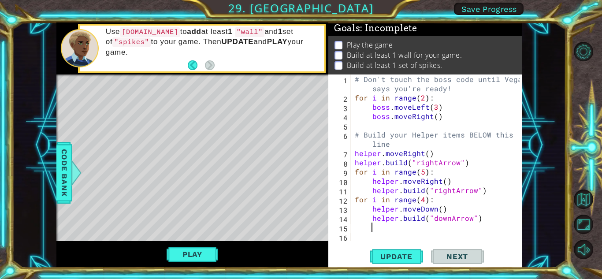
scroll to position [0, 0]
click at [354, 228] on div "# Don't touch the boss code until Vega says you're ready! for i in range ( 2 ) …" at bounding box center [438, 171] width 171 height 194
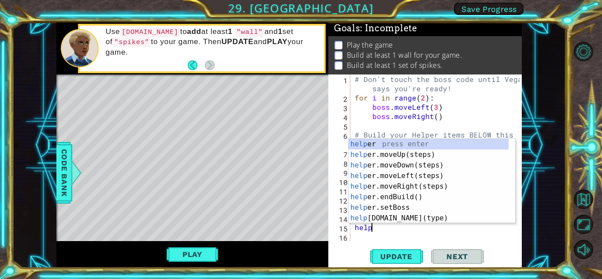
scroll to position [0, 1]
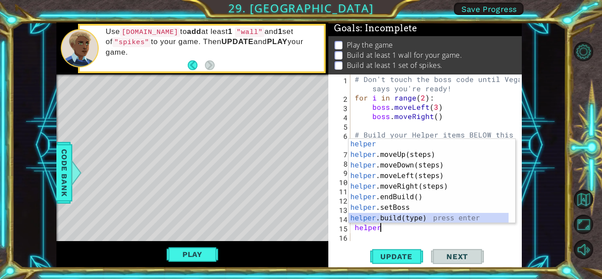
click at [377, 217] on div "helper press enter helper .moveUp(steps) press enter helper .moveDown(steps) pr…" at bounding box center [428, 192] width 160 height 106
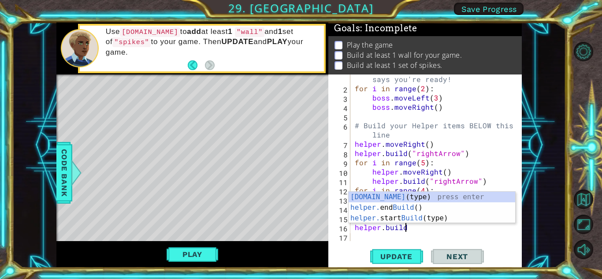
scroll to position [0, 3]
click at [407, 198] on div "helper.build (type) press enter helper. end Build () press enter helper. start …" at bounding box center [431, 218] width 167 height 53
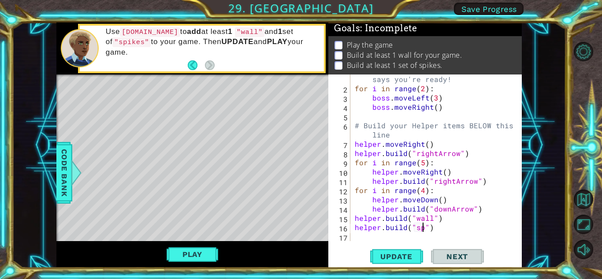
scroll to position [0, 4]
type textarea "helper.build("spikes")"
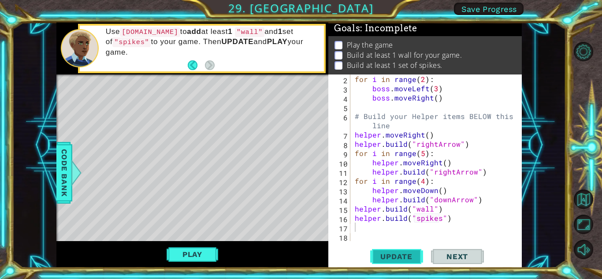
click at [400, 257] on span "Update" at bounding box center [396, 256] width 50 height 9
click at [202, 245] on div "Play" at bounding box center [192, 254] width 272 height 27
click at [198, 247] on button "Play" at bounding box center [193, 254] width 52 height 17
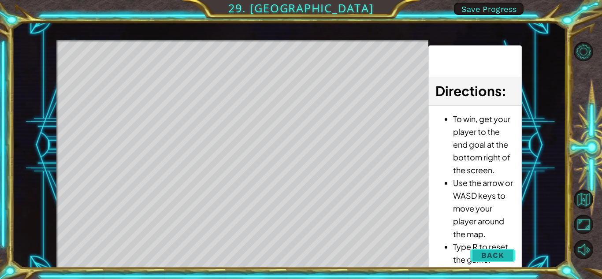
click at [493, 256] on span "Back" at bounding box center [492, 255] width 22 height 9
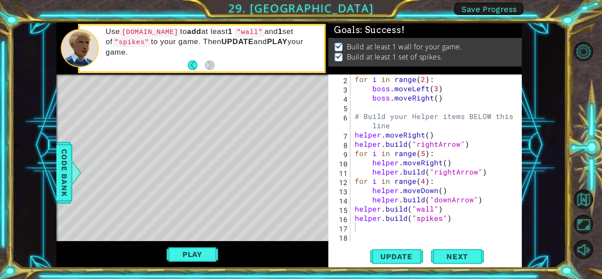
scroll to position [3, 0]
click at [423, 182] on div "for i in range ( 2 ) : boss . moveLeft ( 3 ) boss . moveRight ( ) # Build your …" at bounding box center [435, 166] width 164 height 185
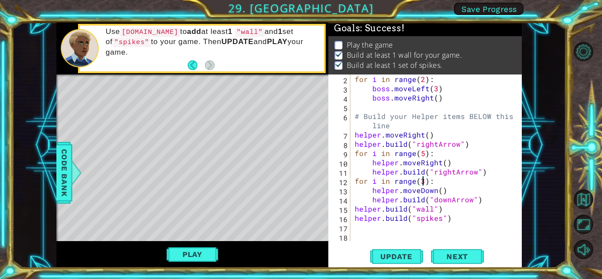
scroll to position [0, 4]
click at [443, 207] on div "for i in range ( 2 ) : boss . moveLeft ( 3 ) boss . moveRight ( ) # Build your …" at bounding box center [435, 166] width 164 height 185
click at [211, 256] on button "Play" at bounding box center [193, 254] width 52 height 17
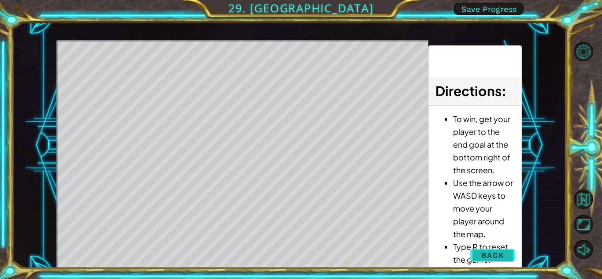
click at [500, 258] on span "Back" at bounding box center [492, 255] width 22 height 9
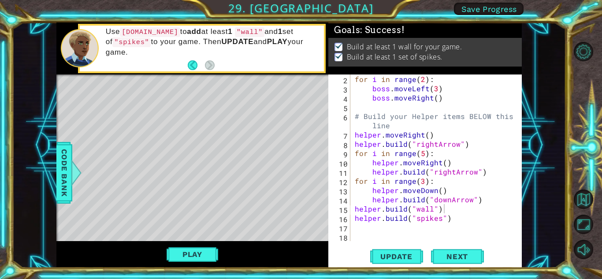
click at [423, 180] on div "for i in range ( 2 ) : boss . moveLeft ( 3 ) boss . moveRight ( ) # Build your …" at bounding box center [435, 166] width 164 height 185
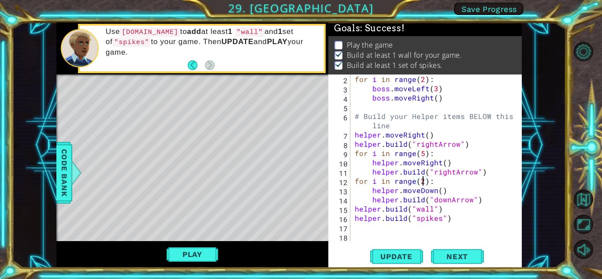
click at [360, 204] on div "for i in range ( 2 ) : boss . moveLeft ( 3 ) boss . moveRight ( ) # Build your …" at bounding box center [435, 166] width 164 height 185
click at [357, 199] on div "for i in range ( 2 ) : boss . moveLeft ( 3 ) boss . moveRight ( ) # Build your …" at bounding box center [435, 166] width 164 height 185
type textarea "[DOMAIN_NAME]("downArrow")"
click at [481, 202] on div "for i in range ( 2 ) : boss . moveLeft ( 3 ) boss . moveRight ( ) # Build your …" at bounding box center [435, 166] width 164 height 185
click at [174, 249] on button "Play" at bounding box center [193, 254] width 52 height 17
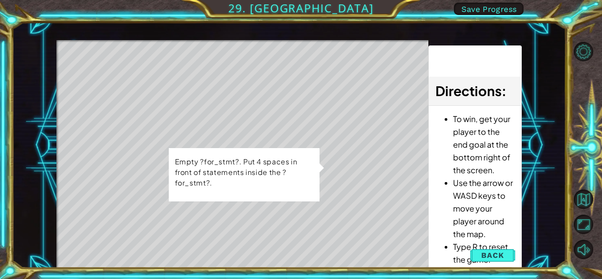
click at [256, 189] on td "Empty ?for_stmt?. Put 4 spaces in front of statements inside the ?for_stmt?." at bounding box center [243, 174] width 139 height 37
click at [491, 259] on span "Back" at bounding box center [492, 255] width 22 height 9
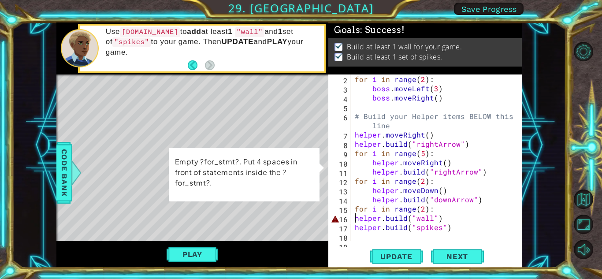
click at [355, 218] on div "for i in range ( 2 ) : boss . moveLeft ( 3 ) boss . moveRight ( ) # Build your …" at bounding box center [435, 166] width 164 height 185
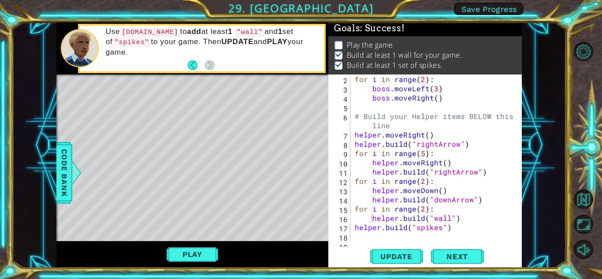
click at [351, 227] on div "helper.build("wall") 2 3 4 5 6 7 8 9 10 11 12 13 14 15 16 17 18 19 for i in ran…" at bounding box center [423, 157] width 191 height 167
click at [352, 227] on div "helper.build("wall") 2 3 4 5 6 7 8 9 10 11 12 13 14 15 16 17 18 19 for i in ran…" at bounding box center [423, 157] width 191 height 167
click at [355, 227] on div "for i in range ( 2 ) : boss . moveLeft ( 3 ) boss . moveRight ( ) # Build your …" at bounding box center [435, 166] width 164 height 185
click at [202, 252] on button "Play" at bounding box center [193, 254] width 52 height 17
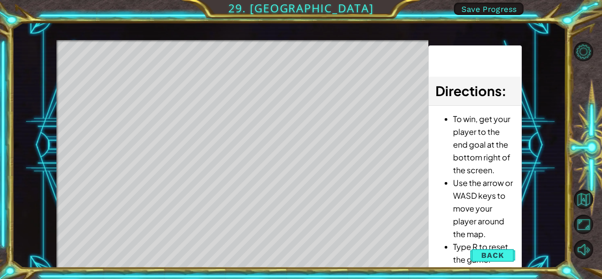
click at [589, 167] on div at bounding box center [588, 150] width 27 height 73
click at [592, 178] on div at bounding box center [588, 150] width 27 height 73
drag, startPoint x: 530, startPoint y: 115, endPoint x: 541, endPoint y: 185, distance: 71.8
click at [541, 185] on div "1 ההההההההההההההההההההההההההההההההההההההההההההההההההההההההההההההההההההההההההההה…" at bounding box center [289, 144] width 554 height 245
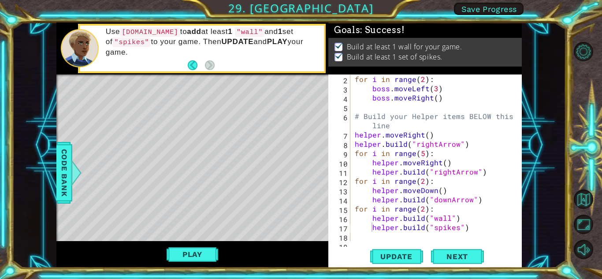
scroll to position [0, 0]
click at [467, 263] on button "Next" at bounding box center [457, 256] width 53 height 19
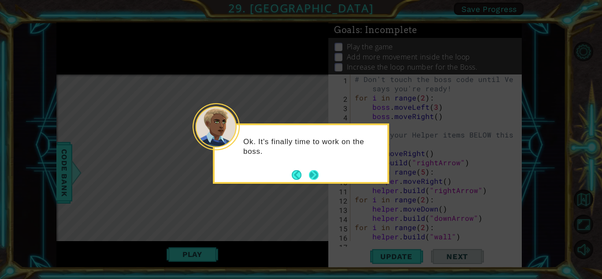
click at [314, 174] on button "Next" at bounding box center [314, 175] width 10 height 10
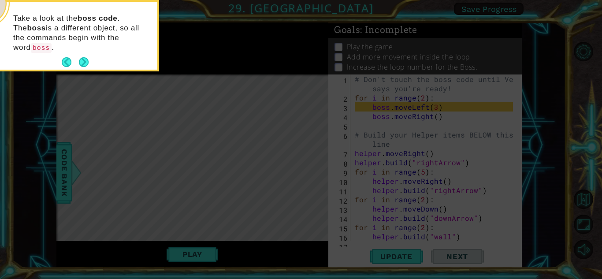
drag, startPoint x: 81, startPoint y: 48, endPoint x: 601, endPoint y: 278, distance: 569.4
click at [81, 57] on button "Next" at bounding box center [84, 62] width 10 height 10
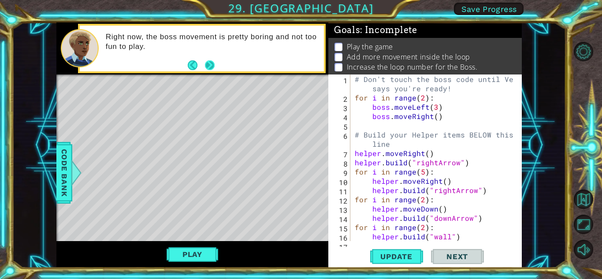
click at [207, 70] on button "Next" at bounding box center [210, 65] width 10 height 10
click at [207, 63] on div "Right now, the boss movement is pretty boring and not too fun to play." at bounding box center [192, 48] width 272 height 52
click at [211, 63] on div "Right now, the boss movement is pretty boring and not too fun to play." at bounding box center [192, 48] width 272 height 52
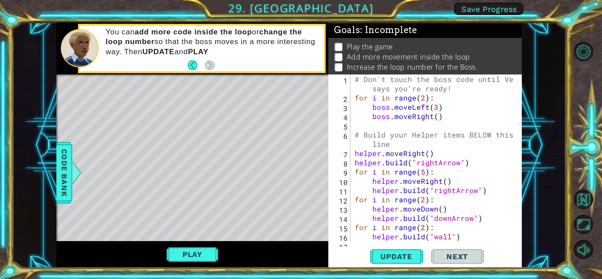
click at [421, 100] on div "# Don't touch the boss code until Vega says you're ready! for i in range ( 2 ) …" at bounding box center [435, 171] width 164 height 194
click at [439, 115] on div "# Don't touch the boss code until Vega says you're ready! for i in range ( 3 ) …" at bounding box center [435, 171] width 164 height 194
type textarea "boss.moveRight()"
click at [374, 124] on div "# Don't touch the boss code until Vega says you're ready! for i in range ( 3 ) …" at bounding box center [435, 171] width 164 height 194
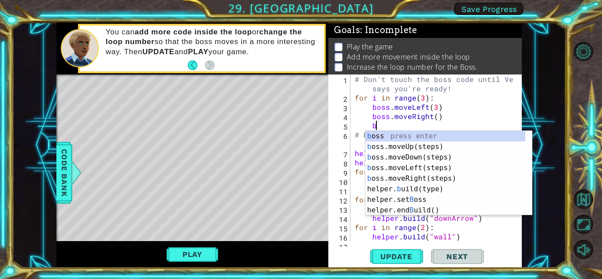
scroll to position [0, 1]
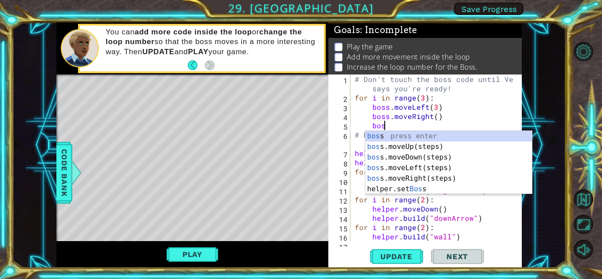
type textarea "boss"
click at [407, 144] on div "boss press enter boss .moveUp(steps) press enter boss .moveDown(steps) press en…" at bounding box center [448, 173] width 167 height 85
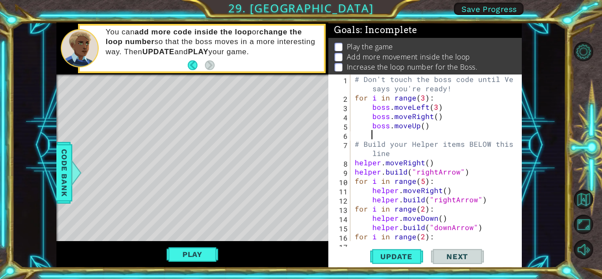
scroll to position [0, 0]
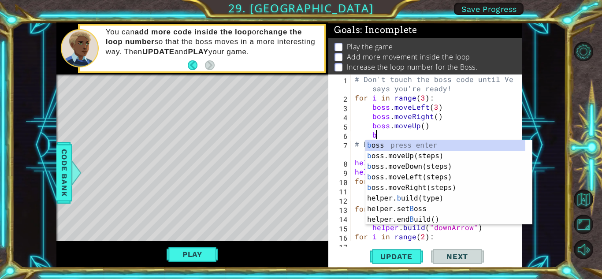
type textarea "bo"
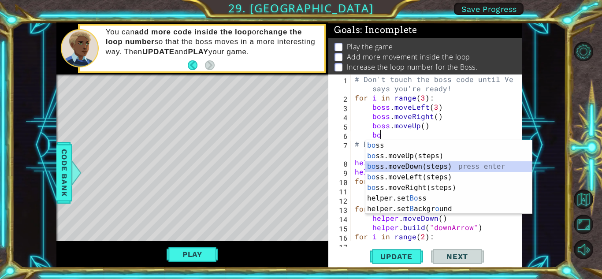
click at [412, 162] on div "bo ss press enter bo ss.moveUp(steps) press enter bo ss.moveDown(steps) press e…" at bounding box center [448, 187] width 167 height 95
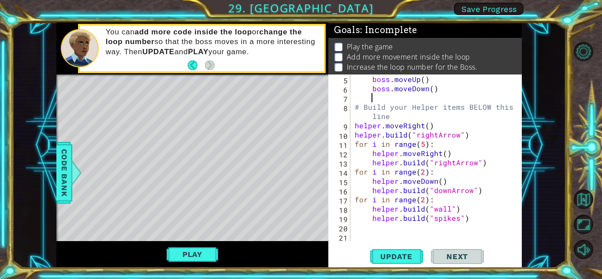
scroll to position [46, 0]
click at [421, 144] on div "boss . moveUp ( ) boss . moveDown ( ) # Build your Helper items BELOW this line…" at bounding box center [435, 166] width 164 height 185
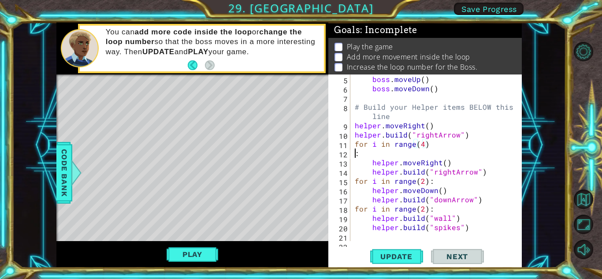
scroll to position [0, 0]
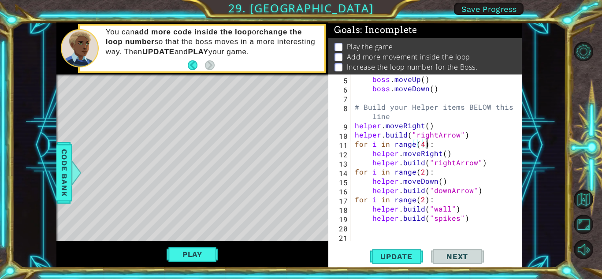
click at [442, 174] on div "boss . moveUp ( ) boss . moveDown ( ) # Build your Helper items BELOW this line…" at bounding box center [435, 166] width 164 height 185
type textarea "for i in range(2):"
click at [356, 228] on div "boss . moveUp ( ) boss . moveDown ( ) # Build your Helper items BELOW this line…" at bounding box center [435, 166] width 164 height 185
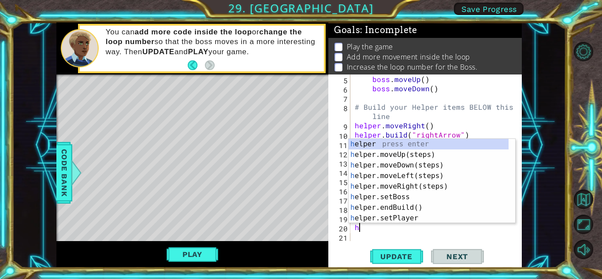
type textarea "he"
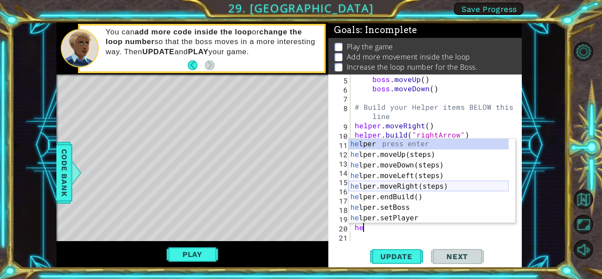
click at [399, 187] on div "he lper press enter he lper.moveUp(steps) press enter he lper.moveDown(steps) p…" at bounding box center [428, 192] width 160 height 106
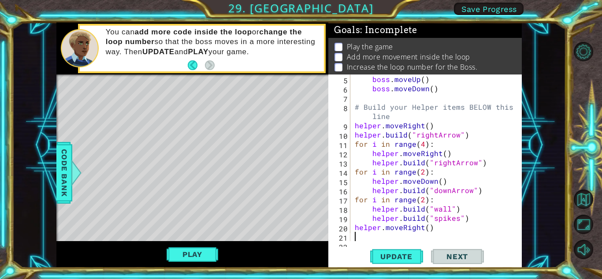
type textarea "h"
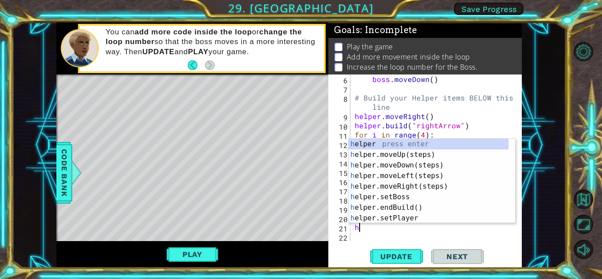
scroll to position [56, 0]
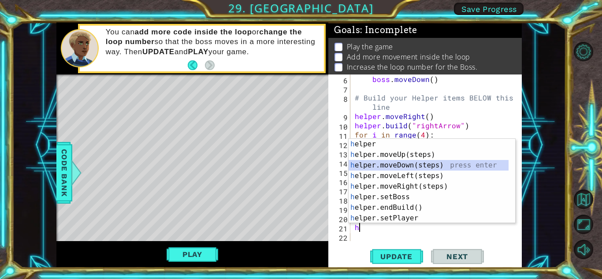
click at [397, 163] on div "h elper press enter h elper.moveUp(steps) press enter h elper.moveDown(steps) p…" at bounding box center [428, 192] width 160 height 106
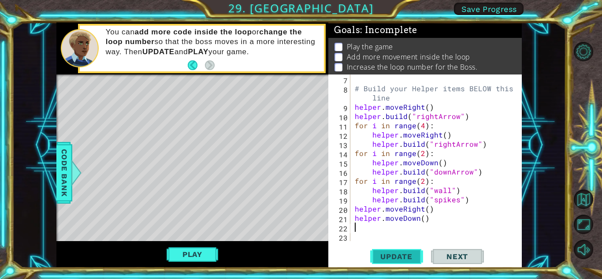
click at [392, 259] on span "Update" at bounding box center [396, 256] width 50 height 9
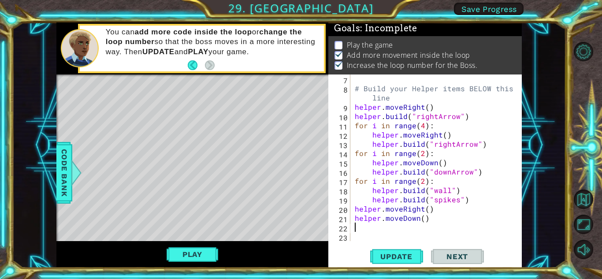
click at [204, 245] on div "Play" at bounding box center [192, 254] width 272 height 27
click at [205, 253] on button "Play" at bounding box center [193, 254] width 52 height 17
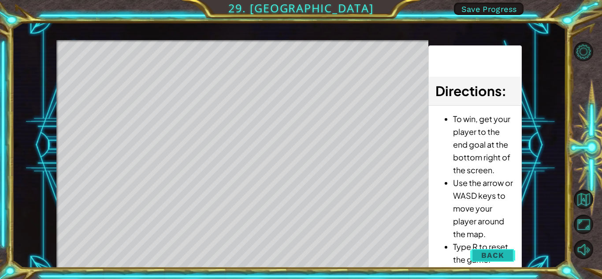
click at [491, 259] on span "Back" at bounding box center [492, 255] width 22 height 9
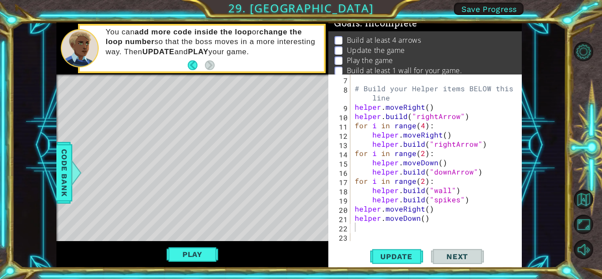
scroll to position [3, 0]
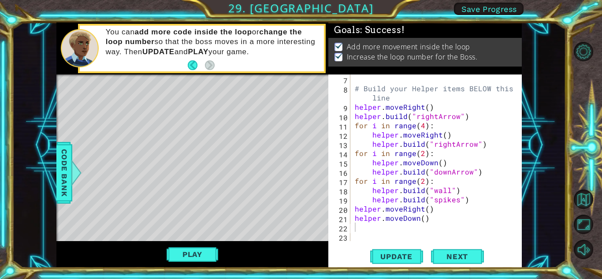
click at [422, 127] on div "# Build your Helper items BELOW this line helper . moveRight ( ) helper . build…" at bounding box center [435, 166] width 164 height 185
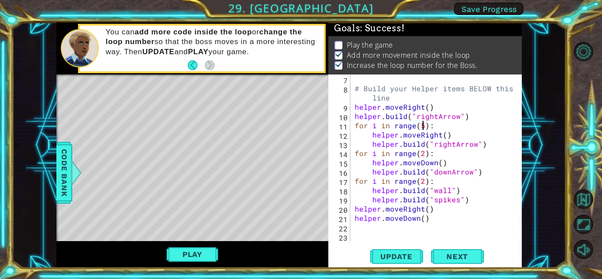
scroll to position [0, 4]
click at [437, 210] on div "# Build your Helper items BELOW this line helper . moveRight ( ) helper . build…" at bounding box center [435, 166] width 164 height 185
type textarea "h"
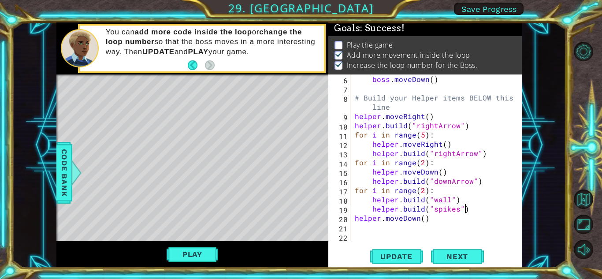
scroll to position [0, 6]
click at [428, 220] on div "boss . moveDown ( ) # Build your Helper items BELOW this line helper . moveRigh…" at bounding box center [435, 166] width 164 height 185
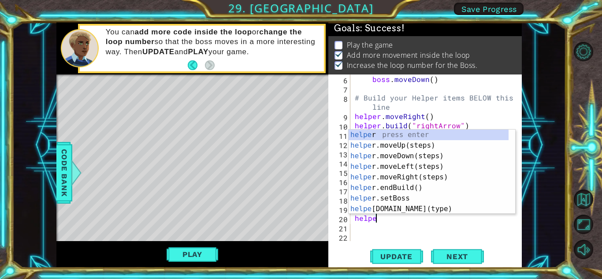
scroll to position [0, 0]
type textarea "h"
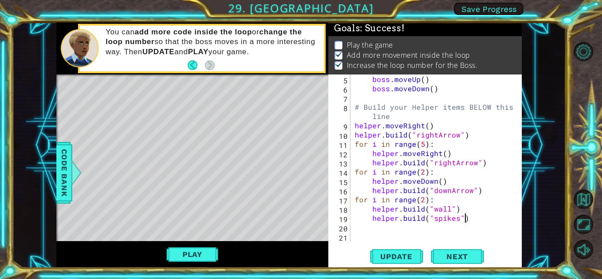
scroll to position [46, 0]
click at [398, 256] on span "Update" at bounding box center [396, 256] width 50 height 9
click at [421, 200] on div "boss . moveUp ( ) boss . moveDown ( ) # Build your Helper items BELOW this line…" at bounding box center [435, 166] width 164 height 185
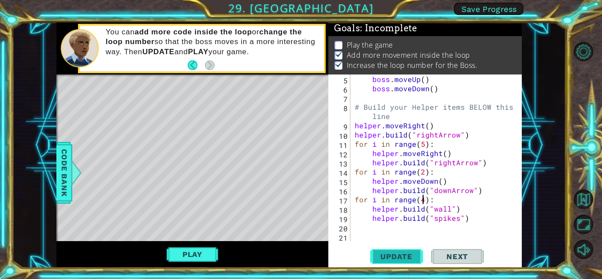
click at [396, 259] on span "Update" at bounding box center [396, 256] width 50 height 9
click at [400, 253] on span "Update" at bounding box center [396, 256] width 50 height 9
click at [421, 170] on div "boss . moveUp ( ) boss . moveDown ( ) # Build your Helper items BELOW this line…" at bounding box center [435, 166] width 164 height 185
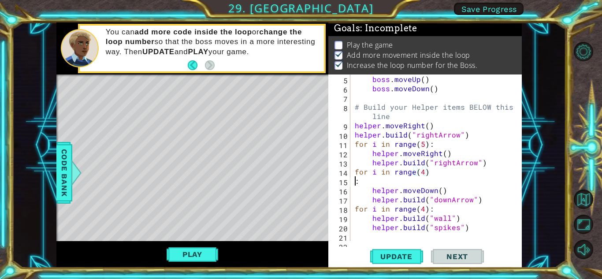
scroll to position [0, 0]
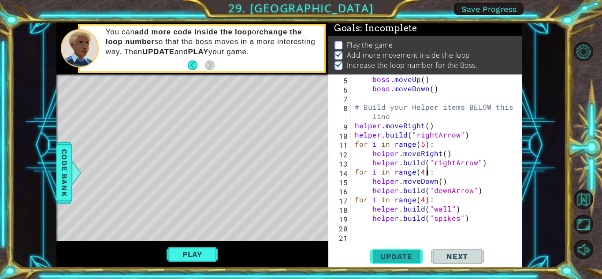
type textarea "for i in range(4):"
click at [407, 254] on span "Update" at bounding box center [396, 256] width 50 height 9
click at [203, 250] on button "Play" at bounding box center [193, 254] width 52 height 17
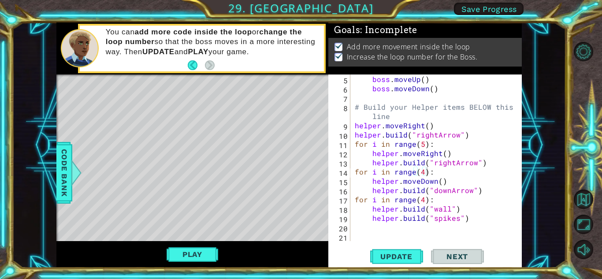
scroll to position [3, 0]
click at [458, 256] on span "Next" at bounding box center [456, 256] width 39 height 9
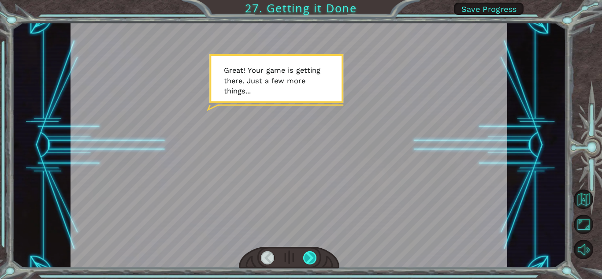
click at [311, 257] on div at bounding box center [310, 257] width 14 height 13
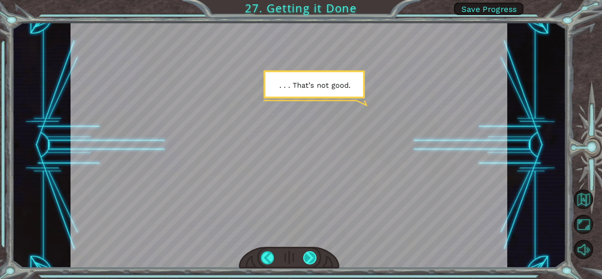
click at [311, 257] on div at bounding box center [310, 257] width 14 height 13
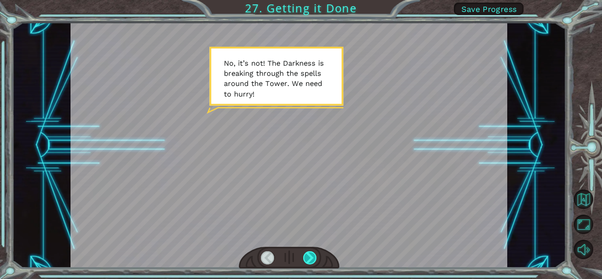
click at [311, 257] on div at bounding box center [310, 257] width 14 height 13
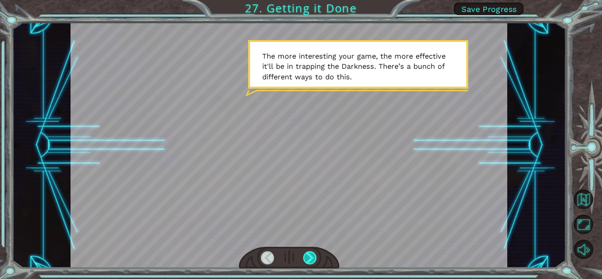
click at [311, 257] on div at bounding box center [310, 257] width 14 height 13
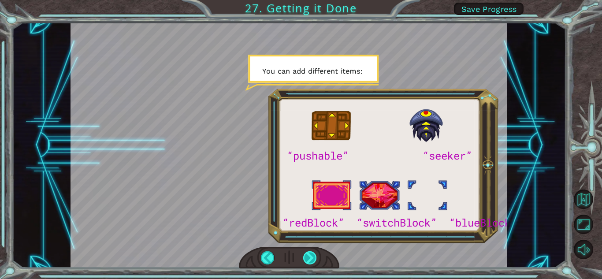
click at [311, 257] on div at bounding box center [310, 257] width 14 height 13
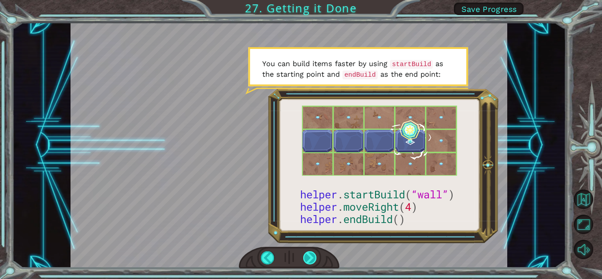
click at [306, 257] on div at bounding box center [310, 257] width 14 height 13
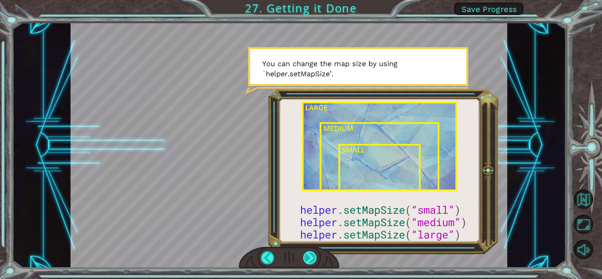
click at [306, 257] on div at bounding box center [310, 257] width 14 height 13
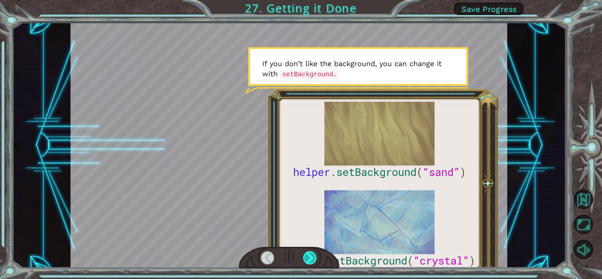
click at [306, 257] on div at bounding box center [310, 257] width 14 height 13
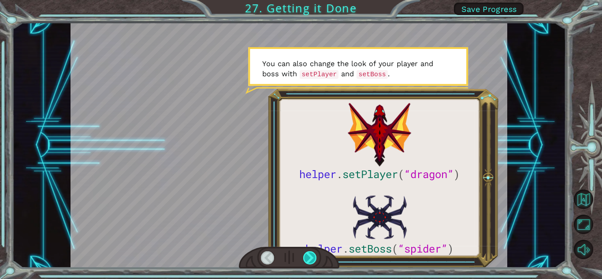
click at [306, 257] on div at bounding box center [310, 257] width 14 height 13
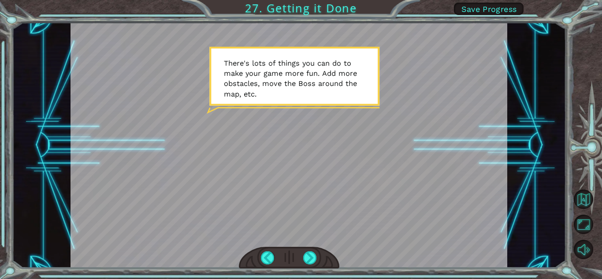
click at [302, 256] on div at bounding box center [289, 258] width 100 height 22
click at [312, 260] on div at bounding box center [310, 257] width 14 height 13
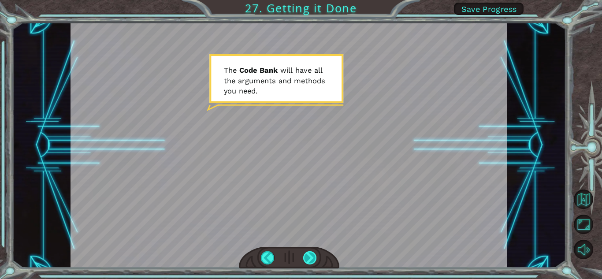
drag, startPoint x: 298, startPoint y: 253, endPoint x: 311, endPoint y: 262, distance: 15.8
click at [311, 262] on div at bounding box center [289, 258] width 100 height 22
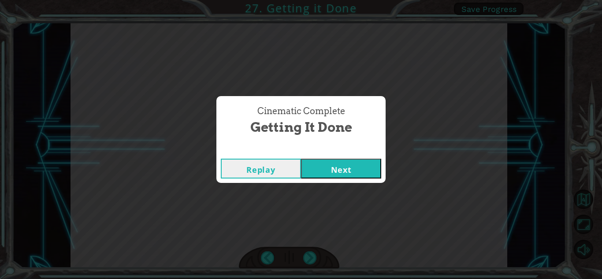
click at [316, 163] on button "Next" at bounding box center [341, 169] width 80 height 20
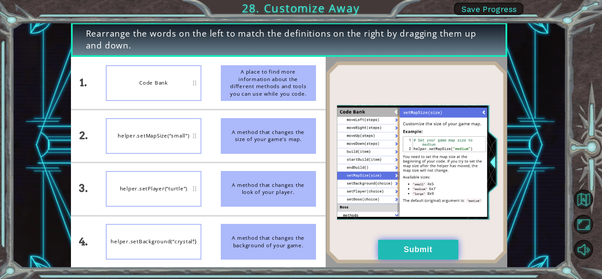
click at [399, 242] on button "Submit" at bounding box center [418, 250] width 80 height 20
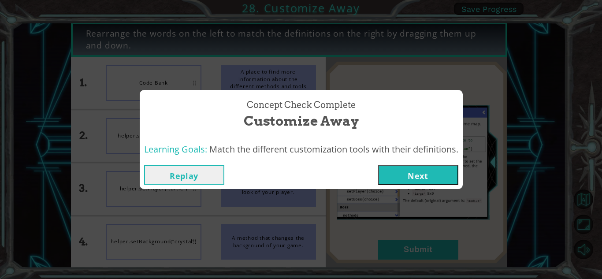
click at [404, 189] on div "Replay Next" at bounding box center [301, 174] width 323 height 29
click at [407, 179] on button "Next" at bounding box center [418, 175] width 80 height 20
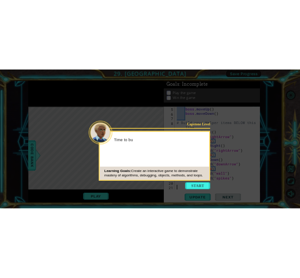
scroll to position [46, 0]
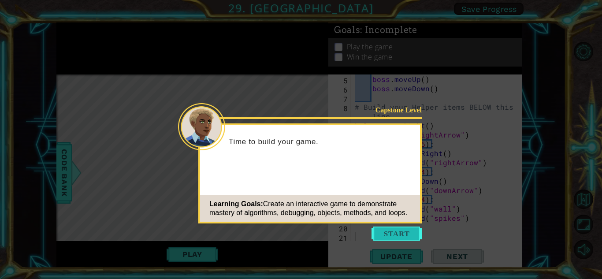
click at [408, 230] on button "Start" at bounding box center [396, 233] width 50 height 14
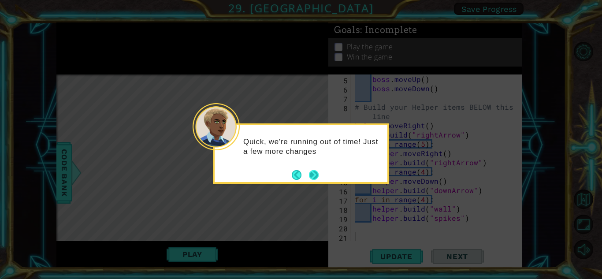
click at [315, 174] on button "Next" at bounding box center [314, 175] width 10 height 10
click at [316, 174] on button "Next" at bounding box center [314, 175] width 10 height 10
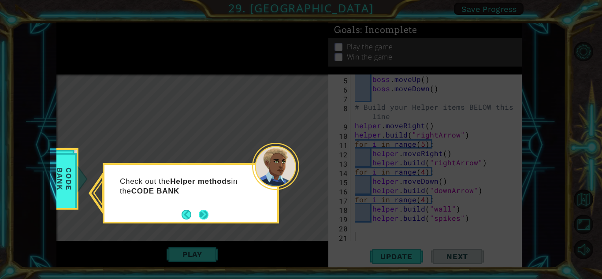
click at [200, 214] on button "Next" at bounding box center [204, 215] width 10 height 10
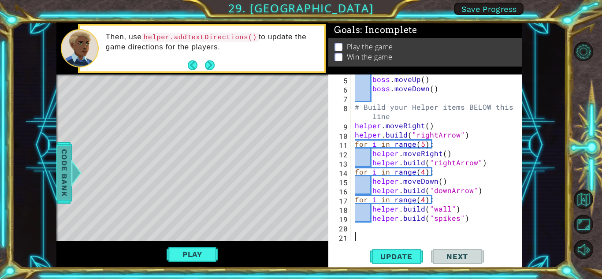
click at [71, 170] on div at bounding box center [75, 172] width 11 height 26
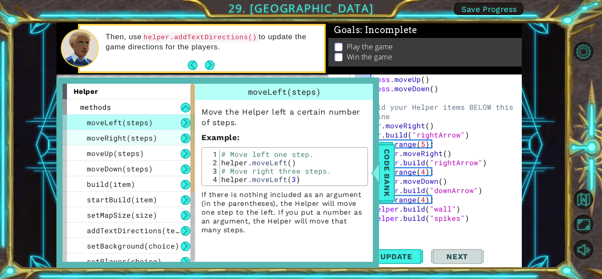
click at [169, 143] on div "moveRight(steps)" at bounding box center [129, 137] width 132 height 15
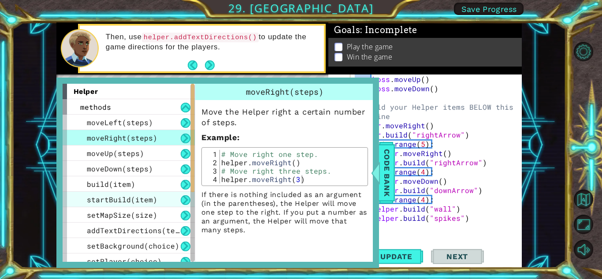
click at [149, 199] on span "startBuild(item)" at bounding box center [122, 199] width 70 height 9
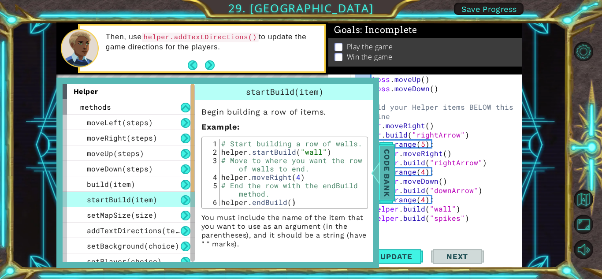
click at [385, 193] on span "Code Bank" at bounding box center [387, 173] width 14 height 54
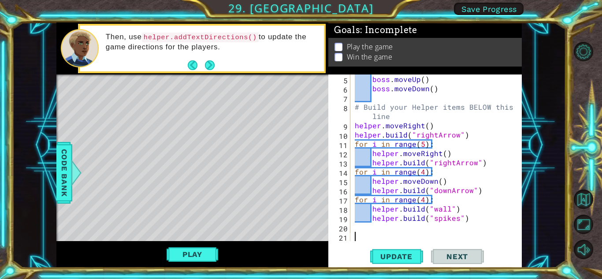
click at [353, 234] on div "boss . moveUp ( ) boss . moveDown ( ) # Build your Helper items BELOW this line…" at bounding box center [435, 166] width 164 height 185
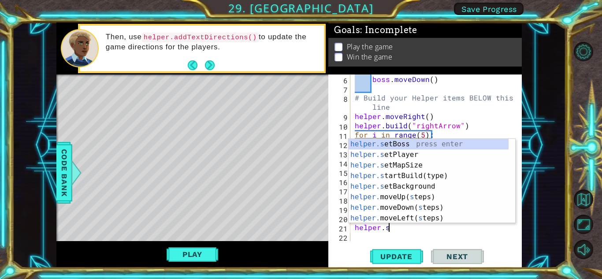
scroll to position [0, 2]
click at [425, 144] on div "helper.st artBuild(type) press enter helper.s e t Boss press enter helper.s e t…" at bounding box center [428, 192] width 160 height 106
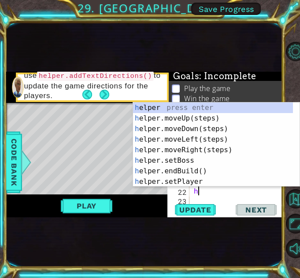
scroll to position [0, 7]
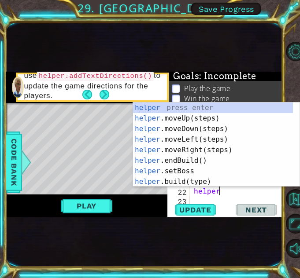
type textarea "helper.startBuild("wall")helper."
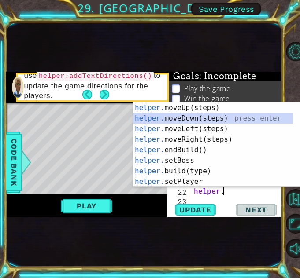
click at [228, 117] on div "helper. moveUp(steps) press enter helper. moveDown(steps) press enter helper. m…" at bounding box center [213, 156] width 160 height 106
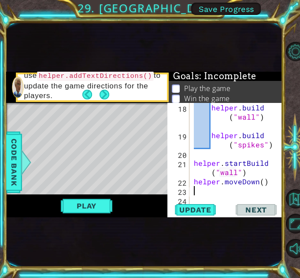
type textarea "h"
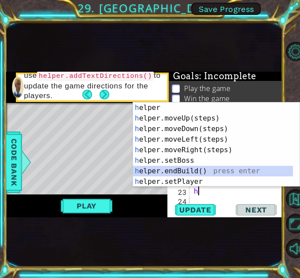
click at [209, 174] on div "h elper press enter h elper.moveUp(steps) press enter h elper.moveDown(steps) p…" at bounding box center [213, 156] width 160 height 106
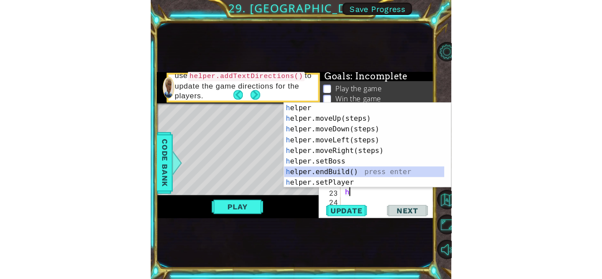
scroll to position [305, 0]
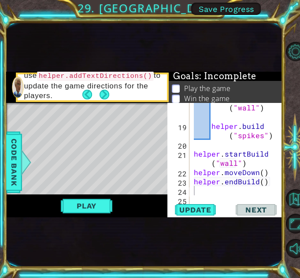
drag, startPoint x: 66, startPoint y: 93, endPoint x: 61, endPoint y: 33, distance: 60.1
click at [61, 33] on div "1 ההההההההההההההההההההההההההההההההההההההההההההההההההההההההההההההההההההההההההההה…" at bounding box center [144, 144] width 276 height 245
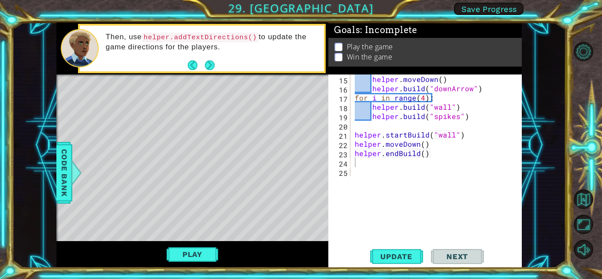
scroll to position [83, 0]
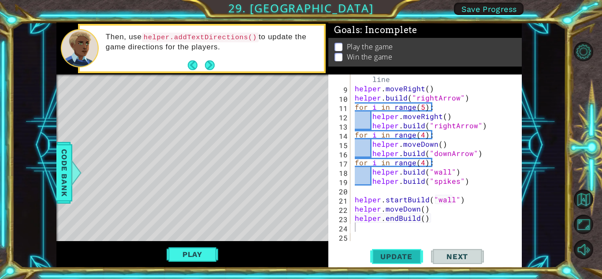
click at [391, 256] on span "Update" at bounding box center [396, 256] width 50 height 9
click at [194, 245] on div "Play" at bounding box center [192, 254] width 272 height 27
click at [198, 255] on button "Play" at bounding box center [193, 254] width 52 height 17
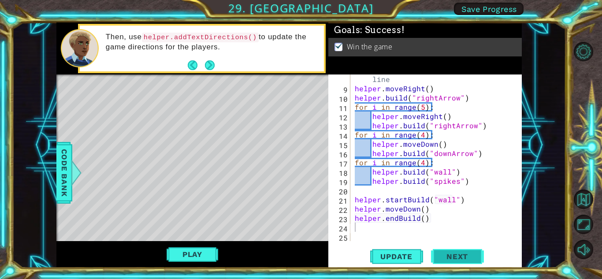
click at [458, 256] on span "Next" at bounding box center [456, 256] width 39 height 9
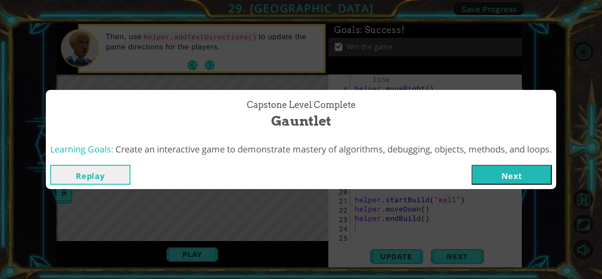
click at [448, 107] on div "Capstone Level Complete Gauntlet" at bounding box center [300, 114] width 501 height 40
drag, startPoint x: 379, startPoint y: 231, endPoint x: 392, endPoint y: 225, distance: 14.2
click at [380, 230] on div "Capstone Level Complete Gauntlet Learning Goals: Create an interactive game to …" at bounding box center [301, 139] width 602 height 279
click at [538, 171] on button "Next" at bounding box center [511, 175] width 80 height 20
